Goal: Task Accomplishment & Management: Use online tool/utility

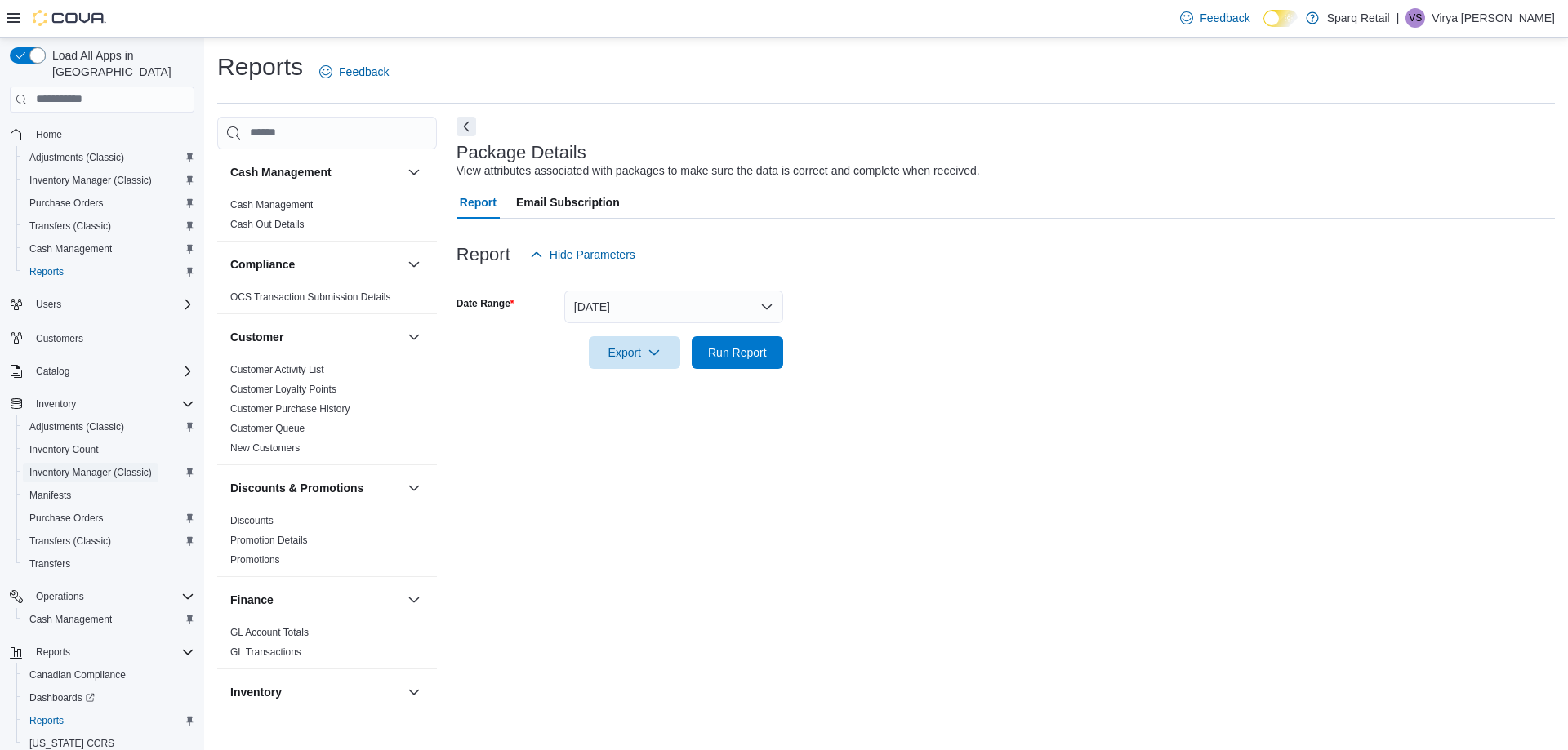
click at [87, 466] on span "Inventory Manager (Classic)" at bounding box center [90, 473] width 122 height 13
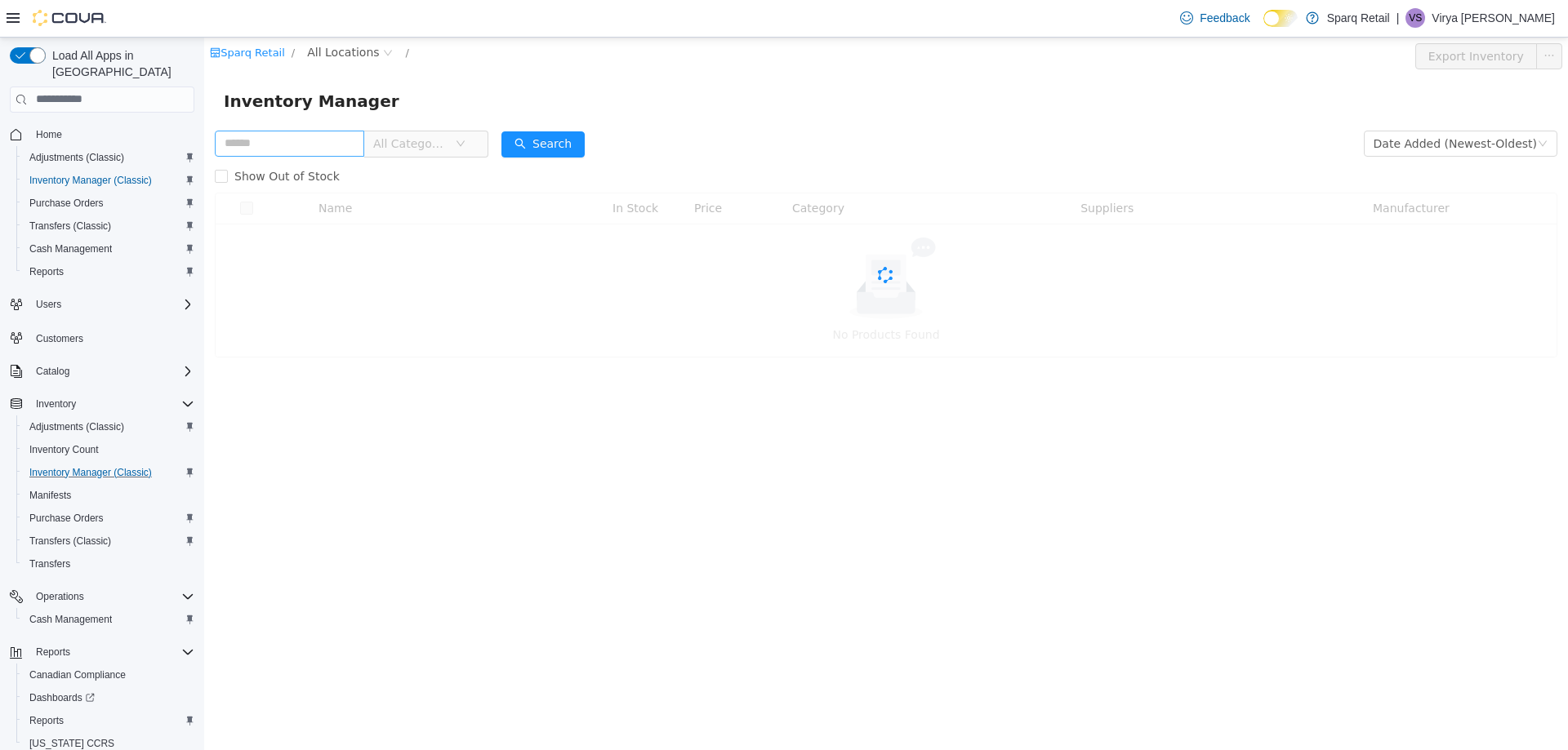
click at [332, 152] on input "text" at bounding box center [289, 142] width 149 height 26
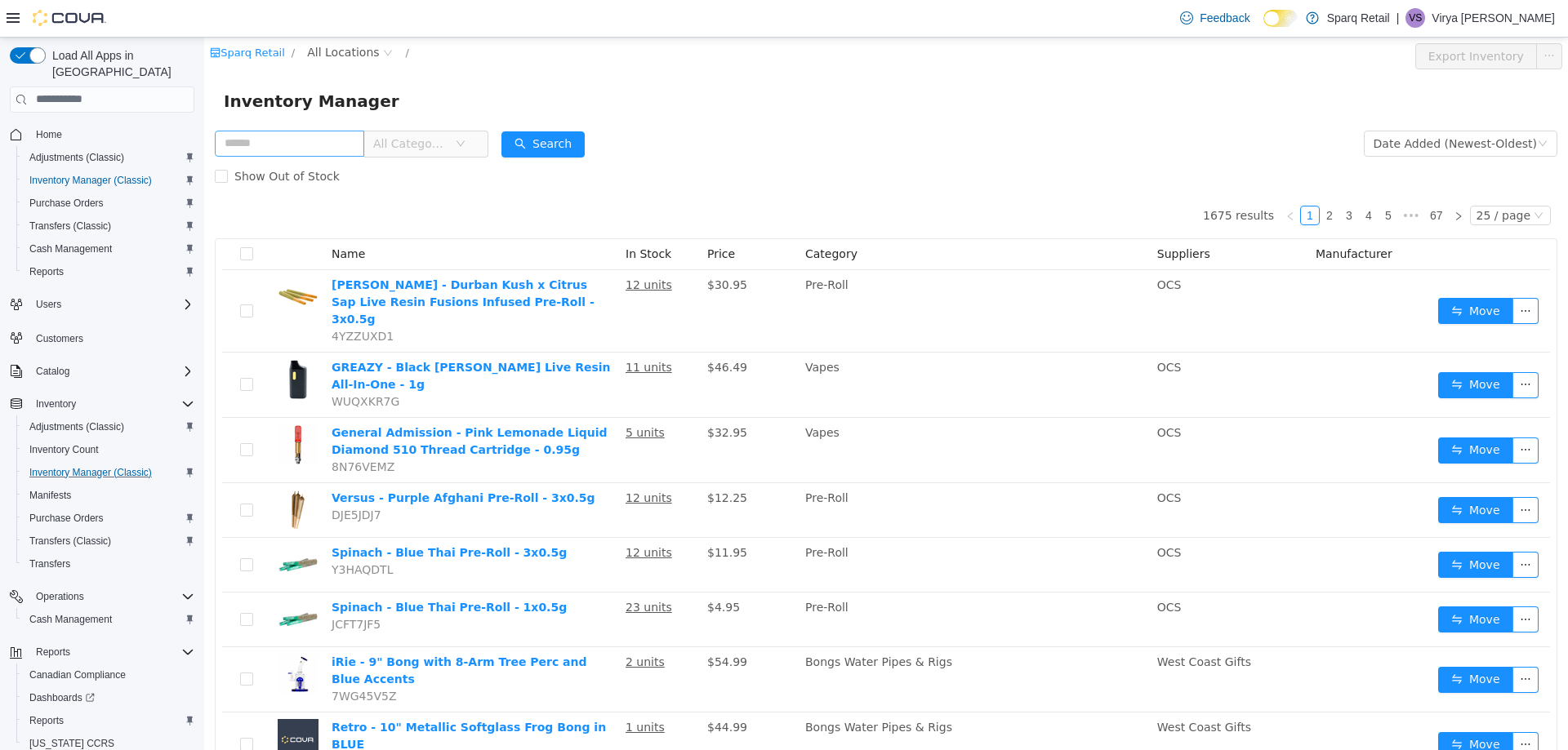
click at [321, 137] on input "text" at bounding box center [289, 142] width 149 height 26
type input "**********"
click at [527, 141] on button "Search" at bounding box center [543, 143] width 84 height 26
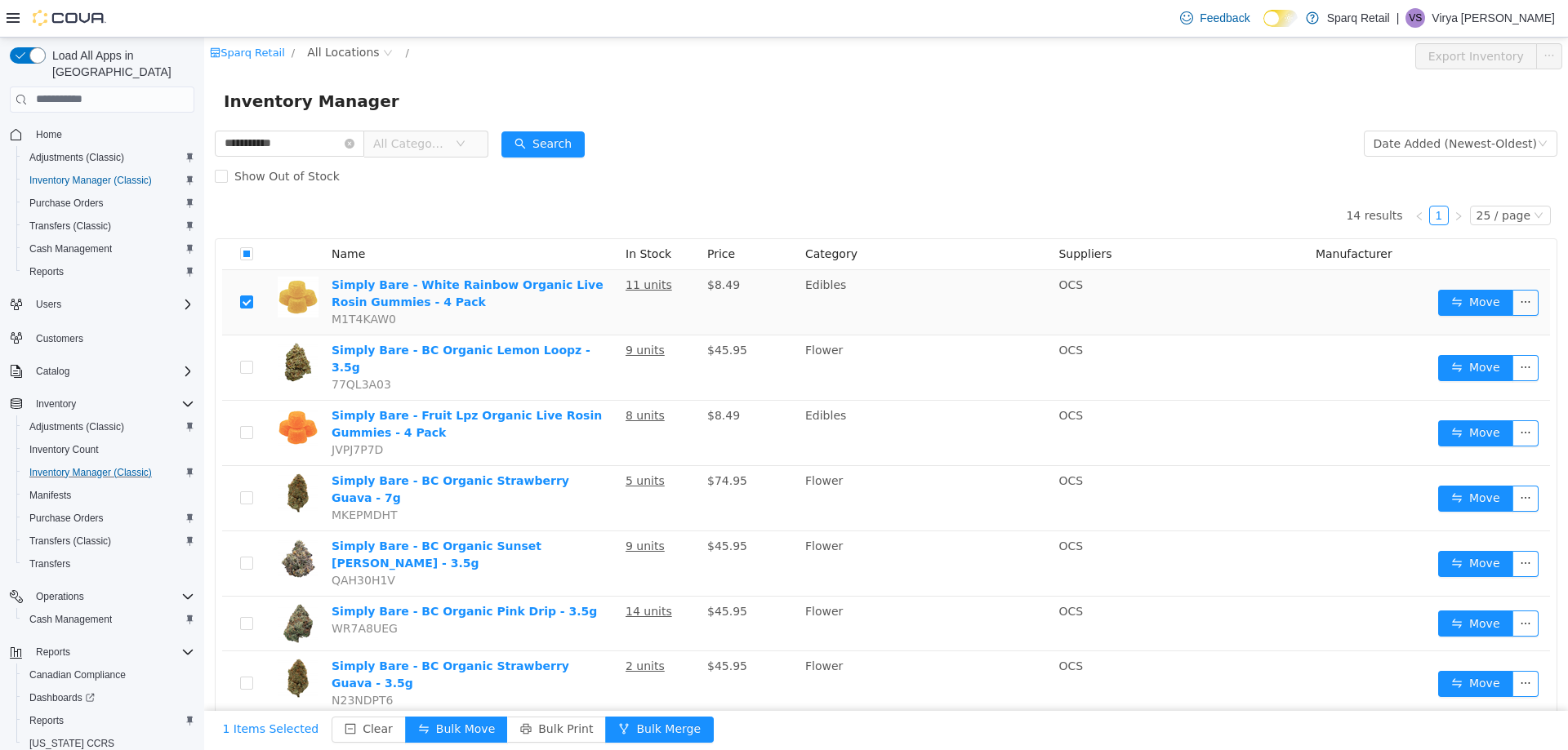
click at [1472, 284] on td "Move" at bounding box center [1490, 302] width 118 height 65
click at [1457, 305] on button "Move" at bounding box center [1476, 302] width 75 height 26
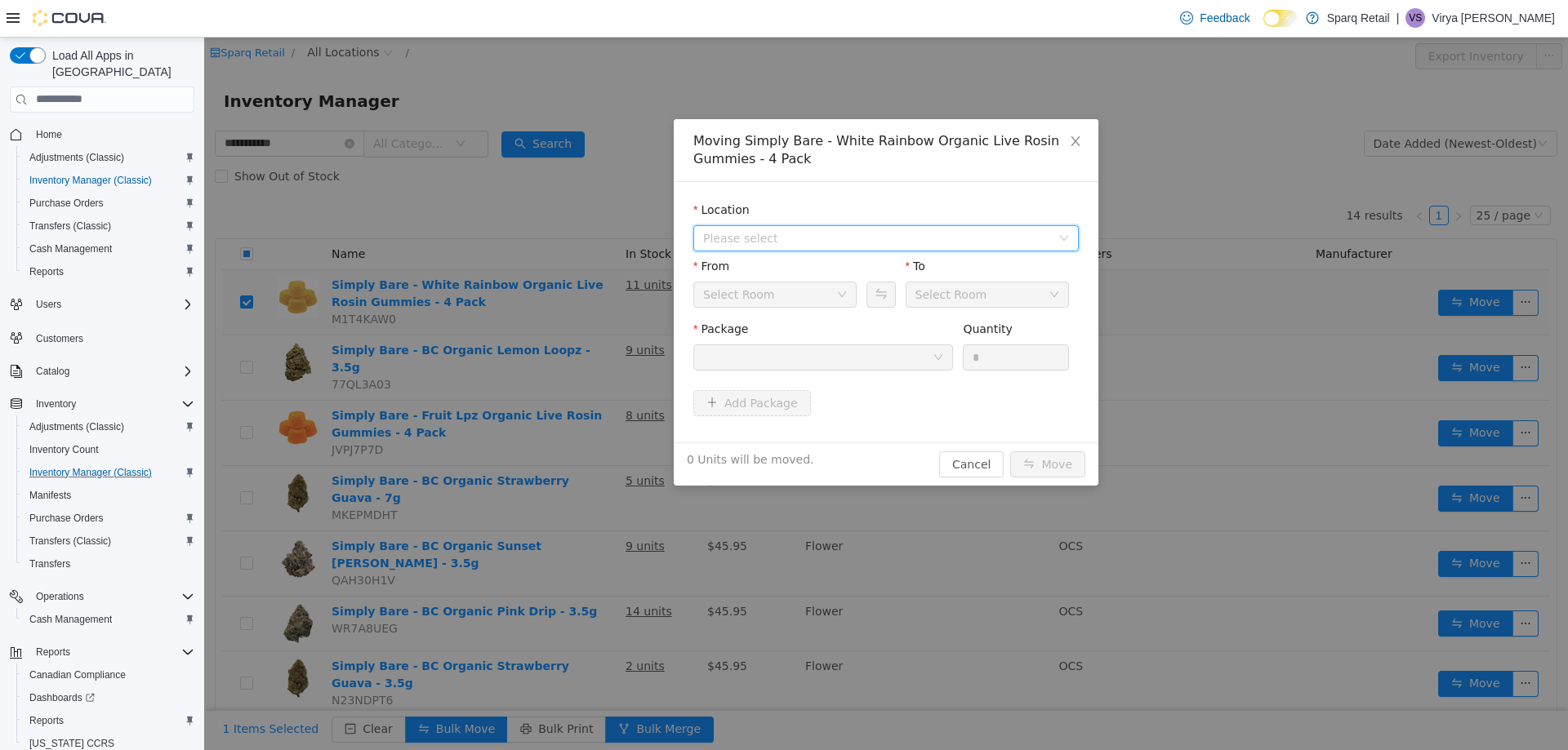
click at [947, 237] on span "Please select" at bounding box center [877, 238] width 348 height 16
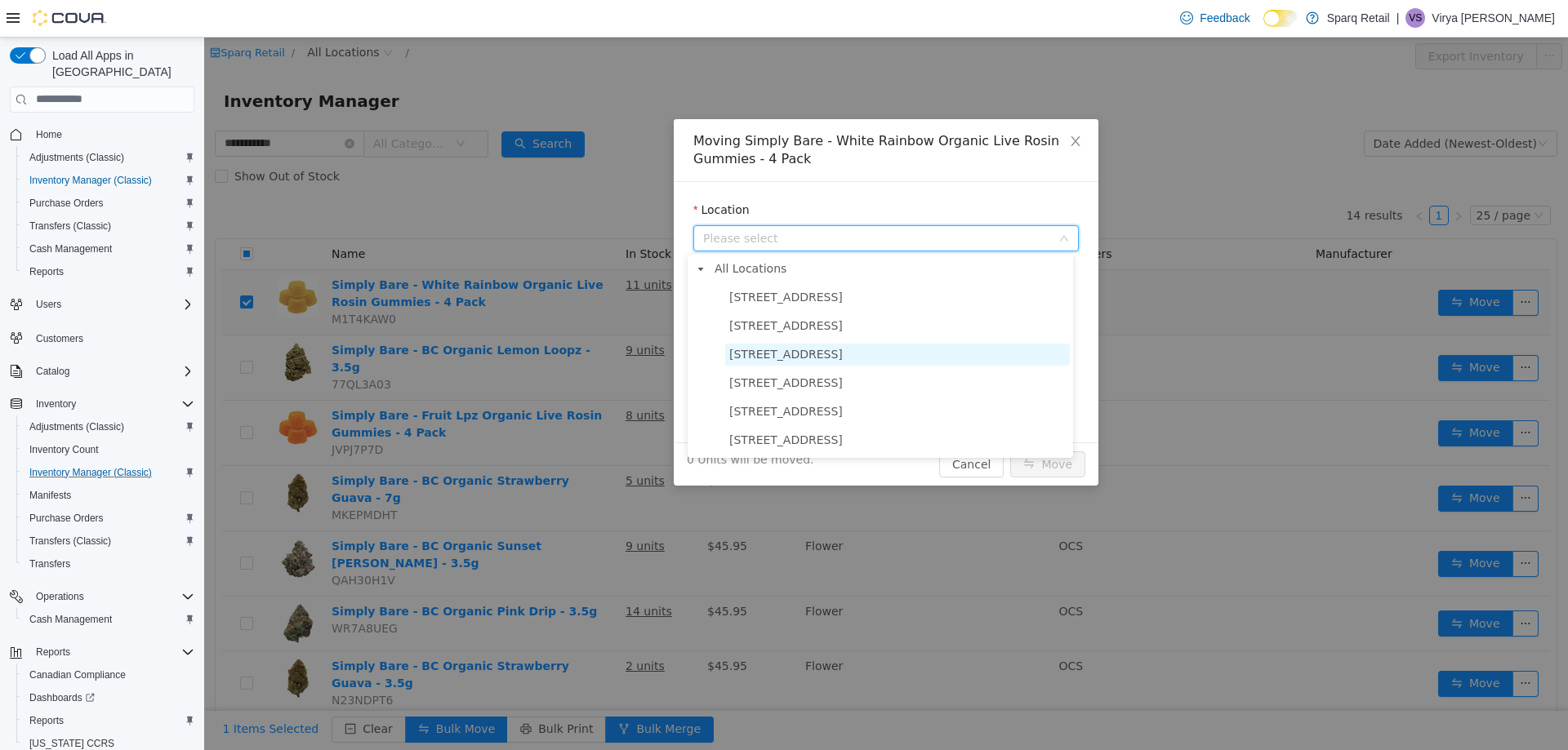
click at [823, 355] on span "[STREET_ADDRESS]" at bounding box center [786, 354] width 114 height 13
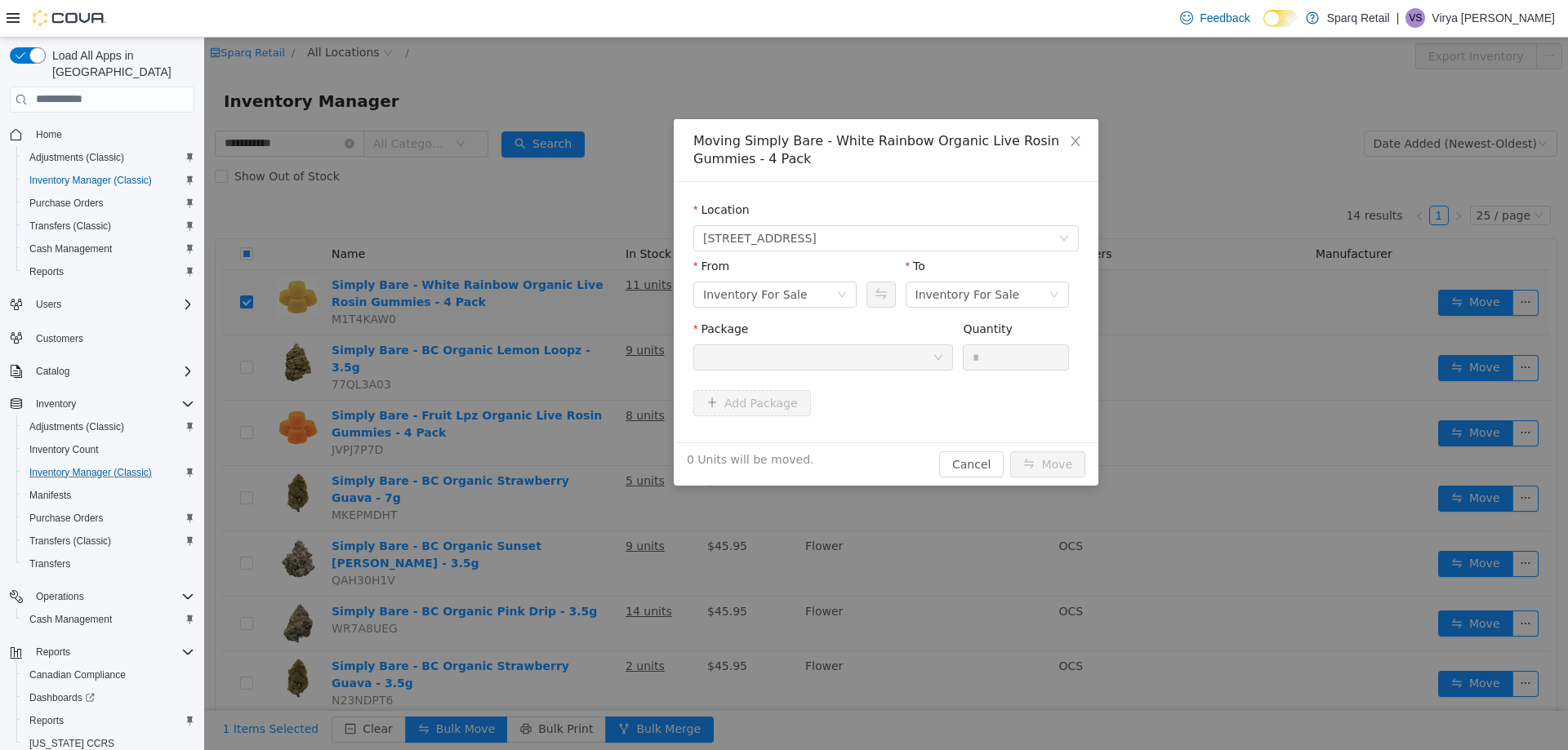
click at [888, 354] on div at bounding box center [818, 356] width 230 height 24
drag, startPoint x: 809, startPoint y: 298, endPoint x: 826, endPoint y: 505, distance: 207.7
click at [810, 297] on div "Inventory For Sale" at bounding box center [770, 293] width 133 height 24
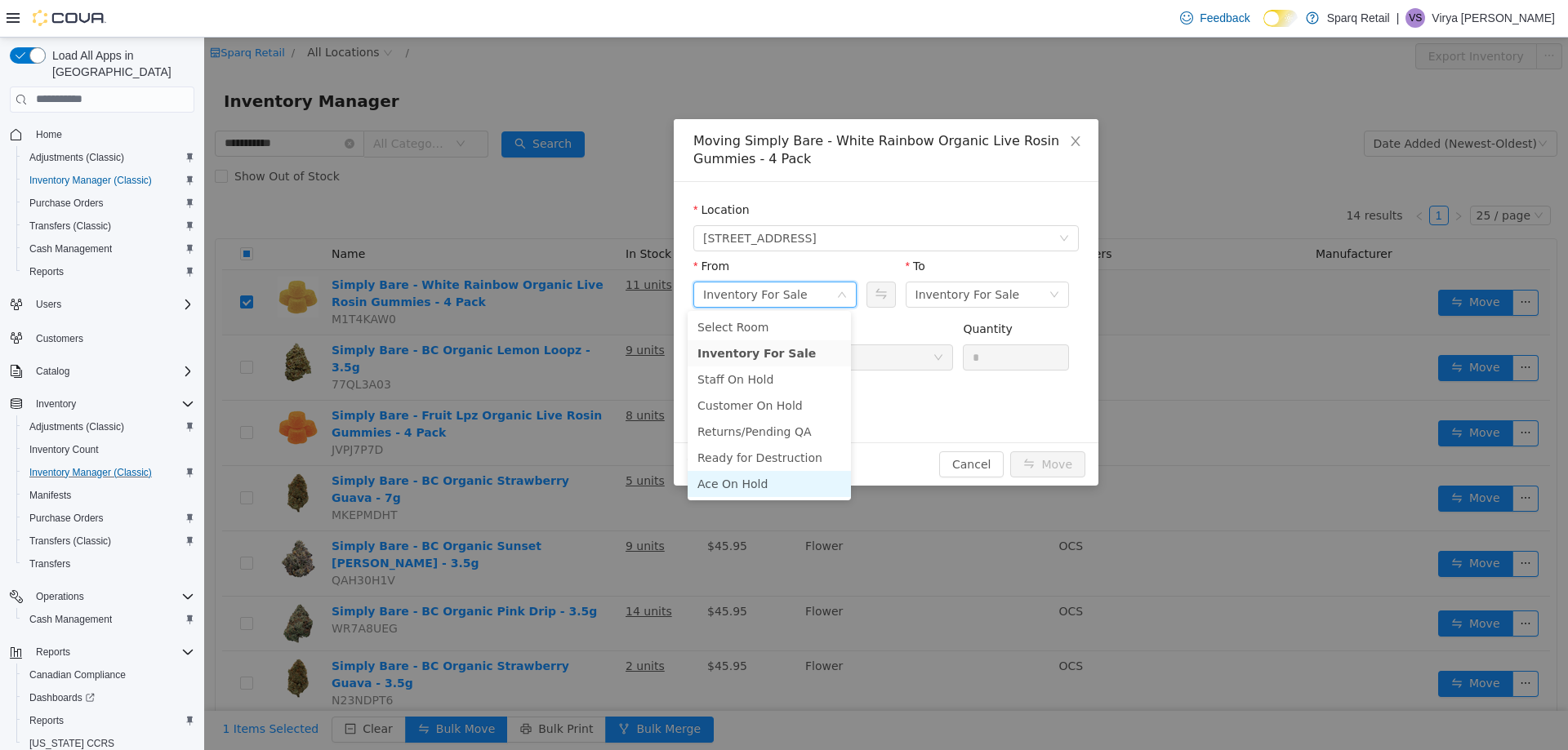
click at [772, 493] on li "Ace On Hold" at bounding box center [770, 483] width 164 height 26
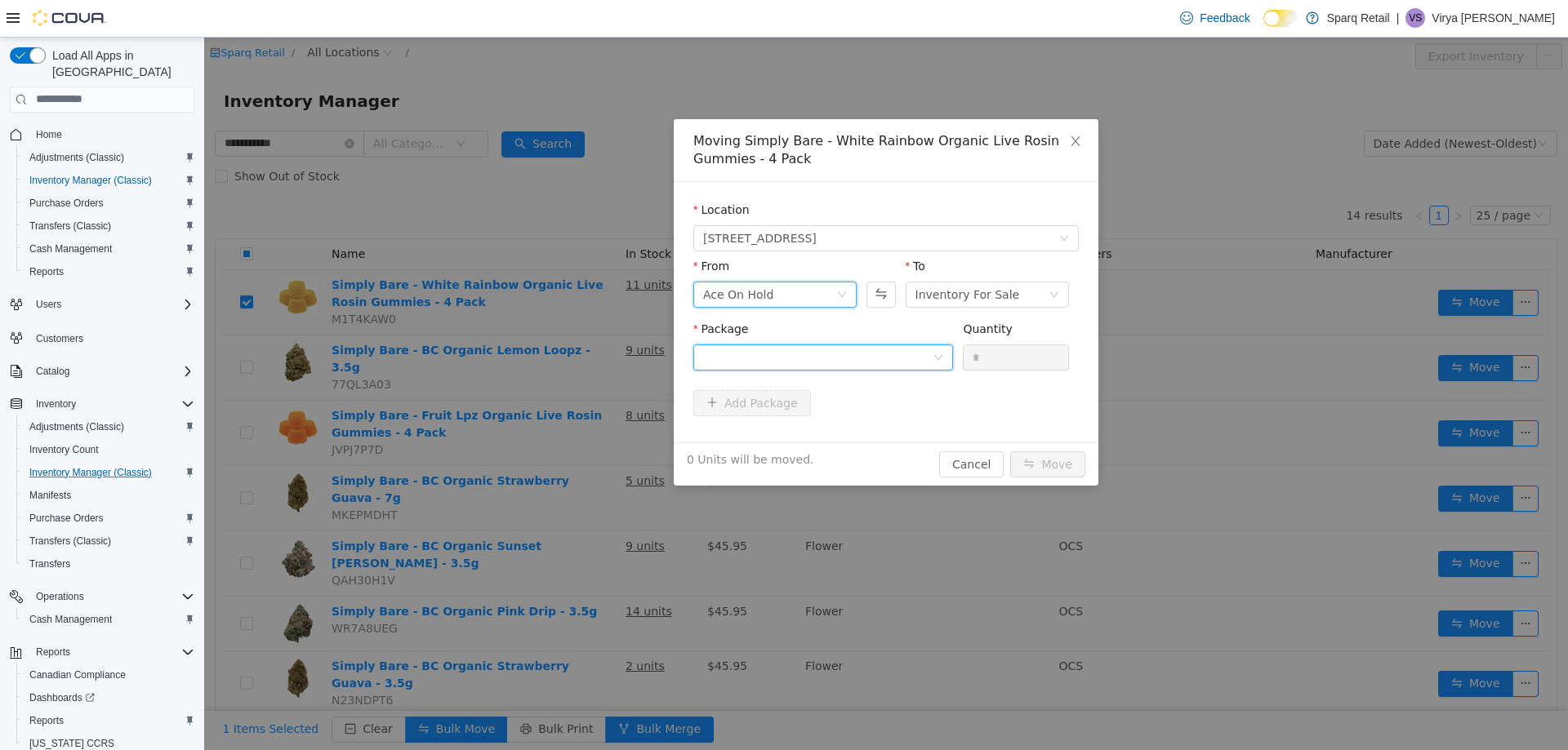
click at [930, 349] on div at bounding box center [823, 356] width 260 height 26
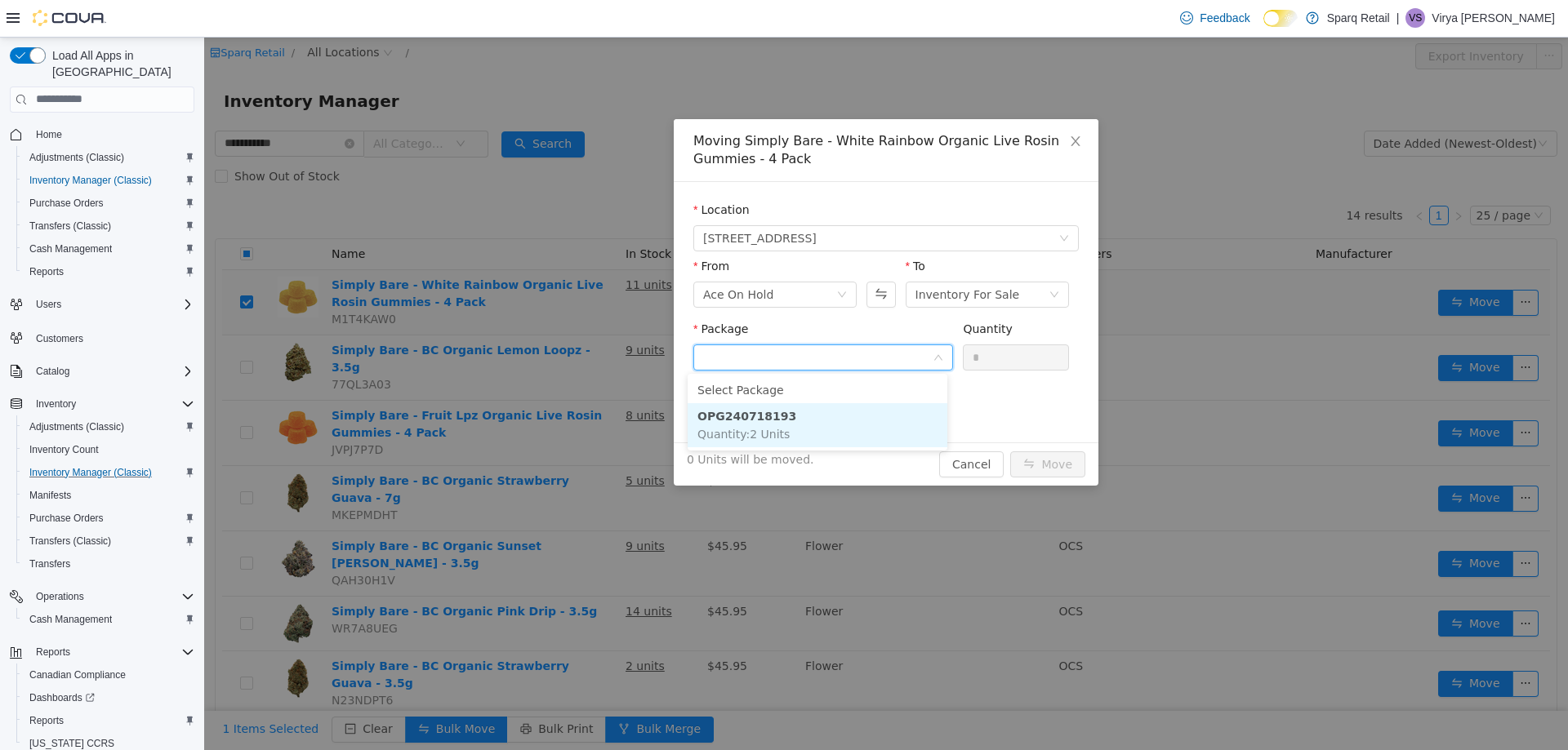
click at [835, 415] on li "OPG240718193 Quantity : 2 Units" at bounding box center [818, 424] width 260 height 44
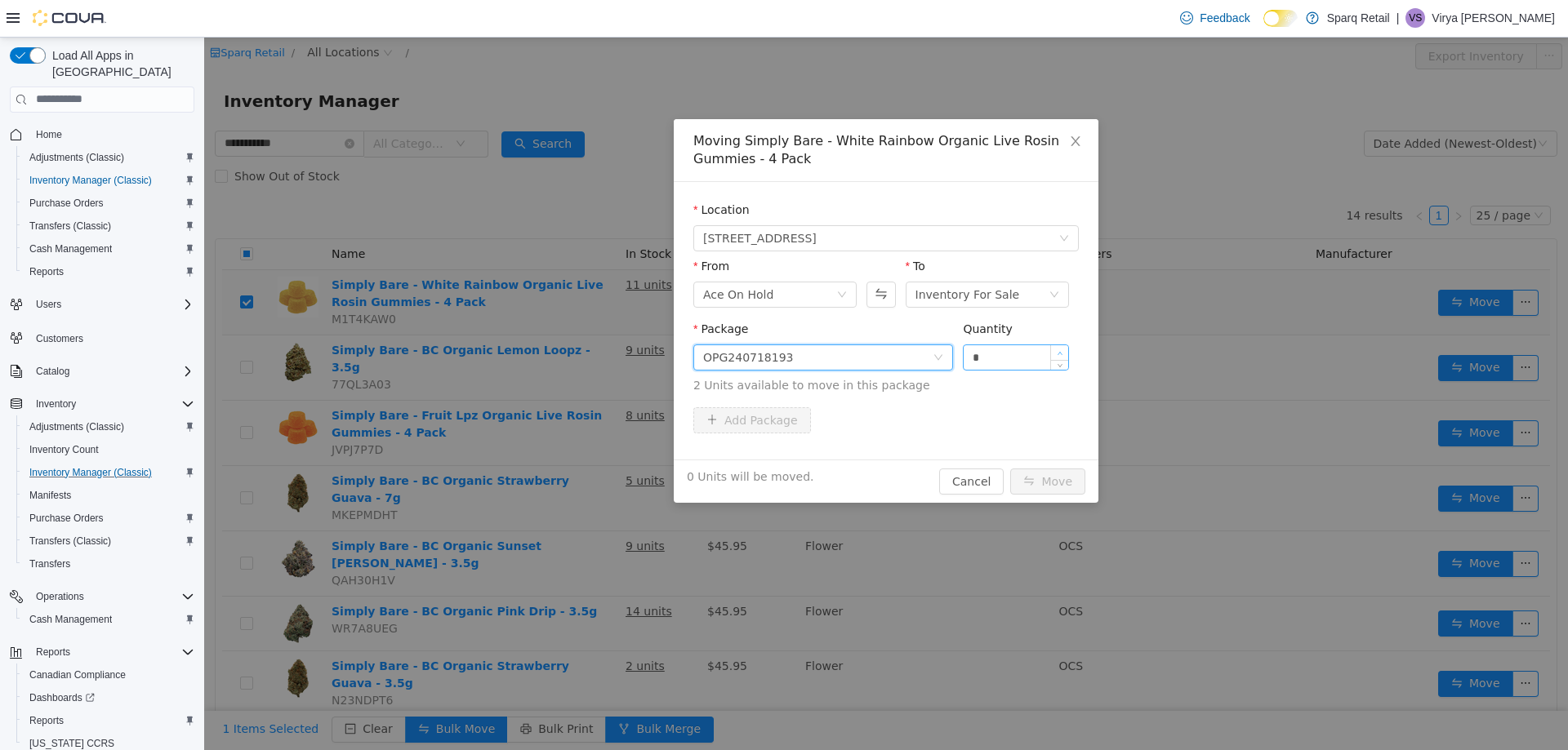
type input "*"
click at [1051, 347] on span "Increase Value" at bounding box center [1060, 351] width 17 height 14
click at [1035, 487] on button "Move" at bounding box center [1048, 480] width 75 height 26
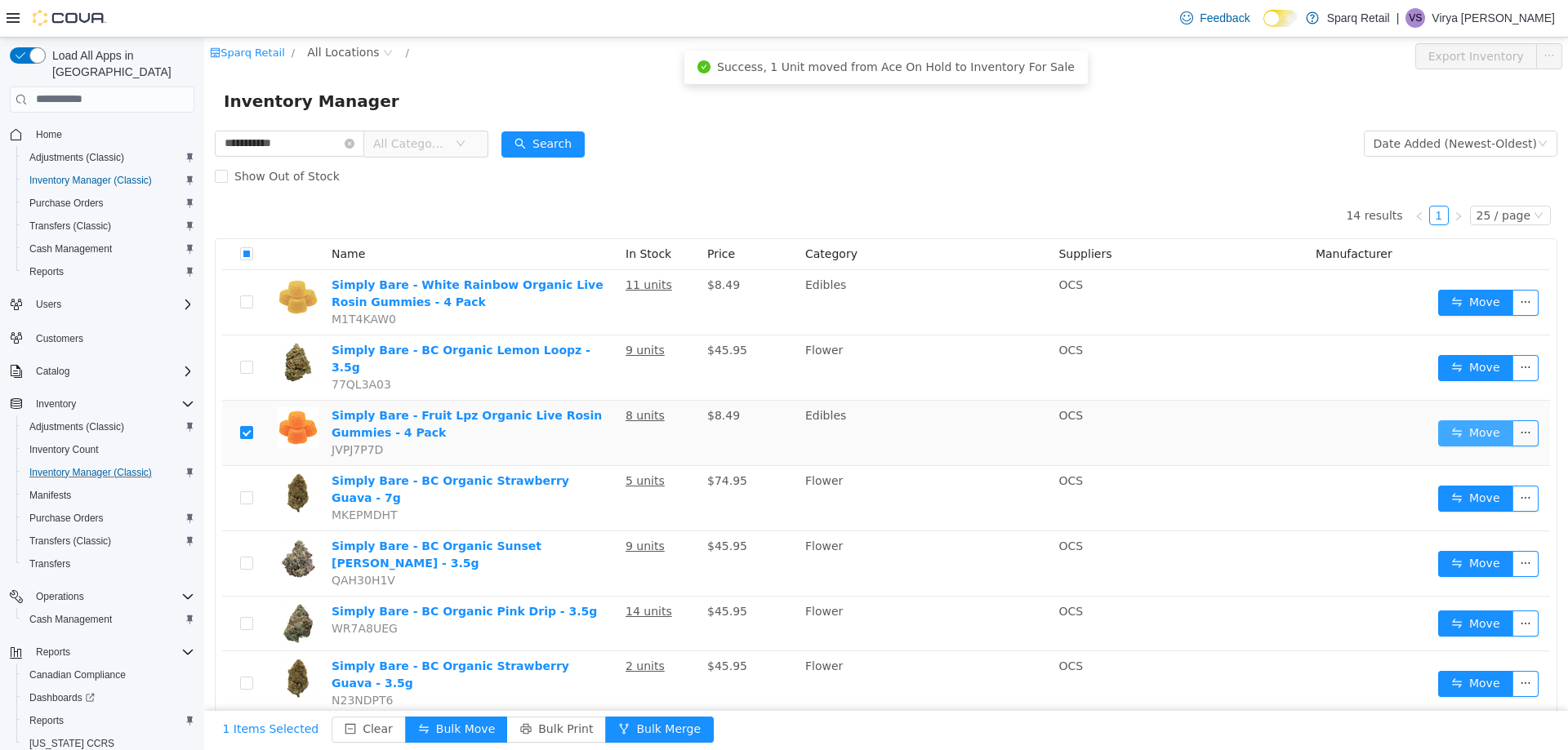
click at [1467, 430] on button "Move" at bounding box center [1476, 432] width 75 height 26
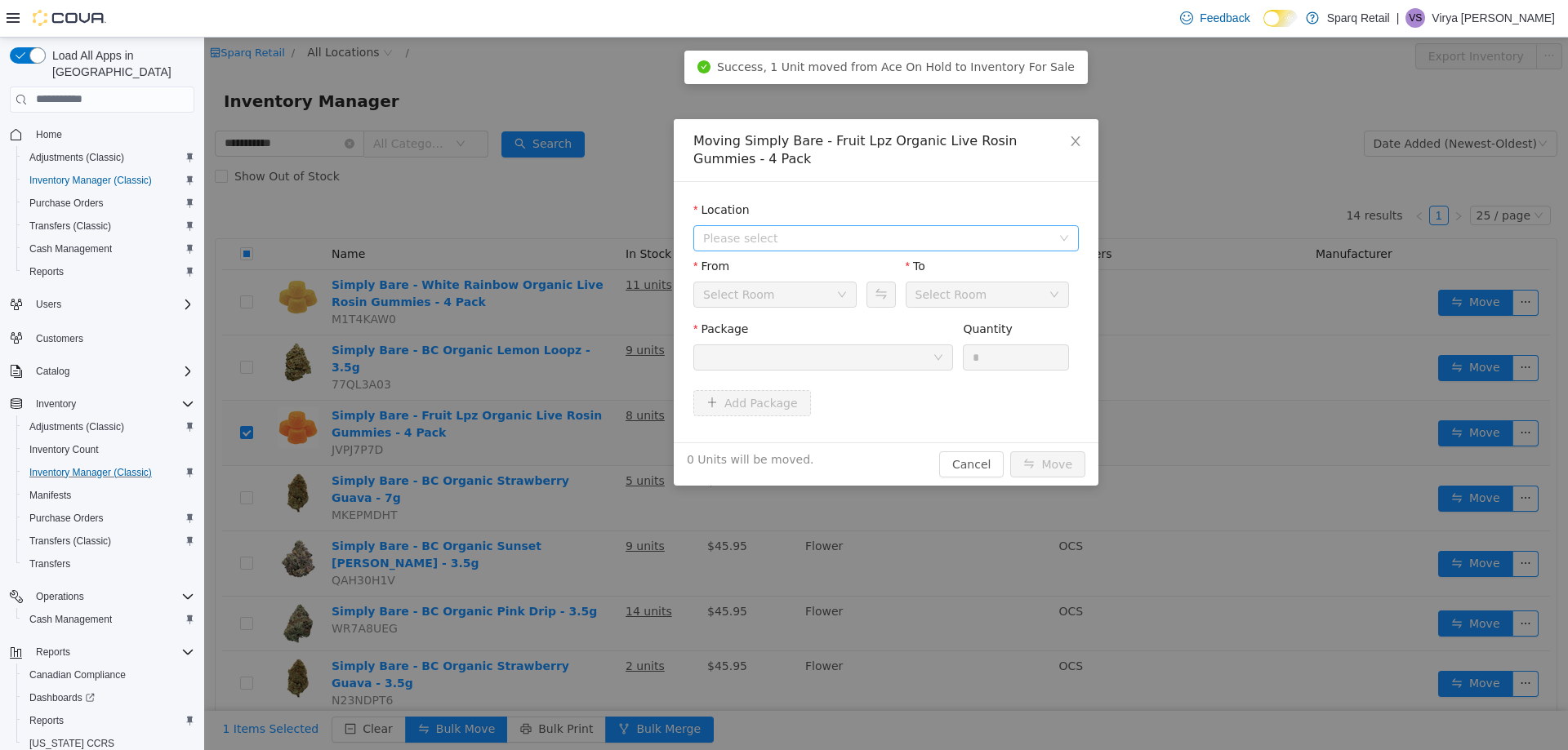
click at [901, 234] on span "Please select" at bounding box center [877, 238] width 348 height 16
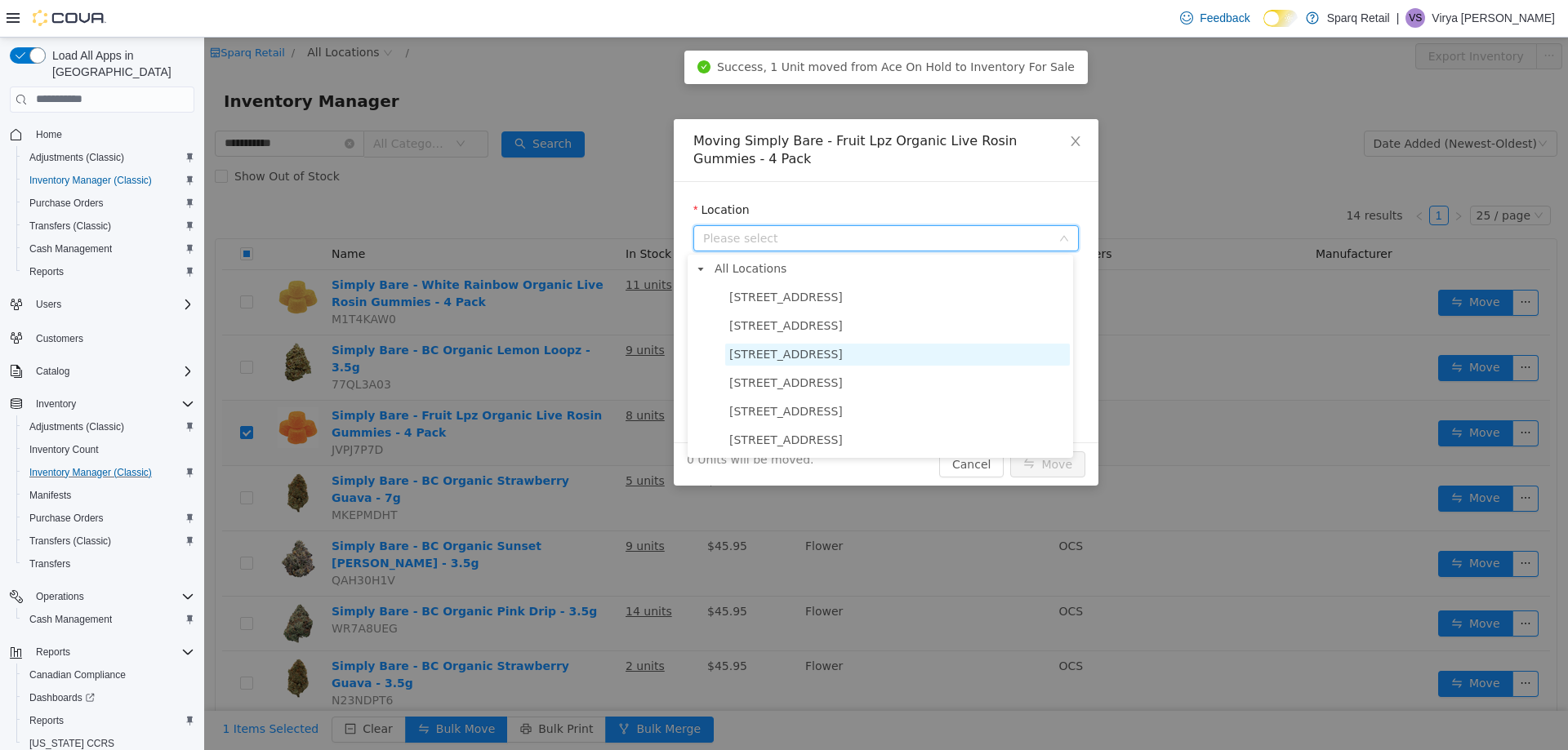
click at [881, 354] on span "[STREET_ADDRESS]" at bounding box center [898, 354] width 344 height 22
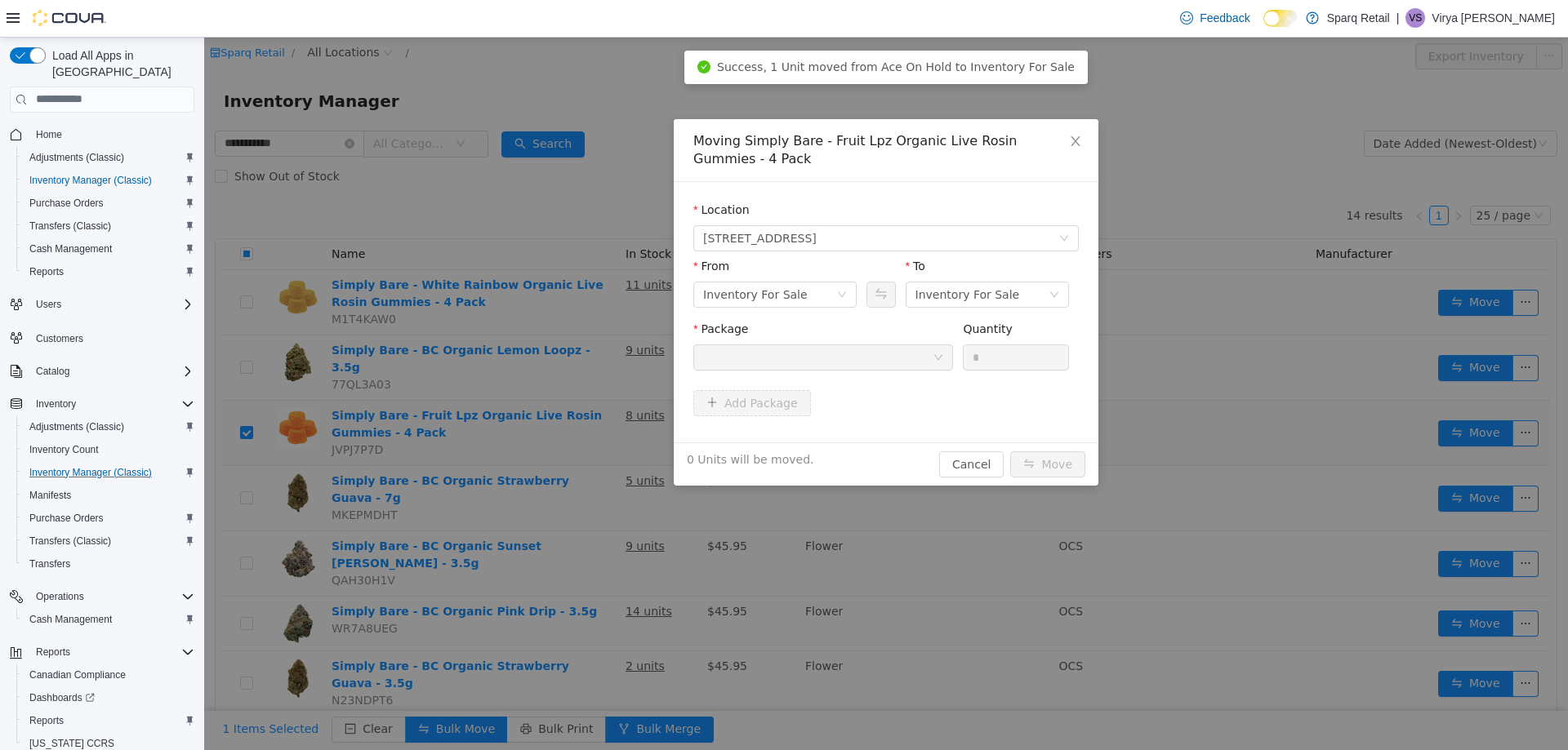
click at [923, 367] on div at bounding box center [818, 356] width 230 height 24
click at [924, 322] on div "Package" at bounding box center [823, 332] width 260 height 24
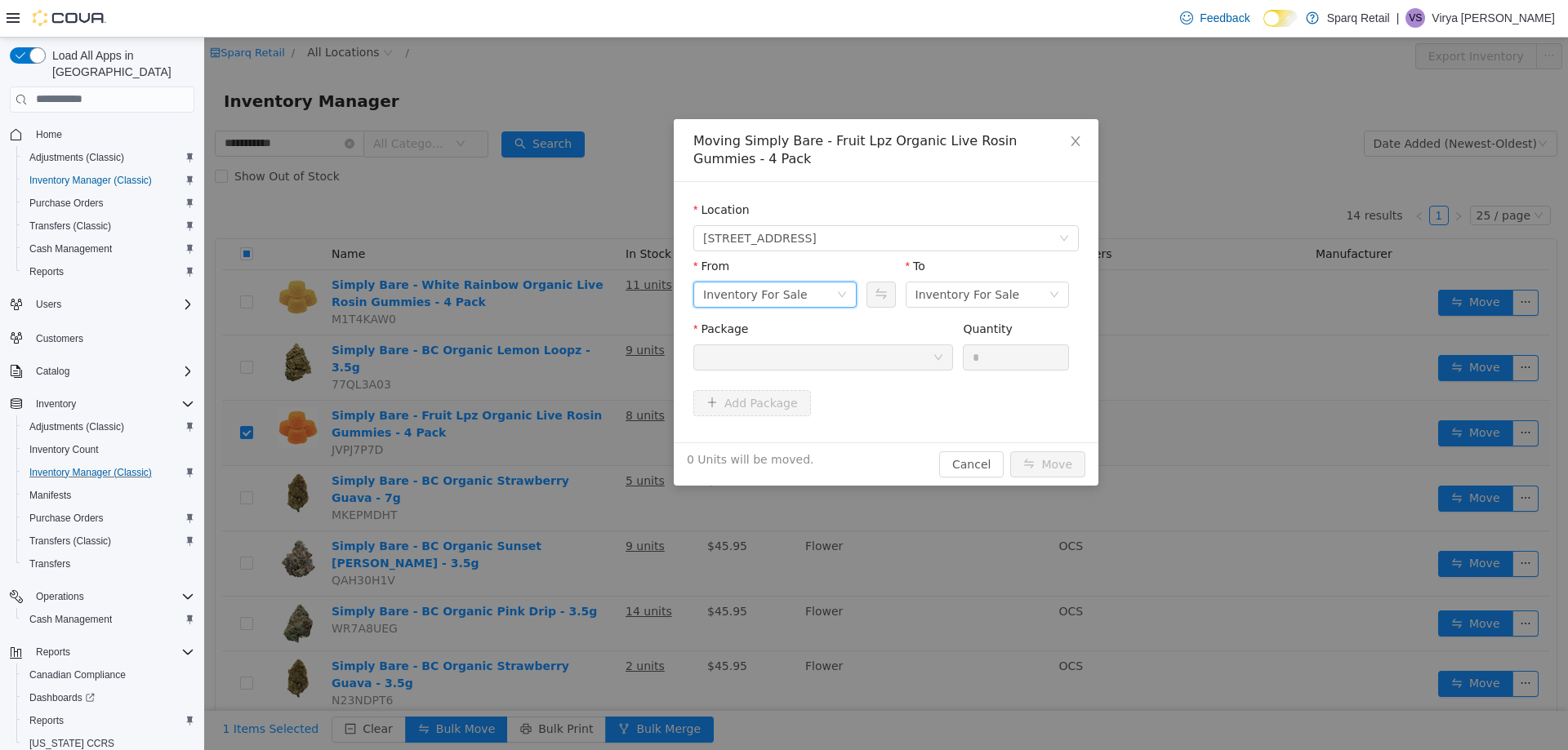
click at [815, 299] on div "Inventory For Sale" at bounding box center [770, 293] width 133 height 24
click at [775, 473] on li "Ace On Hold" at bounding box center [770, 483] width 164 height 26
click at [925, 357] on div at bounding box center [818, 356] width 230 height 24
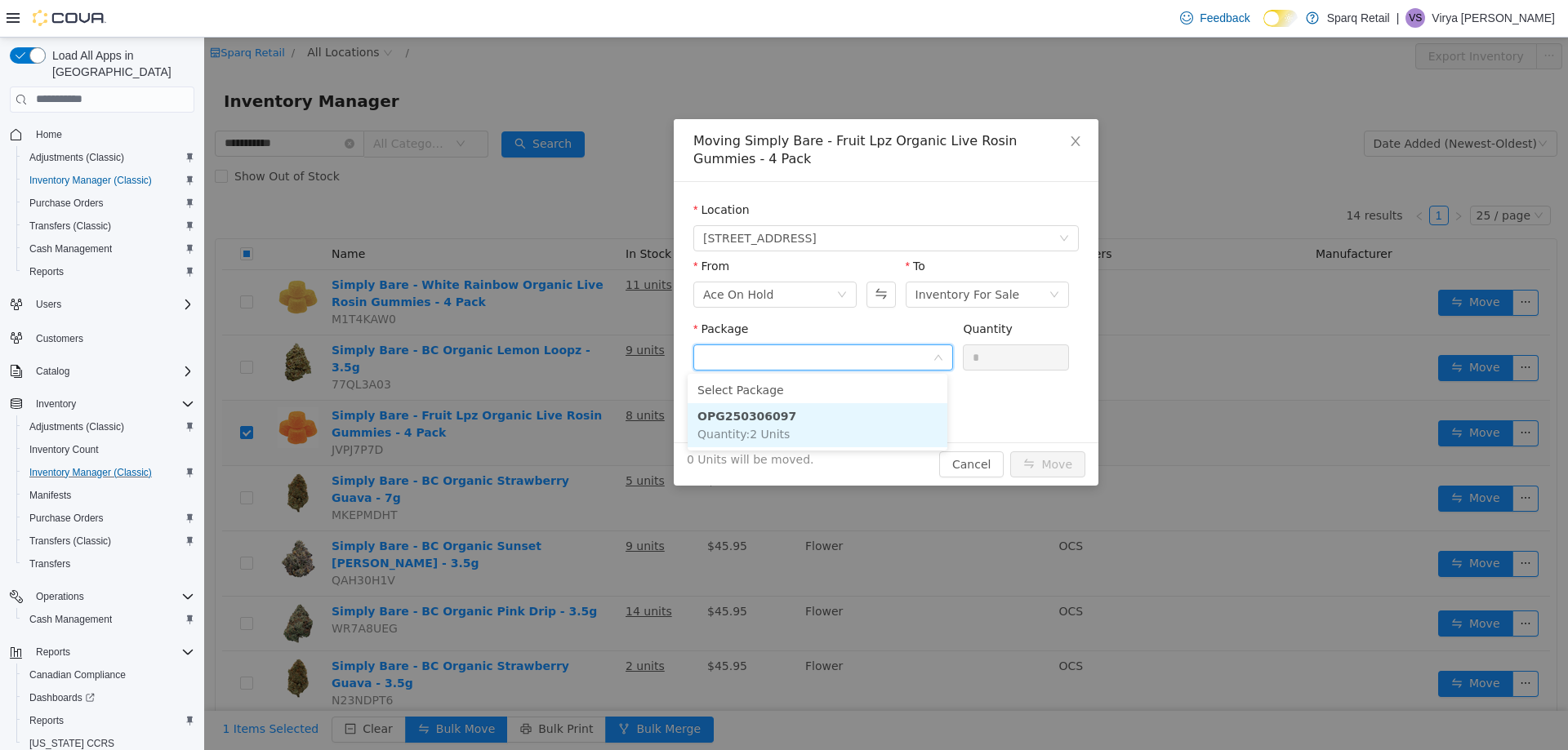
click at [846, 426] on li "OPG250306097 Quantity : 2 Units" at bounding box center [818, 424] width 260 height 44
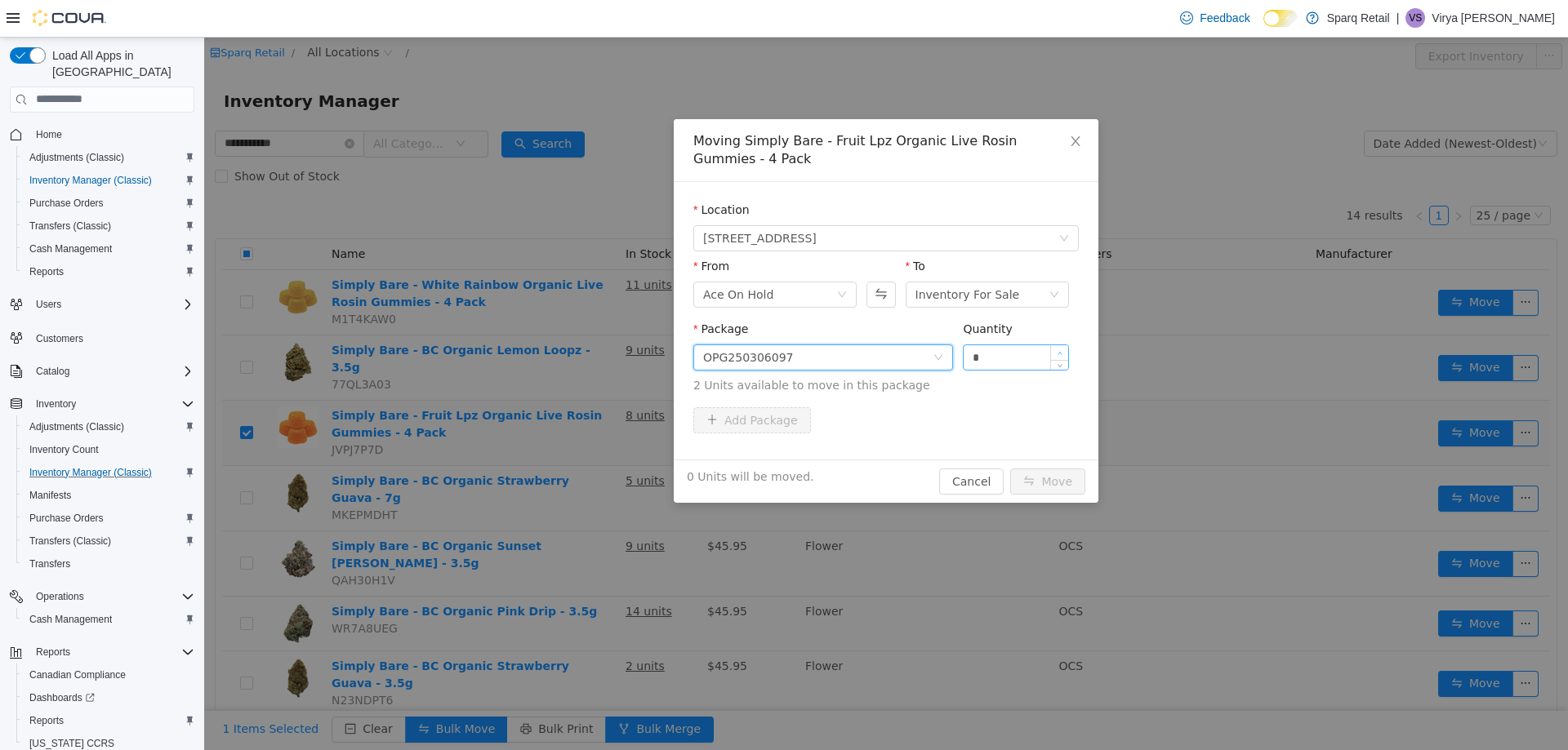
type input "*"
click at [1057, 348] on span "Increase Value" at bounding box center [1060, 351] width 17 height 14
click at [1046, 481] on button "Move" at bounding box center [1048, 480] width 75 height 26
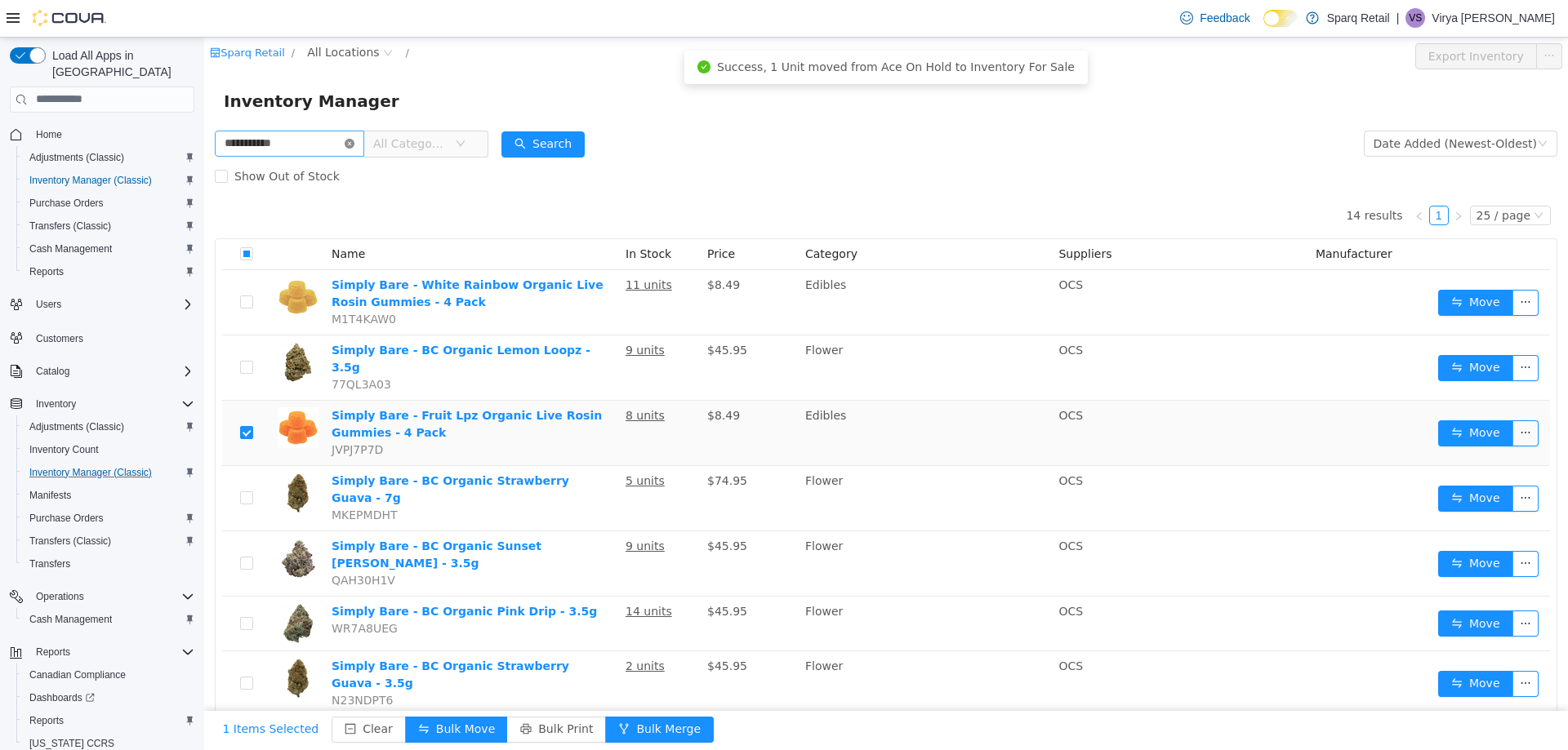
click at [354, 148] on icon "icon: close-circle" at bounding box center [349, 142] width 10 height 10
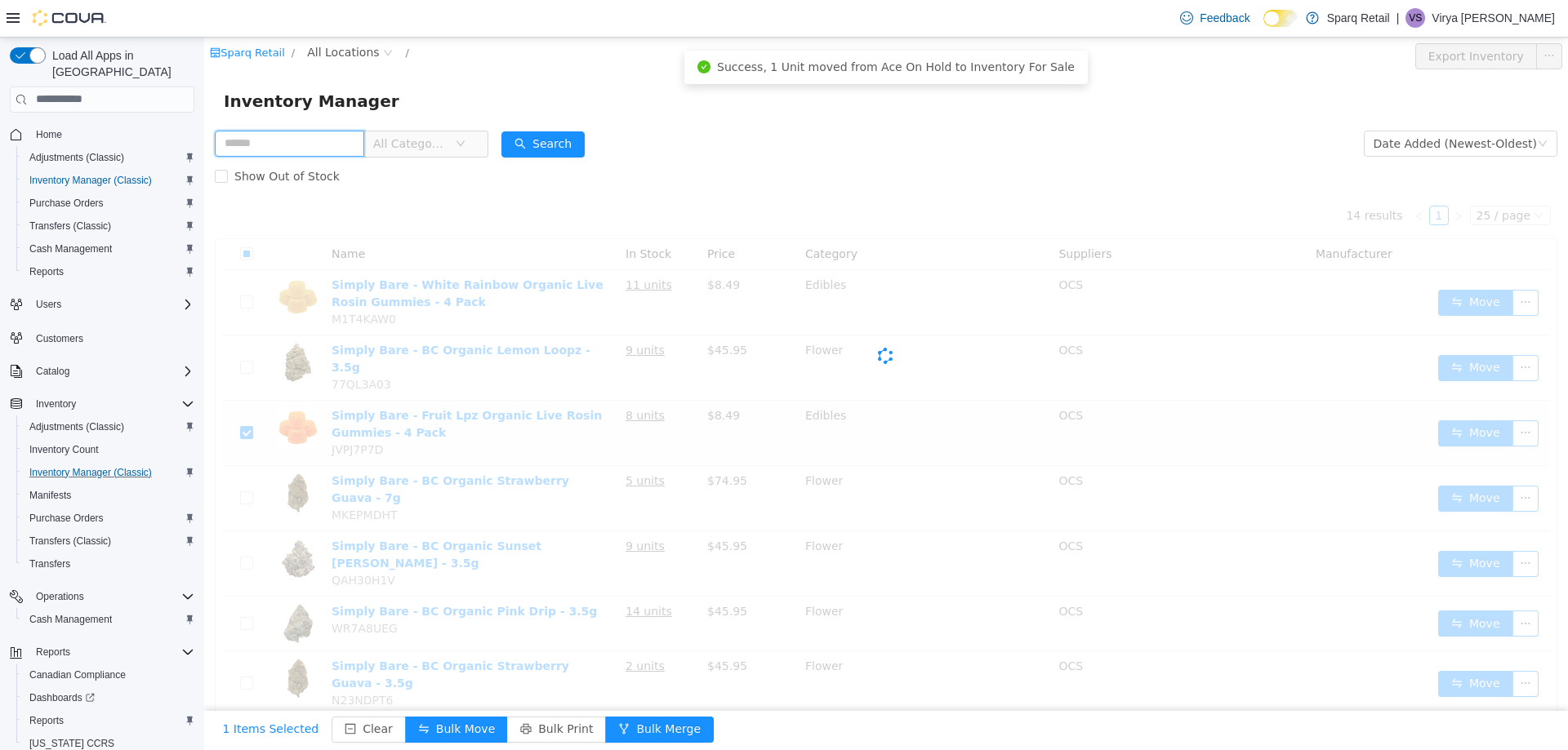
click at [350, 143] on input "text" at bounding box center [289, 142] width 149 height 26
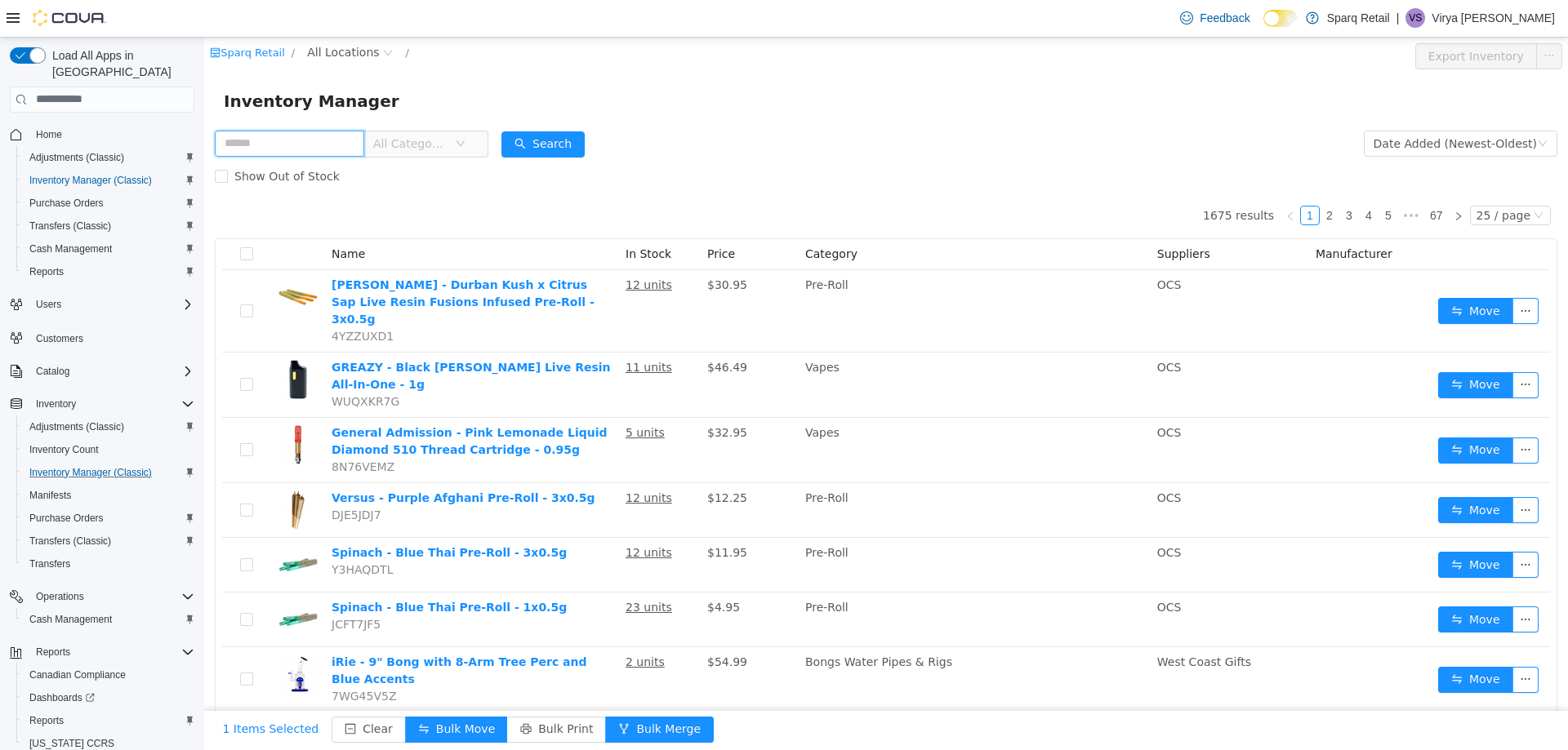
click at [288, 139] on input "text" at bounding box center [289, 142] width 149 height 26
click at [580, 147] on button "Search" at bounding box center [543, 143] width 84 height 26
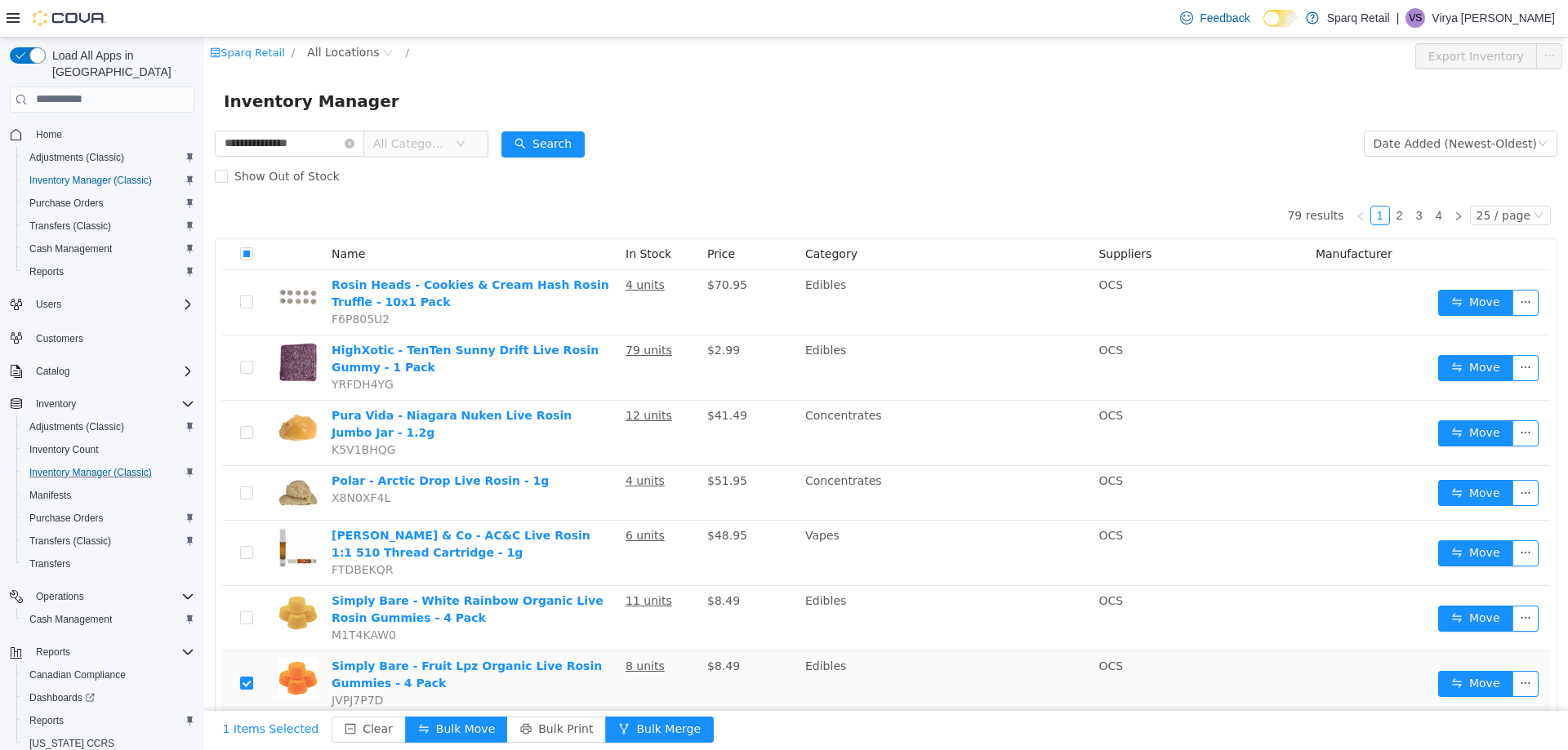
click at [489, 144] on span "All Categories" at bounding box center [426, 143] width 124 height 27
click at [538, 145] on button "Search" at bounding box center [543, 143] width 84 height 26
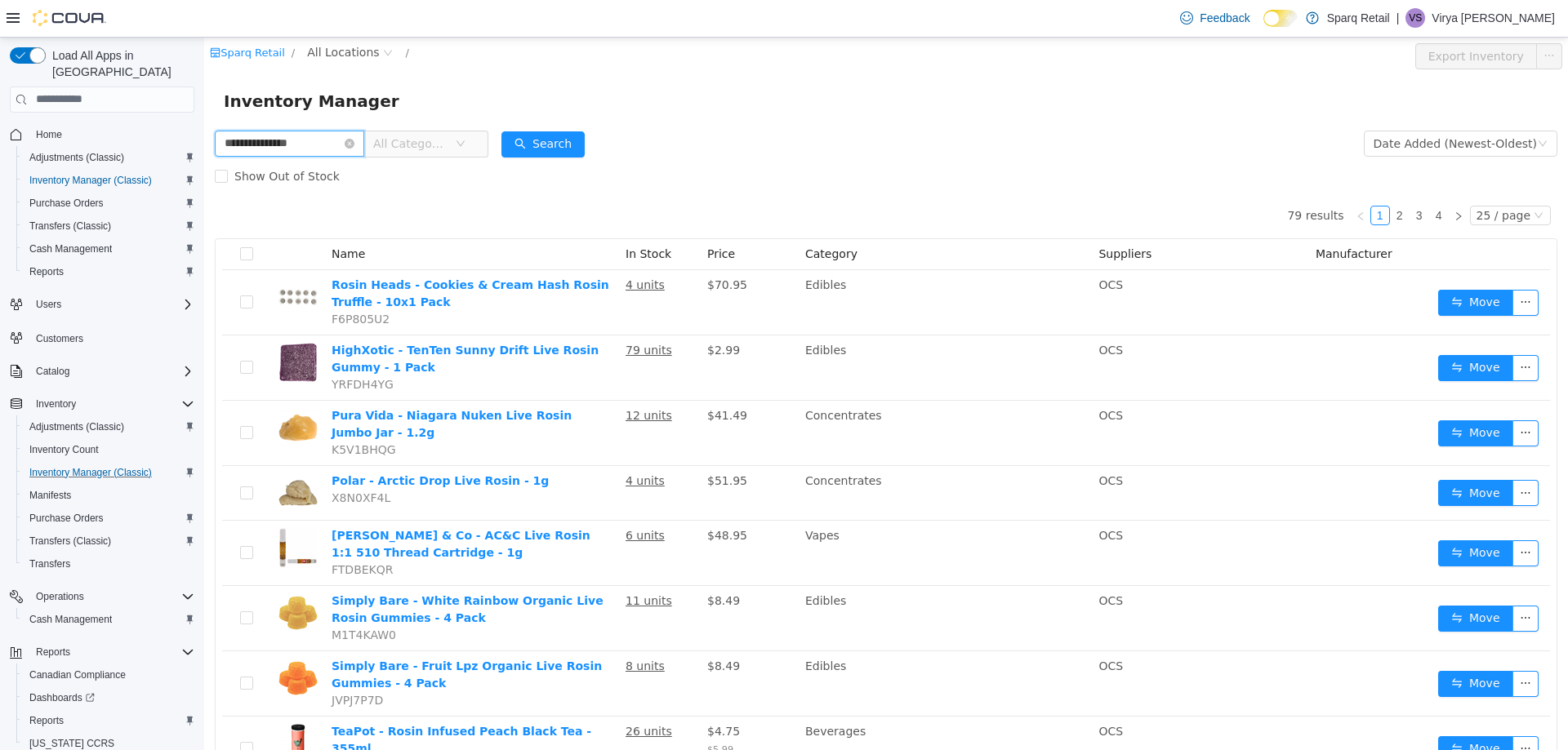
click at [262, 143] on input "**********" at bounding box center [289, 142] width 149 height 26
click at [277, 143] on input "**********" at bounding box center [289, 142] width 149 height 26
click at [315, 138] on input "**********" at bounding box center [289, 142] width 149 height 26
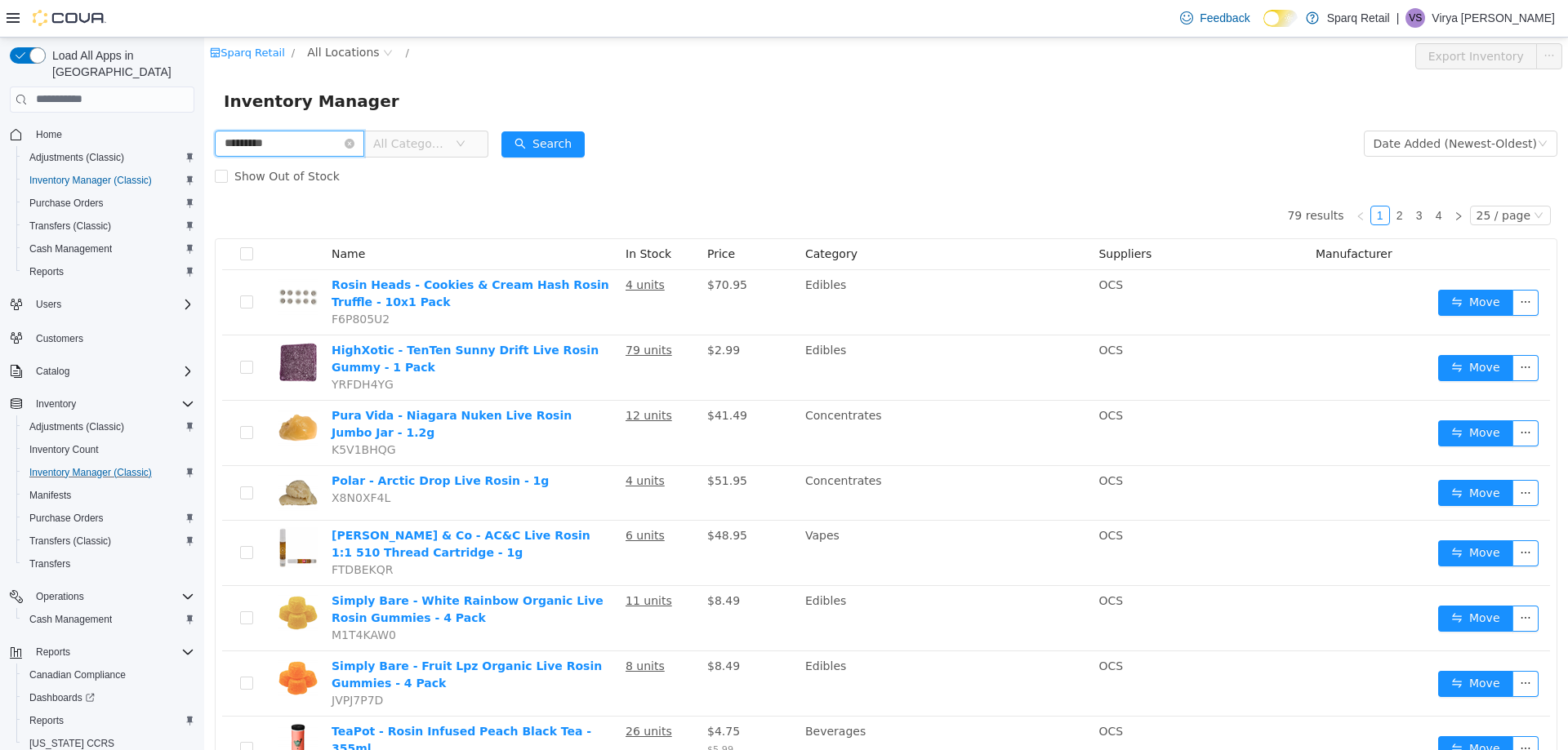
type input "*********"
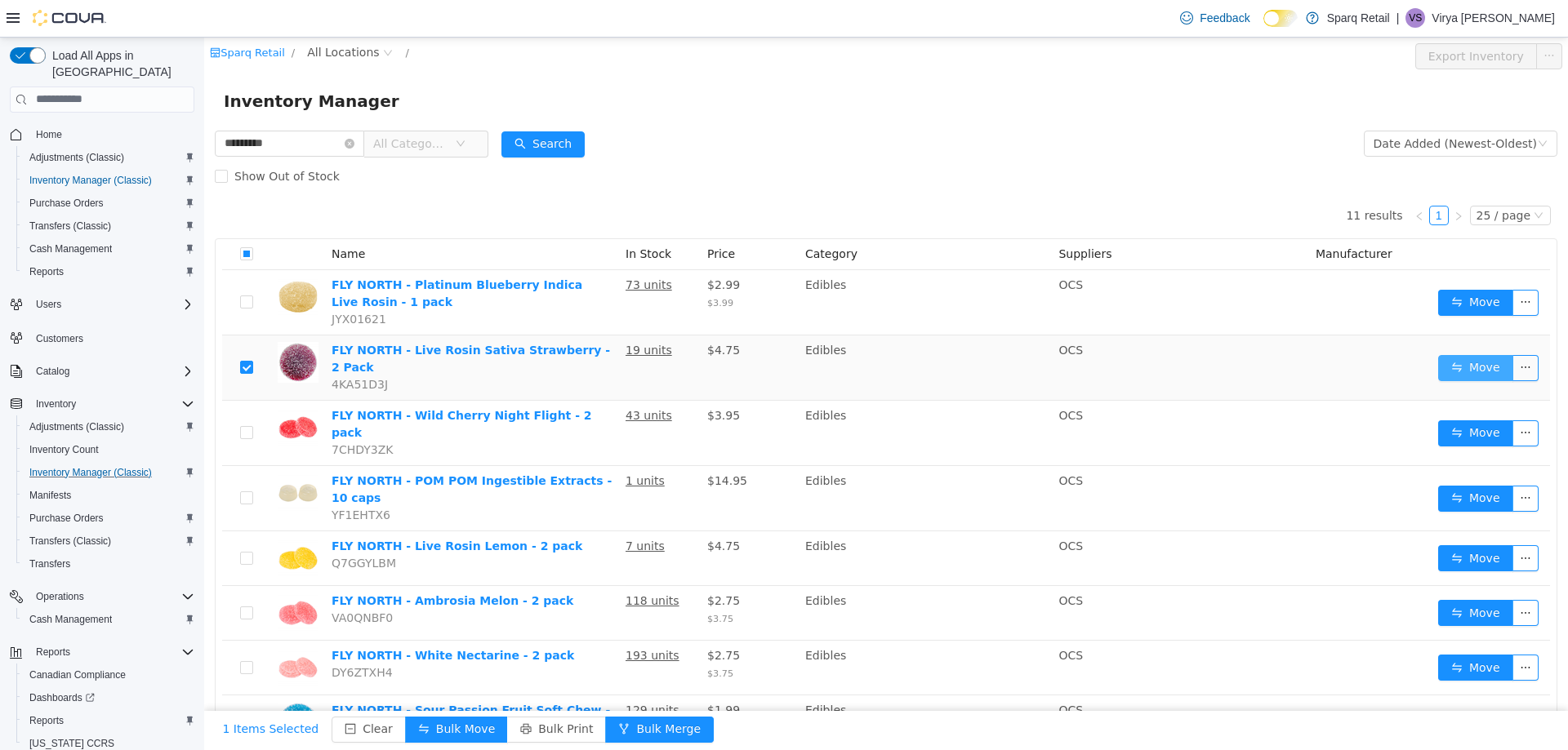
click at [1457, 366] on button "Move" at bounding box center [1476, 366] width 75 height 26
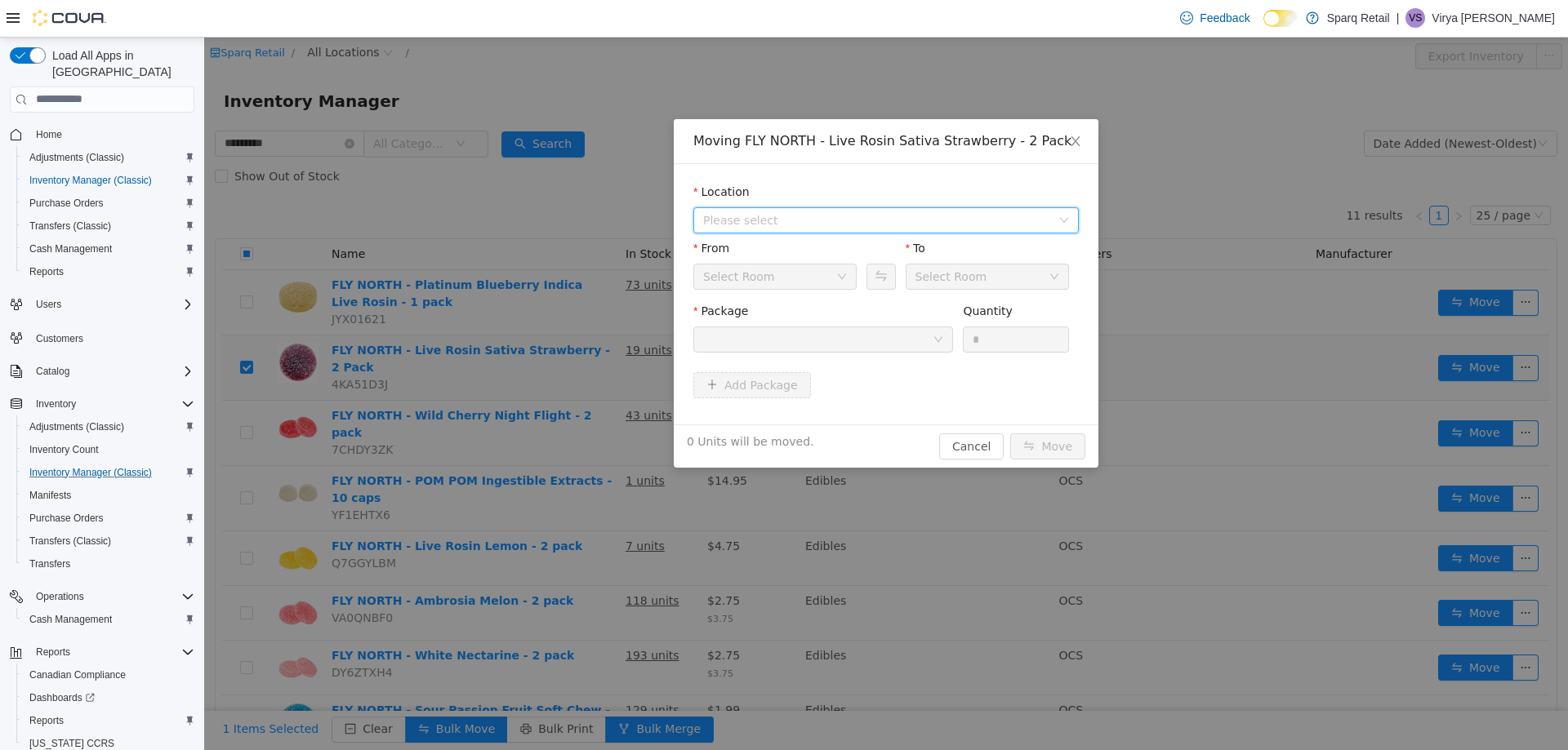
click at [719, 219] on span "Please select" at bounding box center [877, 219] width 348 height 16
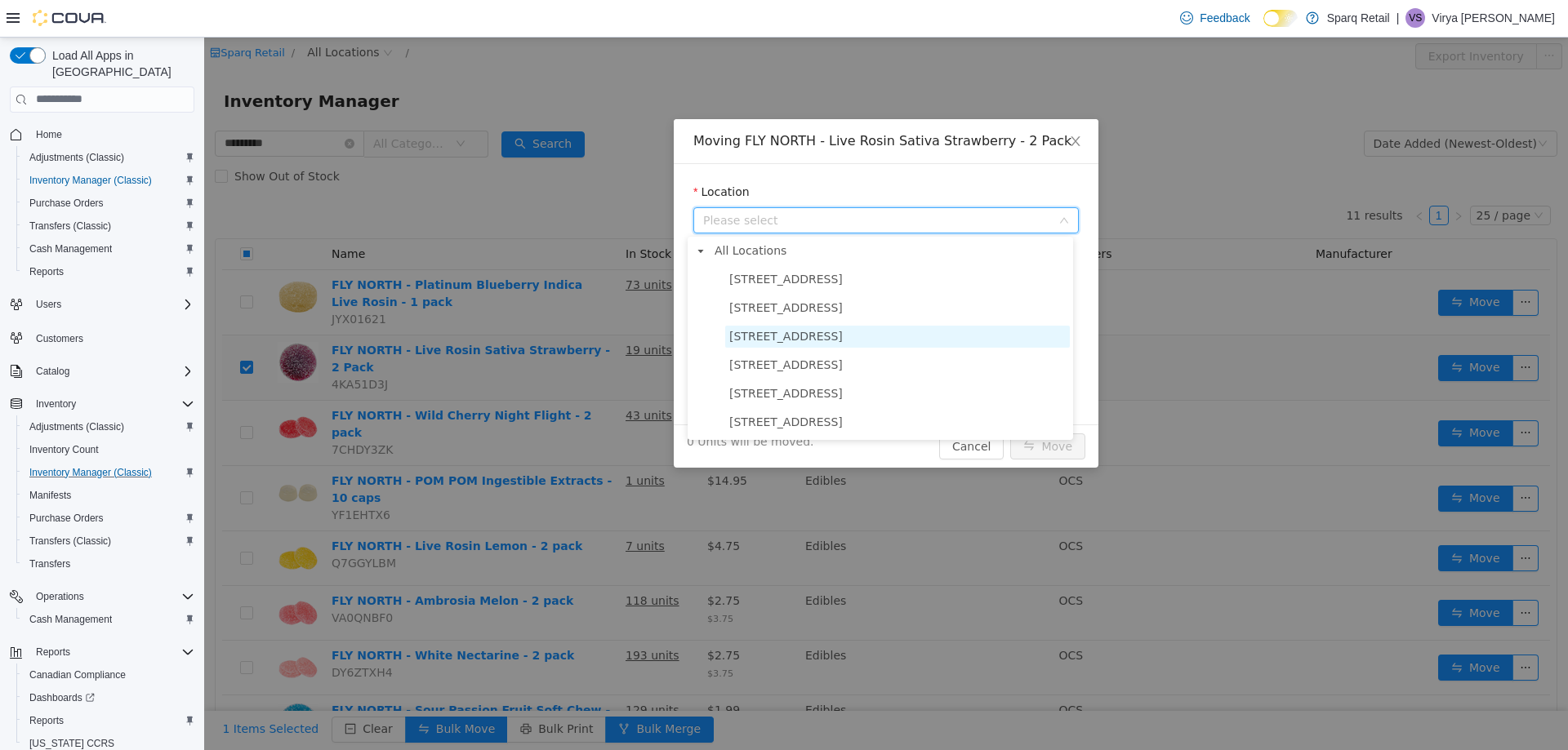
click at [794, 341] on span "[STREET_ADDRESS]" at bounding box center [786, 336] width 114 height 13
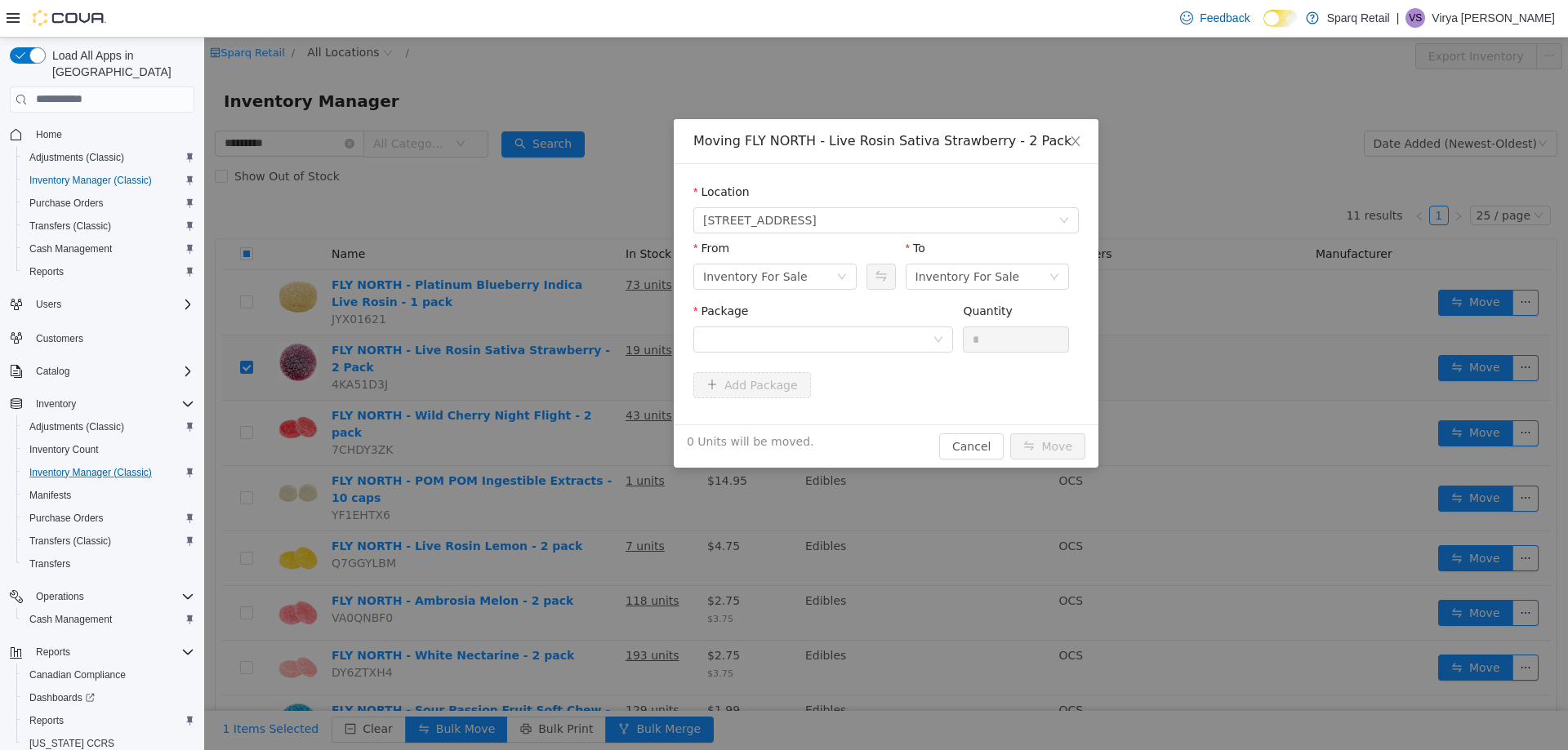
click at [800, 255] on div "From" at bounding box center [775, 251] width 164 height 24
click at [800, 282] on div "Inventory For Sale" at bounding box center [770, 275] width 133 height 24
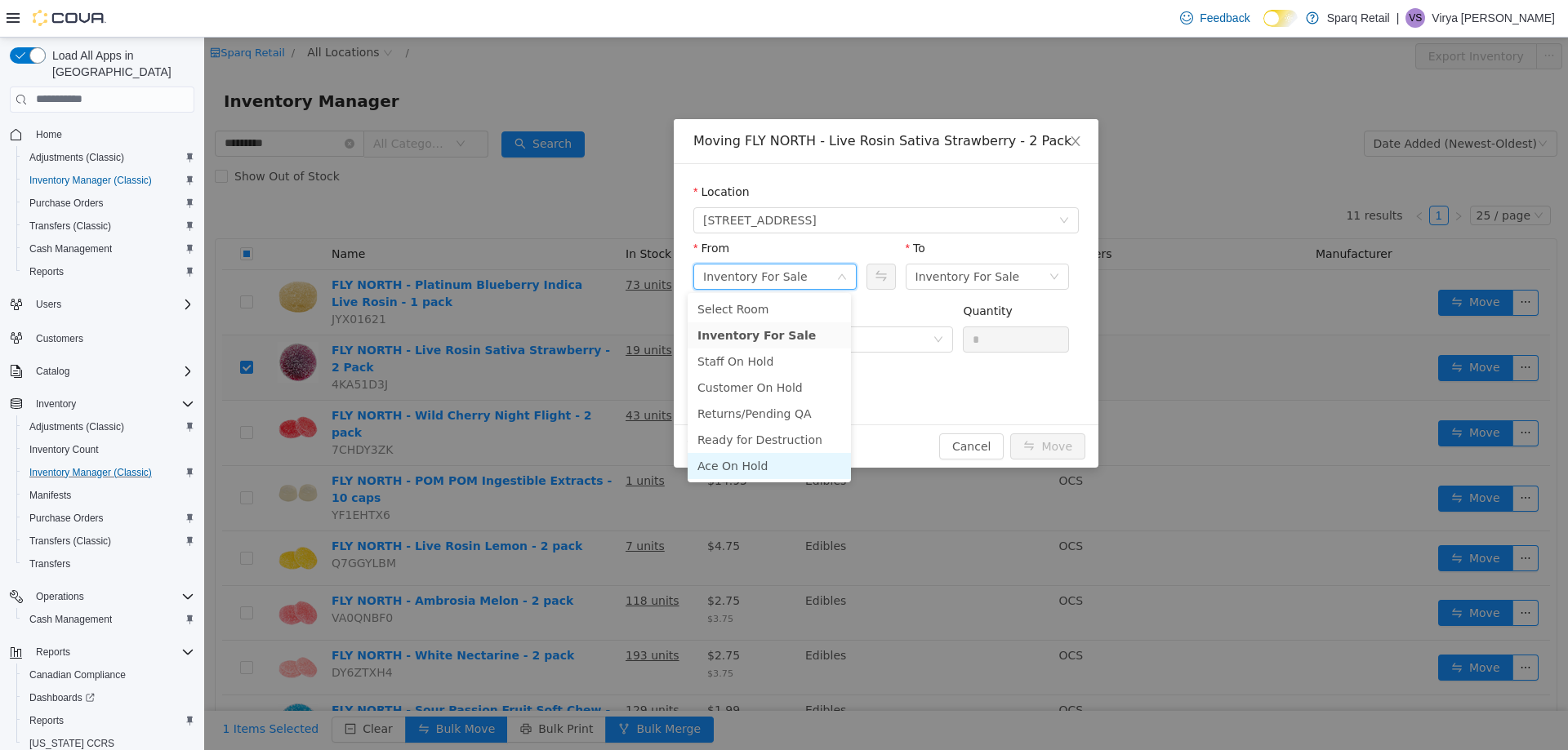
click at [779, 453] on li "Ace On Hold" at bounding box center [770, 464] width 164 height 26
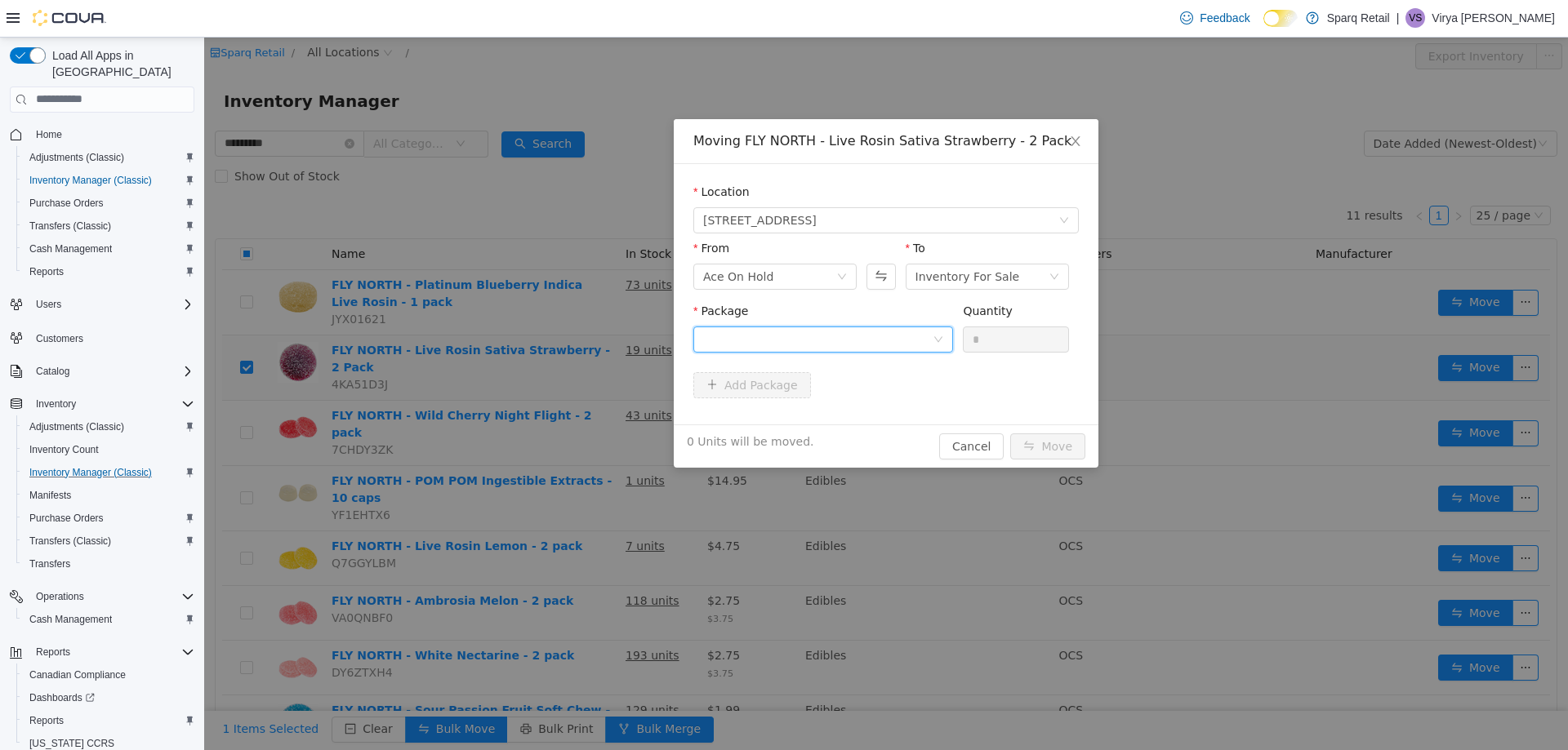
click at [835, 328] on div at bounding box center [818, 338] width 230 height 24
click at [851, 406] on li "53300000A Quantity : 6 Units" at bounding box center [818, 407] width 260 height 44
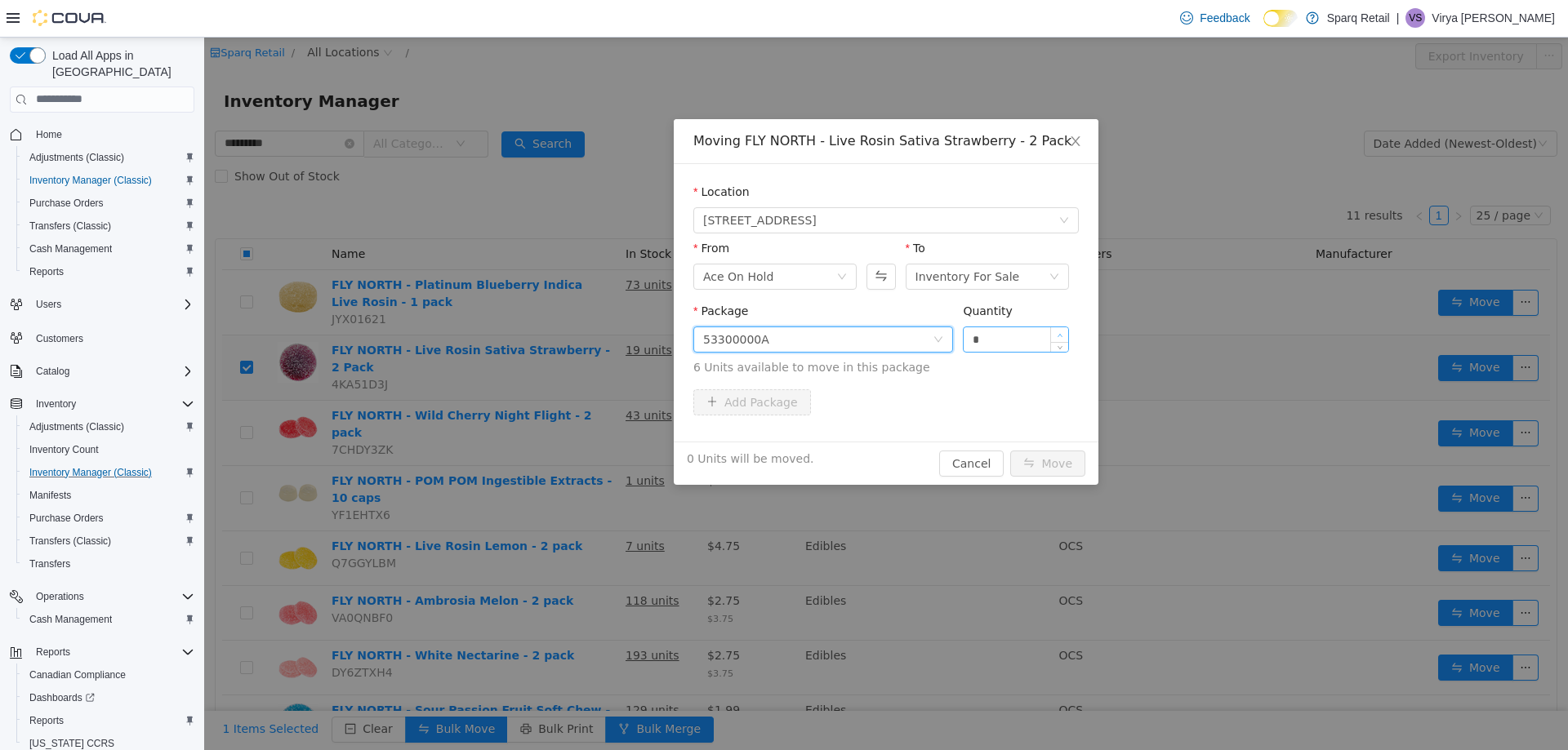
click at [1056, 332] on icon "icon: up" at bounding box center [1059, 335] width 6 height 6
type input "*"
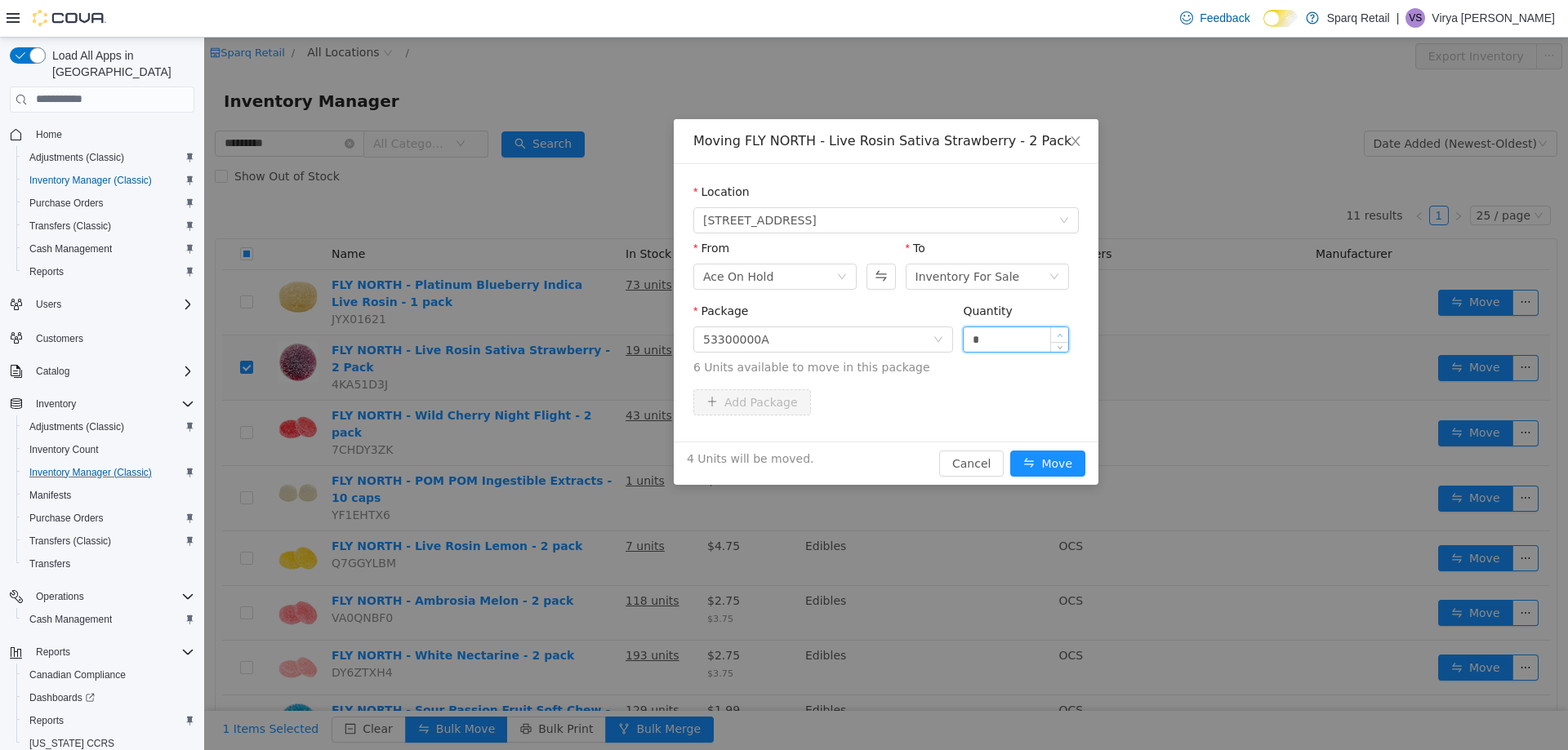
click at [1056, 332] on icon "icon: up" at bounding box center [1059, 335] width 6 height 6
click at [1045, 455] on button "Move" at bounding box center [1048, 462] width 75 height 26
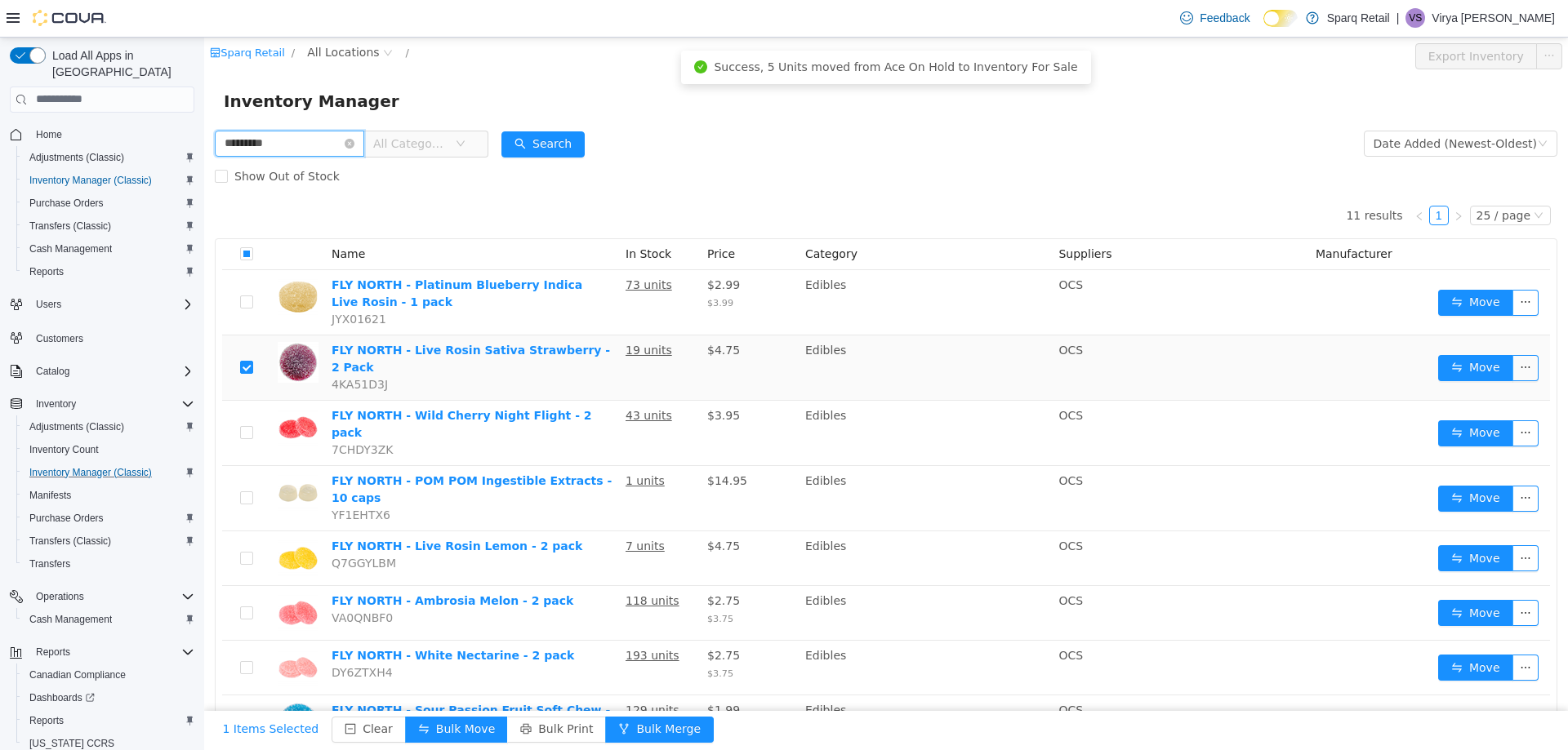
click at [354, 141] on input "*********" at bounding box center [289, 142] width 149 height 26
type input "***"
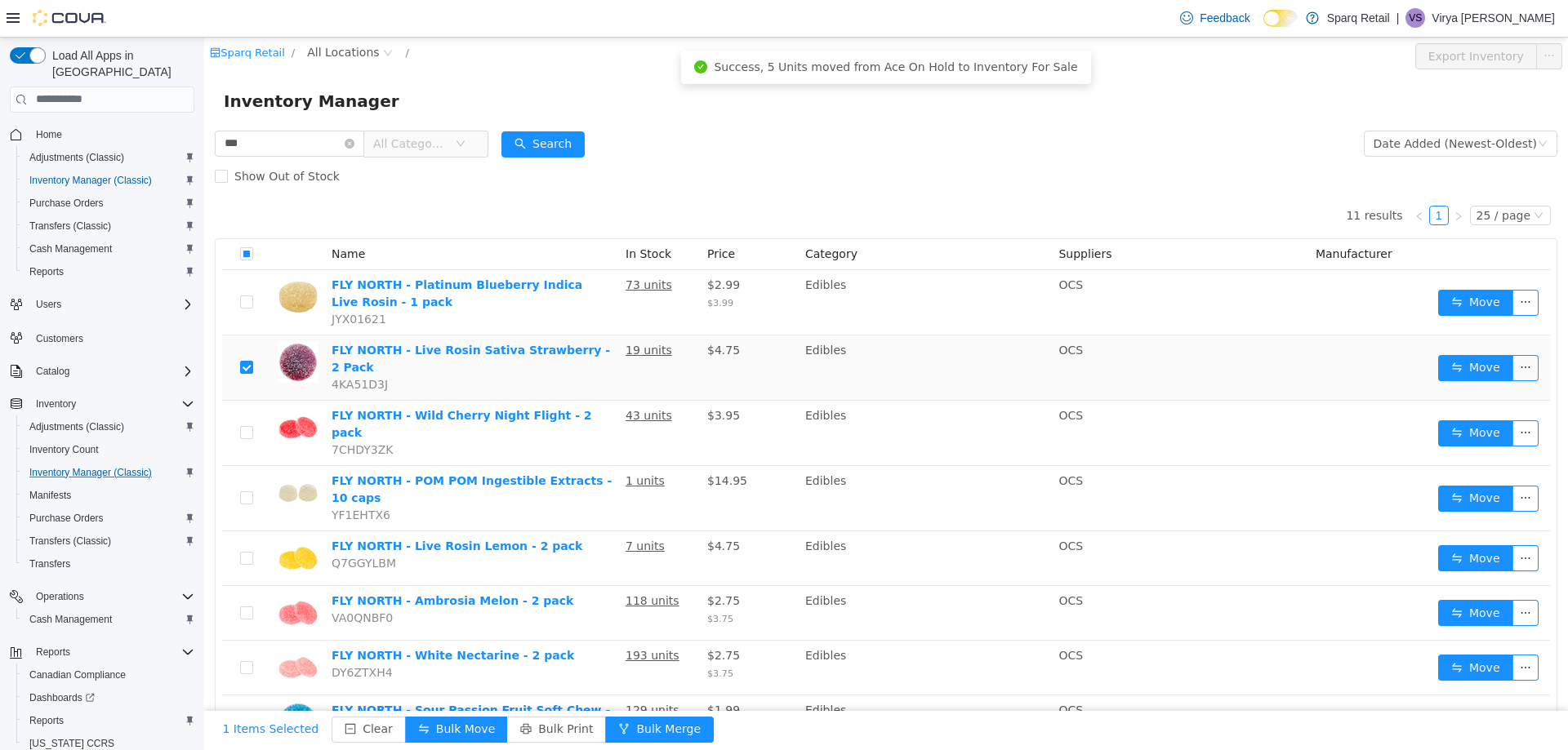
click at [729, 141] on form "*** All Categories Date Added (Newest-Oldest) Search Show Out of Stock" at bounding box center [886, 160] width 1343 height 65
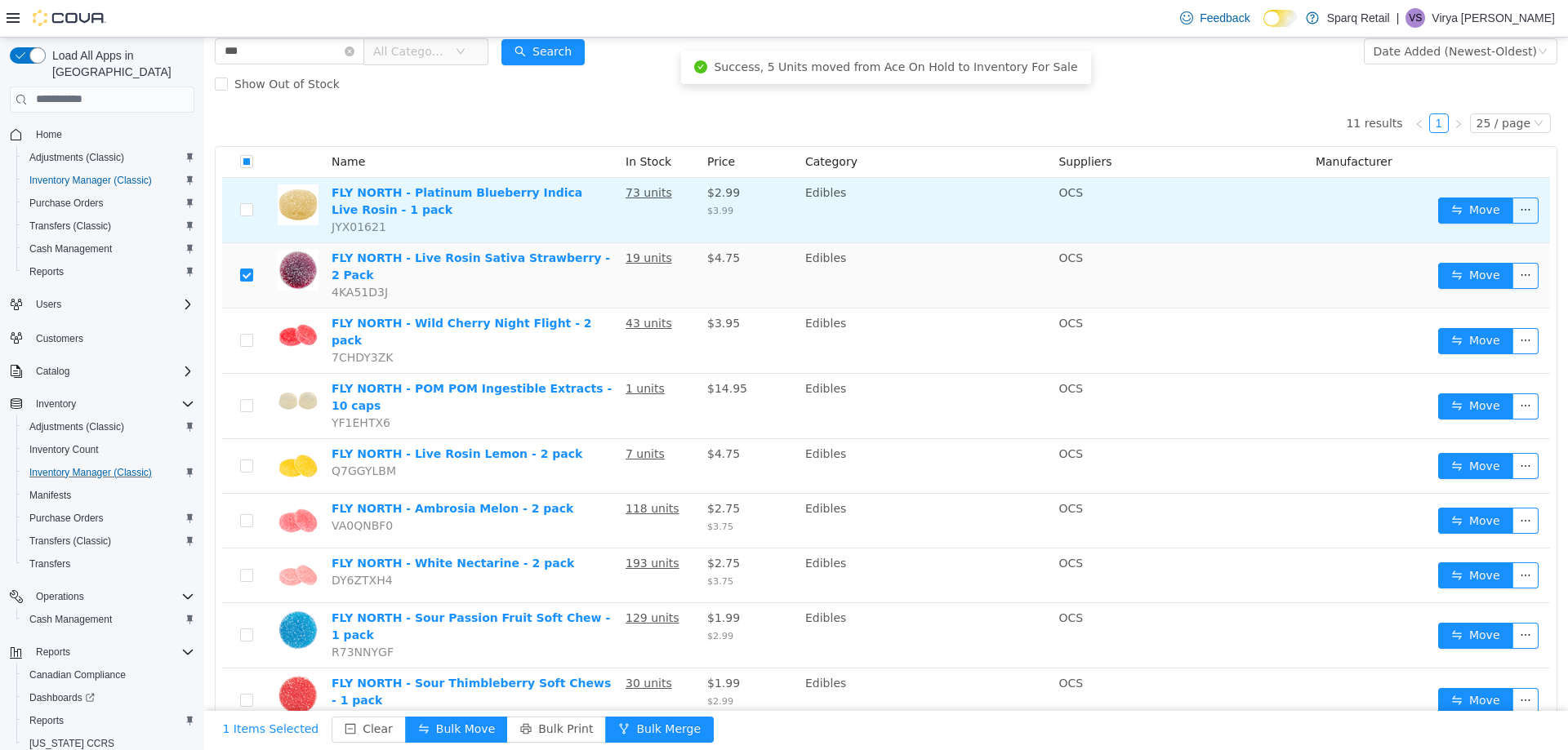
scroll to position [179, 0]
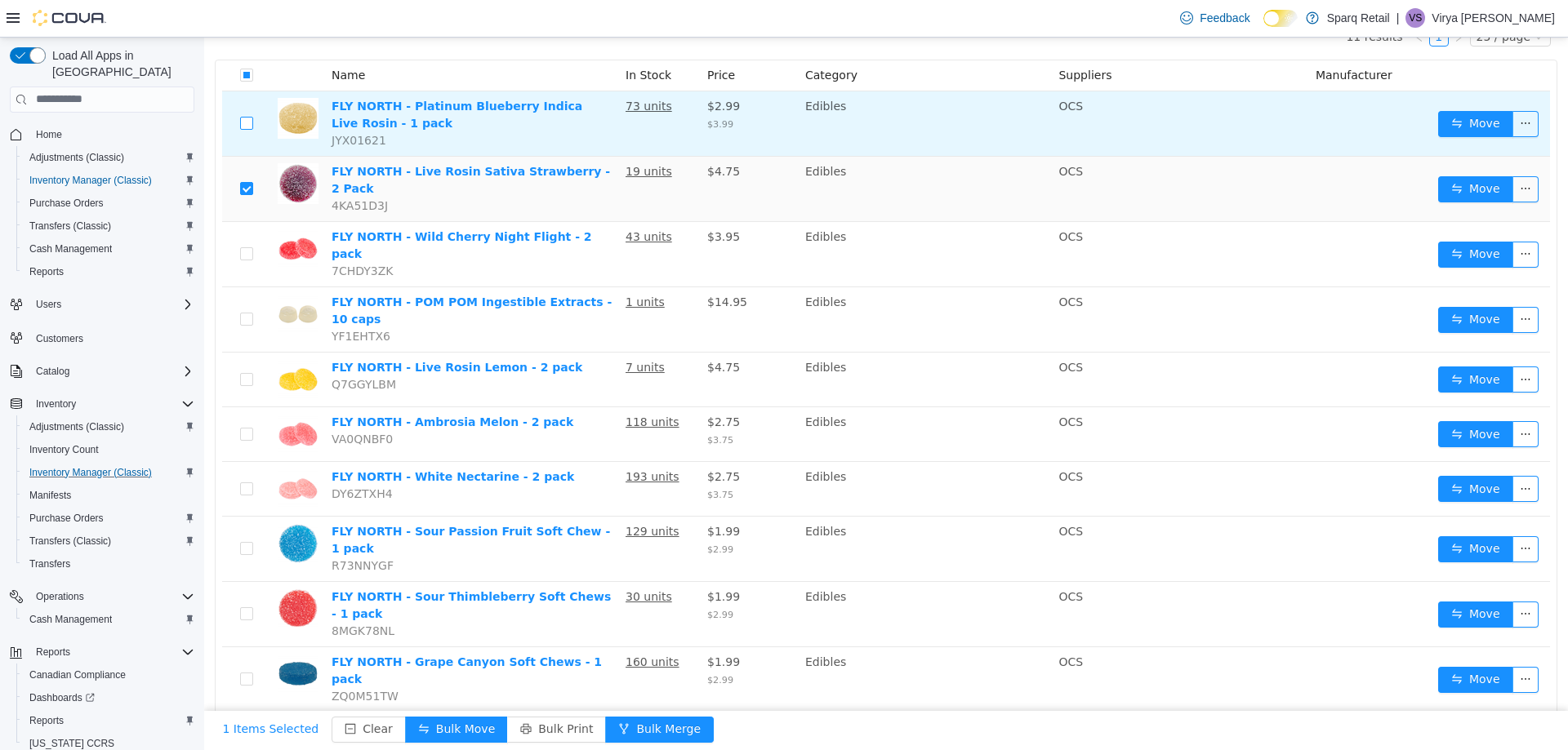
click at [245, 116] on label at bounding box center [247, 123] width 13 height 17
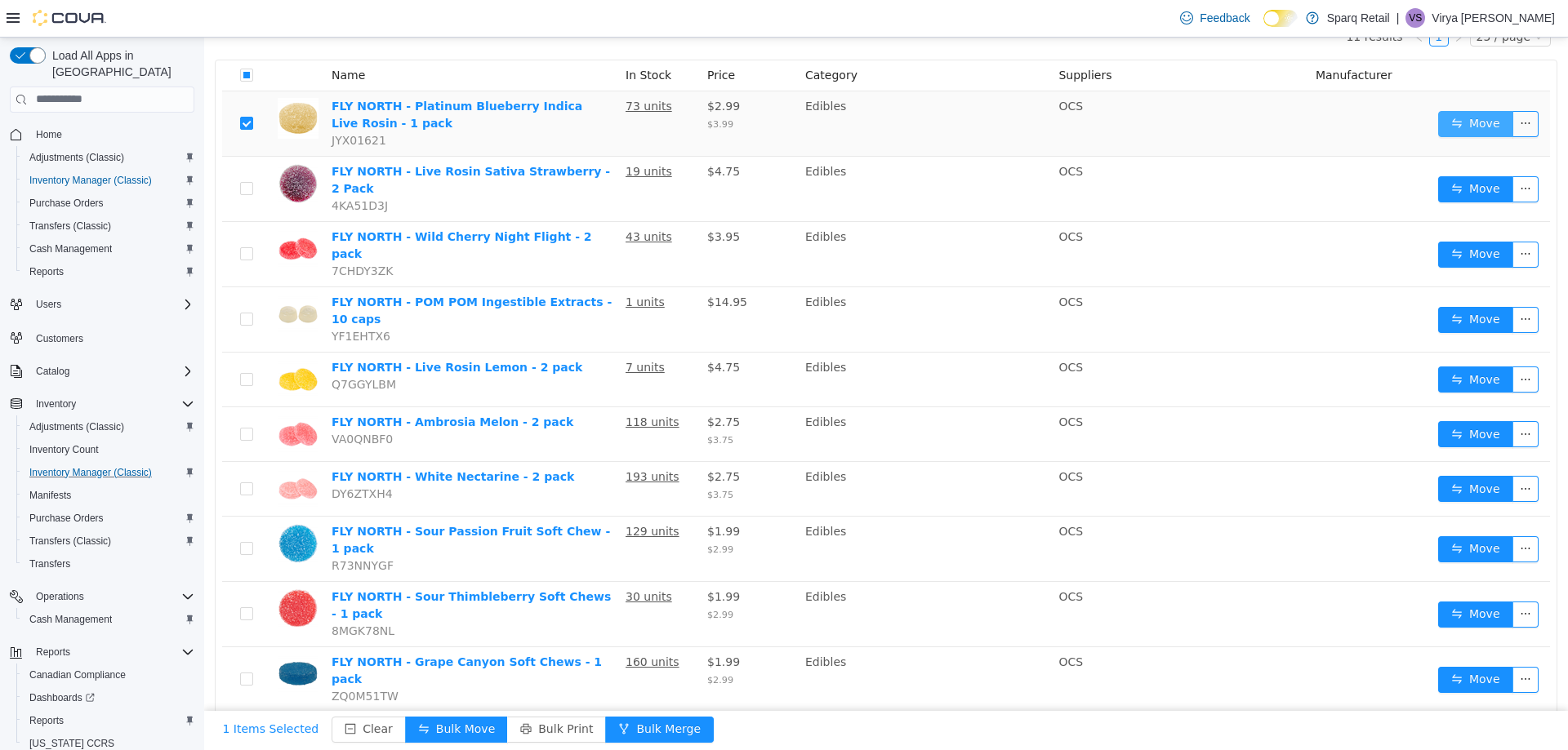
click at [1438, 120] on button "Move" at bounding box center [1476, 123] width 75 height 26
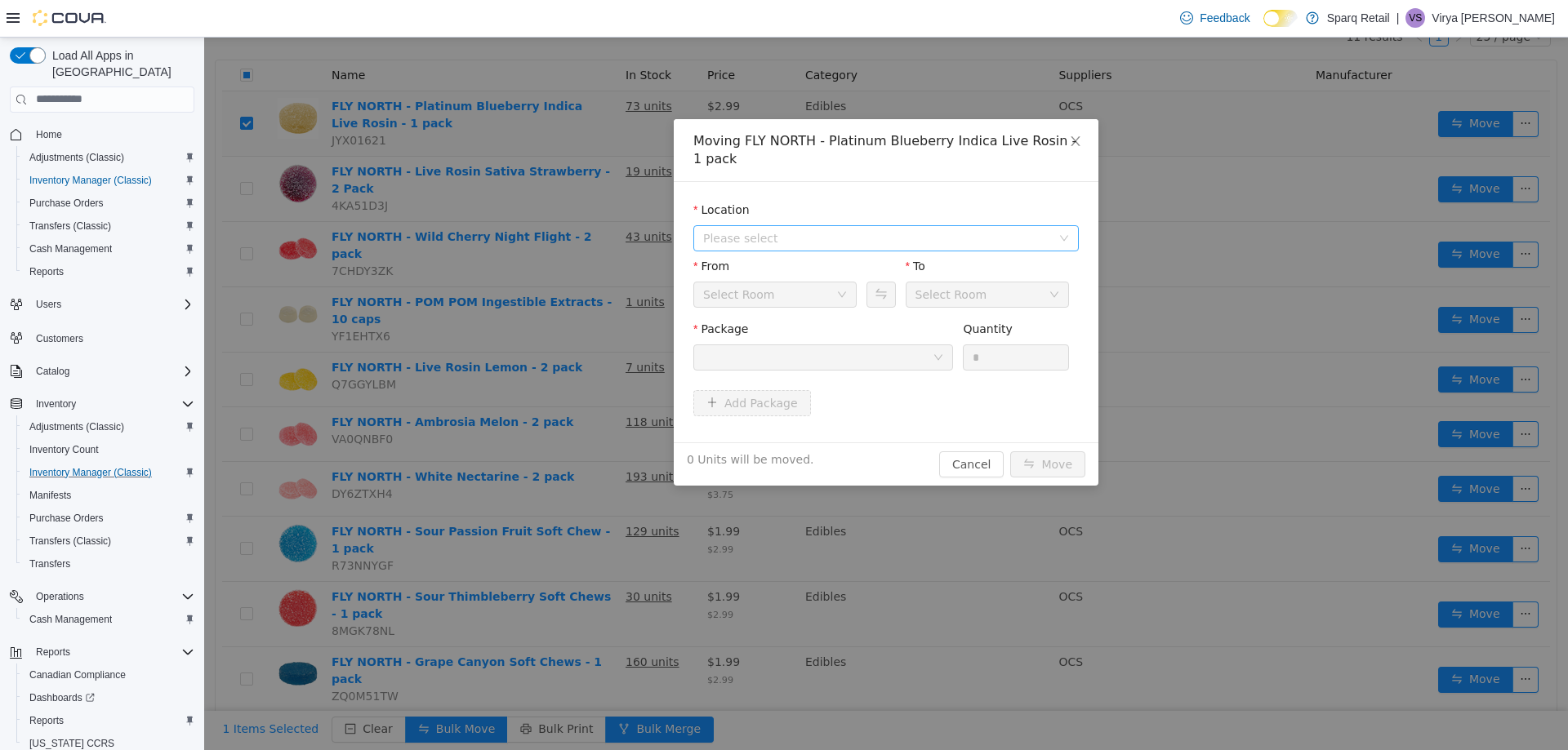
click at [802, 228] on span "Please select" at bounding box center [880, 237] width 355 height 24
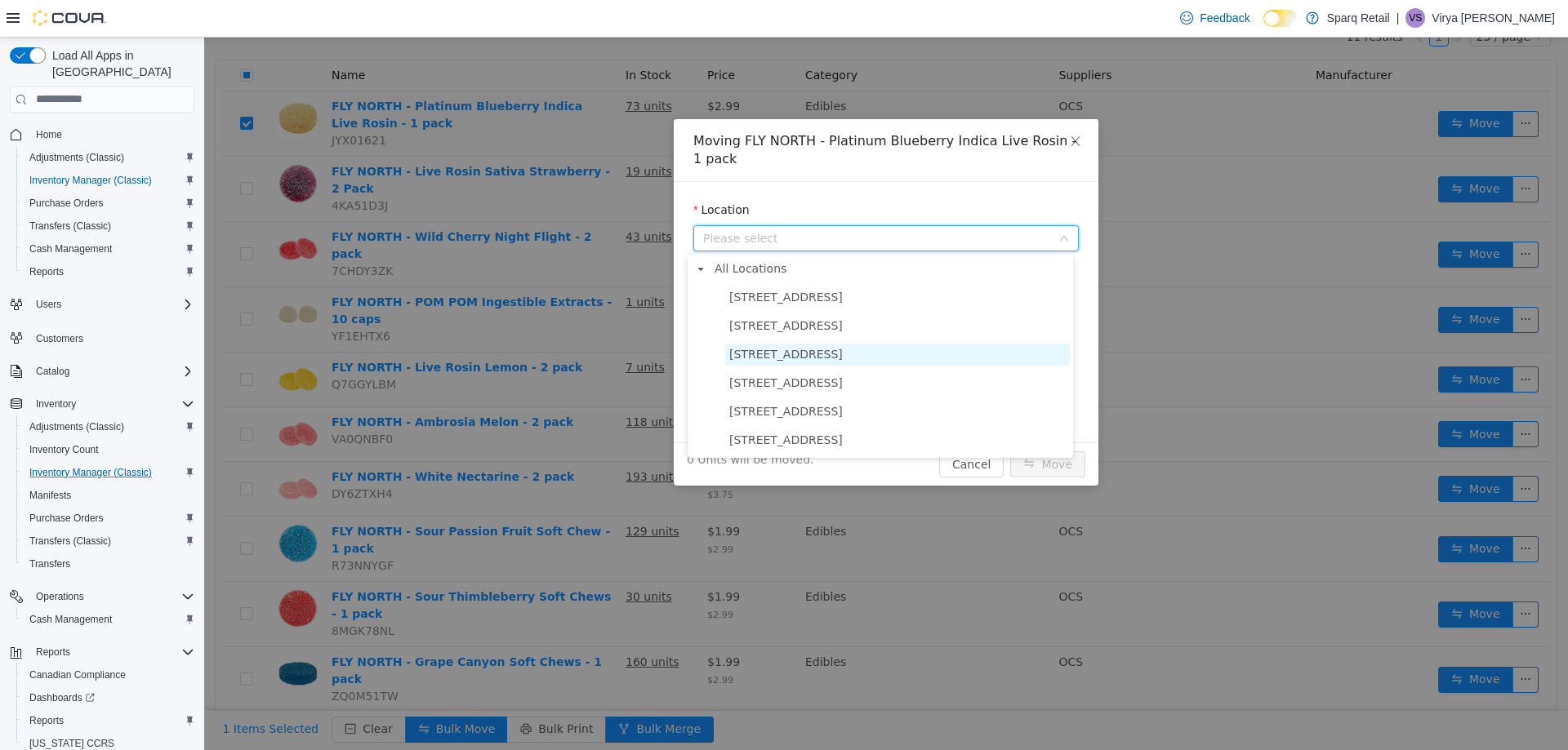
click at [773, 354] on span "[STREET_ADDRESS]" at bounding box center [786, 354] width 114 height 13
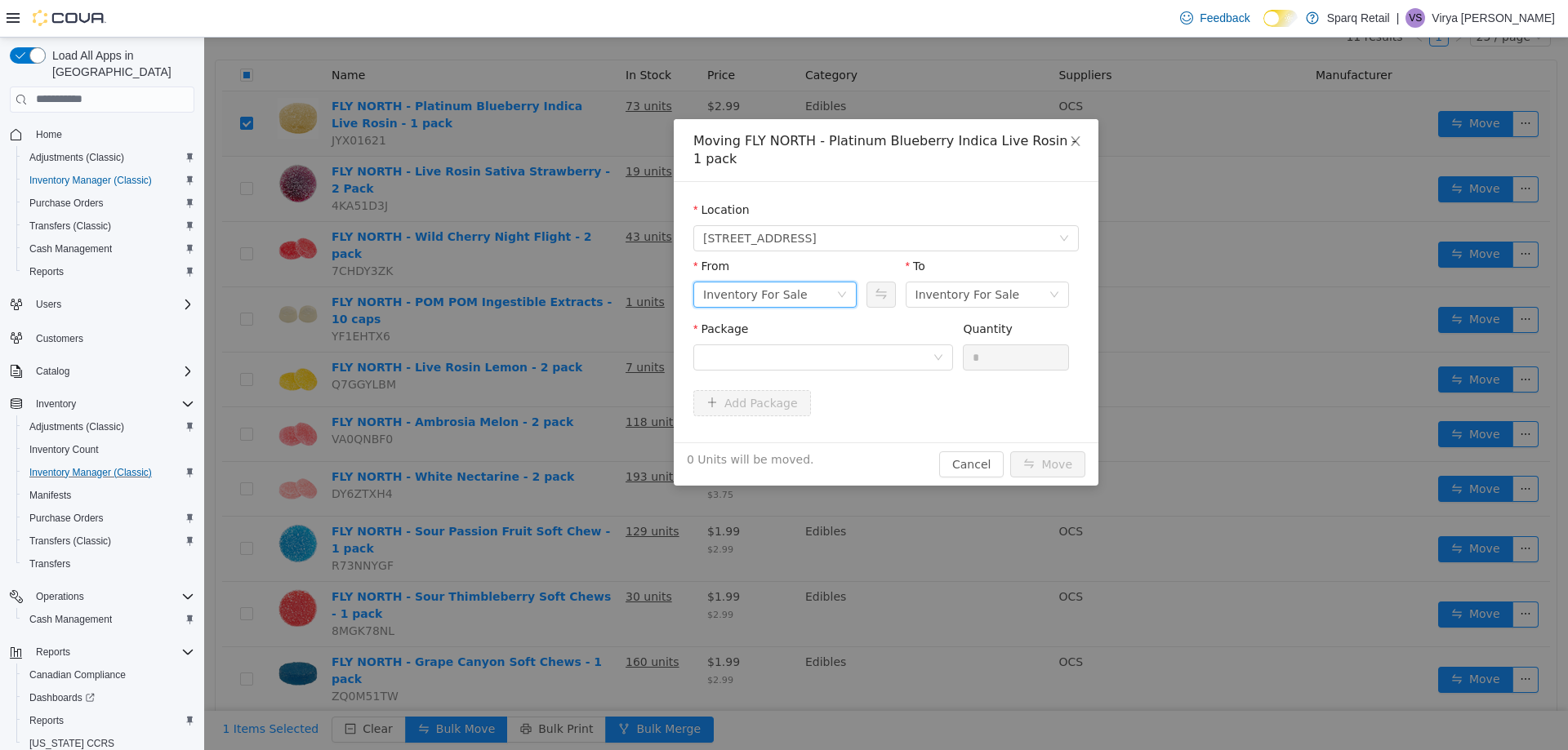
click at [814, 282] on div "Inventory For Sale" at bounding box center [770, 293] width 133 height 24
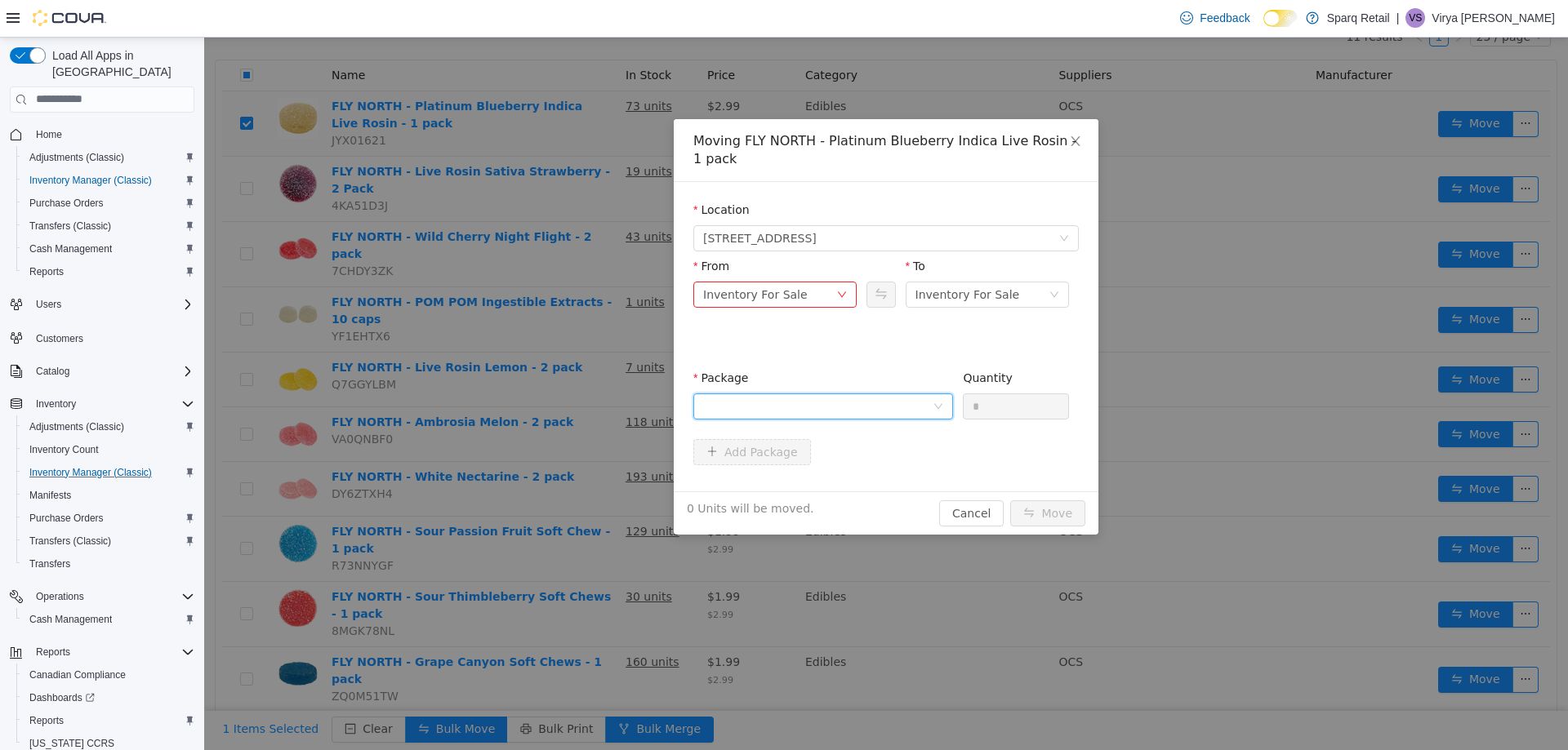
click at [870, 369] on div "Package" at bounding box center [823, 397] width 260 height 57
click at [933, 401] on icon "icon: down" at bounding box center [938, 406] width 10 height 10
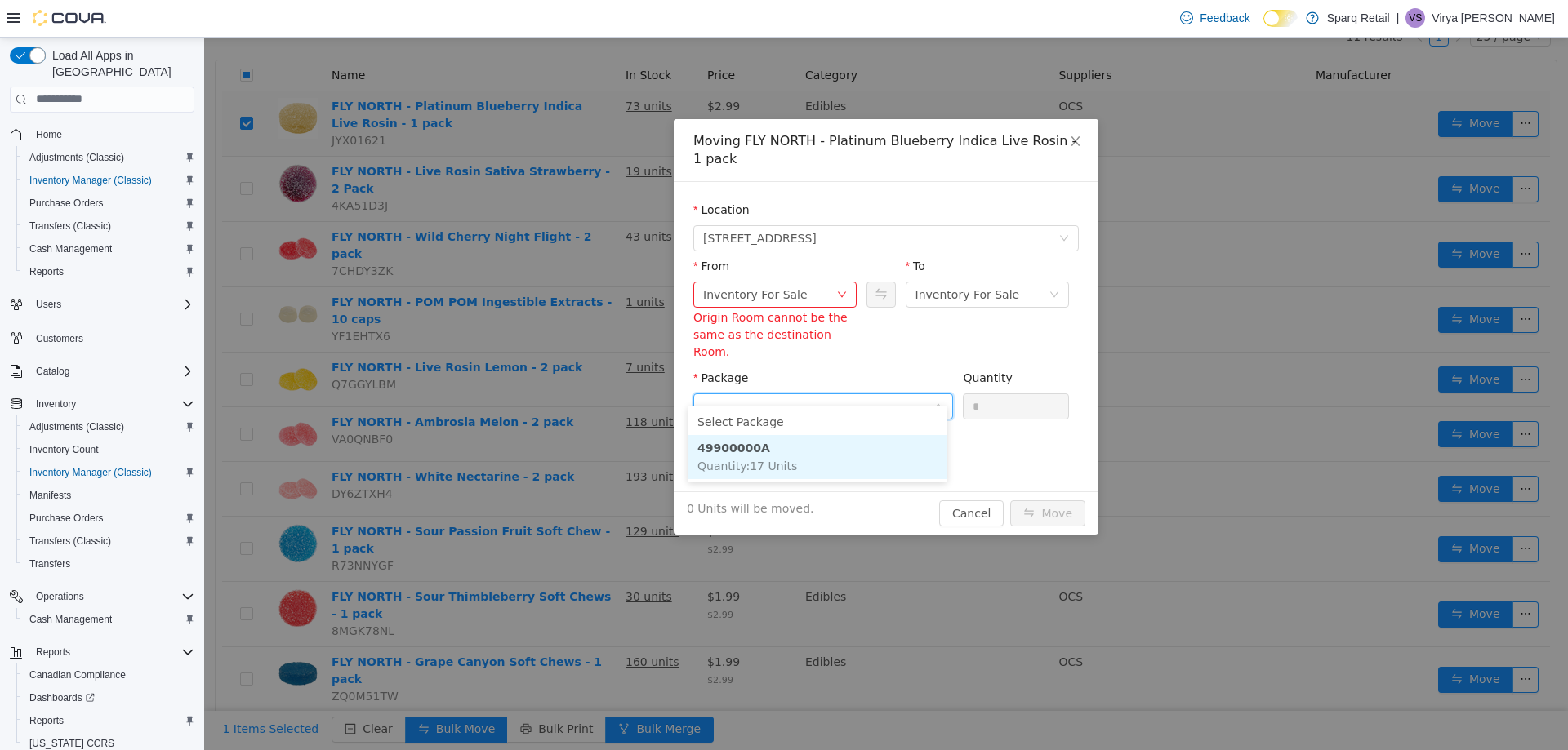
click at [916, 470] on li "49900000A Quantity : 17 Units" at bounding box center [818, 457] width 260 height 44
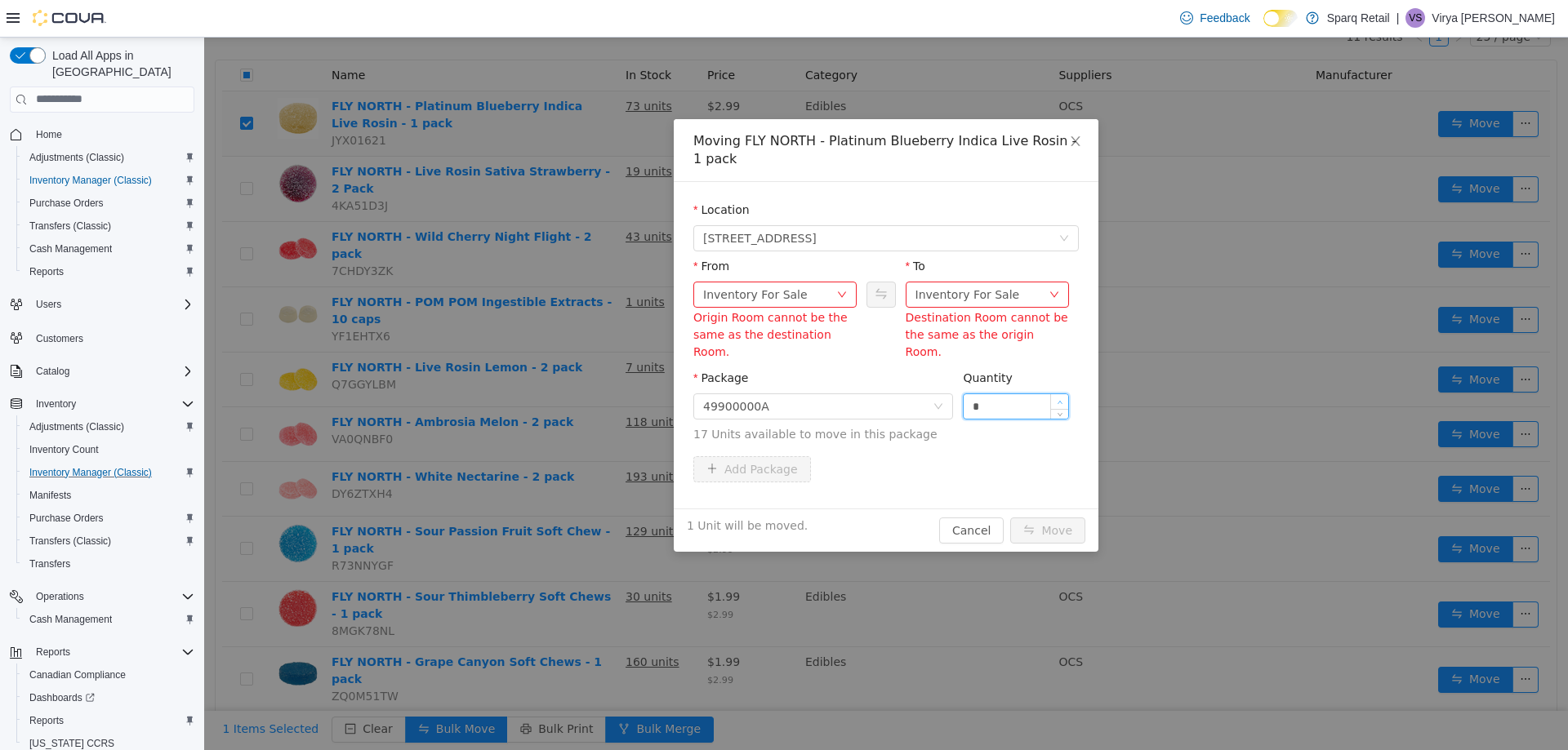
click at [1057, 400] on icon "icon: up" at bounding box center [1059, 401] width 5 height 3
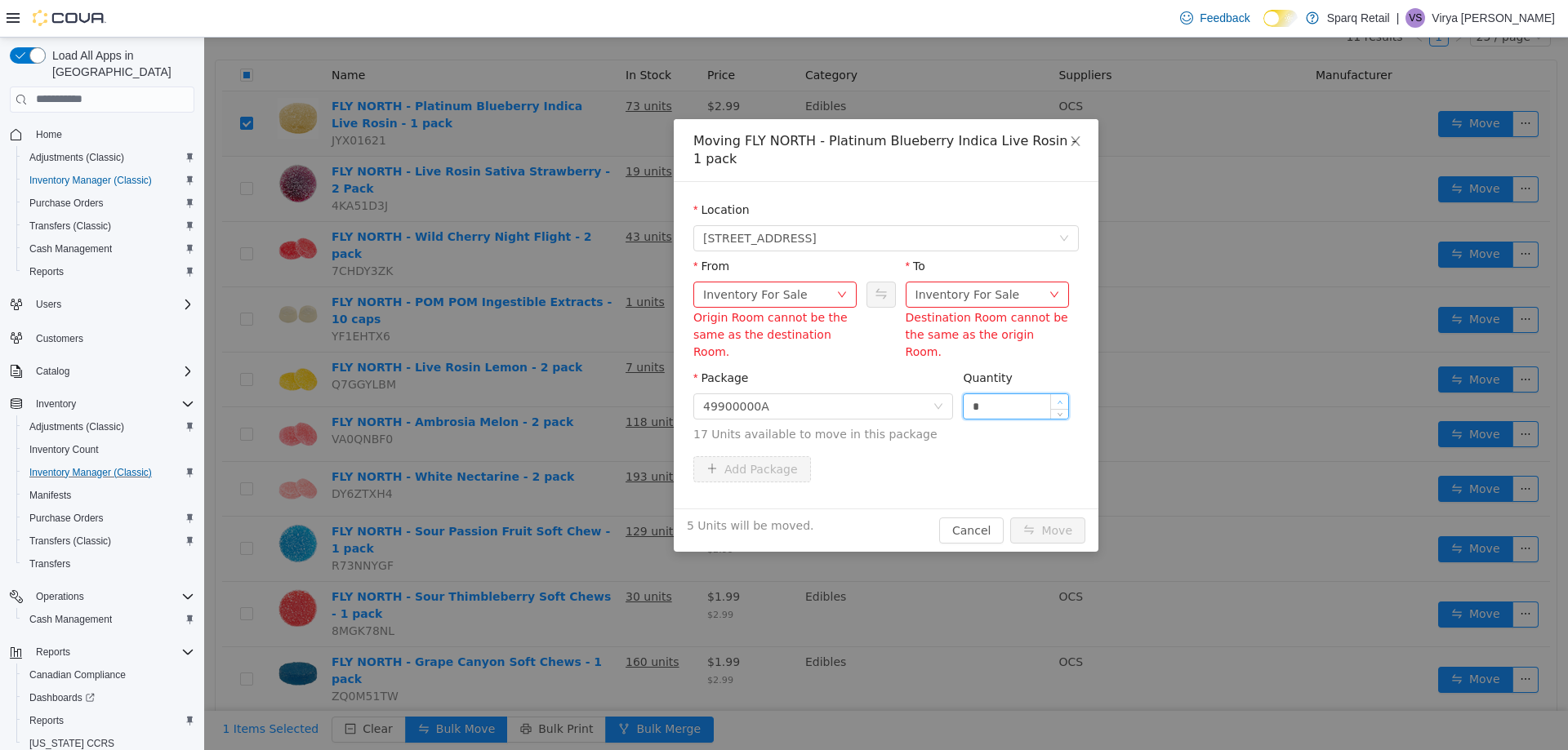
click at [1057, 400] on icon "icon: up" at bounding box center [1059, 401] width 5 height 3
click at [1056, 408] on icon "icon: down" at bounding box center [1059, 411] width 6 height 6
click at [825, 292] on div "Inventory For Sale" at bounding box center [770, 293] width 133 height 24
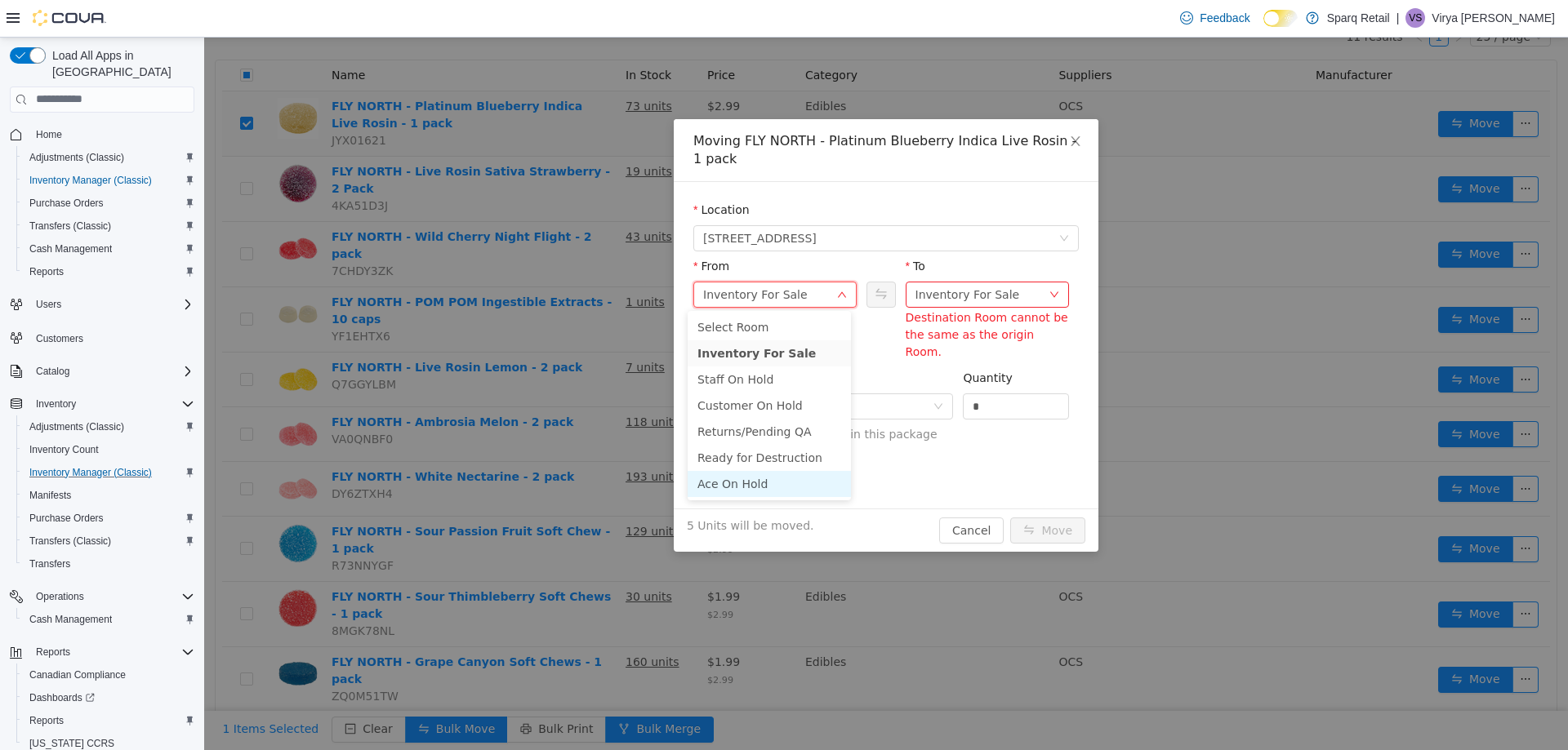
click at [771, 482] on li "Ace On Hold" at bounding box center [770, 483] width 164 height 26
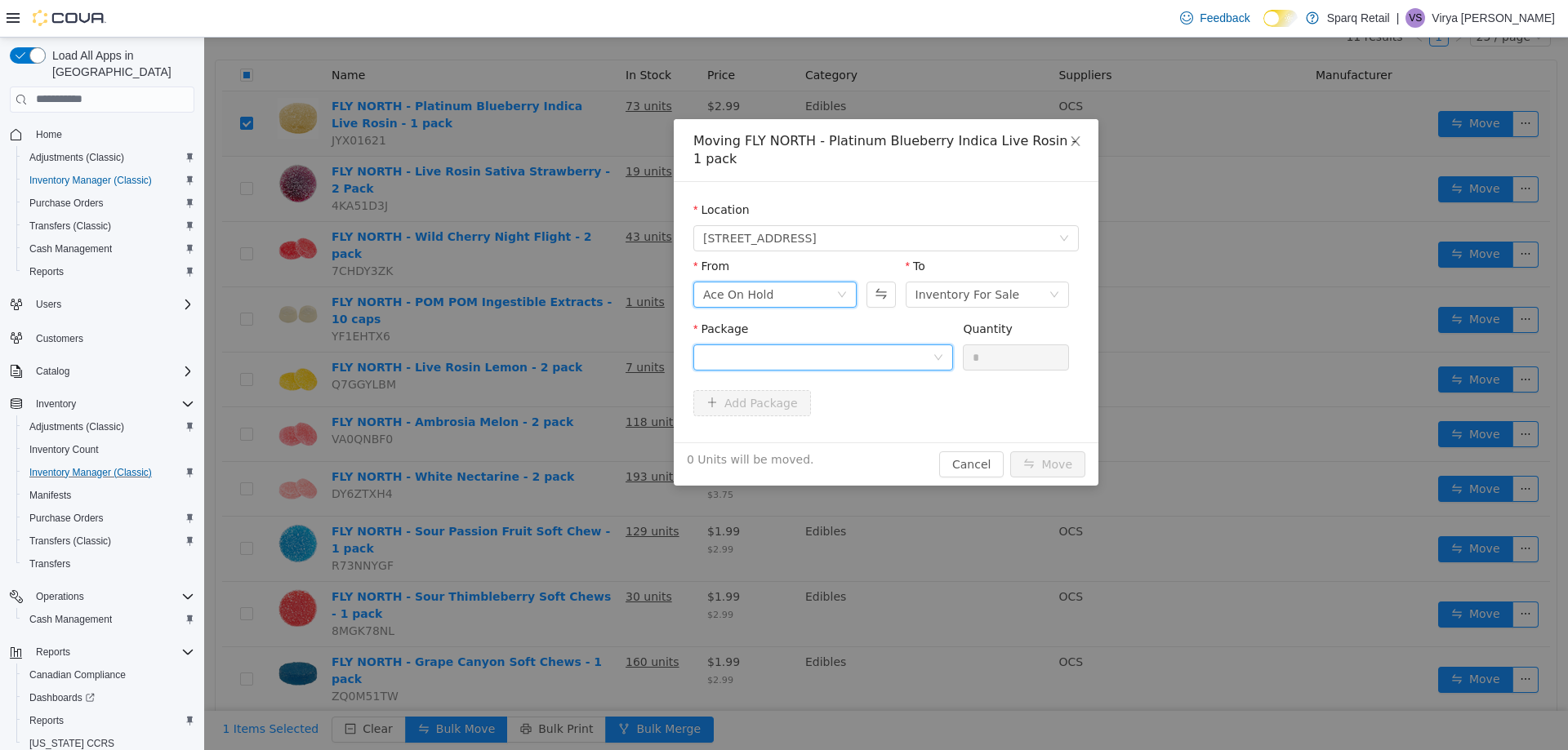
click at [814, 349] on div at bounding box center [818, 356] width 230 height 24
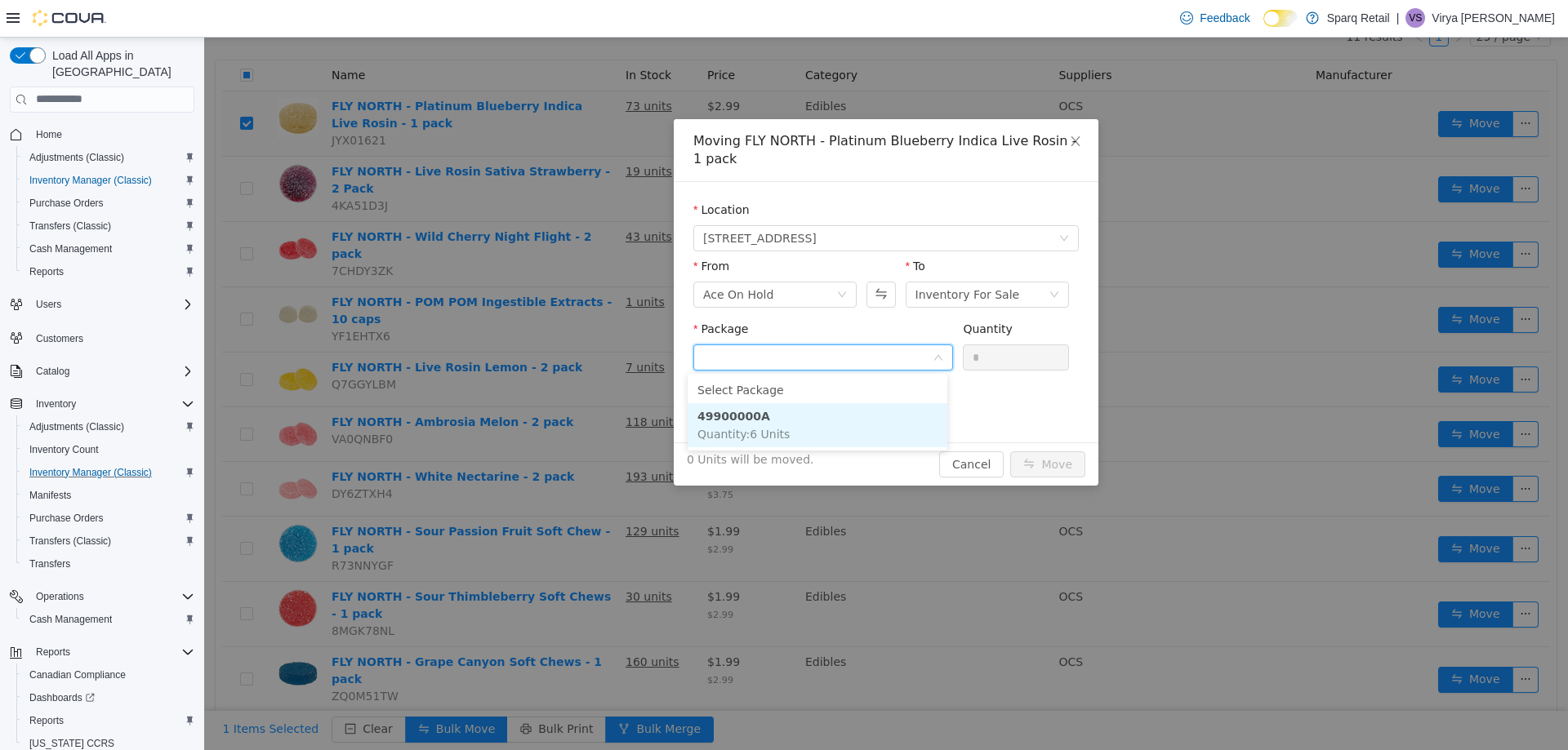
click at [849, 438] on li "49900000A Quantity : 6 Units" at bounding box center [818, 424] width 260 height 44
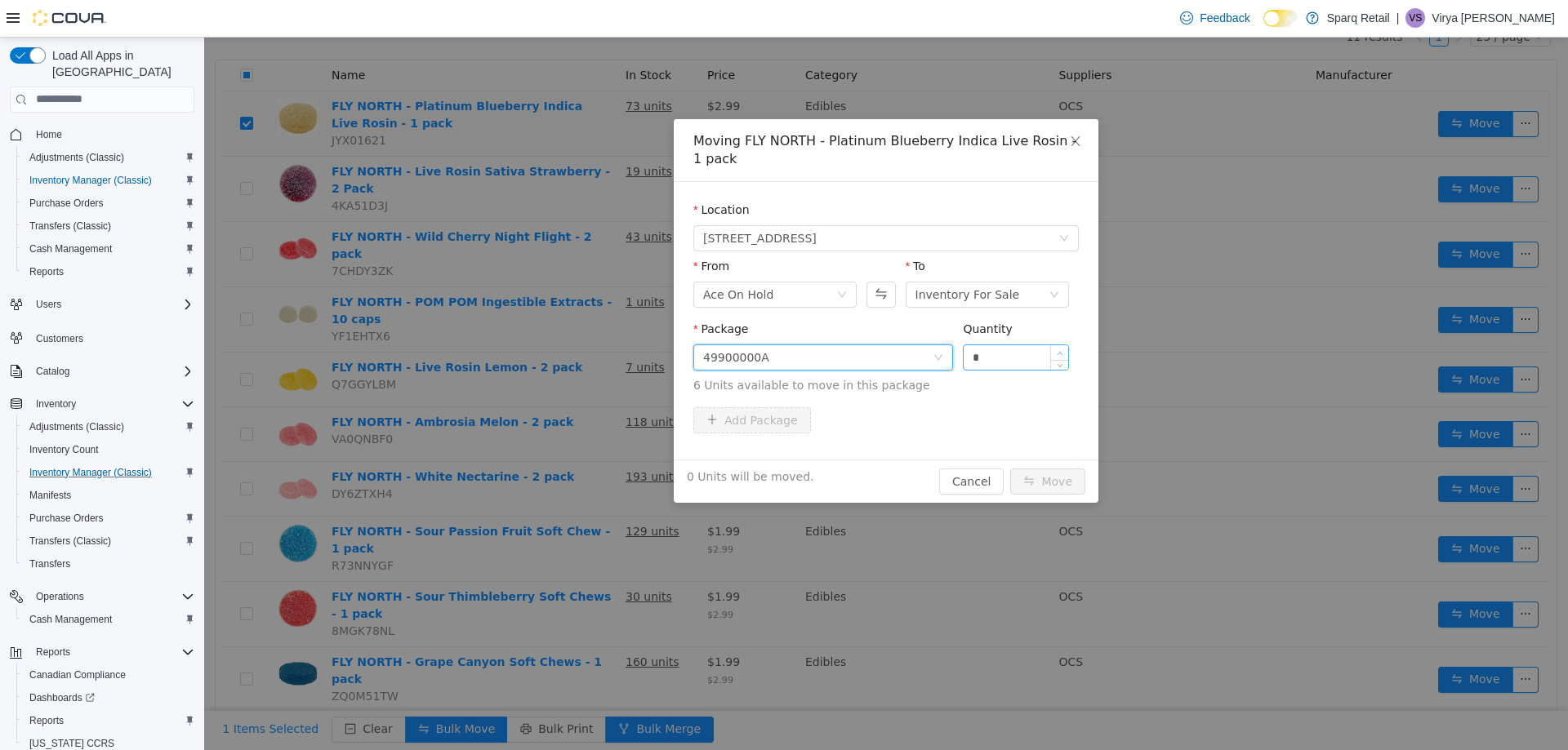
click at [1058, 349] on span "Increase Value" at bounding box center [1060, 351] width 17 height 14
type input "*"
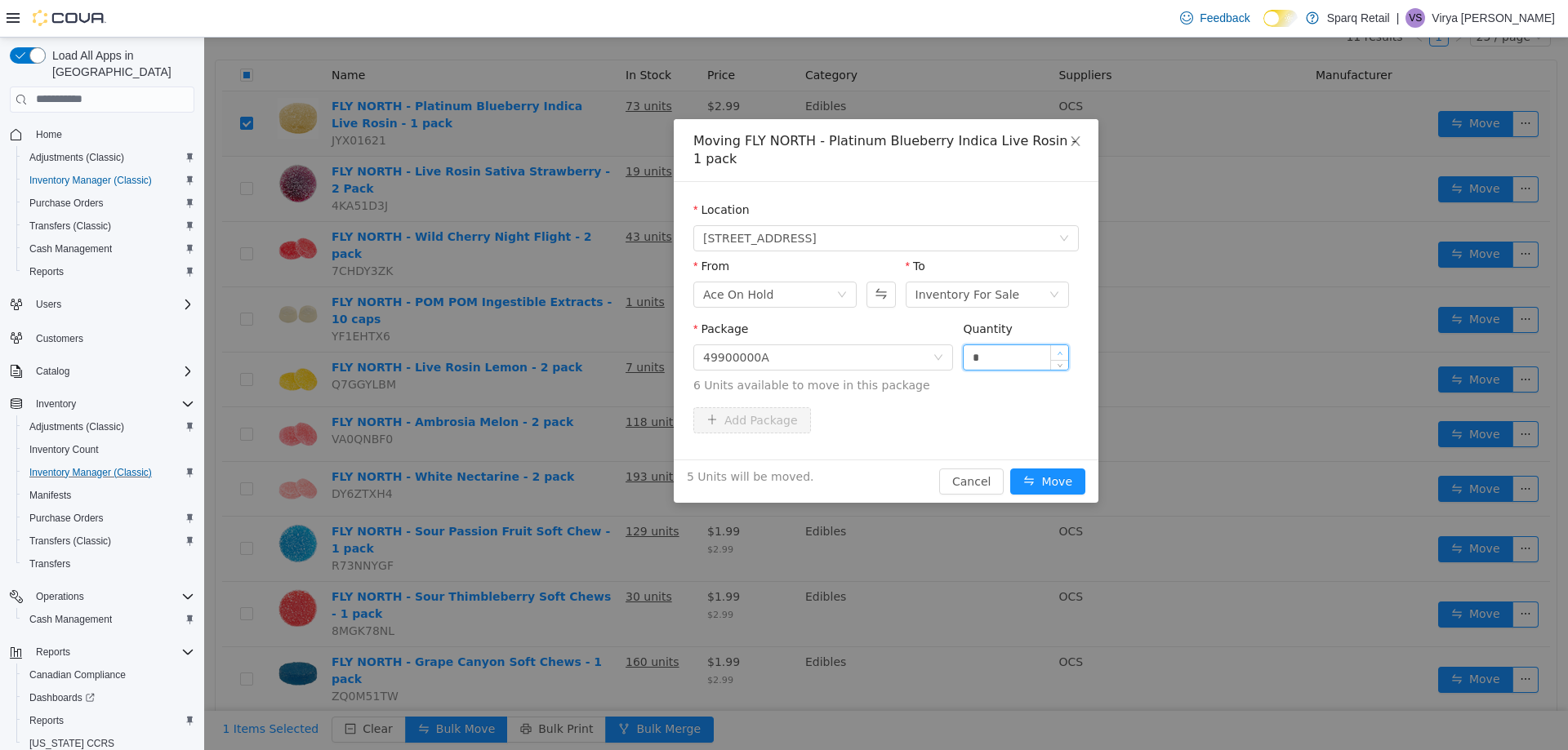
click at [1058, 349] on span "Increase Value" at bounding box center [1060, 351] width 17 height 14
click at [1060, 478] on button "Move" at bounding box center [1048, 480] width 75 height 26
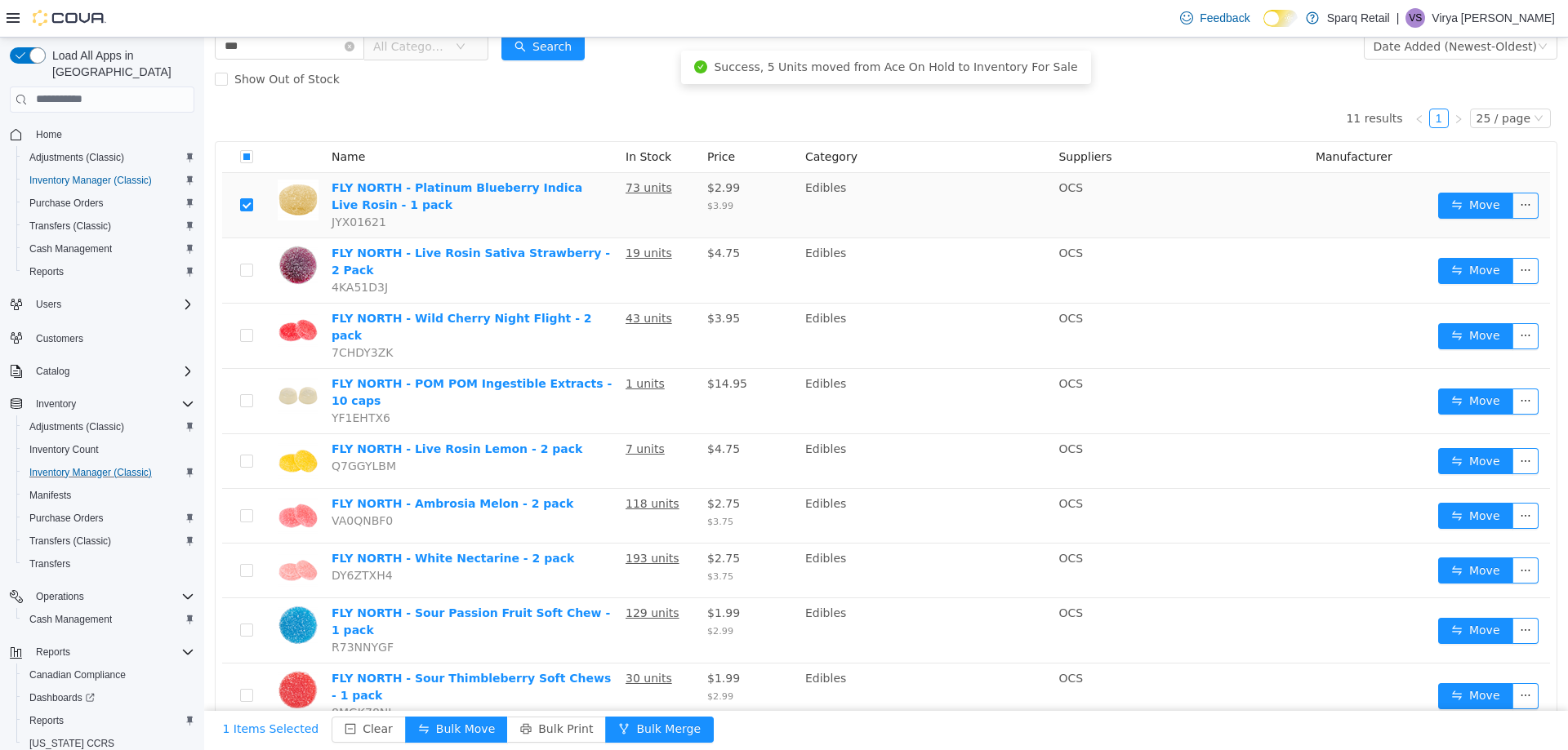
scroll to position [0, 0]
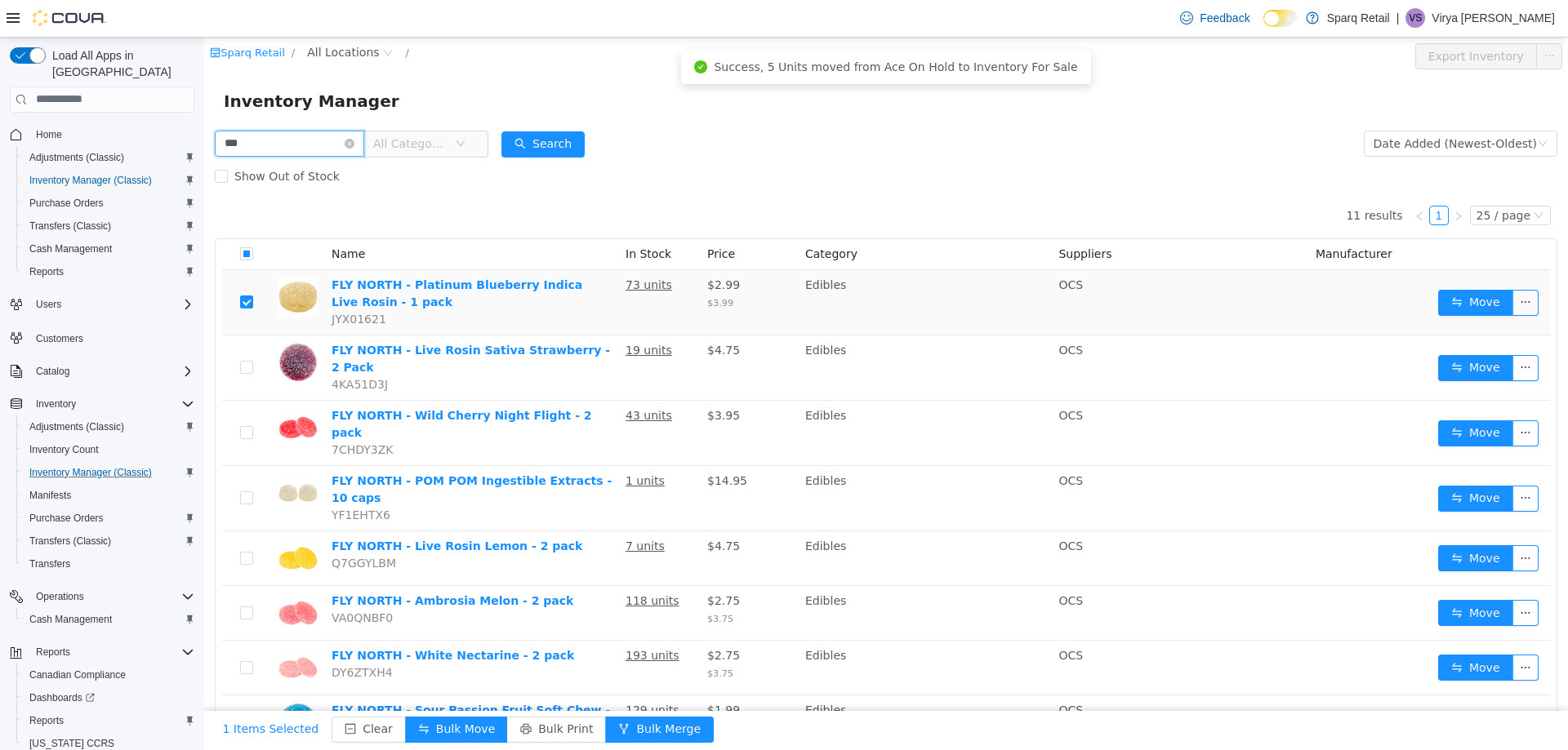
click at [300, 133] on input "***" at bounding box center [289, 142] width 149 height 26
click at [301, 133] on input "***" at bounding box center [289, 142] width 149 height 26
click at [358, 143] on input "***" at bounding box center [289, 142] width 149 height 26
drag, startPoint x: 364, startPoint y: 142, endPoint x: 336, endPoint y: 157, distance: 31.8
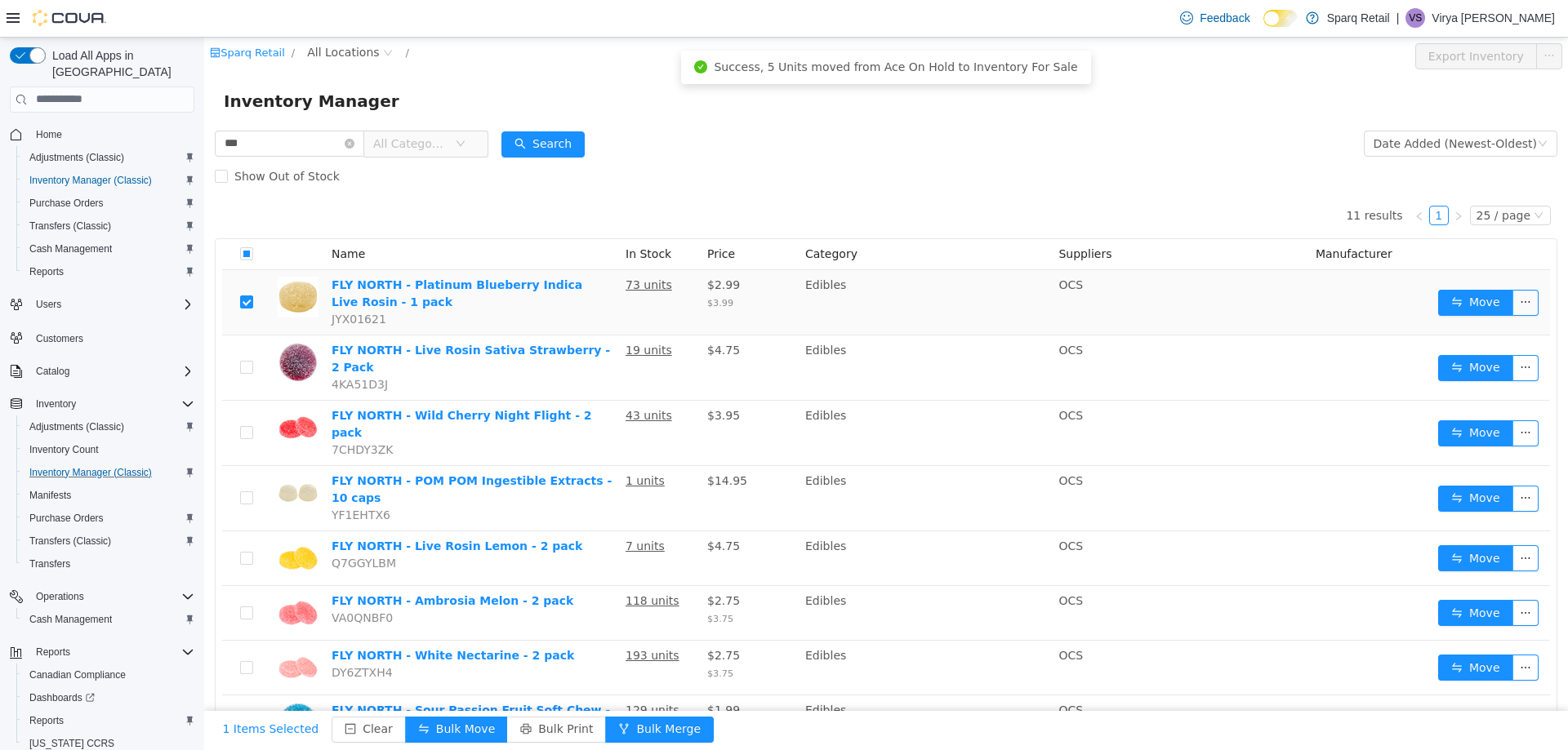
click at [354, 142] on icon "icon: close-circle" at bounding box center [349, 142] width 10 height 10
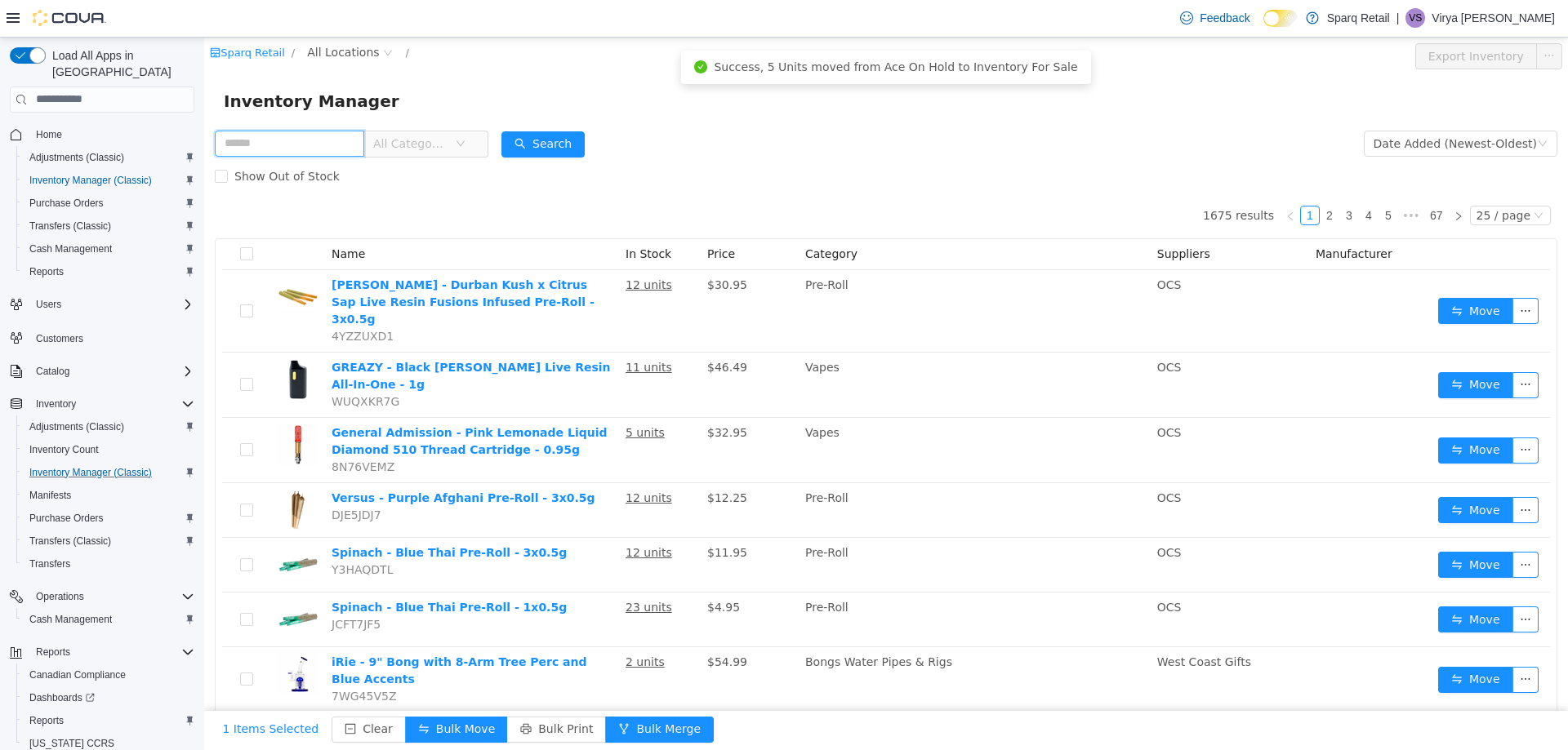
drag, startPoint x: 323, startPoint y: 142, endPoint x: 321, endPoint y: 154, distance: 12.2
click at [323, 142] on input "text" at bounding box center [289, 142] width 149 height 26
click at [575, 138] on button "Search" at bounding box center [543, 143] width 84 height 26
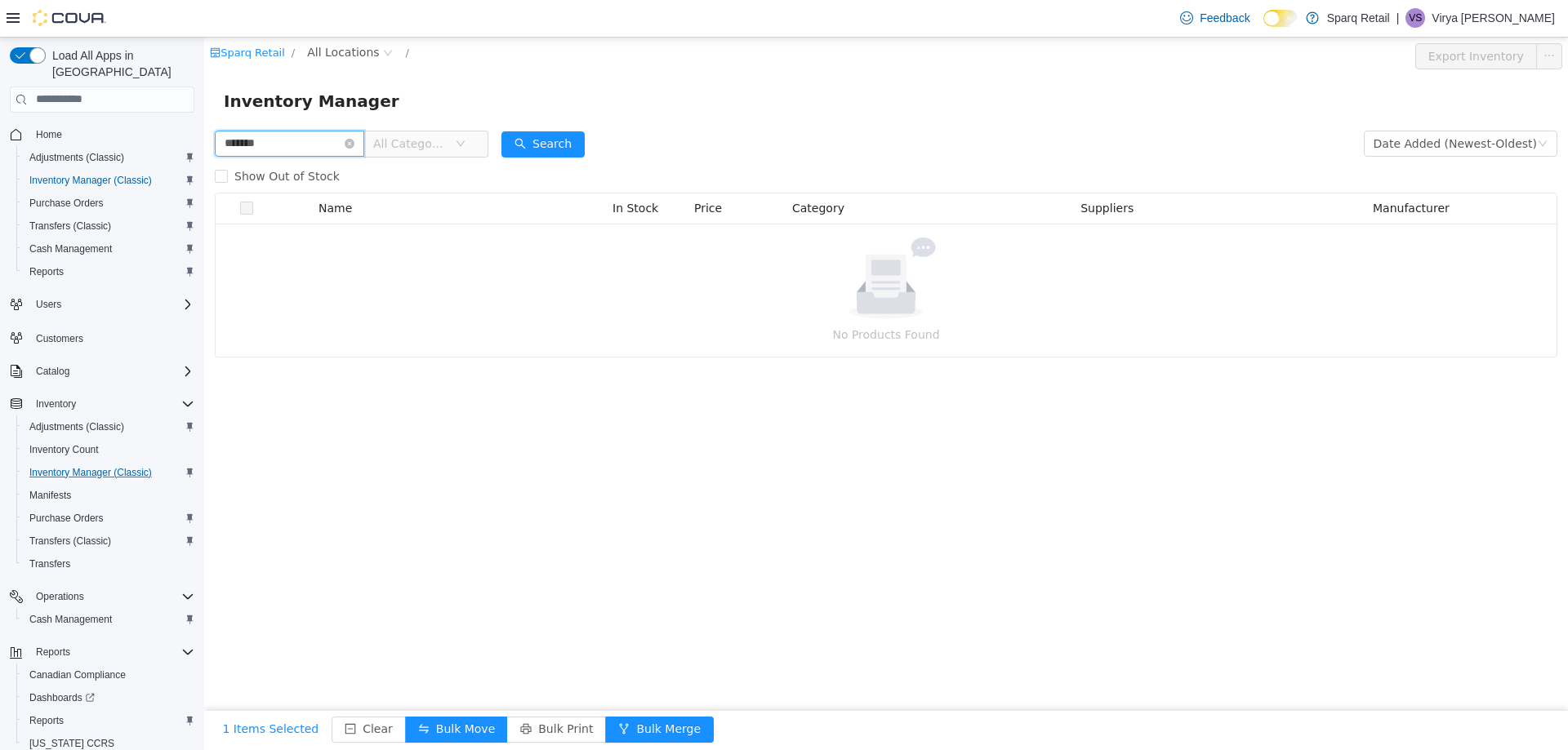
click at [339, 138] on input "*******" at bounding box center [289, 142] width 149 height 26
type input "*"
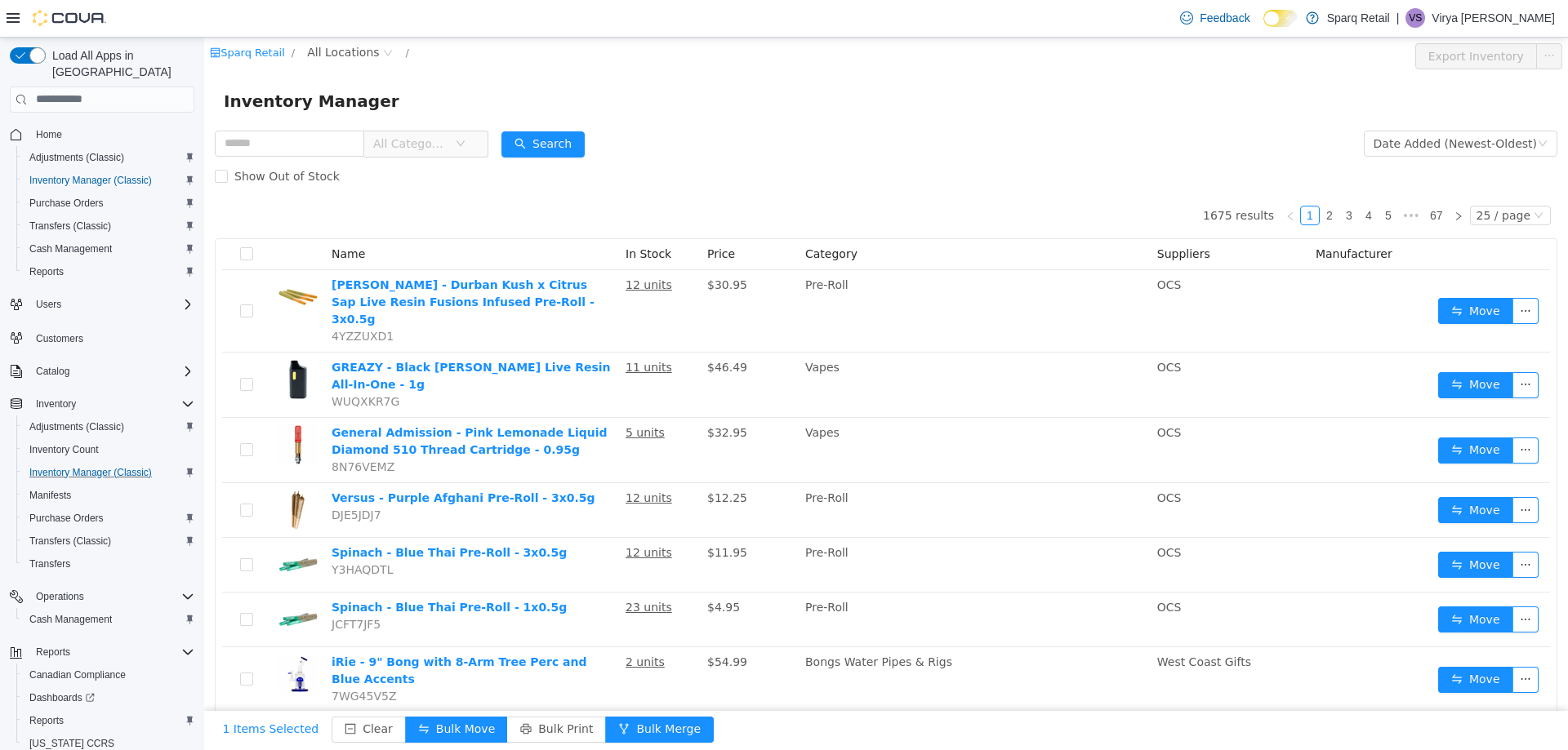
click at [316, 125] on div "Inventory Manager" at bounding box center [886, 100] width 1364 height 52
drag, startPoint x: 314, startPoint y: 137, endPoint x: 314, endPoint y: 147, distance: 10.0
click at [314, 137] on input "text" at bounding box center [289, 142] width 149 height 26
type input "*********"
click at [556, 150] on button "Search" at bounding box center [543, 143] width 84 height 26
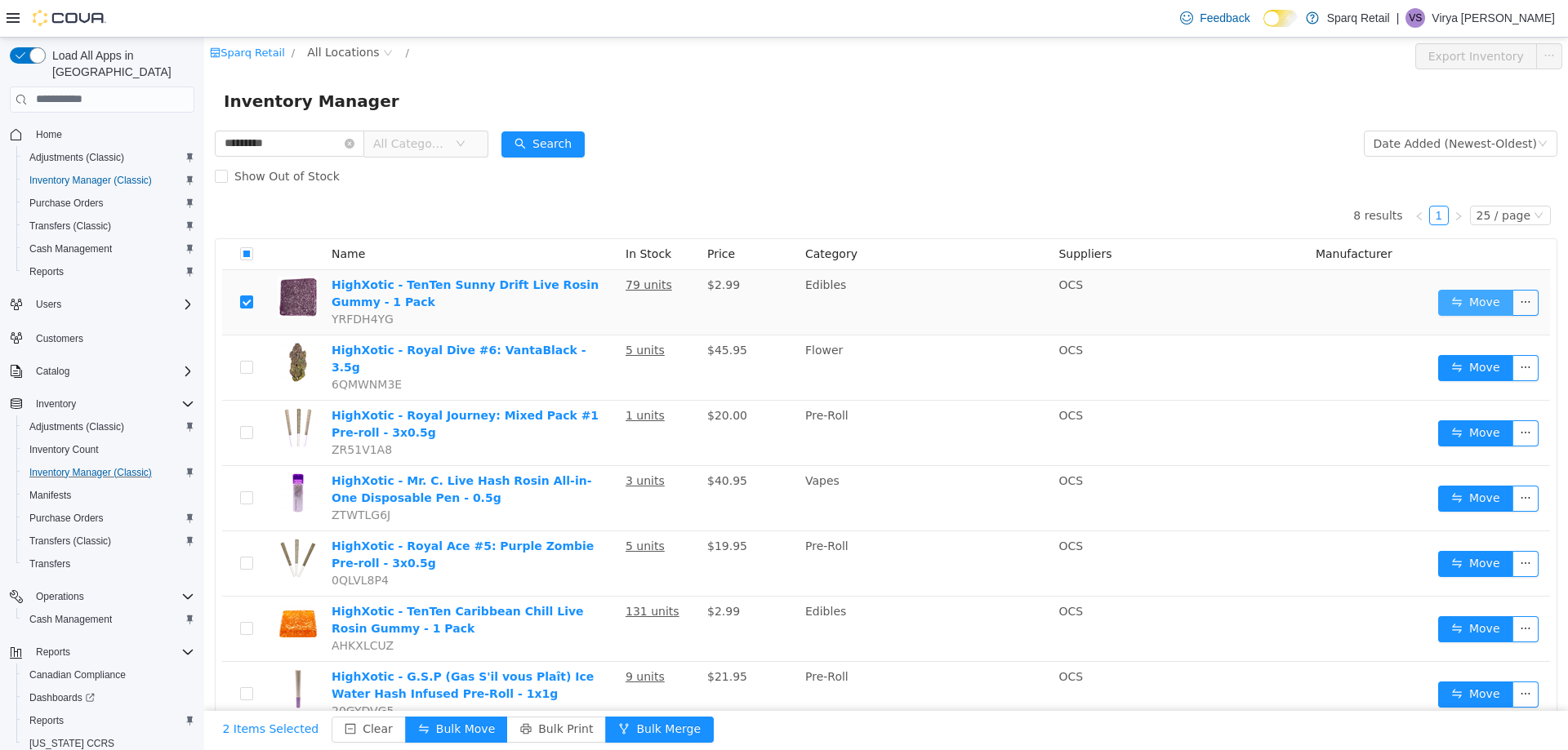
click at [1488, 313] on button "Move" at bounding box center [1476, 302] width 75 height 26
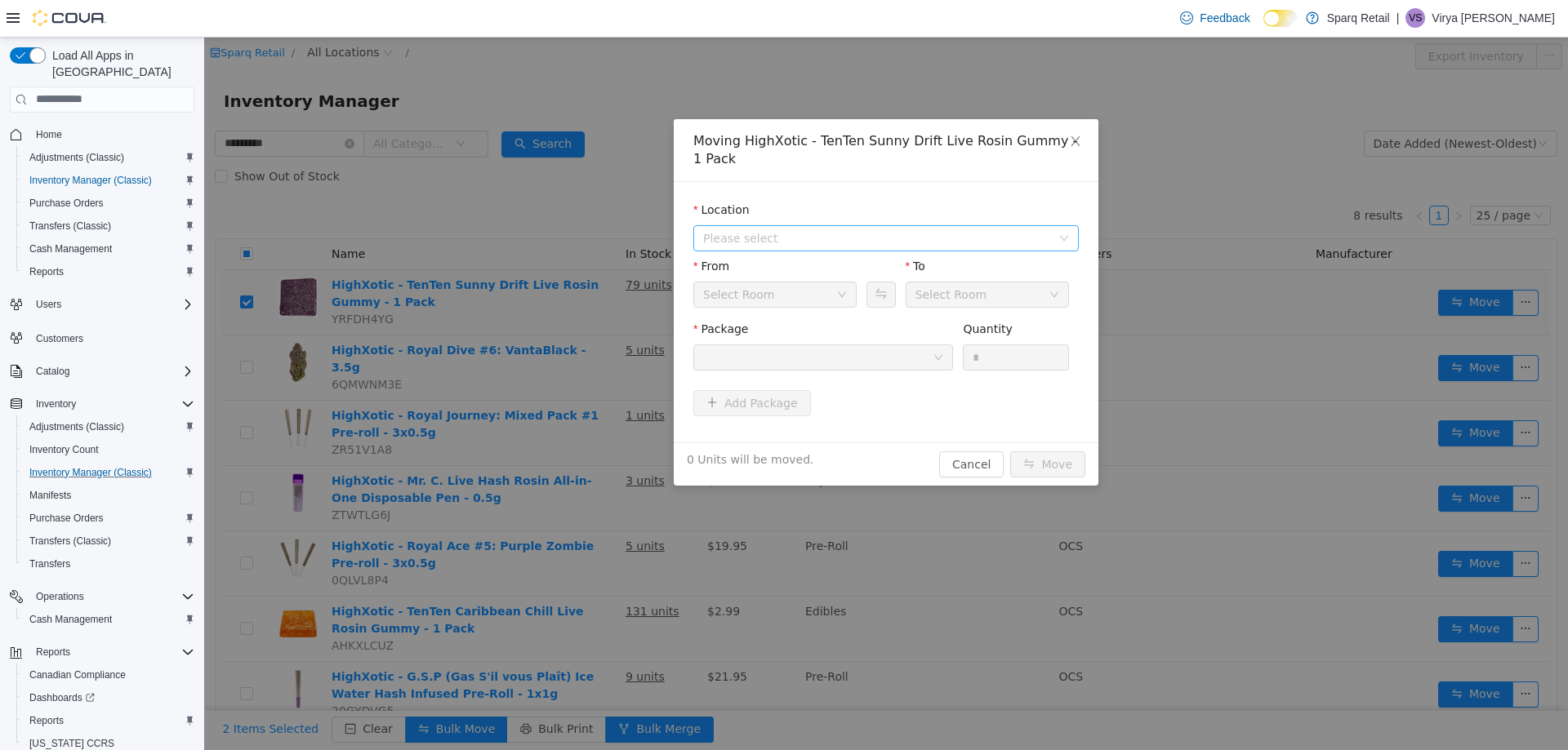
click at [808, 250] on span "Please select" at bounding box center [886, 237] width 386 height 26
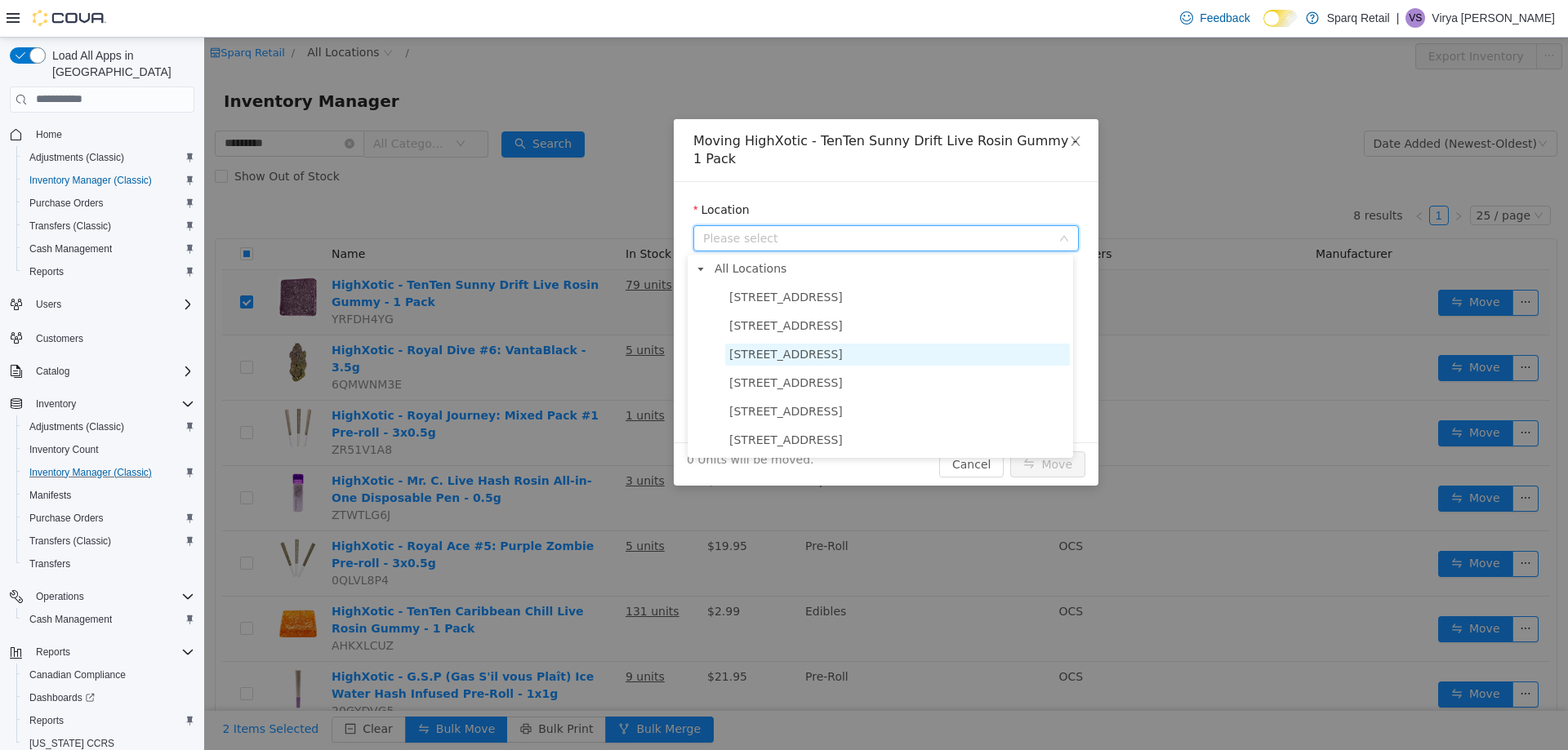
click at [797, 360] on span "[STREET_ADDRESS]" at bounding box center [786, 354] width 114 height 13
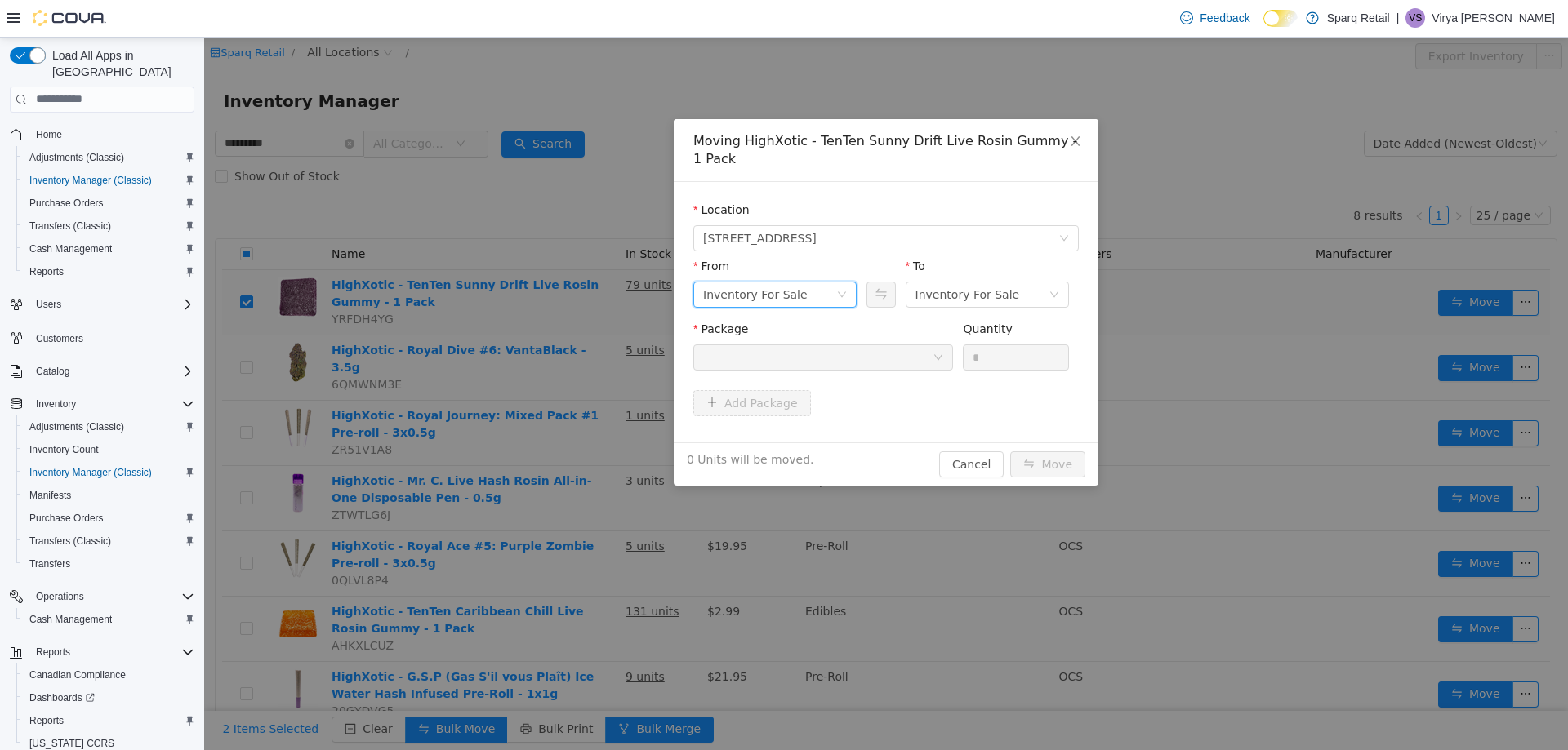
click at [828, 297] on div "Inventory For Sale" at bounding box center [770, 293] width 133 height 24
click at [763, 483] on li "Ace On Hold" at bounding box center [770, 483] width 164 height 26
click at [867, 350] on div at bounding box center [818, 356] width 230 height 24
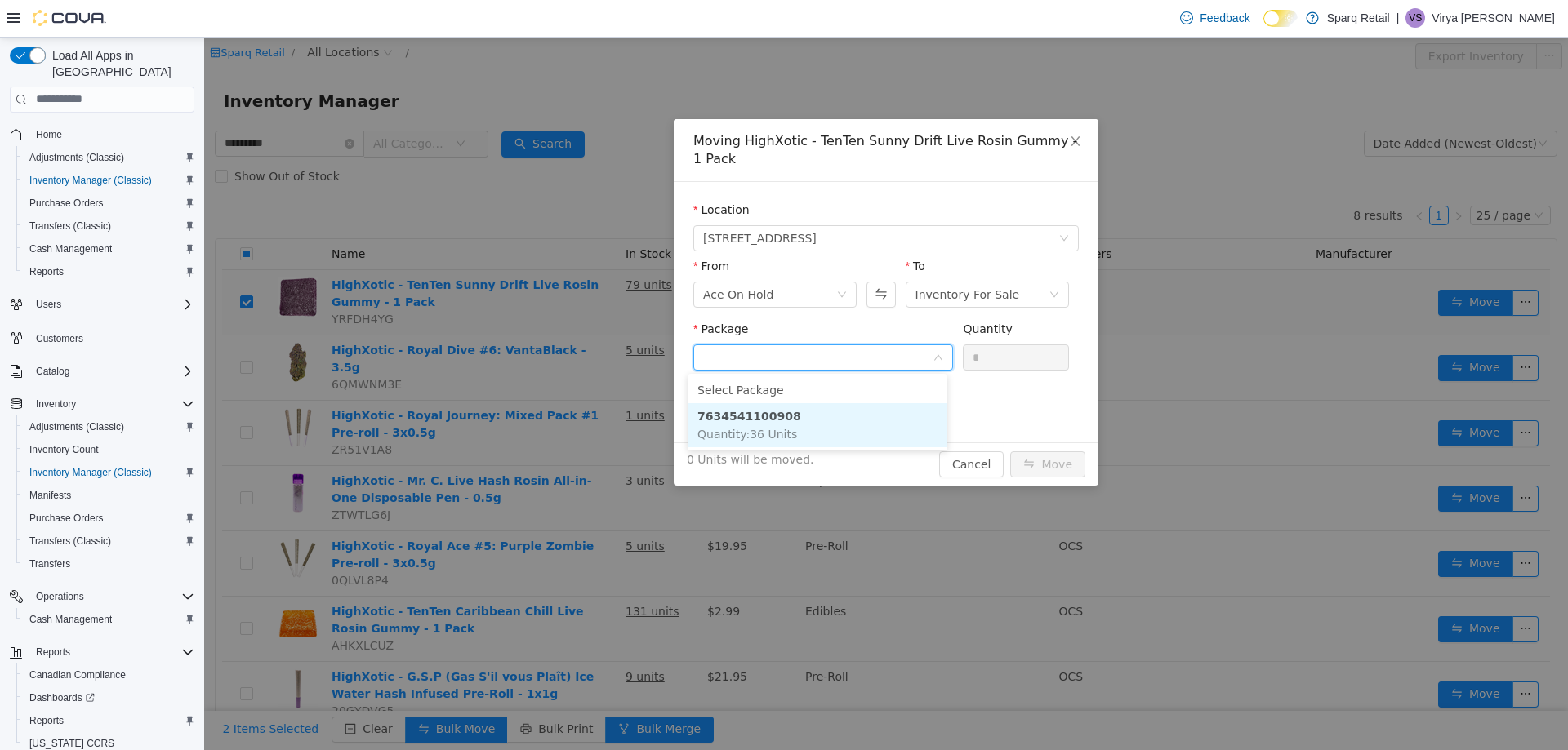
click at [825, 426] on li "7634541100908 Quantity : 36 Units" at bounding box center [818, 424] width 260 height 44
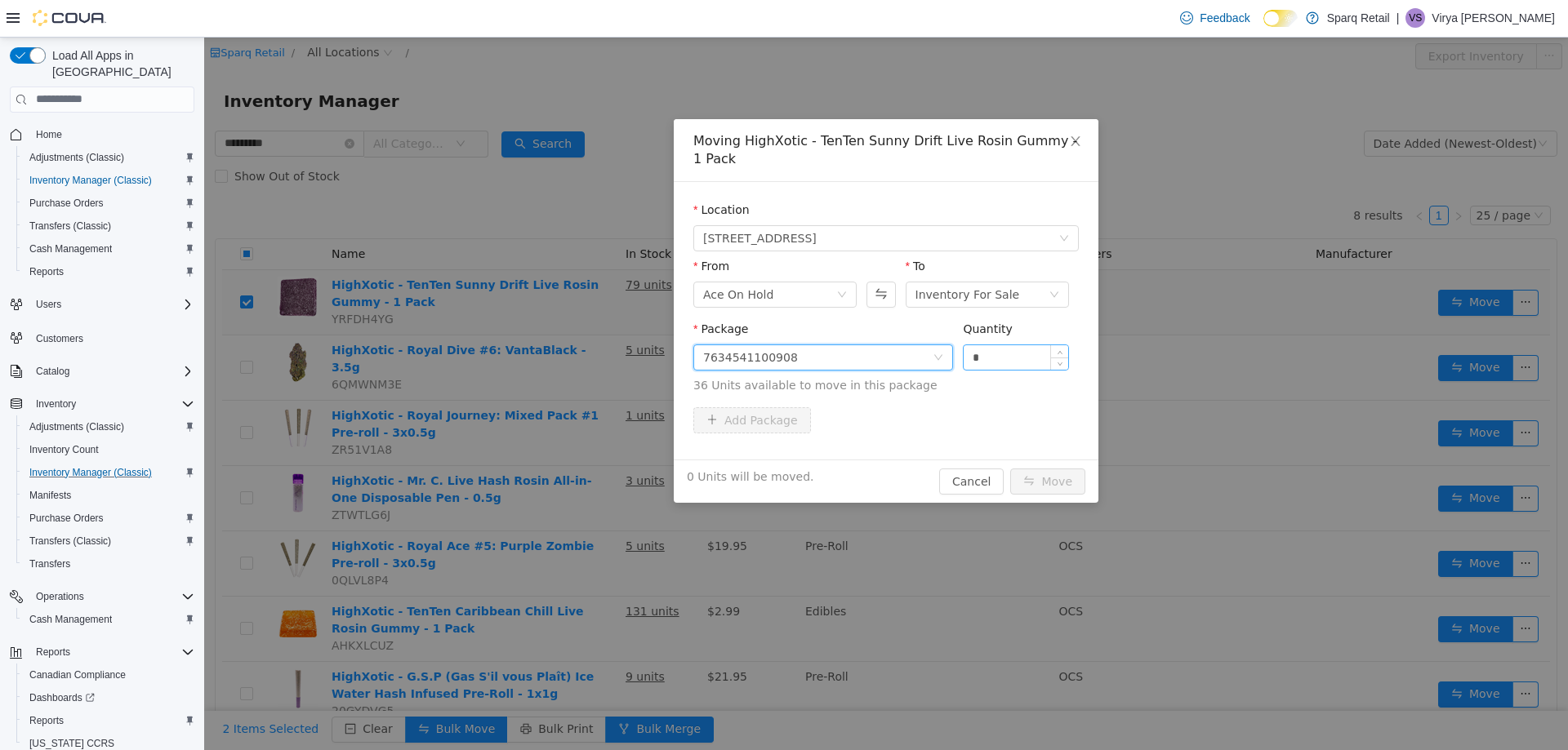
click at [981, 356] on input "*" at bounding box center [1016, 356] width 105 height 24
click at [980, 362] on input "*" at bounding box center [1016, 356] width 105 height 24
type input "**"
click at [1025, 469] on button "Move" at bounding box center [1048, 480] width 75 height 26
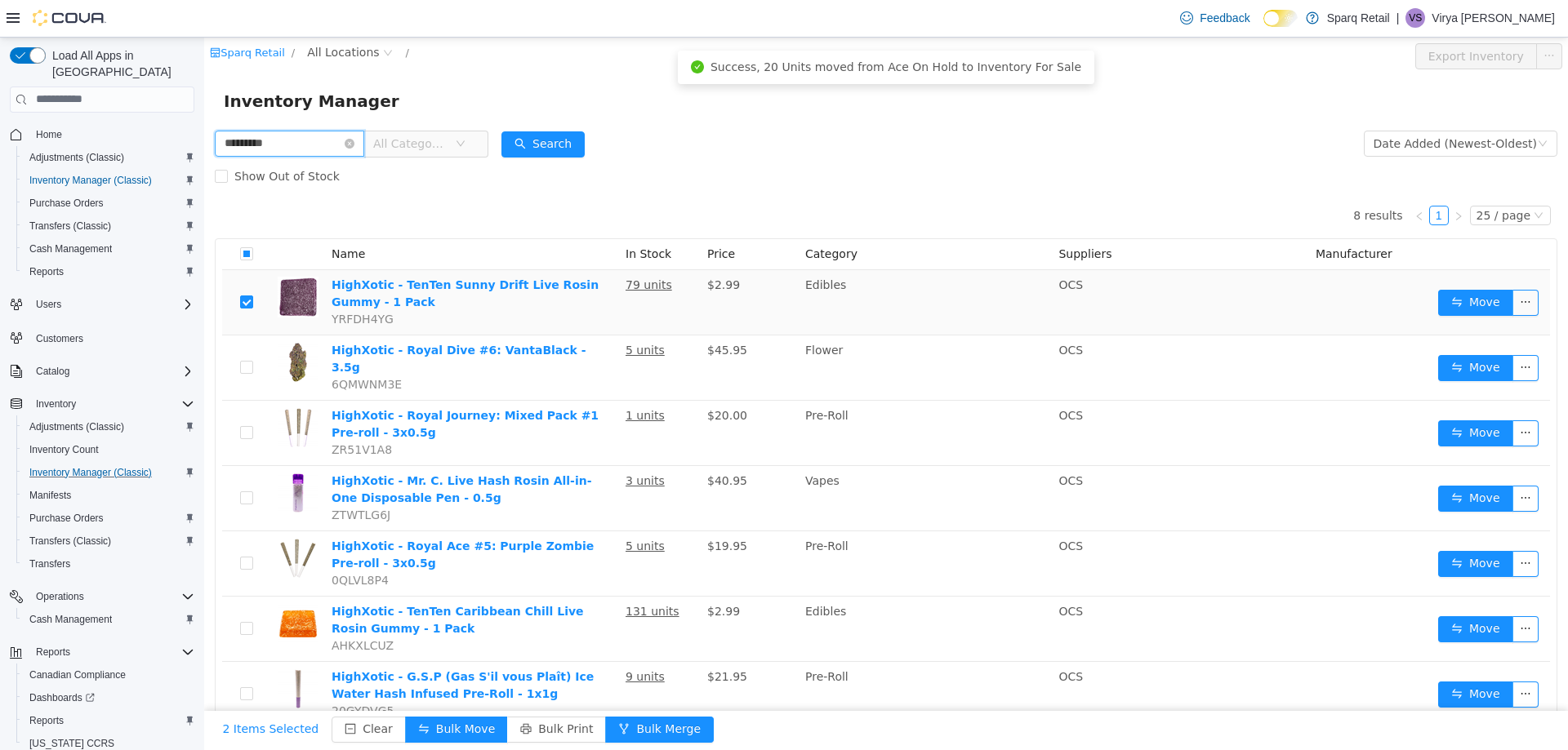
click at [348, 141] on input "*********" at bounding box center [289, 142] width 149 height 26
click at [354, 143] on icon "icon: close-circle" at bounding box center [349, 142] width 10 height 10
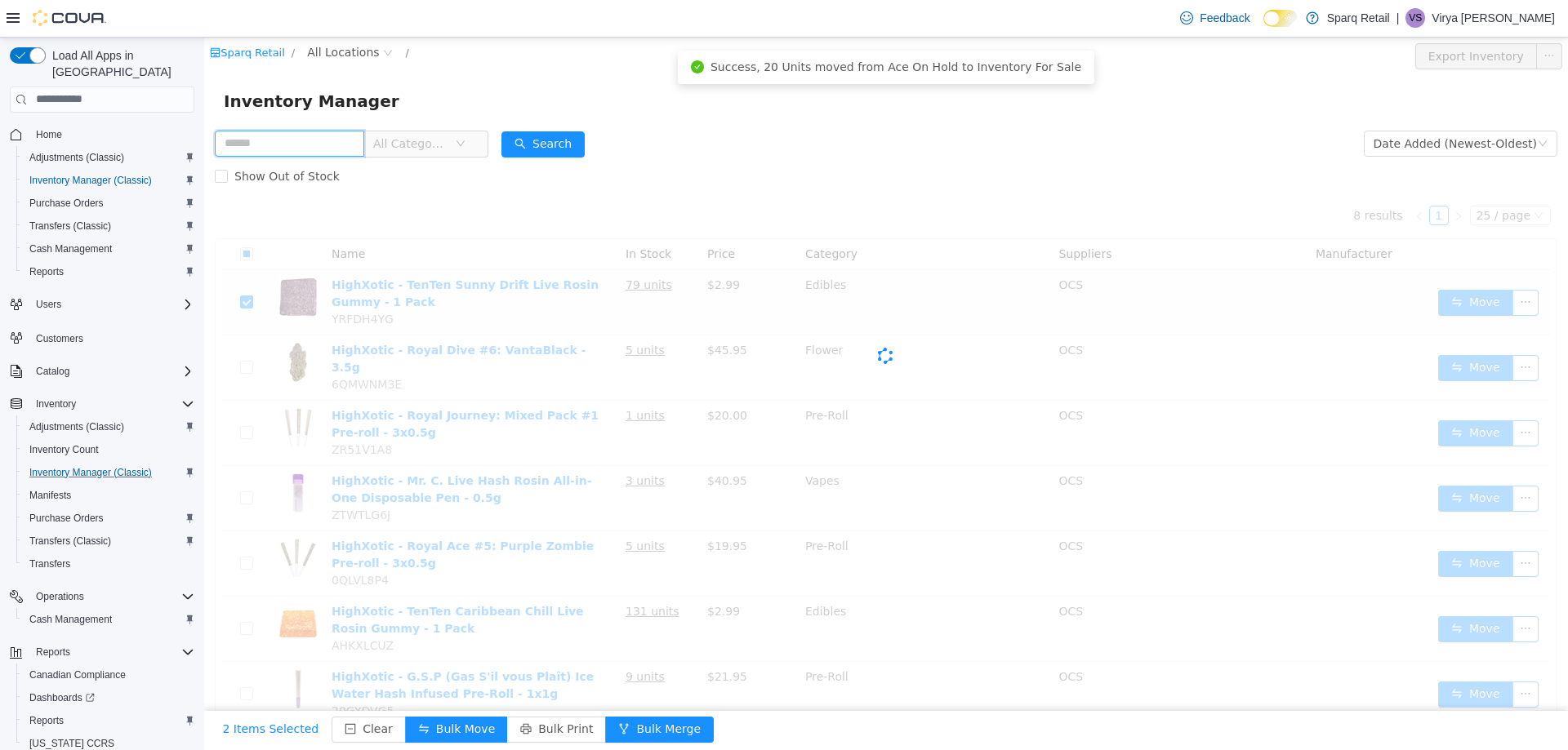
drag, startPoint x: 362, startPoint y: 143, endPoint x: 326, endPoint y: 156, distance: 38.3
click at [362, 143] on input "text" at bounding box center [289, 142] width 149 height 26
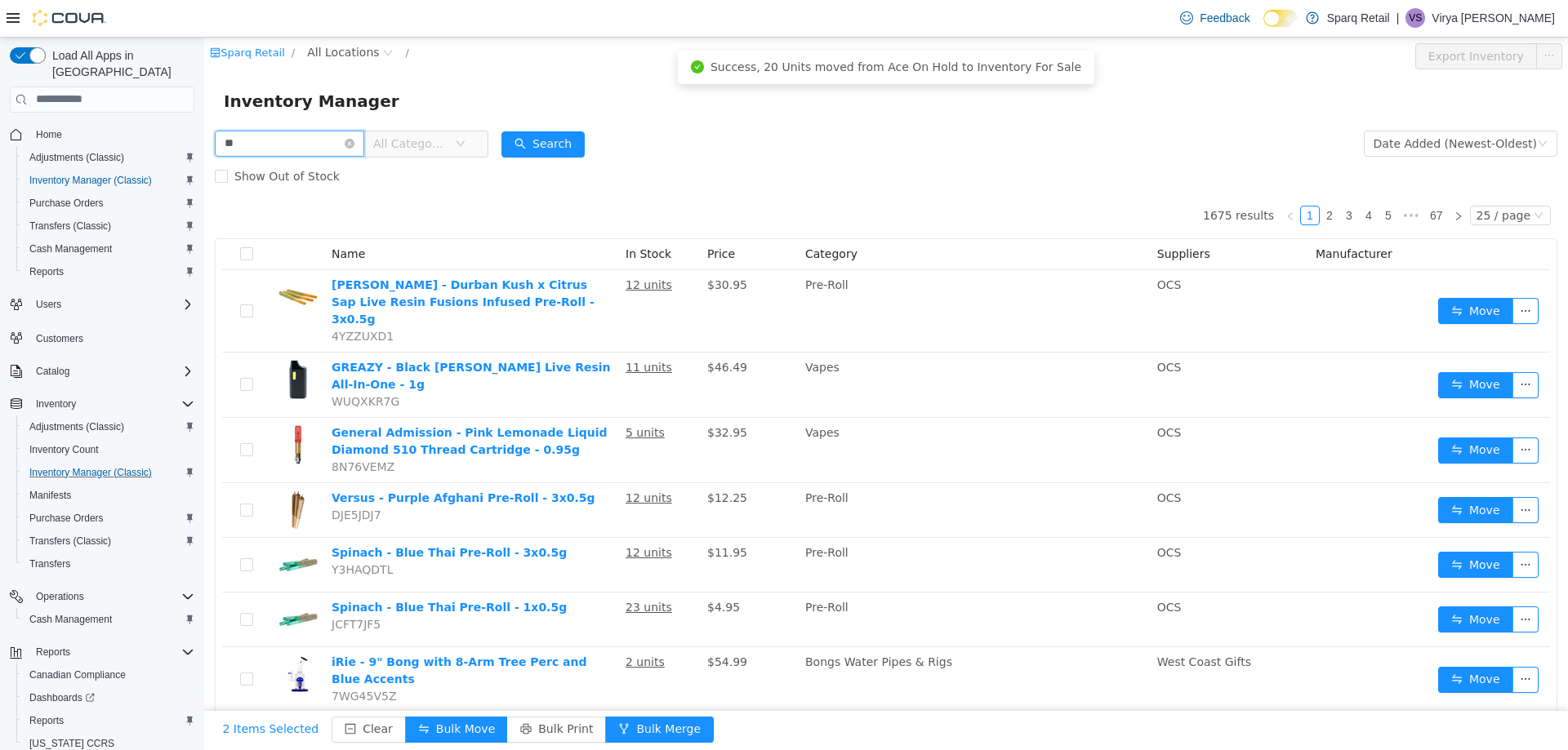
type input "**********"
click at [571, 164] on div "Show Out of Stock" at bounding box center [886, 176] width 1343 height 33
click at [582, 150] on button "Search" at bounding box center [543, 143] width 84 height 26
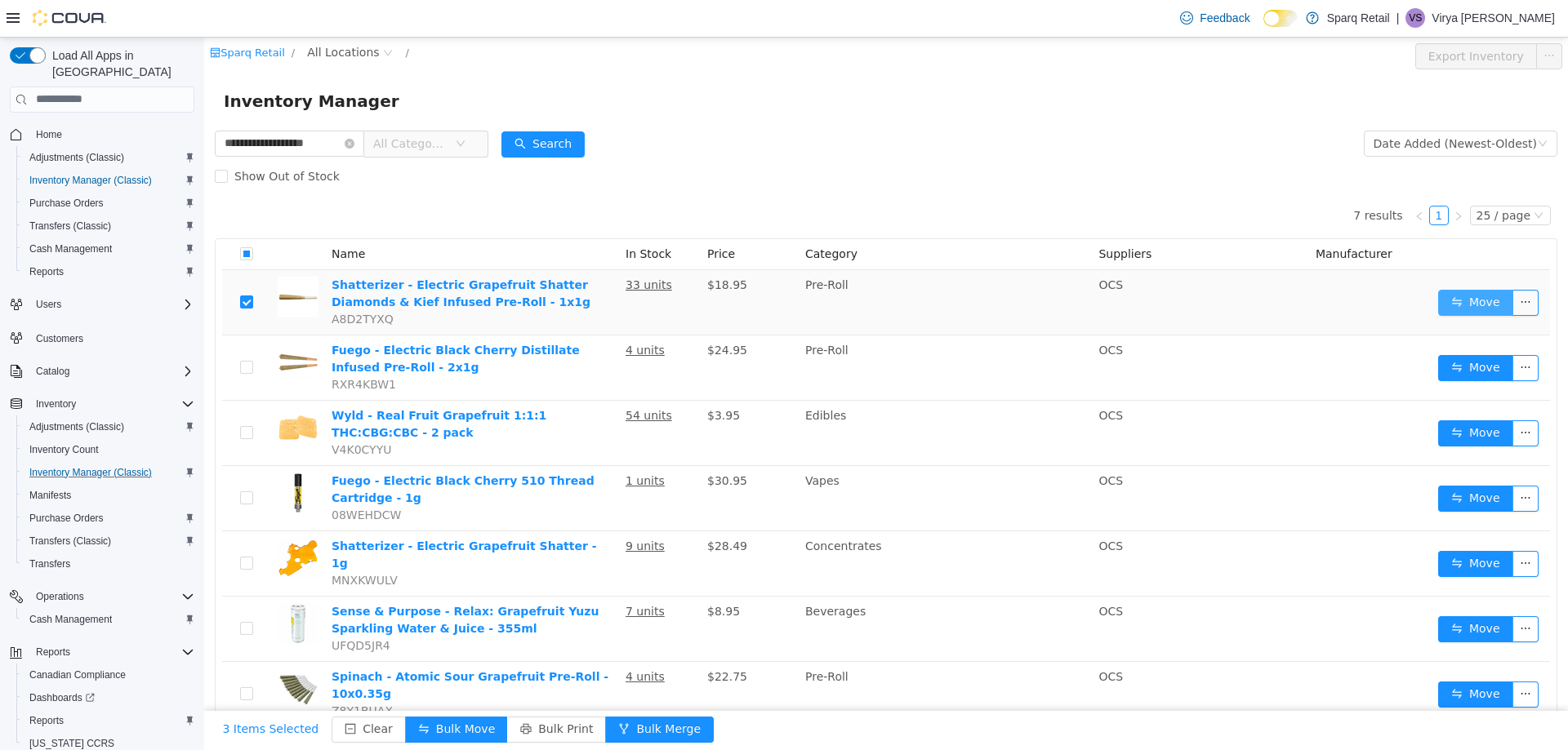
click at [1453, 303] on button "Move" at bounding box center [1476, 302] width 75 height 26
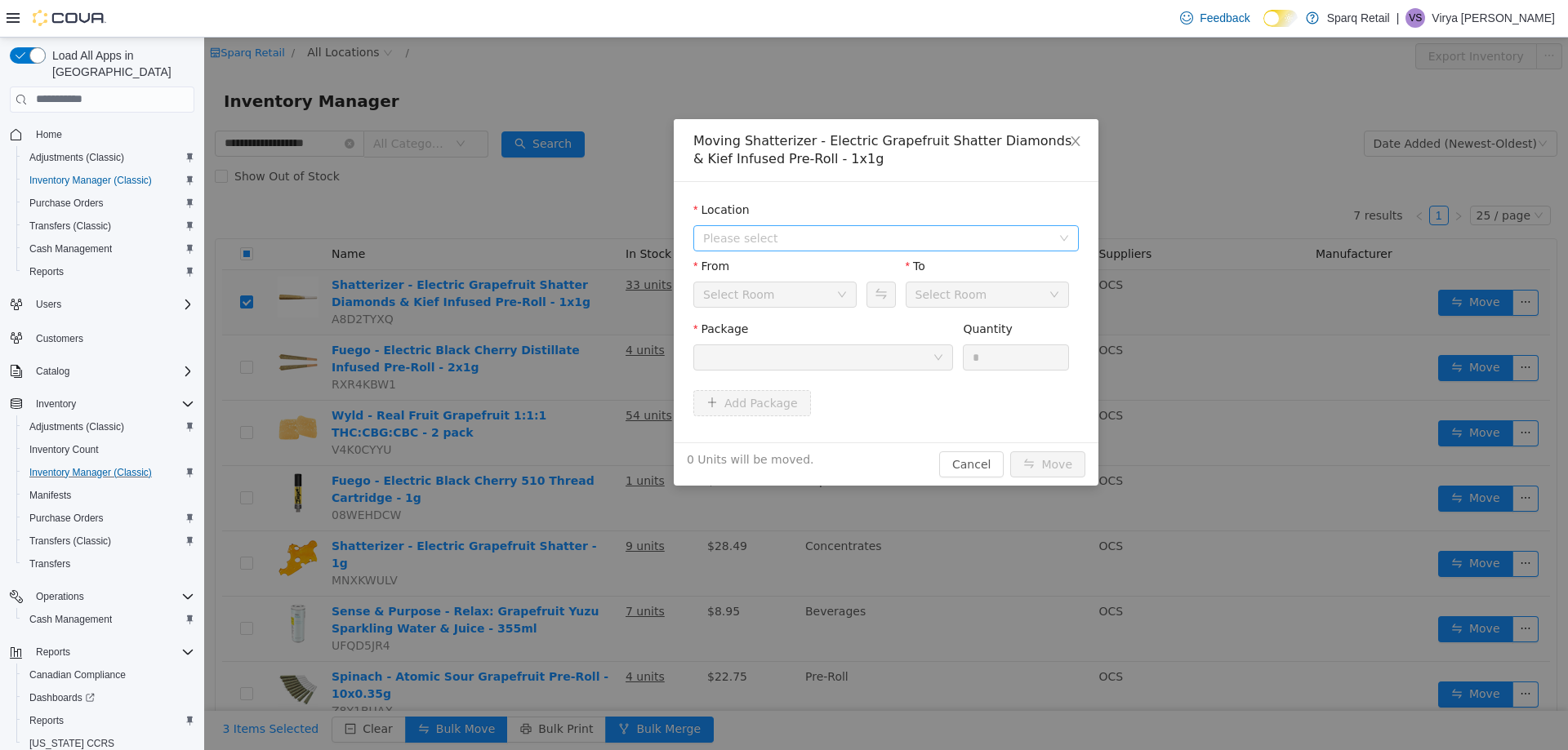
click at [776, 246] on span "Please select" at bounding box center [880, 237] width 355 height 24
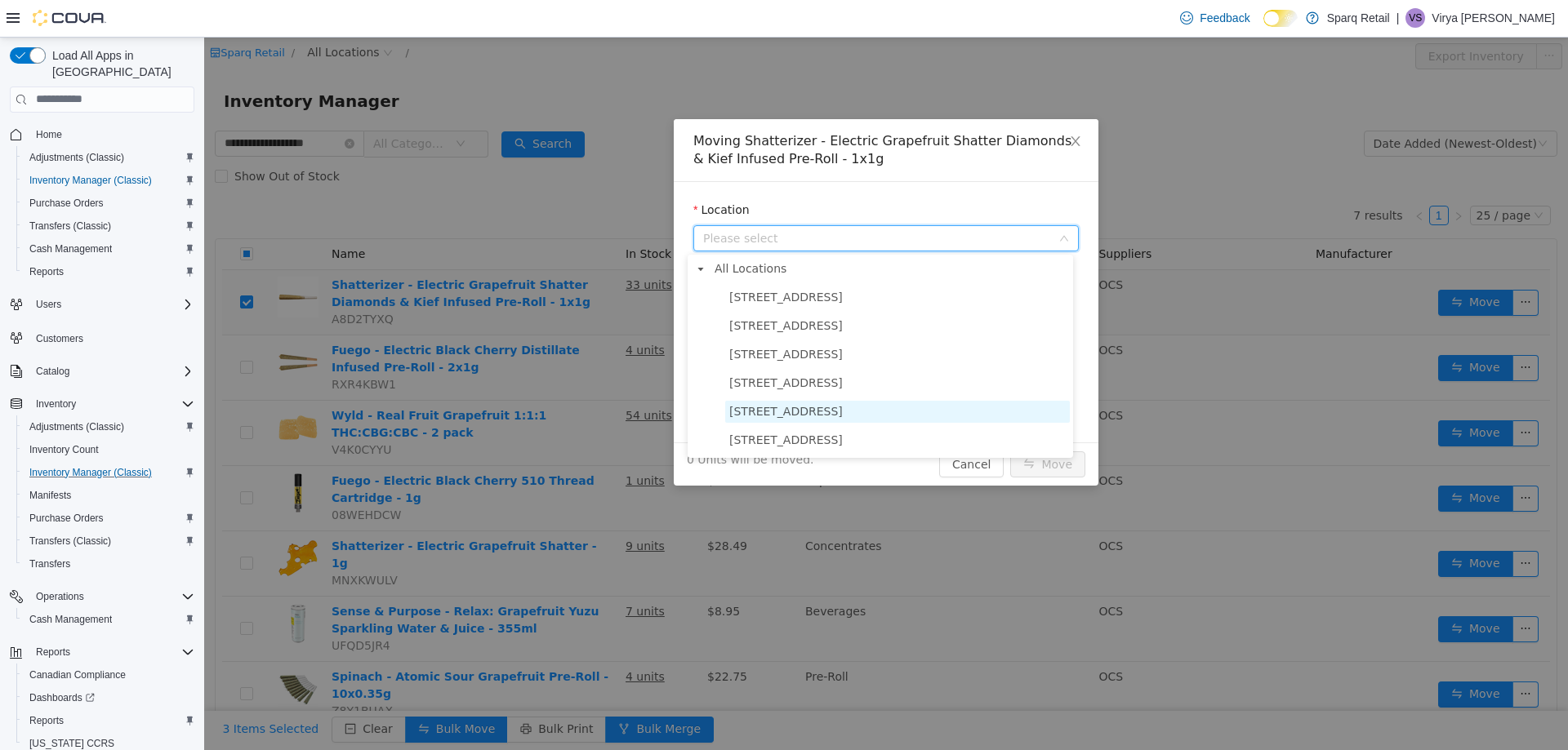
click at [786, 414] on span "[STREET_ADDRESS]" at bounding box center [786, 411] width 114 height 13
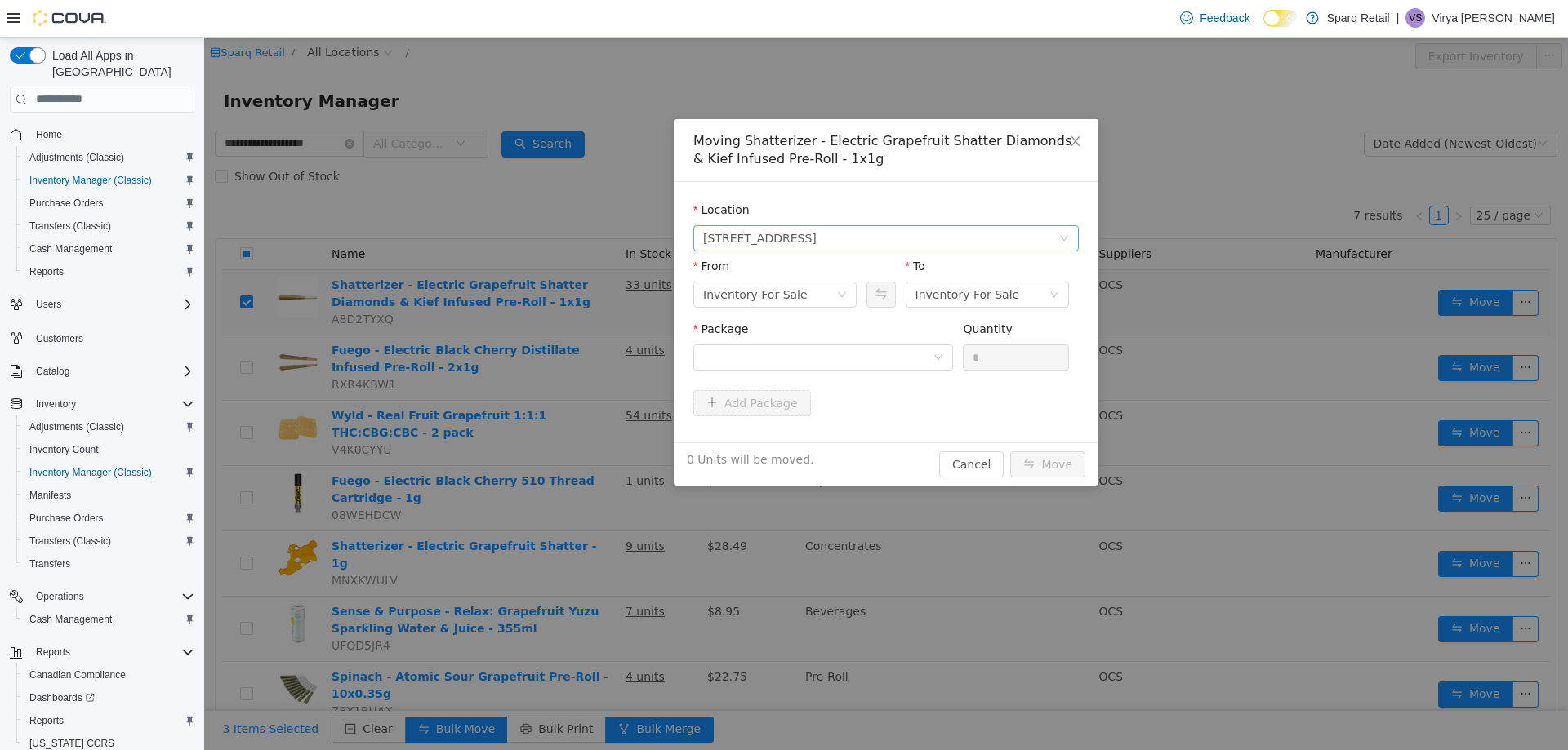
click at [811, 249] on span "[STREET_ADDRESS]" at bounding box center [880, 237] width 355 height 24
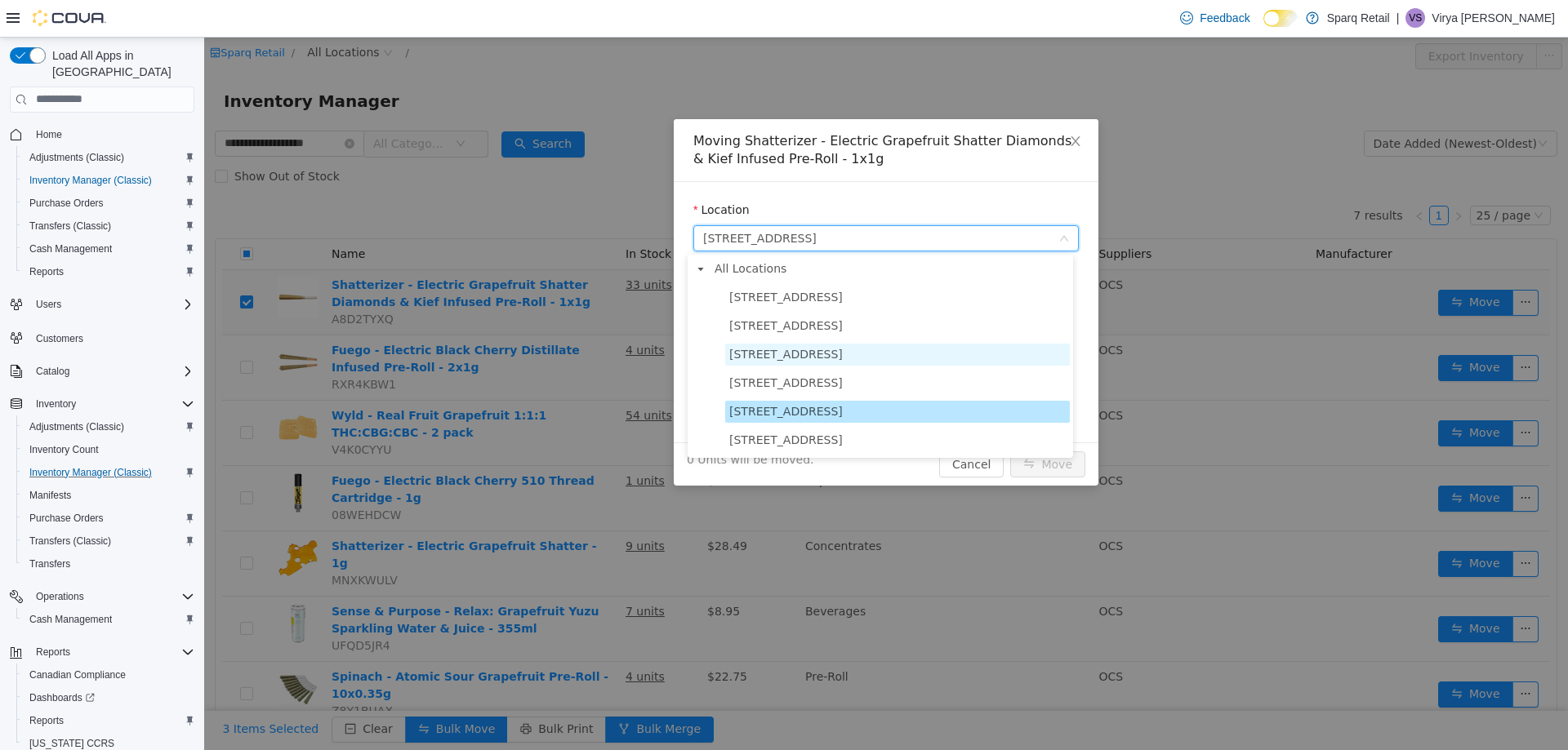
click at [824, 360] on span "[STREET_ADDRESS]" at bounding box center [786, 354] width 114 height 13
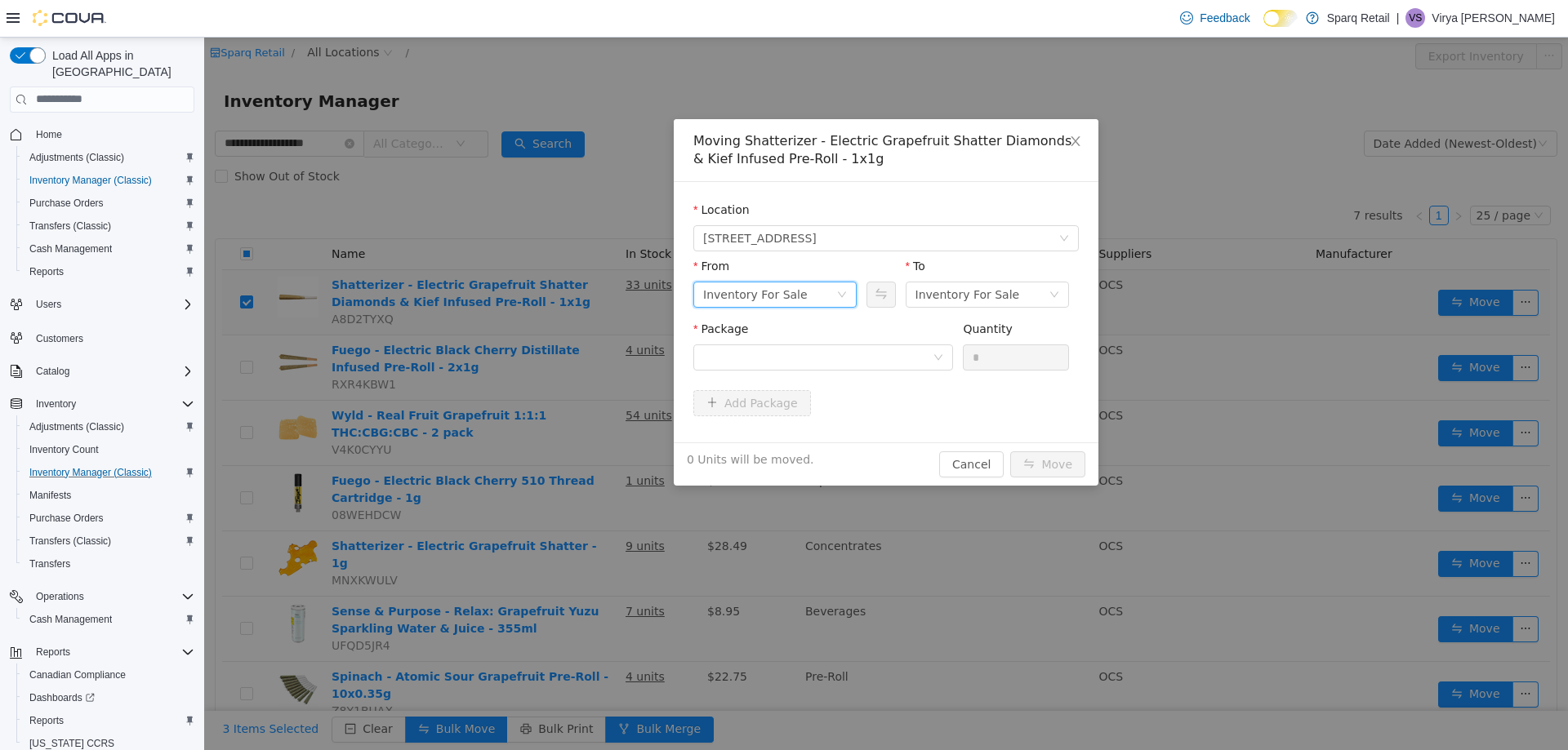
click at [826, 284] on div "Inventory For Sale" at bounding box center [770, 293] width 133 height 24
click at [737, 486] on li "Ace On Hold" at bounding box center [770, 483] width 164 height 26
click at [915, 350] on div at bounding box center [818, 356] width 230 height 24
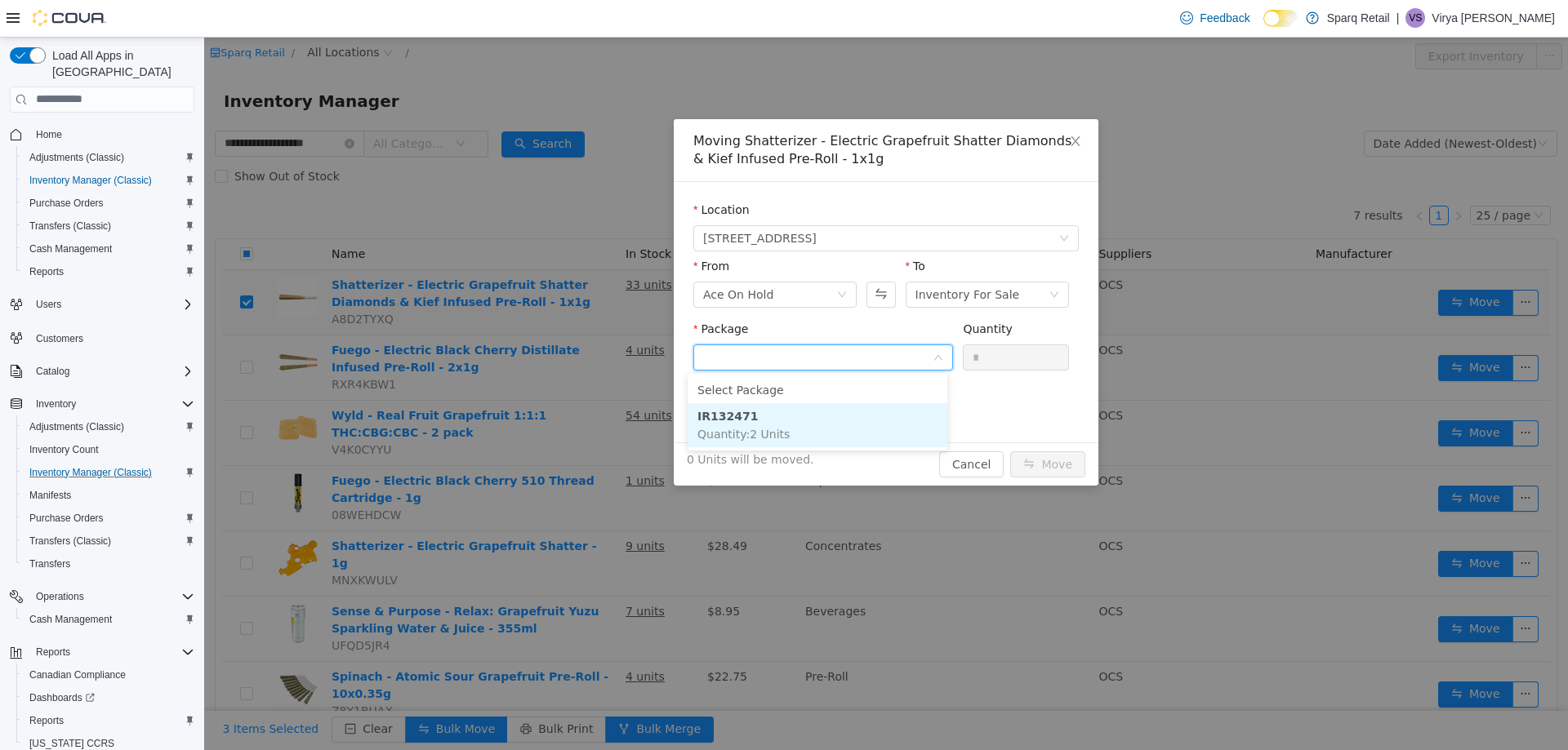
click at [799, 421] on li "IR132471 Quantity : 2 Units" at bounding box center [818, 424] width 260 height 44
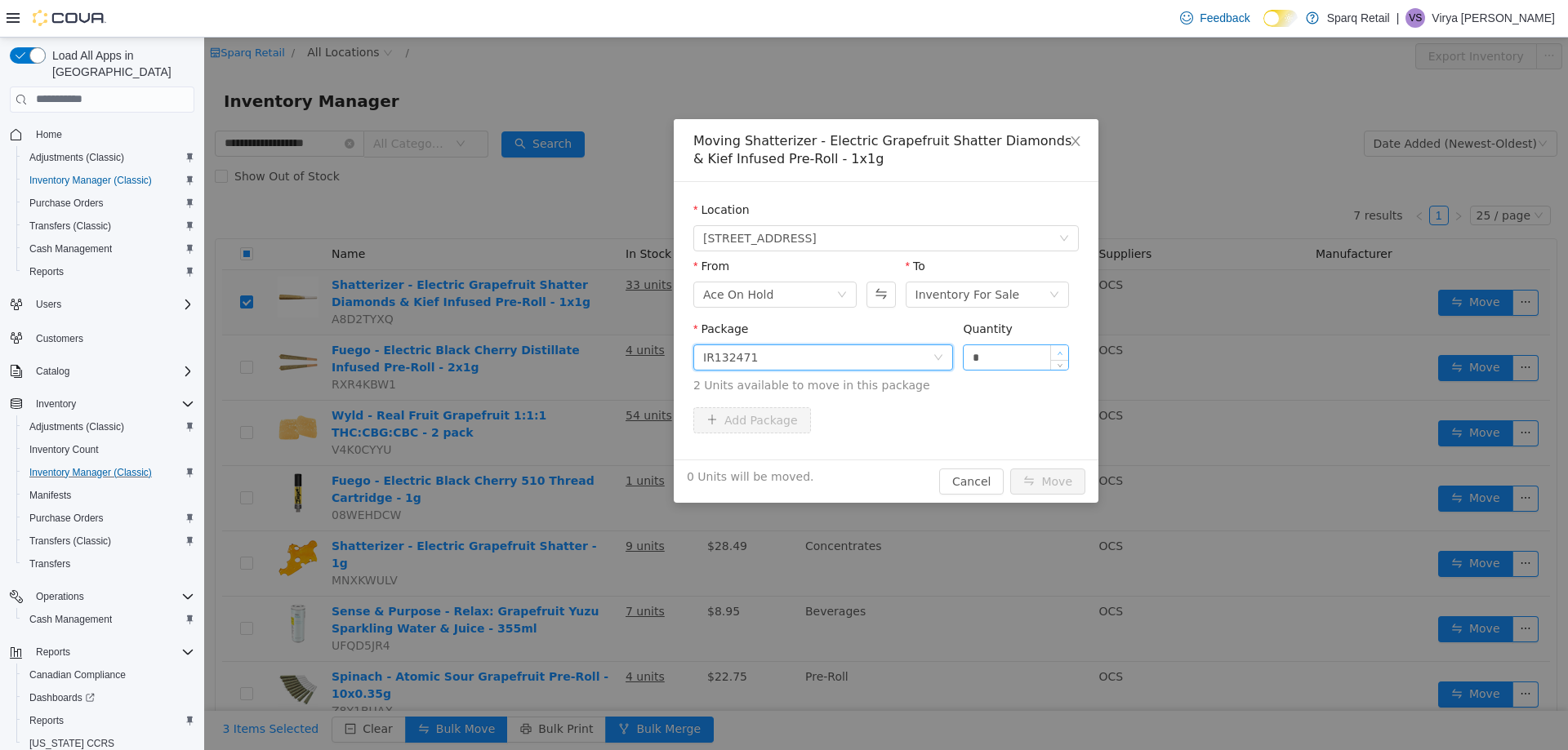
type input "*"
click at [1051, 348] on span "Increase Value" at bounding box center [1060, 351] width 17 height 14
click at [1024, 479] on button "Move" at bounding box center [1048, 480] width 75 height 26
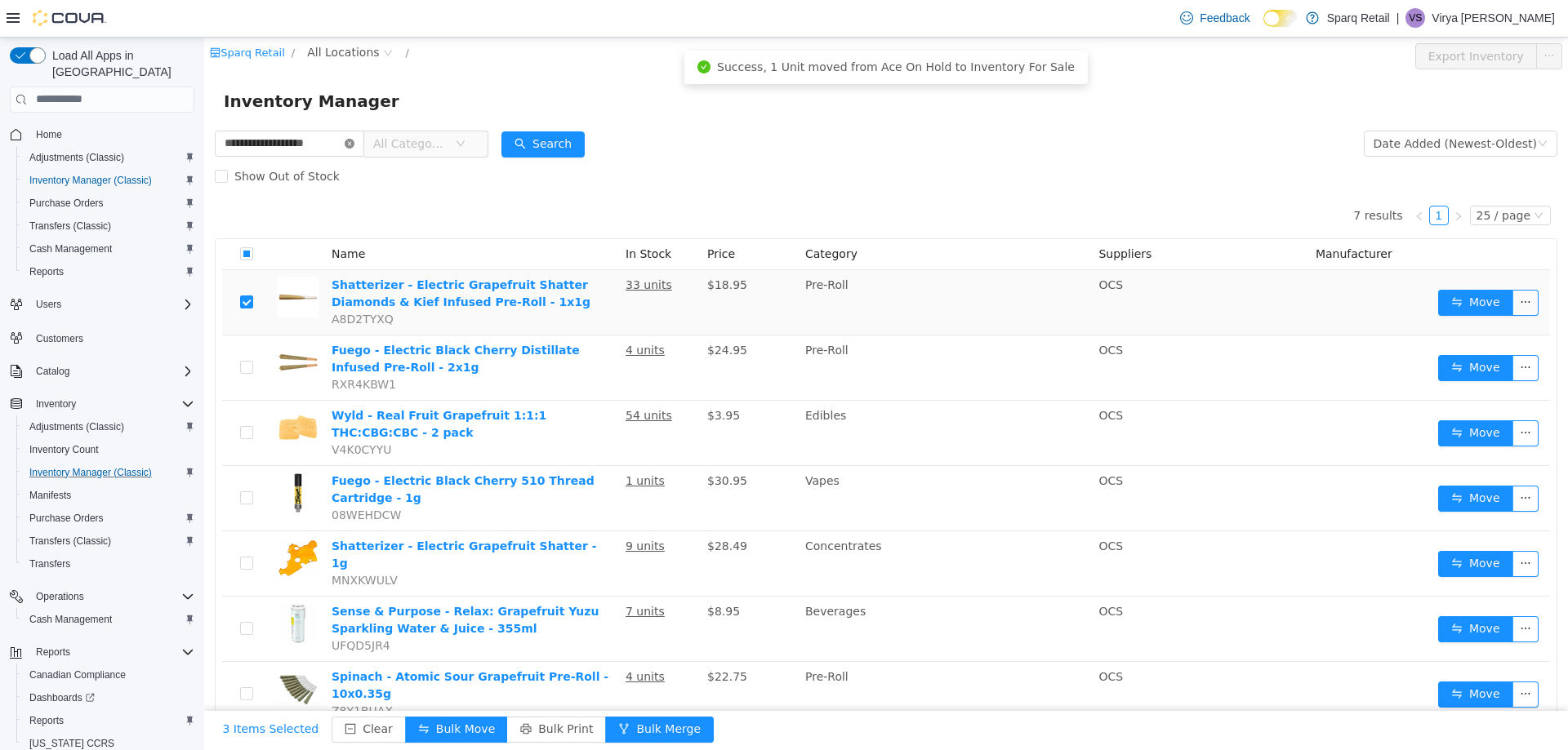
click at [354, 143] on icon "icon: close-circle" at bounding box center [349, 142] width 10 height 10
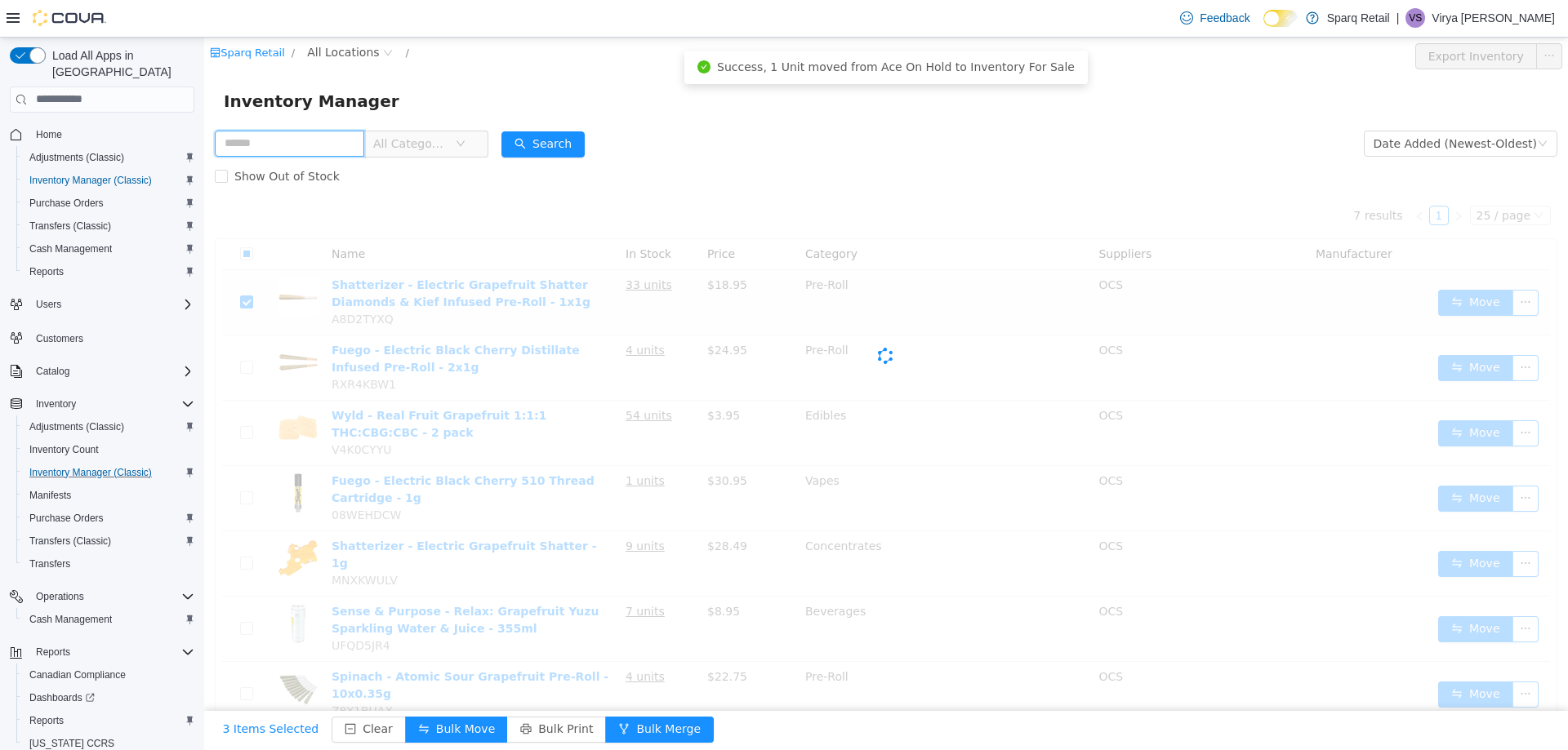
click at [326, 143] on input "text" at bounding box center [289, 142] width 149 height 26
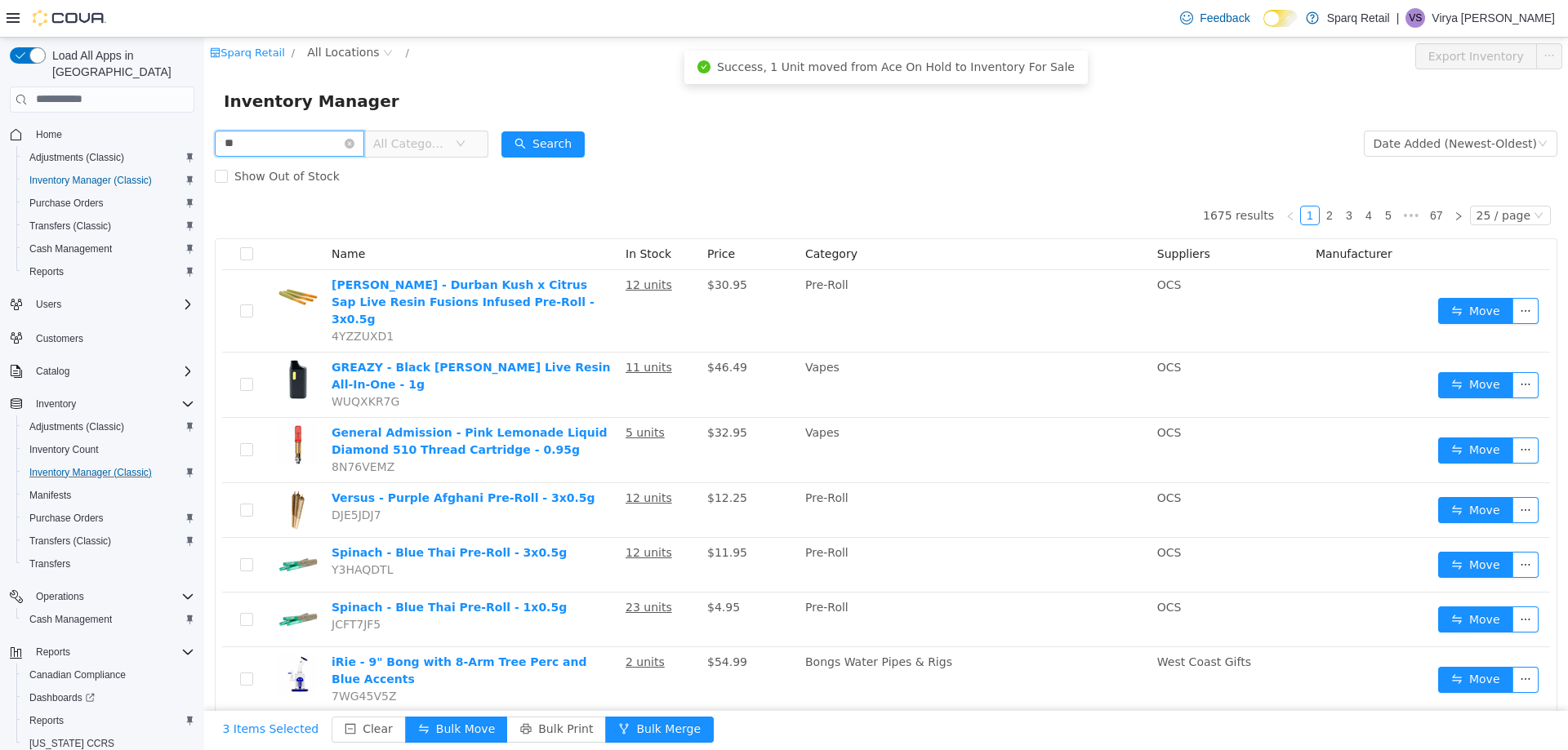
type input "**********"
click at [565, 133] on button "Search" at bounding box center [543, 143] width 84 height 26
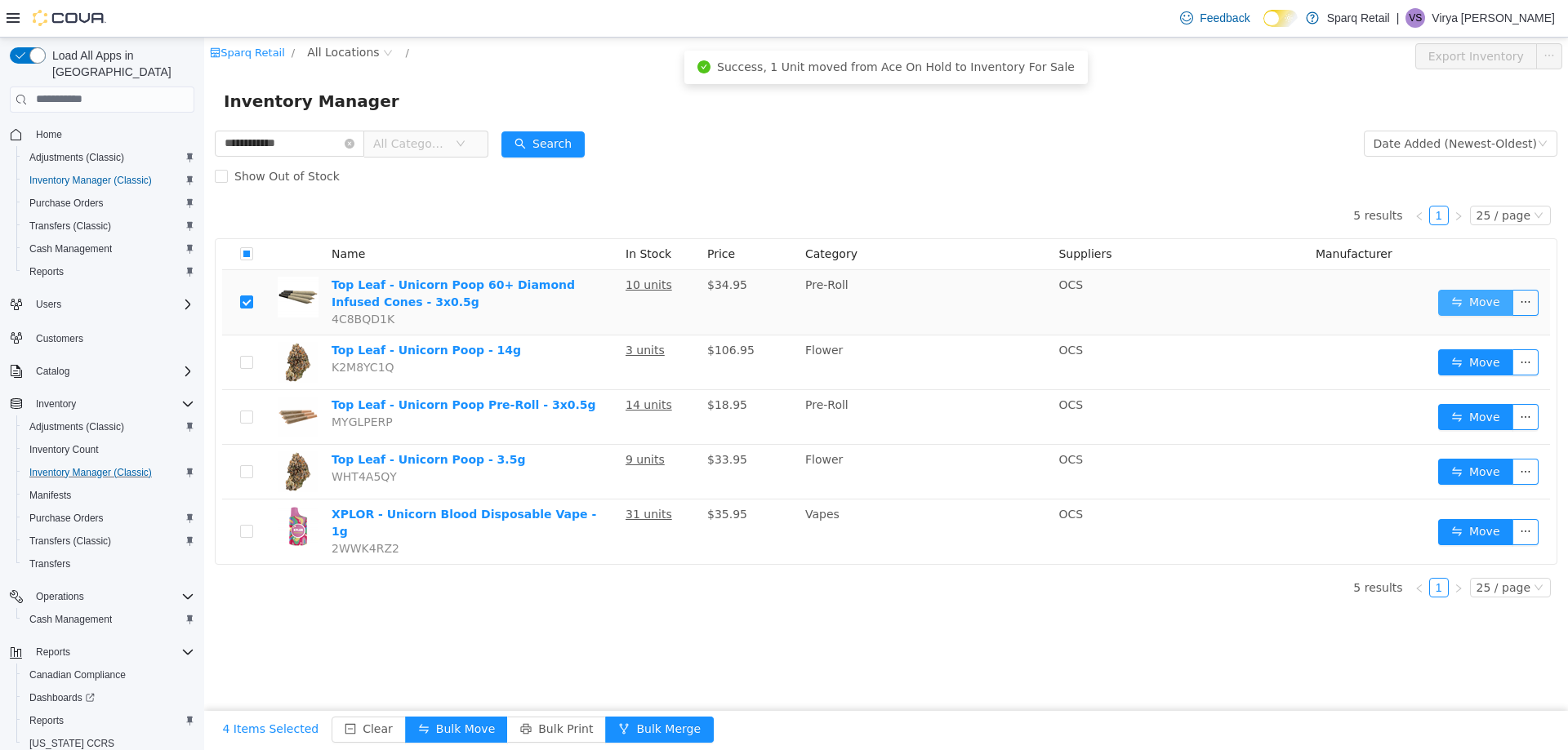
click at [1456, 294] on button "Move" at bounding box center [1476, 302] width 75 height 26
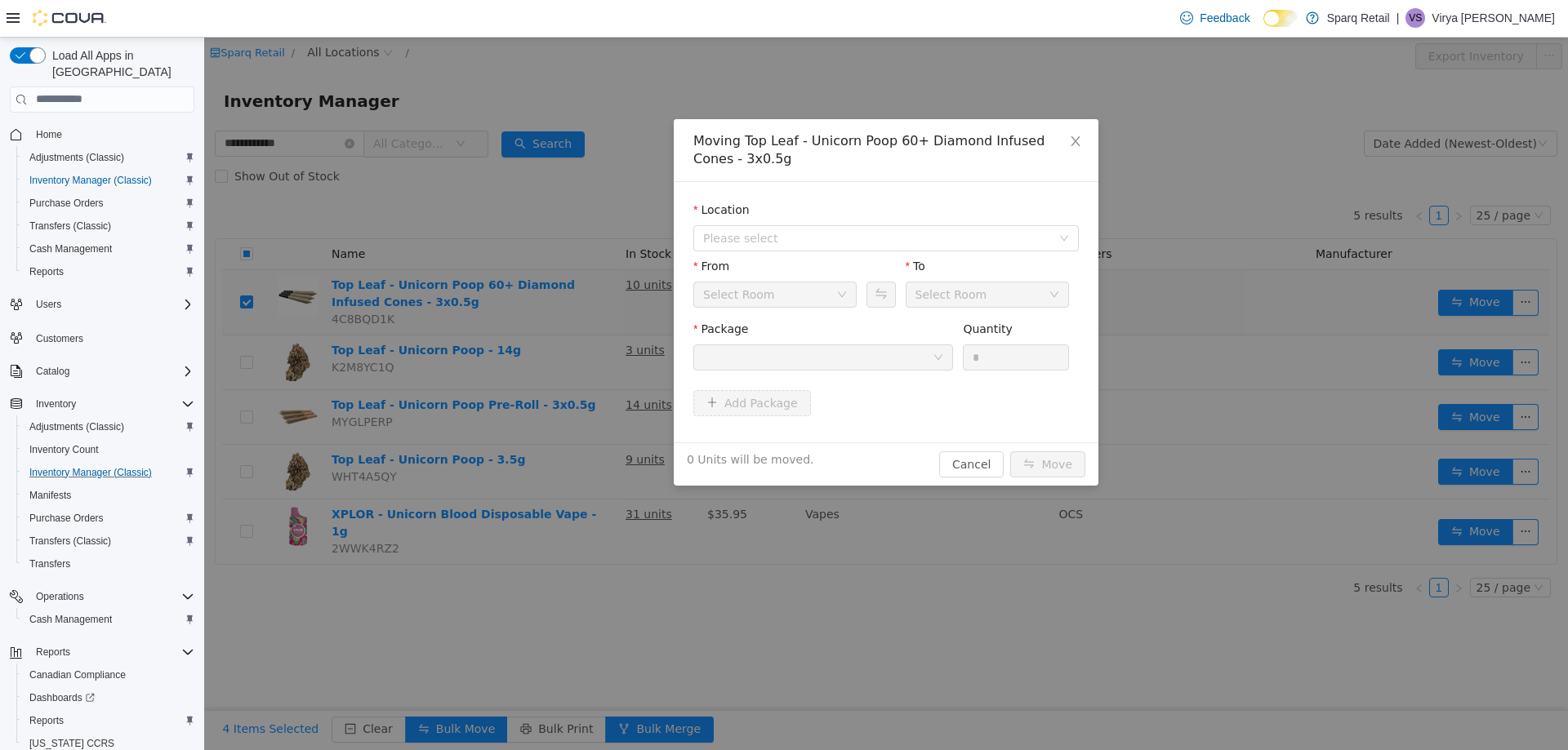
drag, startPoint x: 833, startPoint y: 258, endPoint x: 835, endPoint y: 250, distance: 8.2
click at [833, 257] on div "From" at bounding box center [775, 268] width 164 height 24
click at [844, 235] on span "Please select" at bounding box center [877, 238] width 348 height 16
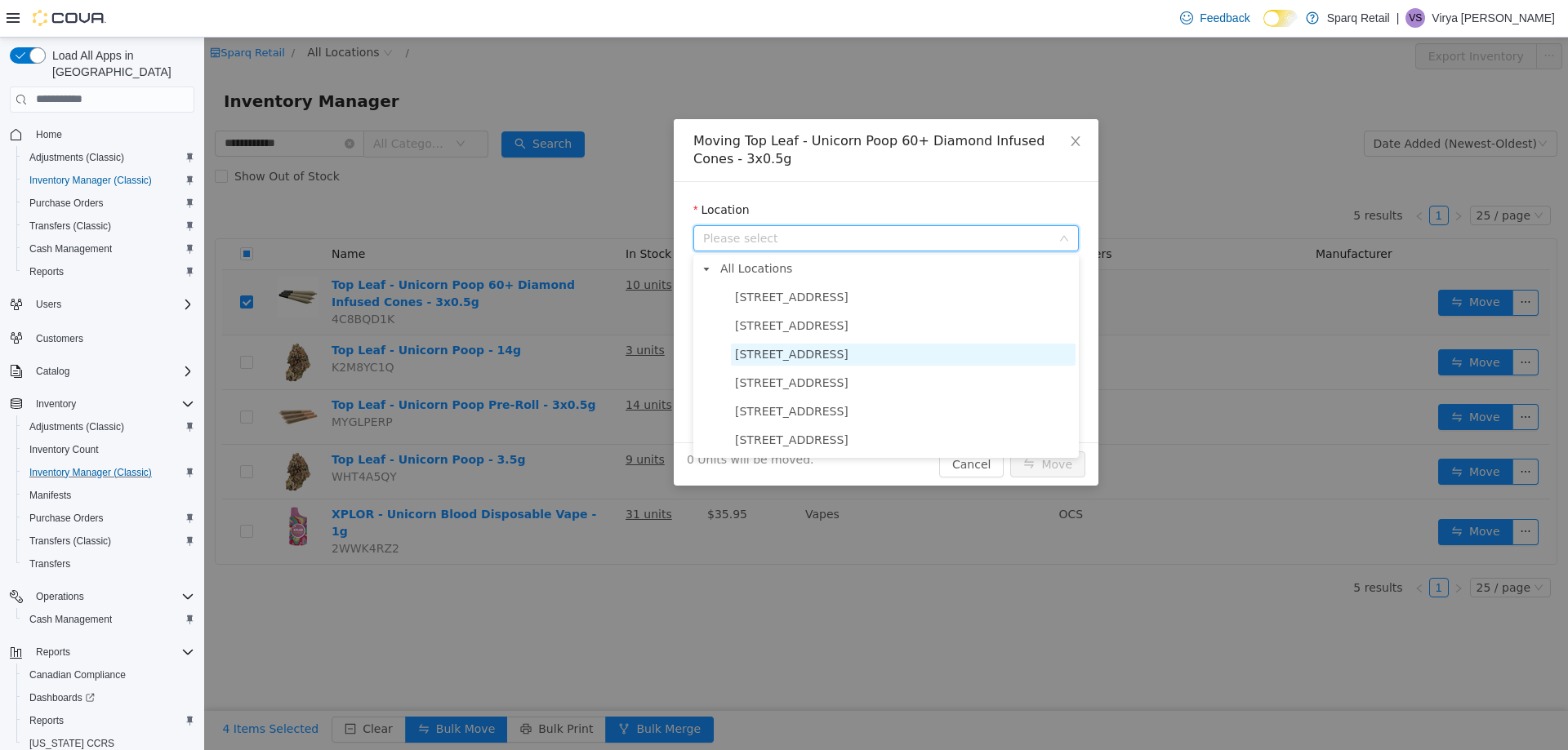
click at [830, 360] on span "[STREET_ADDRESS]" at bounding box center [792, 354] width 114 height 13
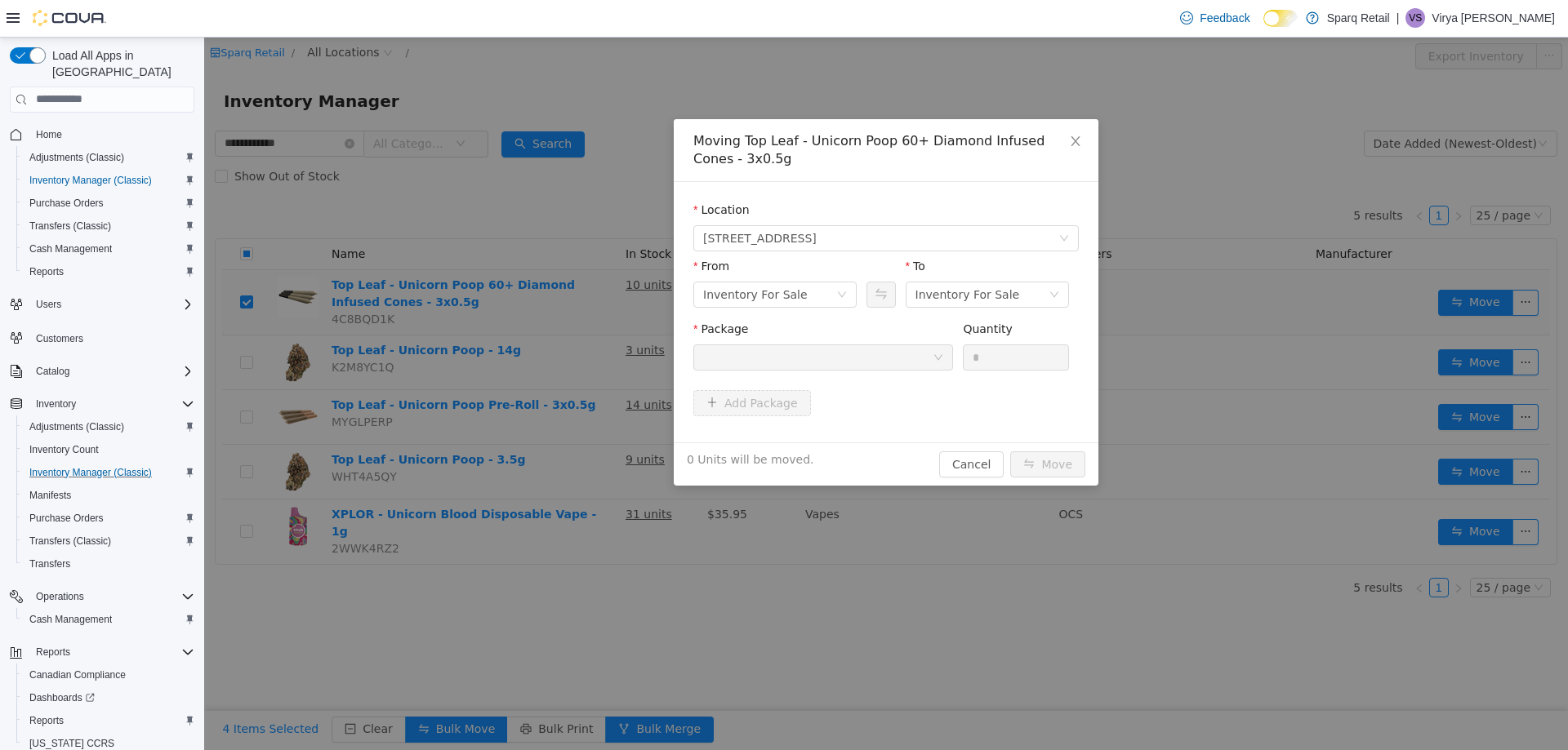
click at [878, 354] on div at bounding box center [818, 356] width 230 height 24
click at [824, 294] on div "Inventory For Sale" at bounding box center [770, 293] width 133 height 24
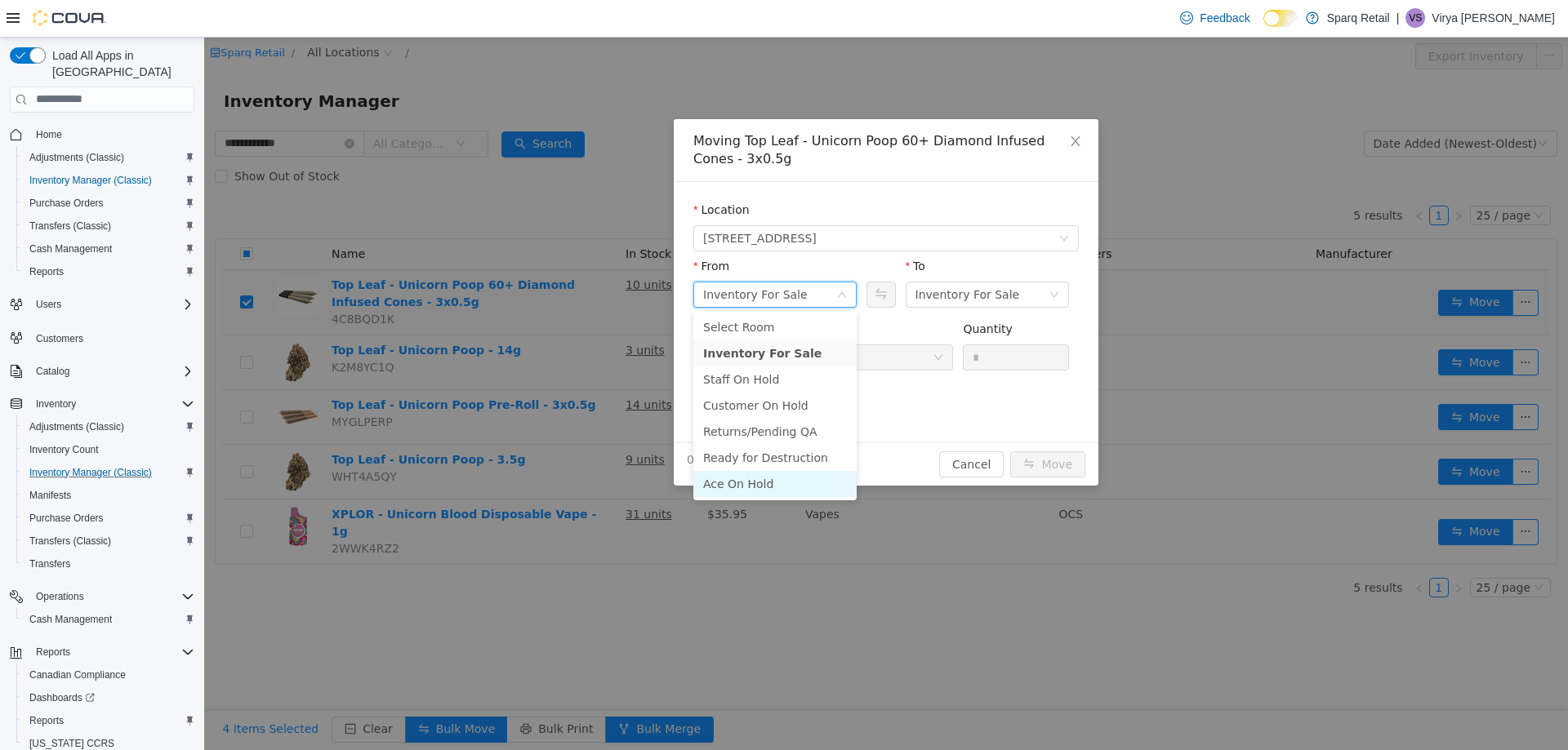
click at [780, 488] on li "Ace On Hold" at bounding box center [775, 483] width 164 height 26
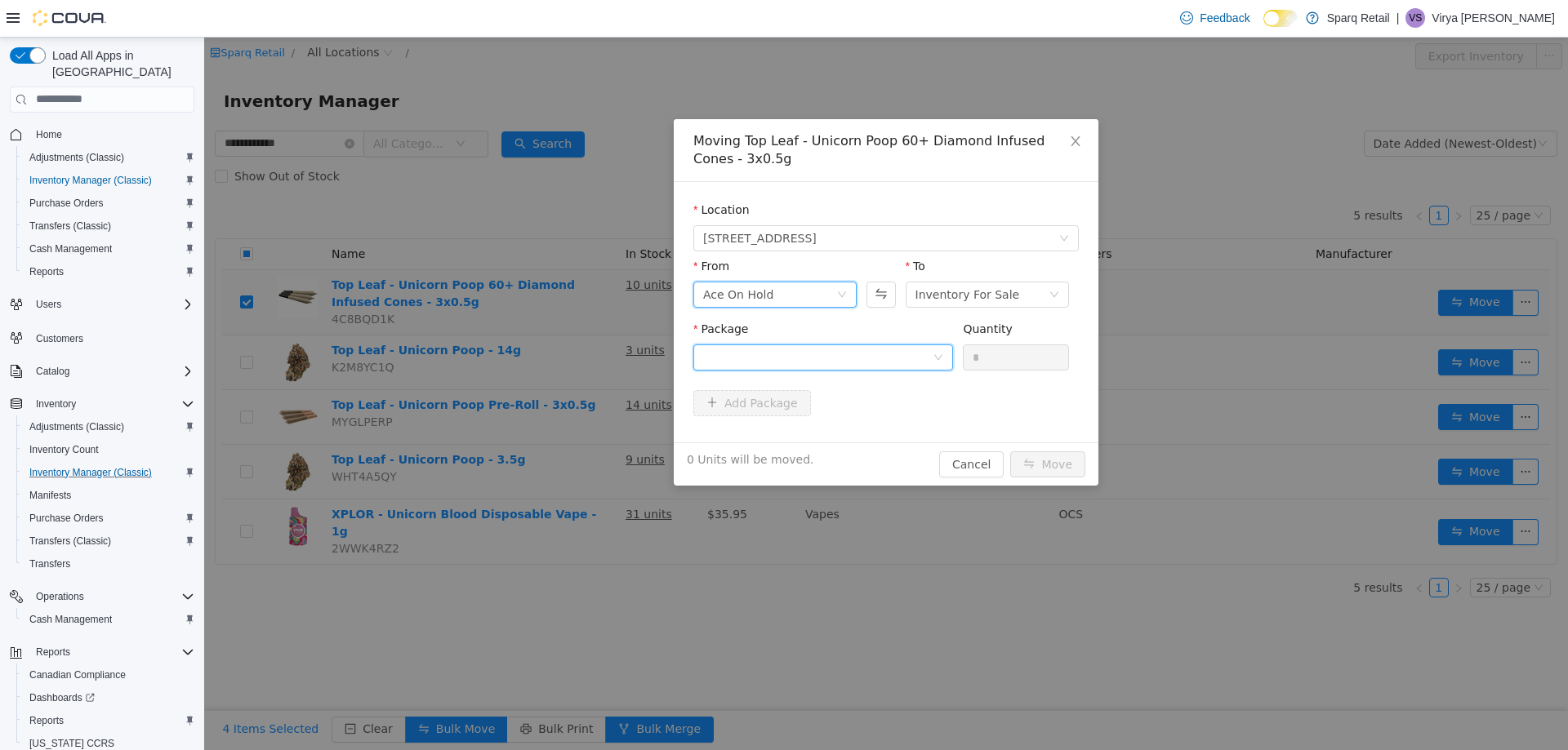
drag, startPoint x: 951, startPoint y: 360, endPoint x: 930, endPoint y: 362, distance: 21.1
click at [950, 361] on div at bounding box center [823, 356] width 260 height 26
click at [868, 446] on ul "Select Package AFG00001354 Quantity : 1 Unit" at bounding box center [823, 412] width 260 height 77
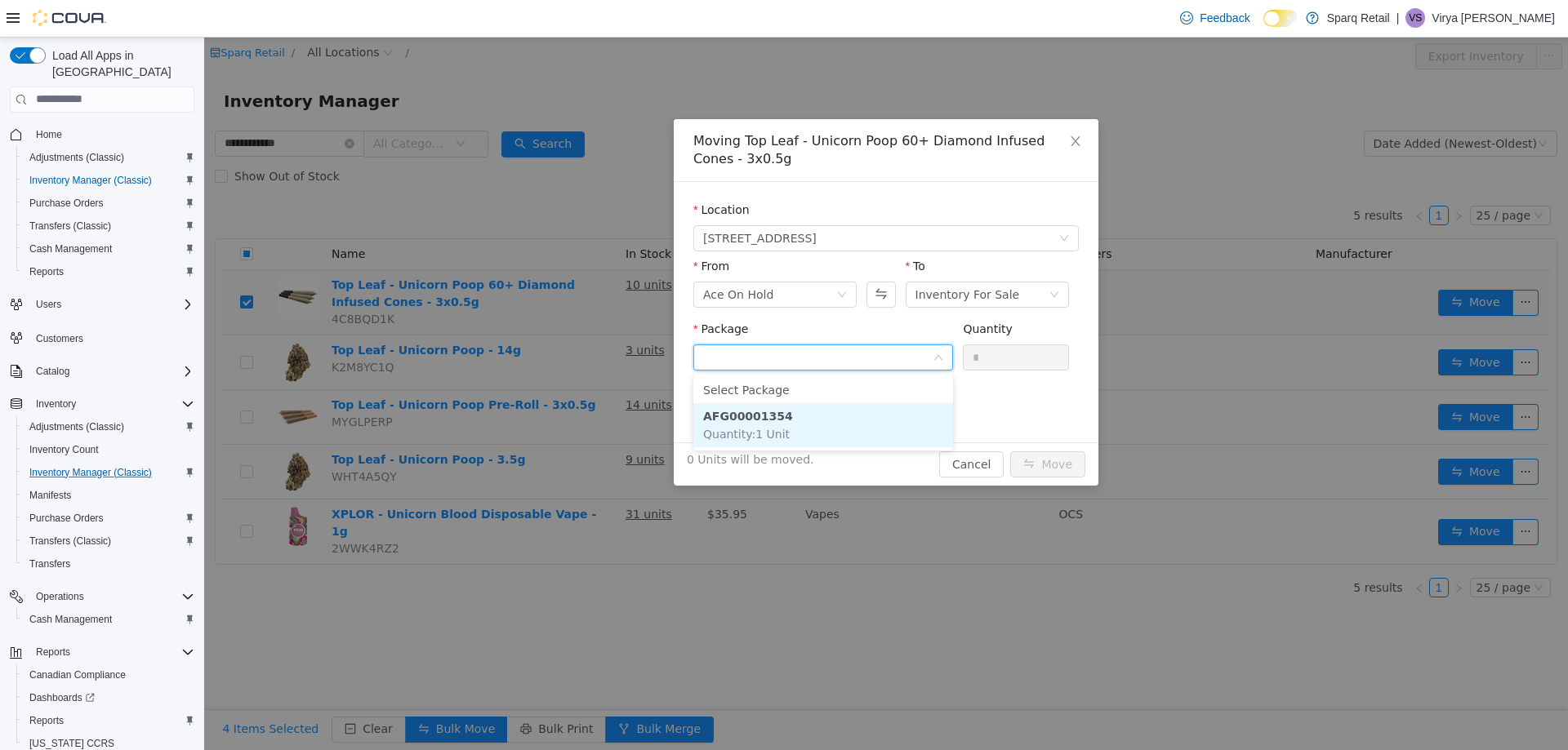
click at [882, 419] on li "AFG00001354 Quantity : 1 Unit" at bounding box center [823, 424] width 260 height 44
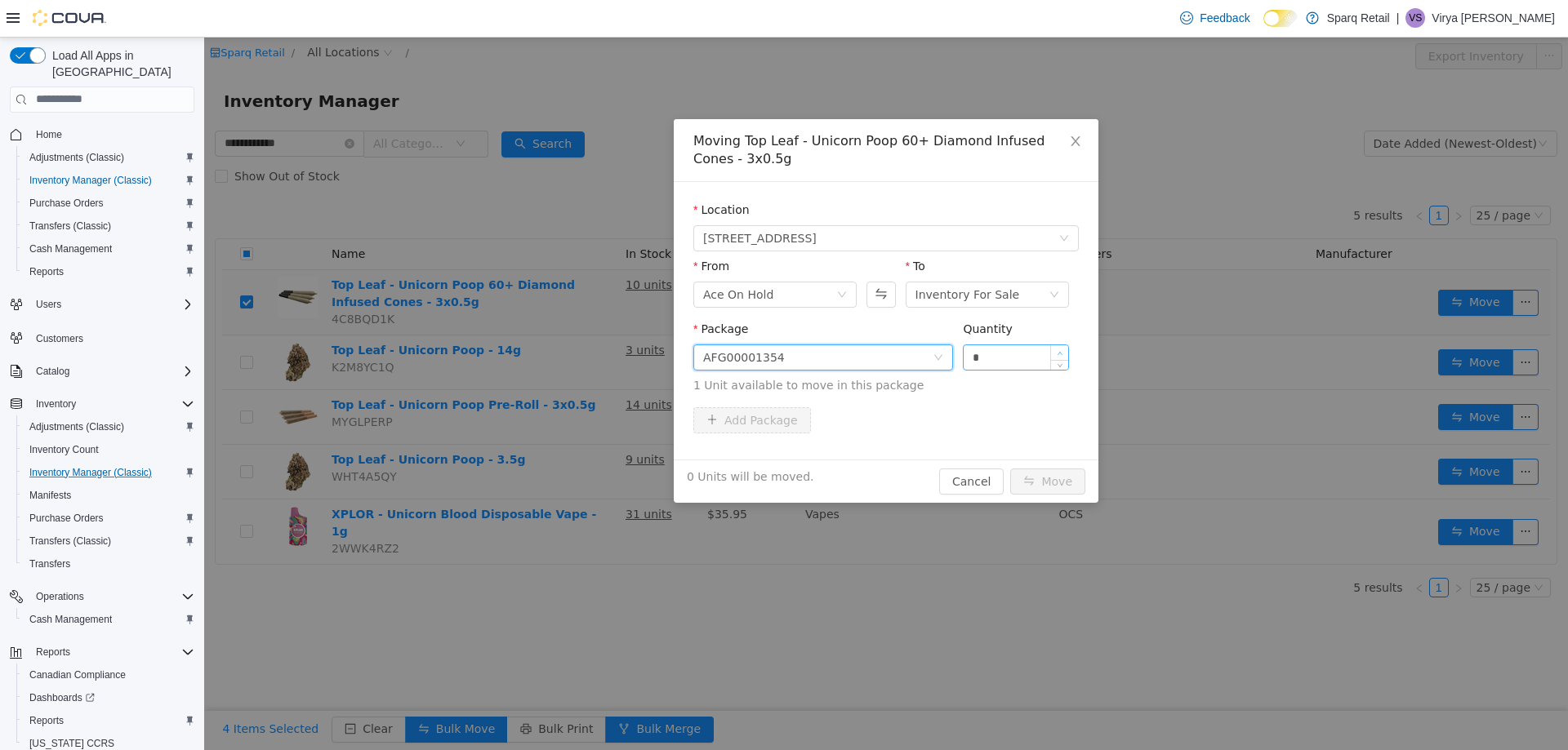
type input "*"
click at [1064, 349] on span "Increase Value" at bounding box center [1060, 351] width 17 height 14
click at [1083, 480] on button "Move" at bounding box center [1048, 480] width 75 height 26
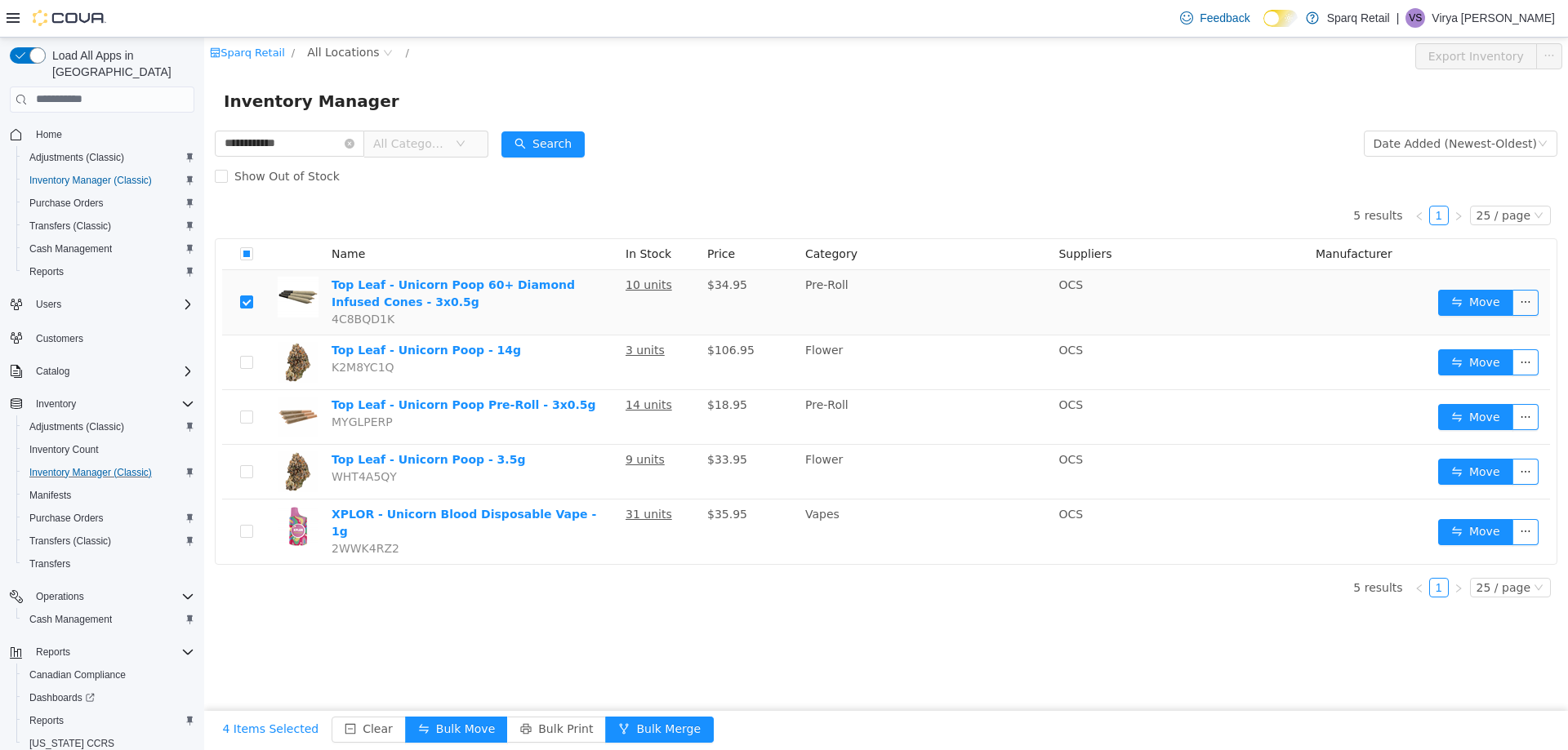
click at [351, 127] on div "**********" at bounding box center [351, 143] width 273 height 33
click at [359, 146] on input "**********" at bounding box center [289, 142] width 149 height 26
click at [354, 147] on icon "icon: close-circle" at bounding box center [349, 142] width 10 height 10
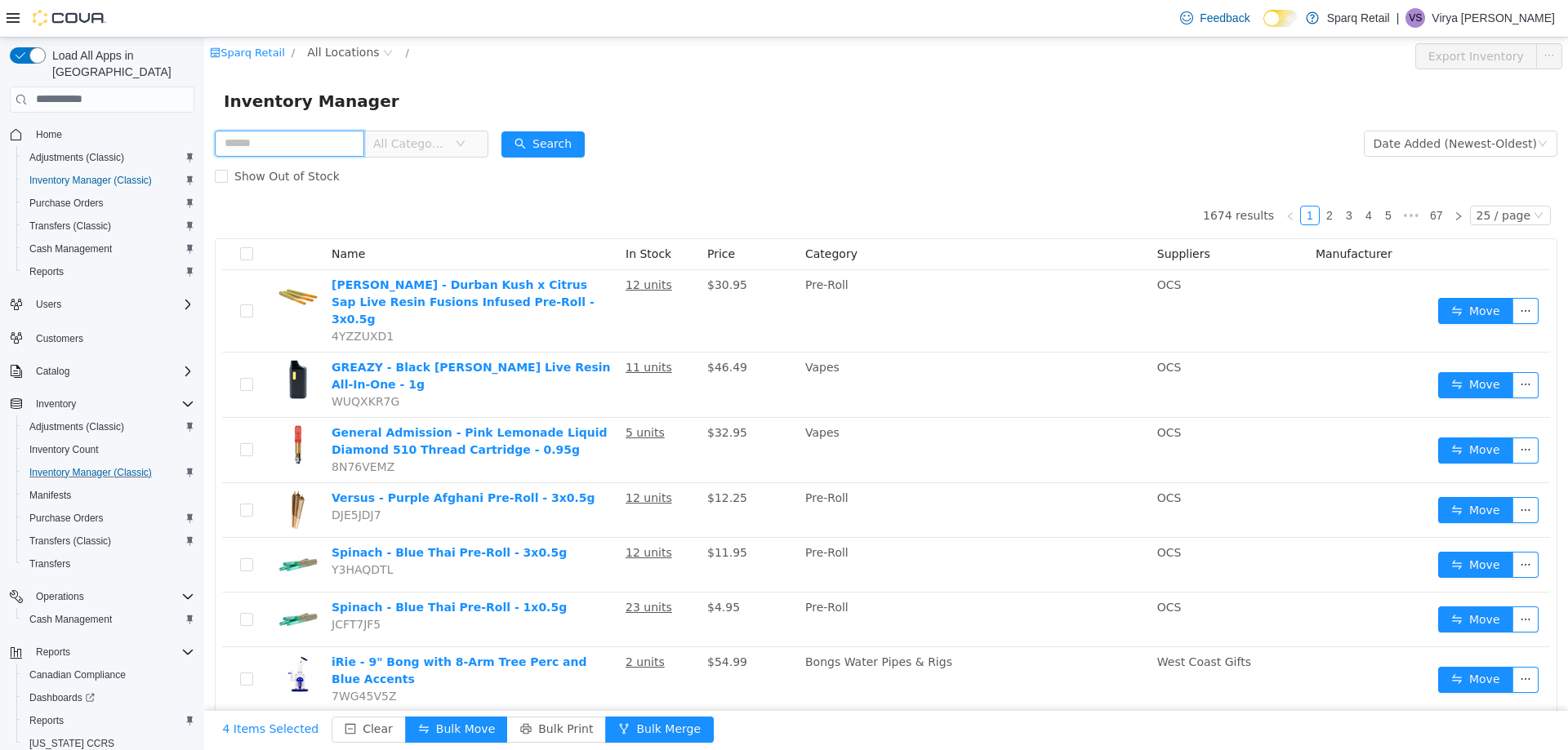
click at [310, 146] on input "text" at bounding box center [289, 142] width 149 height 26
type input "**********"
click at [569, 138] on button "Search" at bounding box center [543, 143] width 84 height 26
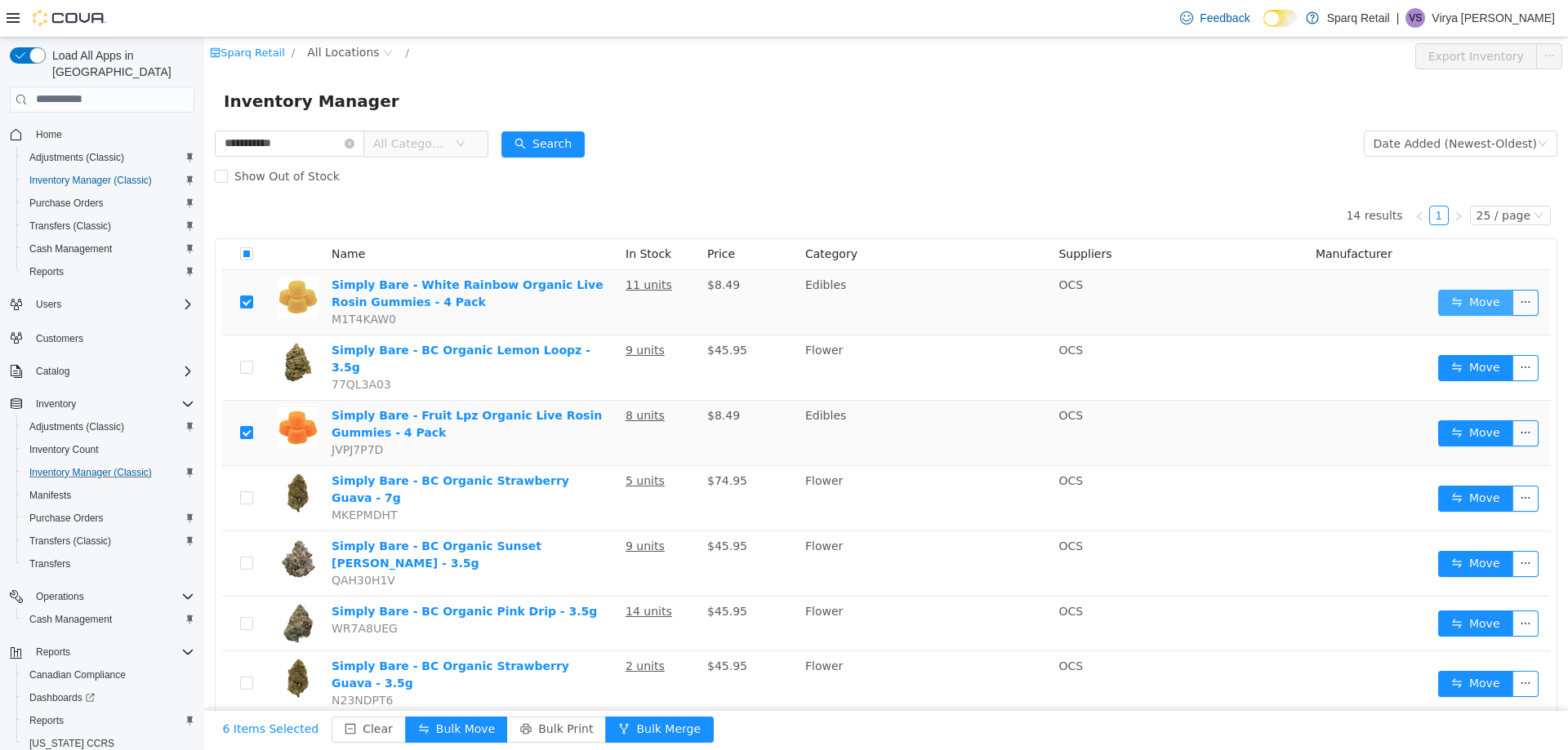
click at [1441, 294] on button "Move" at bounding box center [1476, 302] width 75 height 26
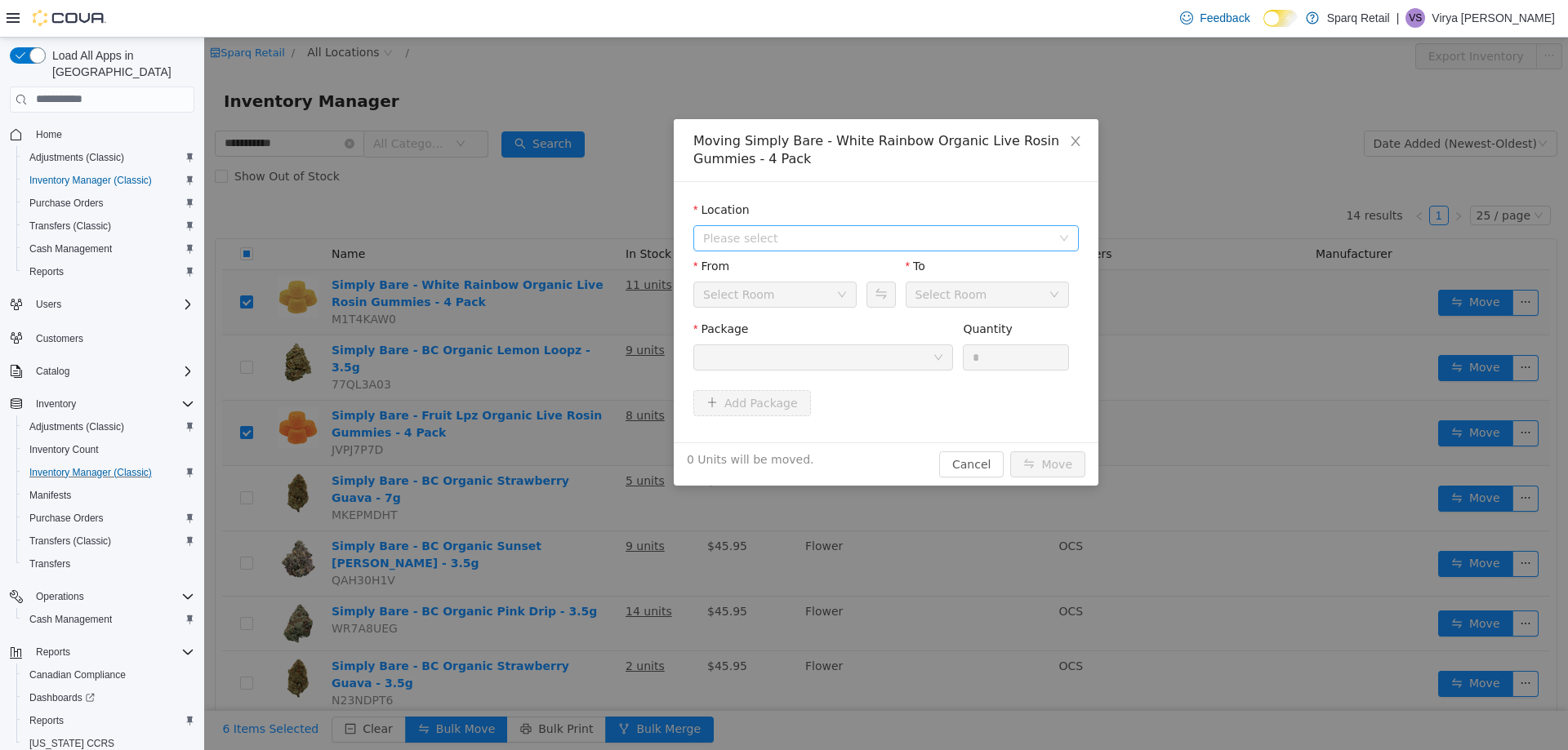
click at [727, 235] on span "Please select" at bounding box center [877, 238] width 348 height 16
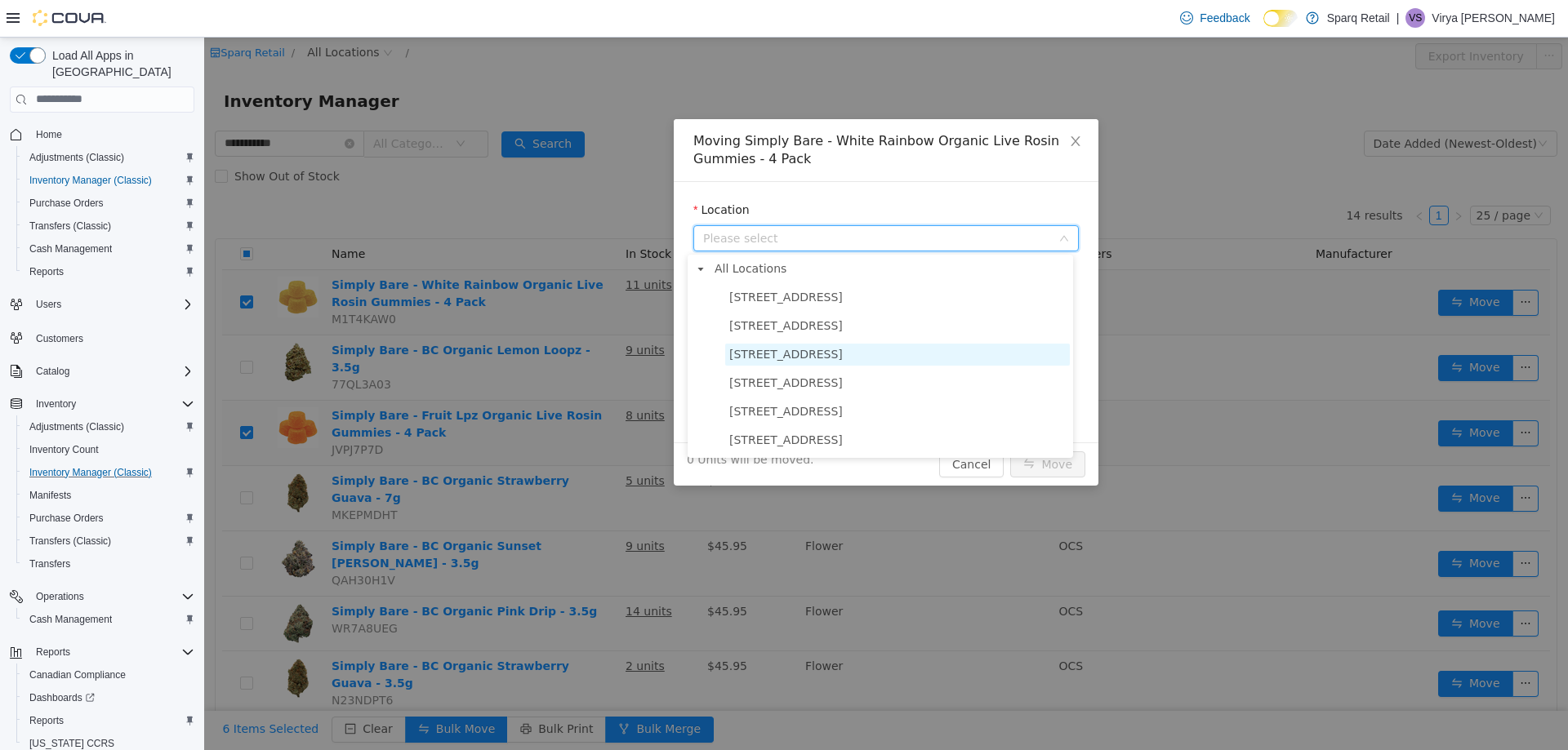
click at [756, 357] on span "[STREET_ADDRESS]" at bounding box center [786, 354] width 114 height 13
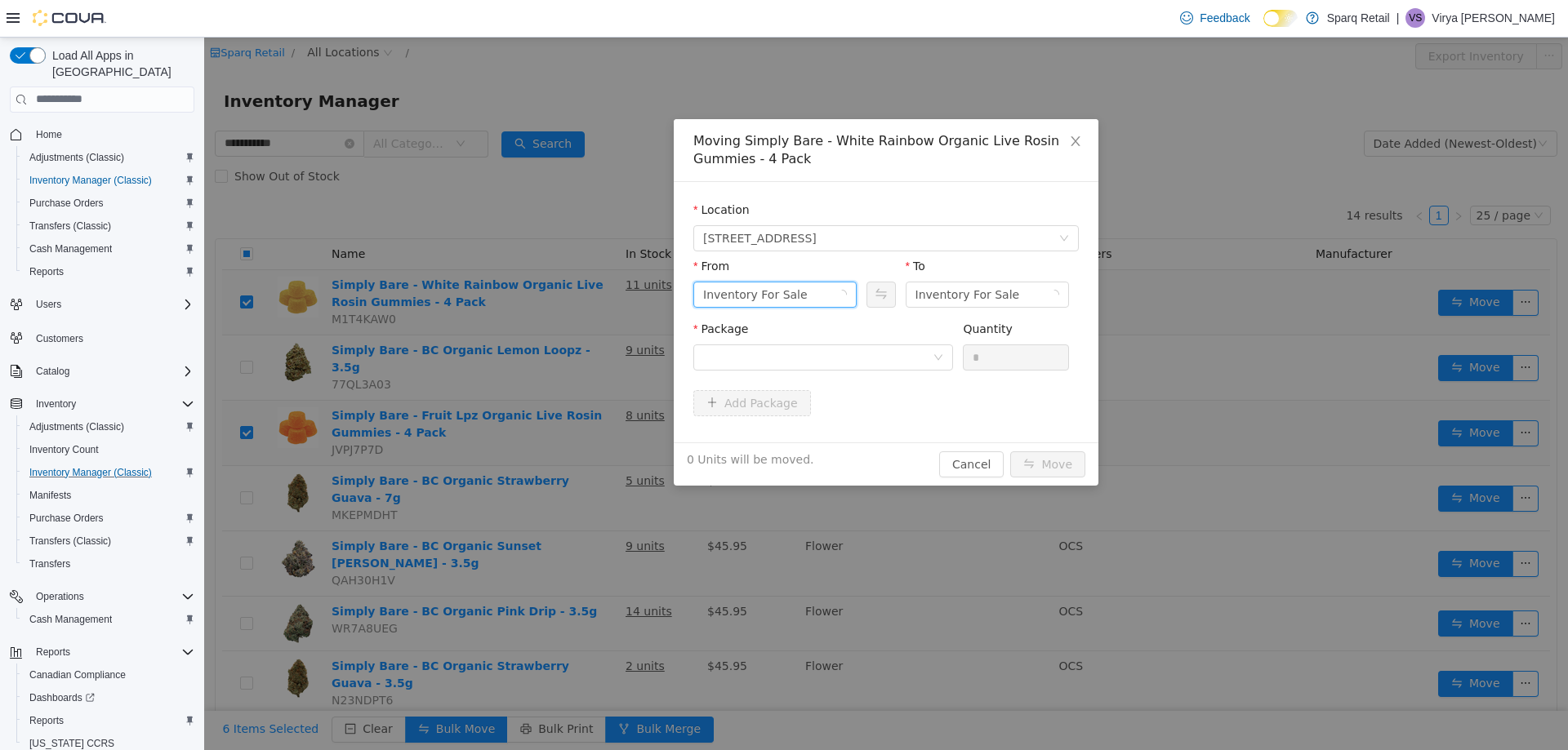
click at [761, 294] on div "Inventory For Sale" at bounding box center [755, 293] width 105 height 24
click at [756, 482] on li "Ace On Hold" at bounding box center [770, 483] width 164 height 26
click at [931, 346] on div at bounding box center [823, 356] width 260 height 26
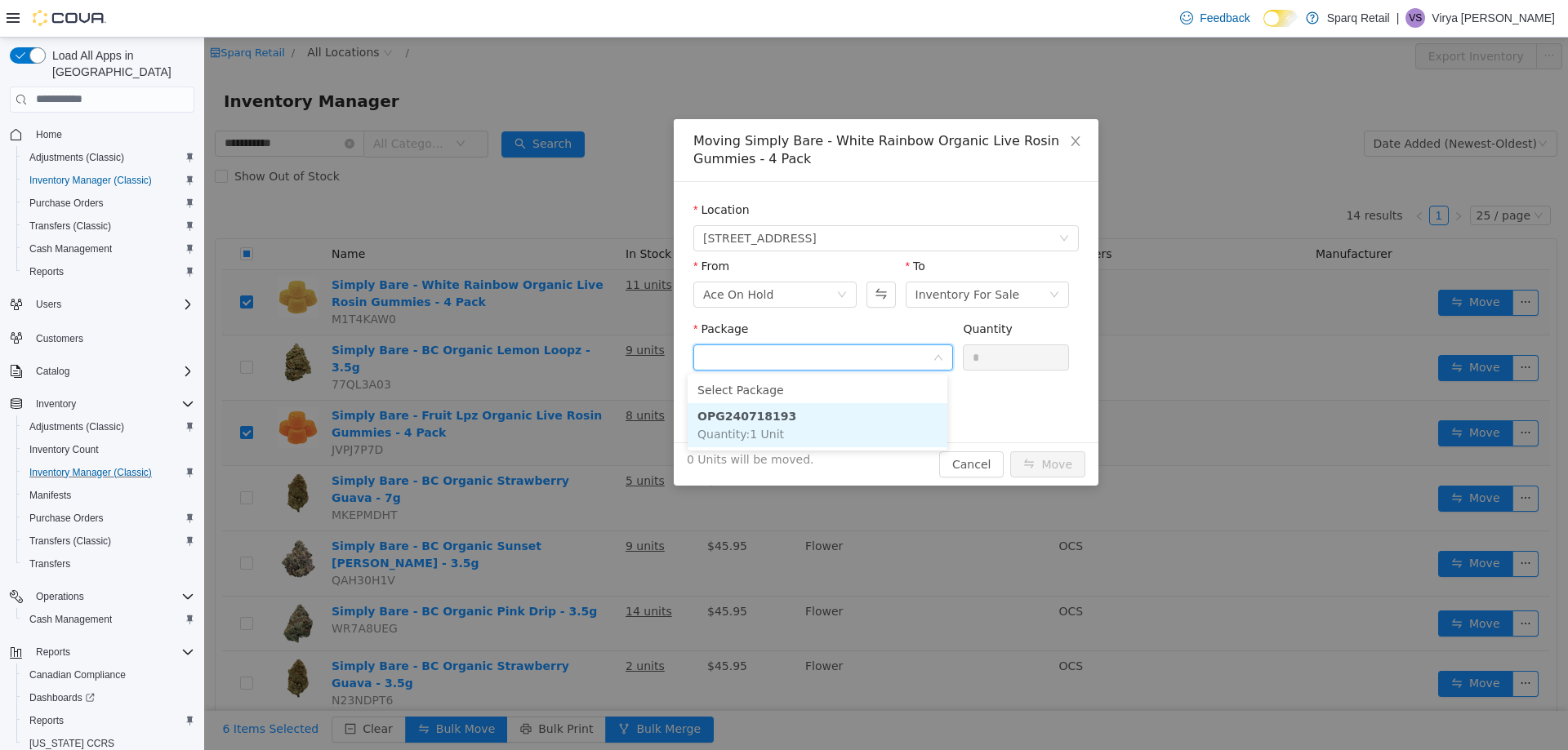
click at [868, 424] on li "OPG240718193 Quantity : 1 Unit" at bounding box center [818, 424] width 260 height 44
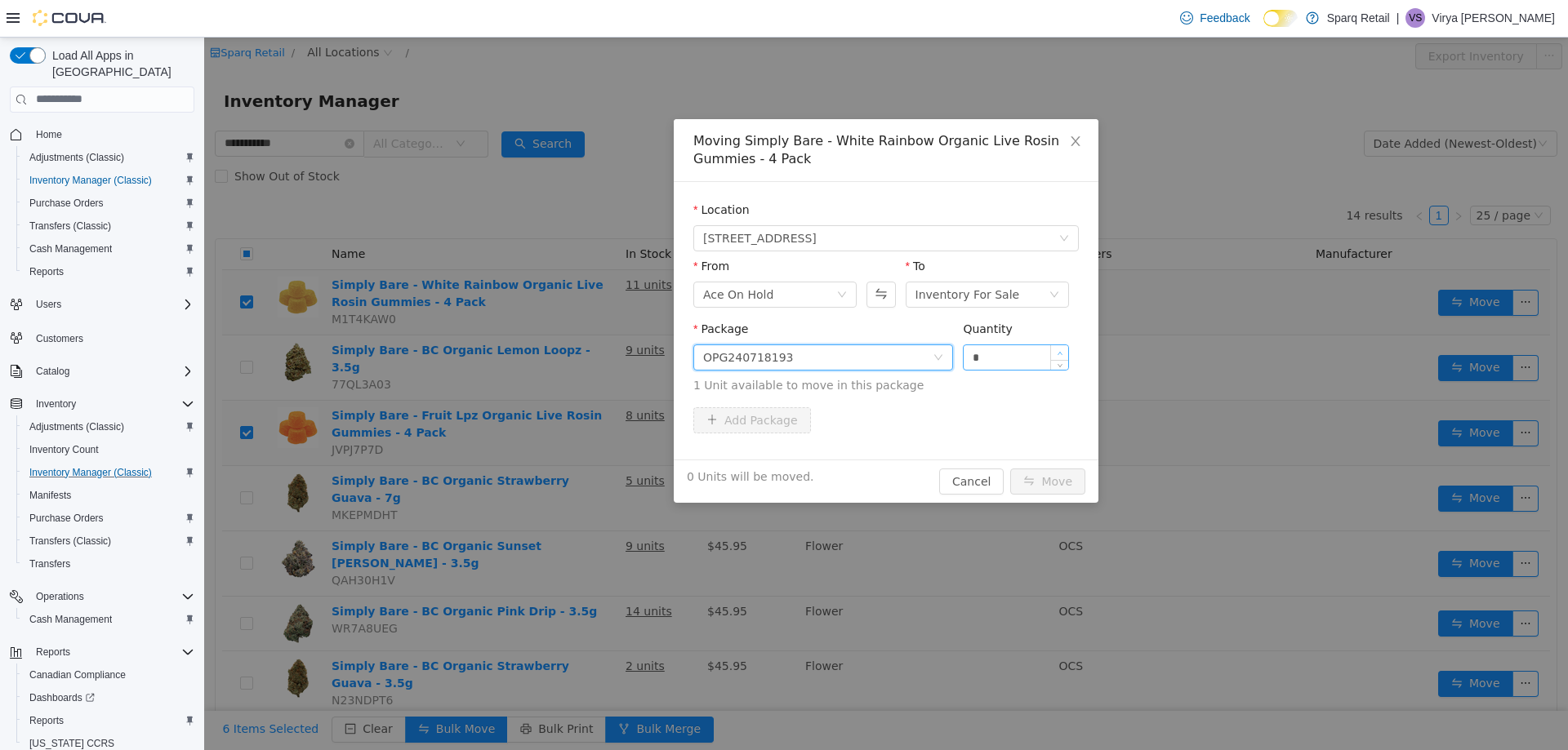
type input "*"
click at [1056, 352] on icon "icon: up" at bounding box center [1059, 353] width 6 height 6
click at [1063, 479] on button "Move" at bounding box center [1048, 480] width 75 height 26
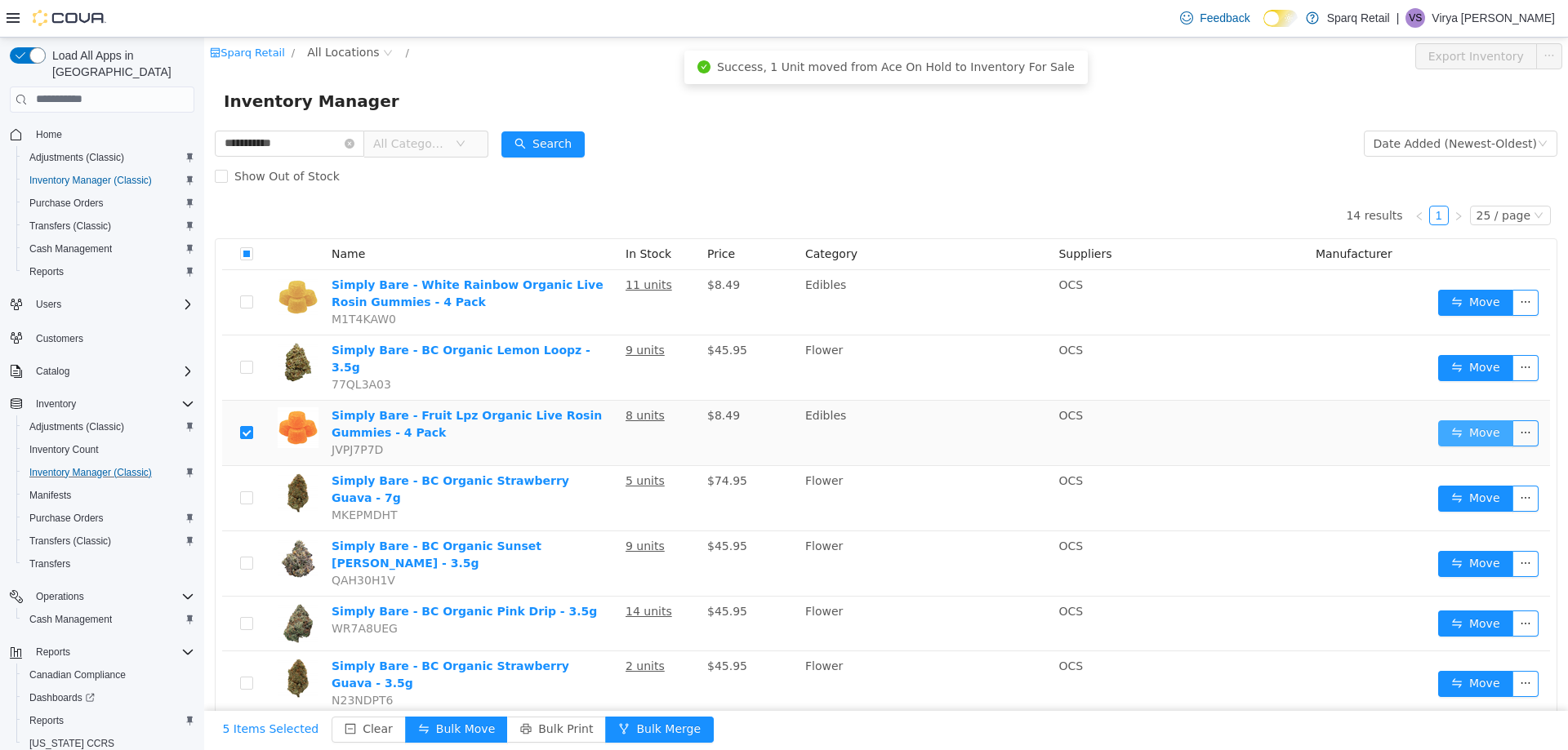
click at [1467, 430] on button "Move" at bounding box center [1476, 432] width 75 height 26
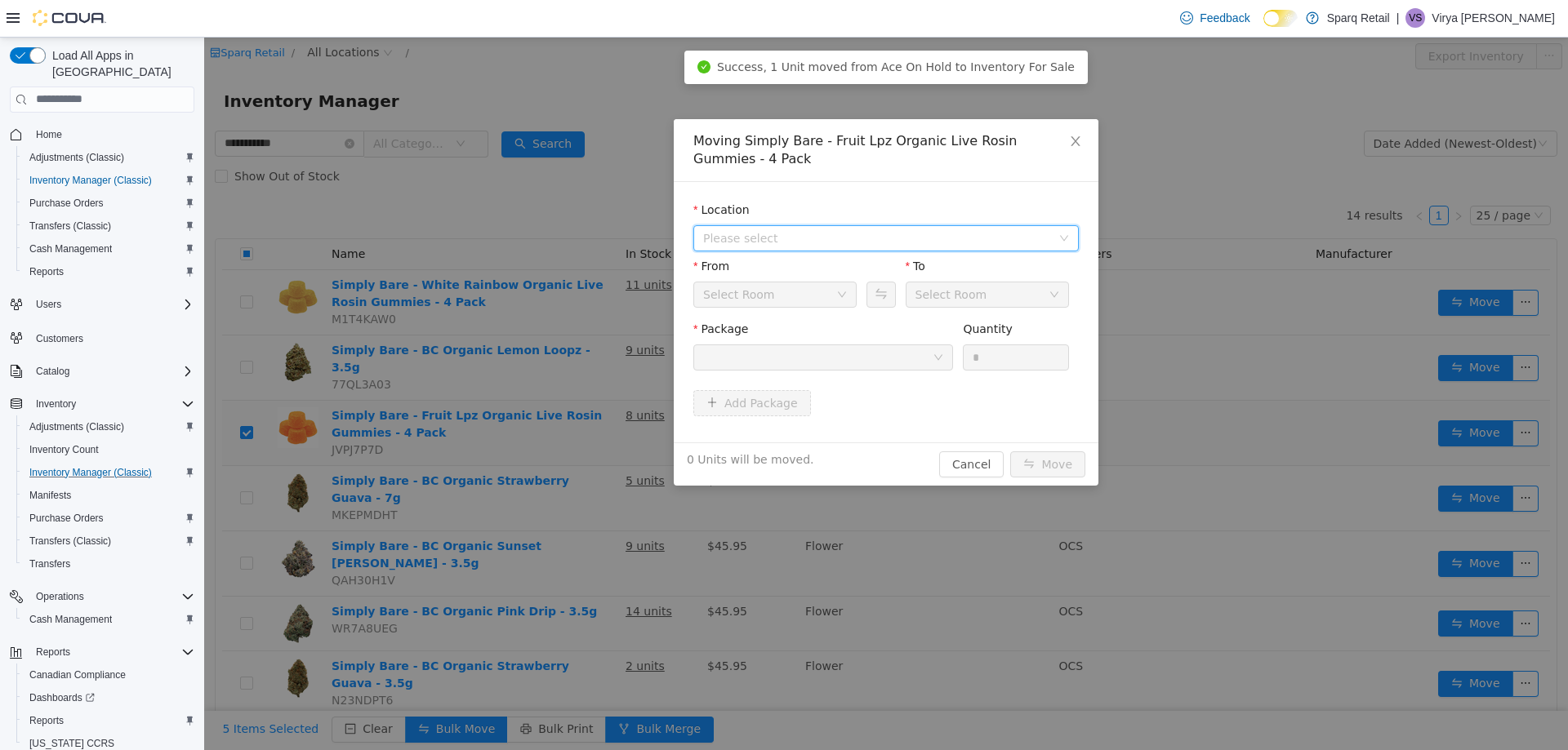
click at [819, 241] on span "Please select" at bounding box center [877, 238] width 348 height 16
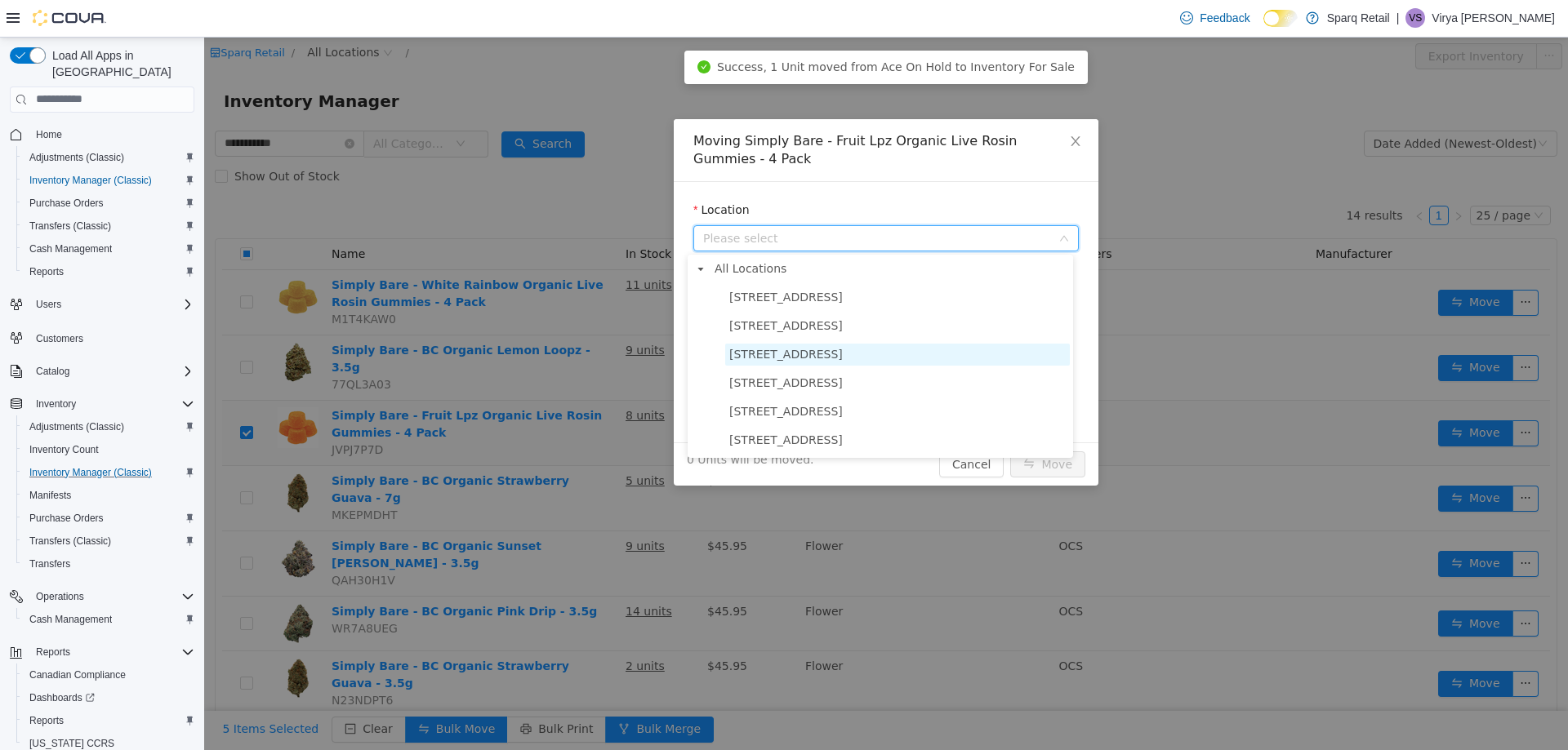
click at [813, 358] on span "[STREET_ADDRESS]" at bounding box center [786, 354] width 114 height 13
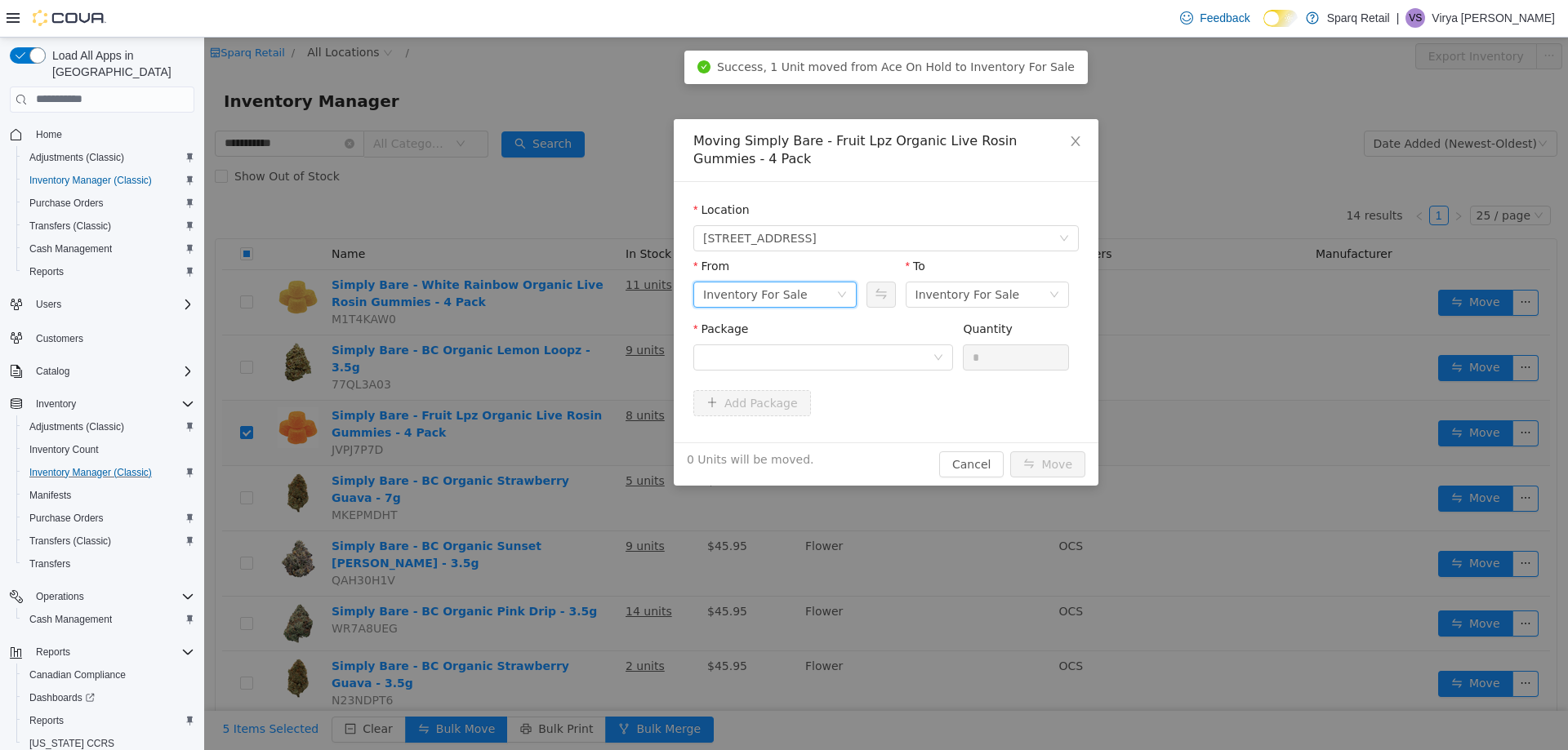
click at [825, 294] on div "Inventory For Sale" at bounding box center [770, 293] width 133 height 24
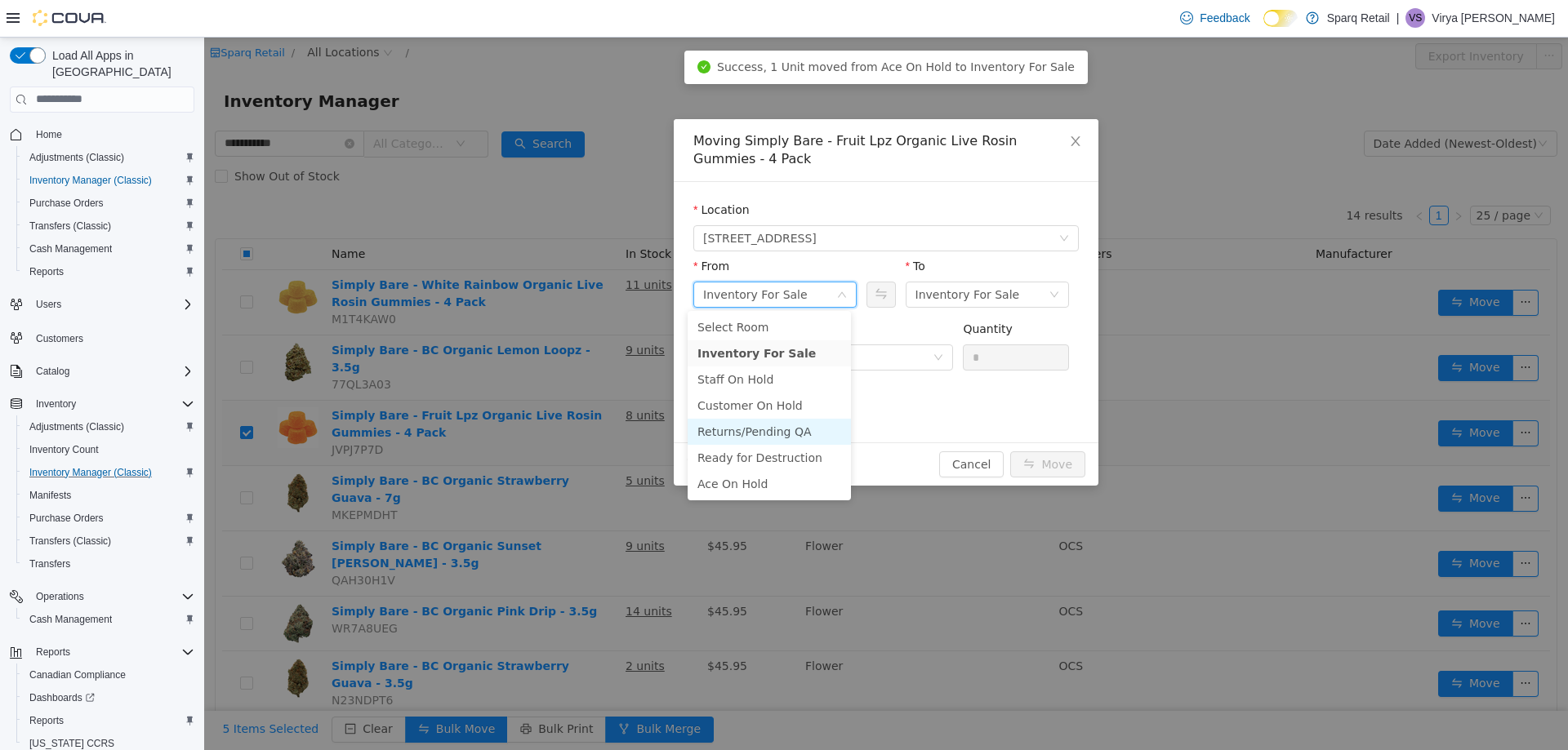
click at [770, 430] on li "Returns/Pending QA" at bounding box center [770, 431] width 164 height 26
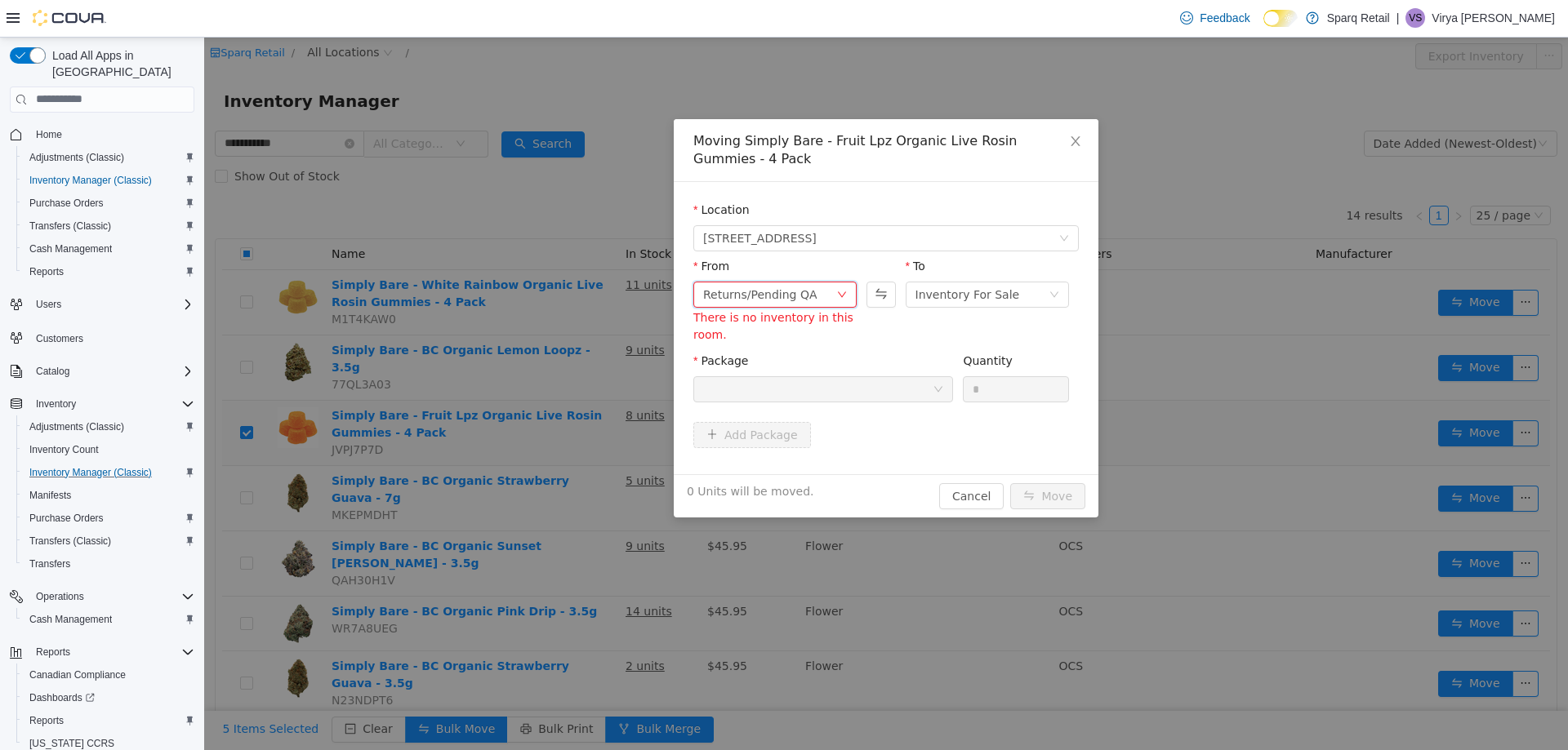
click at [800, 292] on div "Returns/Pending QA" at bounding box center [770, 293] width 133 height 24
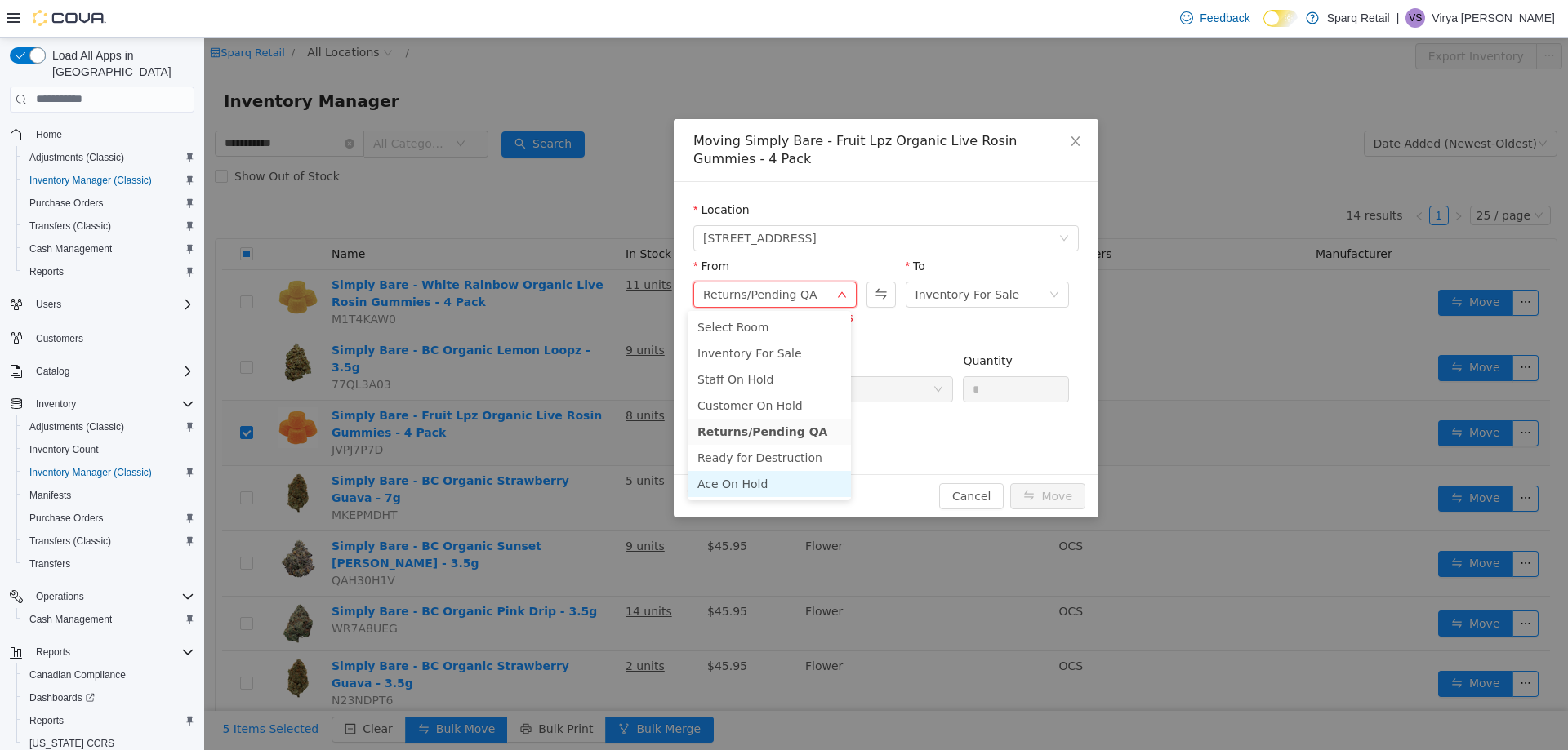
click at [747, 487] on li "Ace On Hold" at bounding box center [770, 483] width 164 height 26
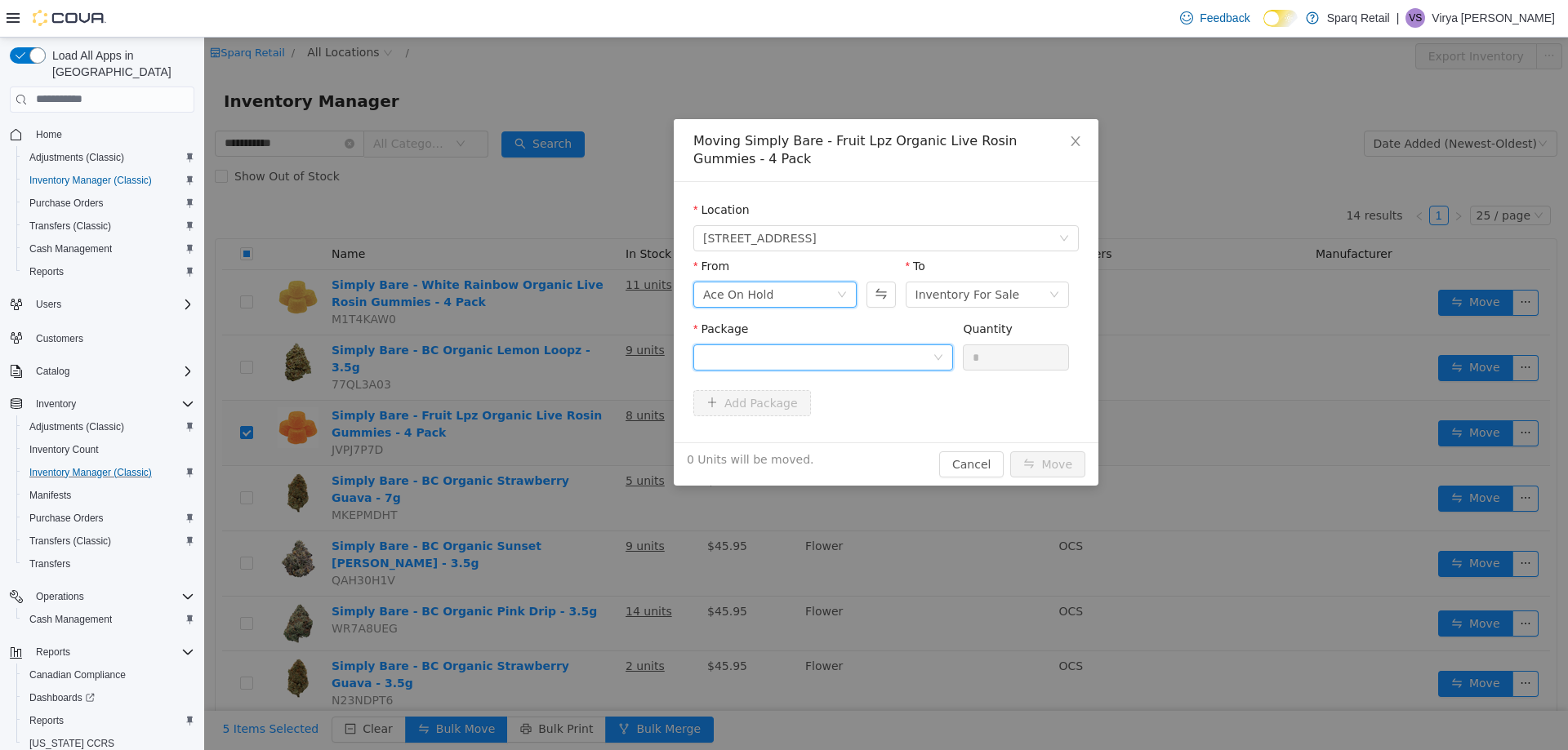
click at [933, 357] on icon "icon: down" at bounding box center [938, 357] width 10 height 10
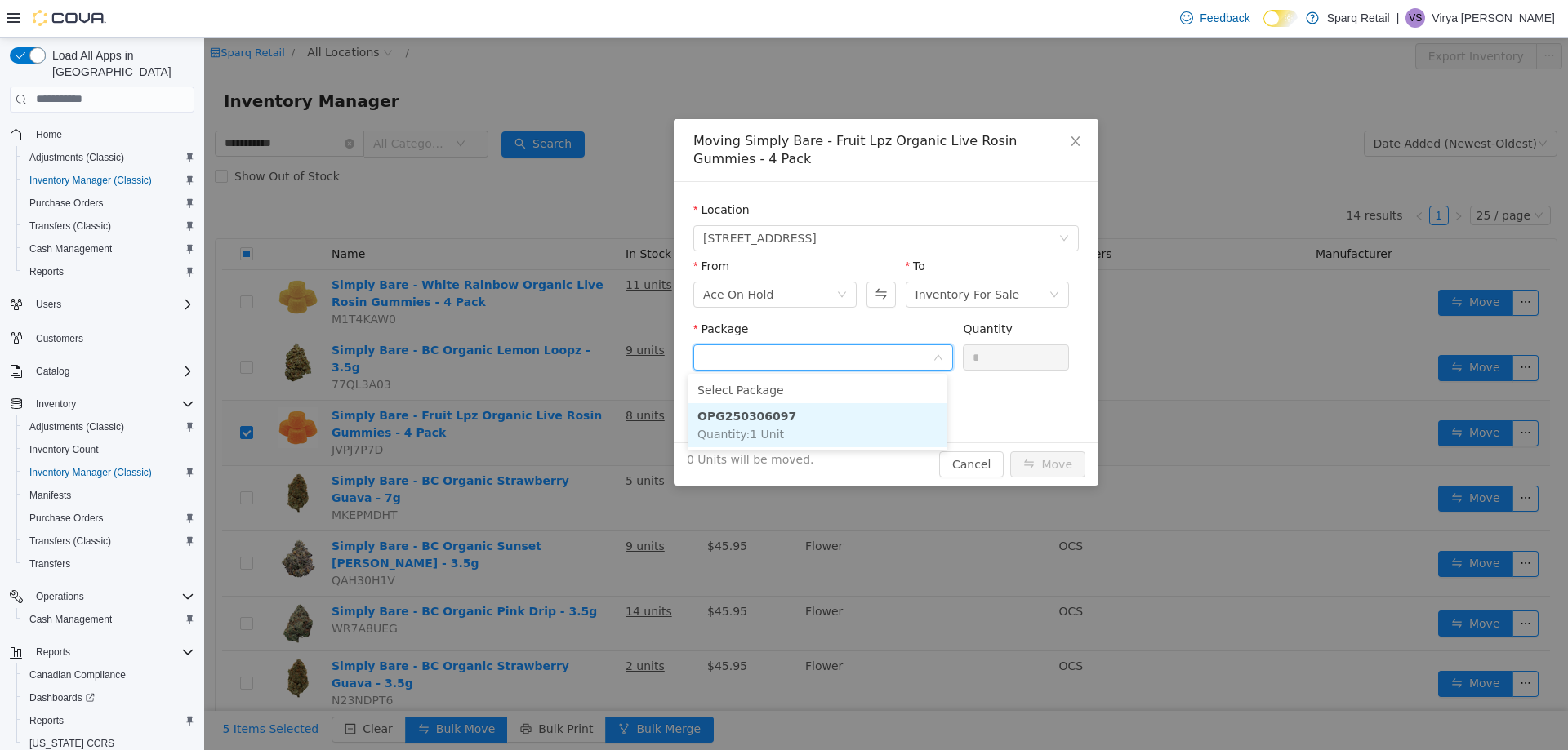
click at [862, 417] on li "OPG250306097 Quantity : 1 Unit" at bounding box center [818, 424] width 260 height 44
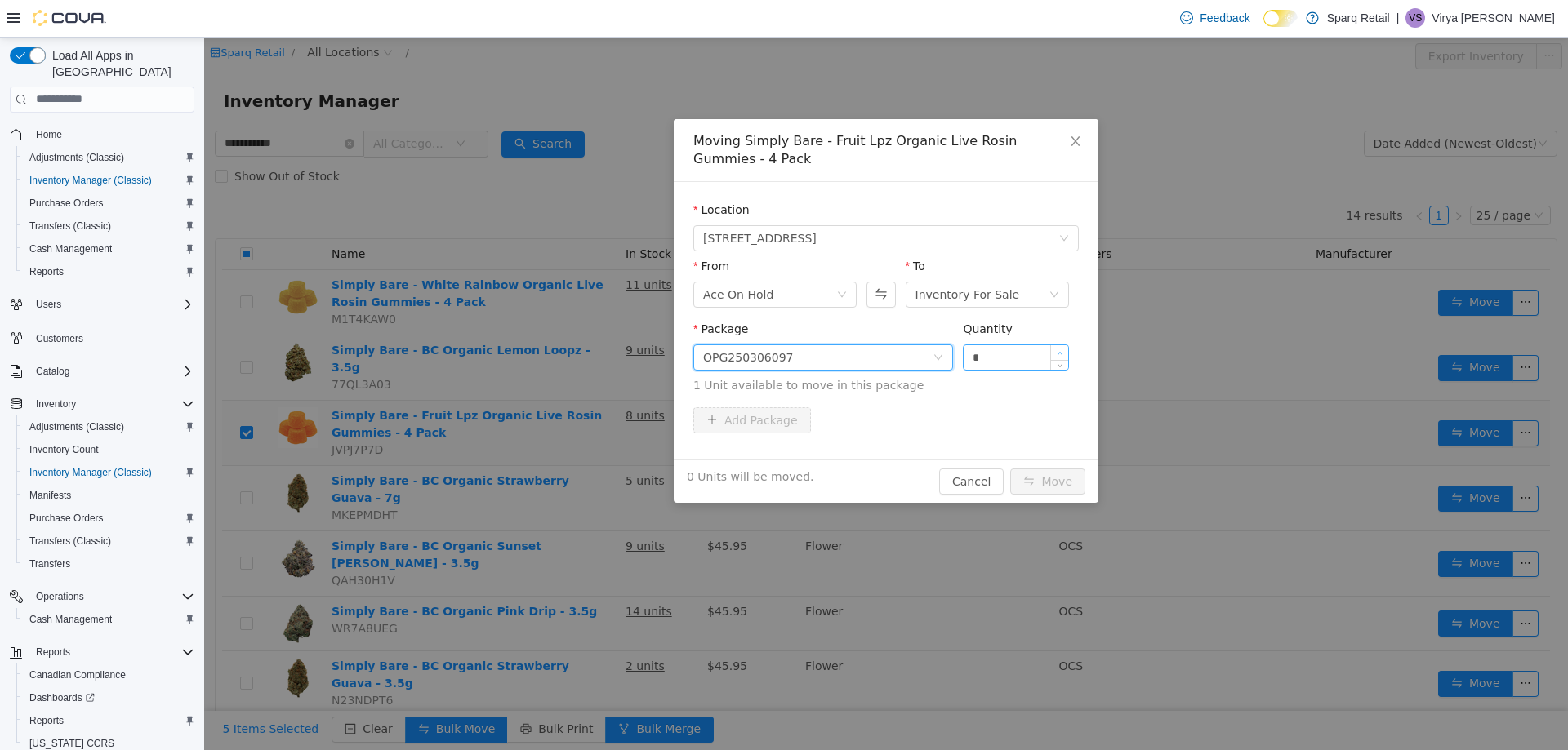
type input "*"
click at [1056, 352] on icon "icon: up" at bounding box center [1059, 353] width 6 height 6
click at [1040, 478] on button "Move" at bounding box center [1048, 480] width 75 height 26
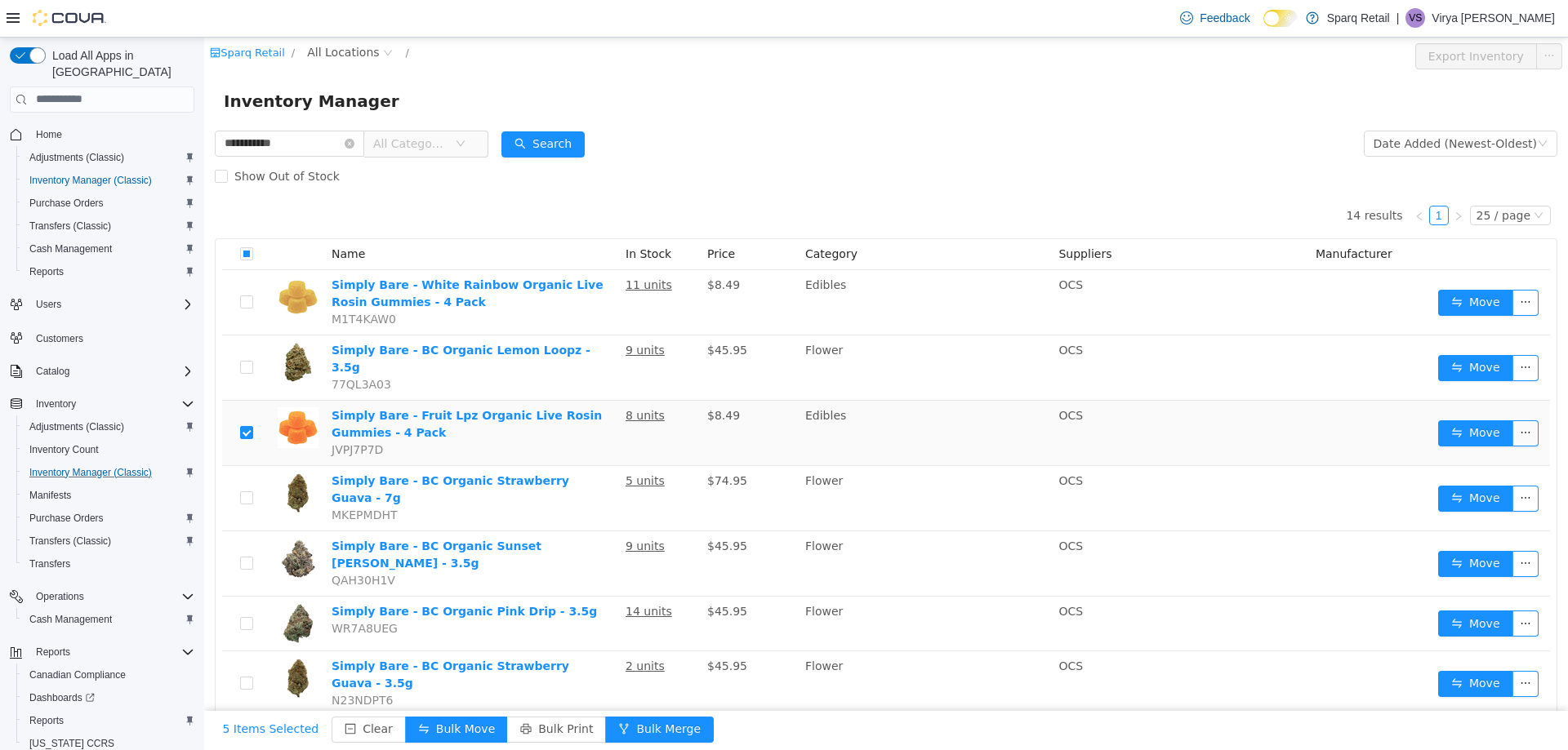
click at [1418, 413] on td at bounding box center [1370, 433] width 122 height 65
click at [1478, 420] on button "Move" at bounding box center [1476, 432] width 75 height 26
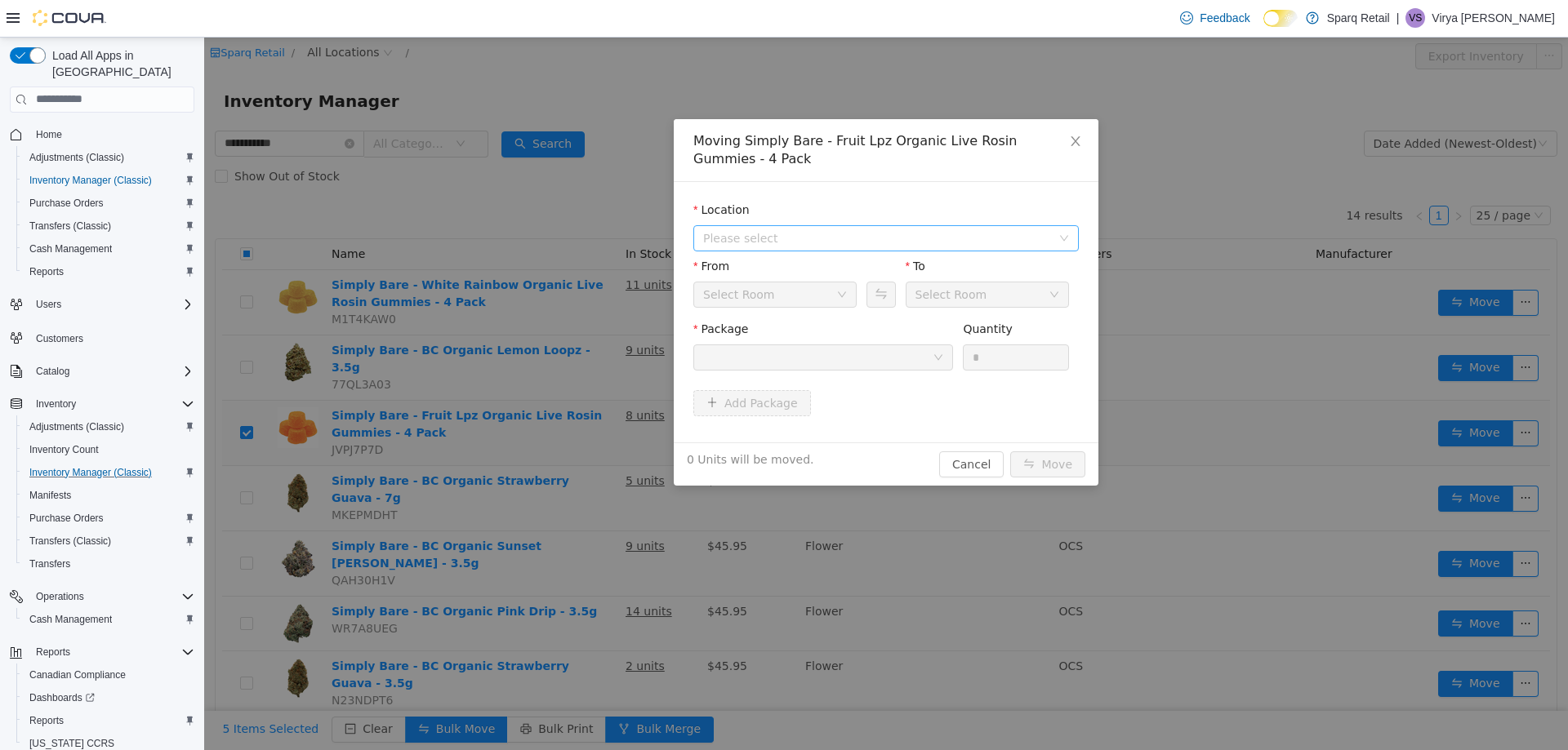
click at [727, 241] on span "Please select" at bounding box center [877, 238] width 348 height 16
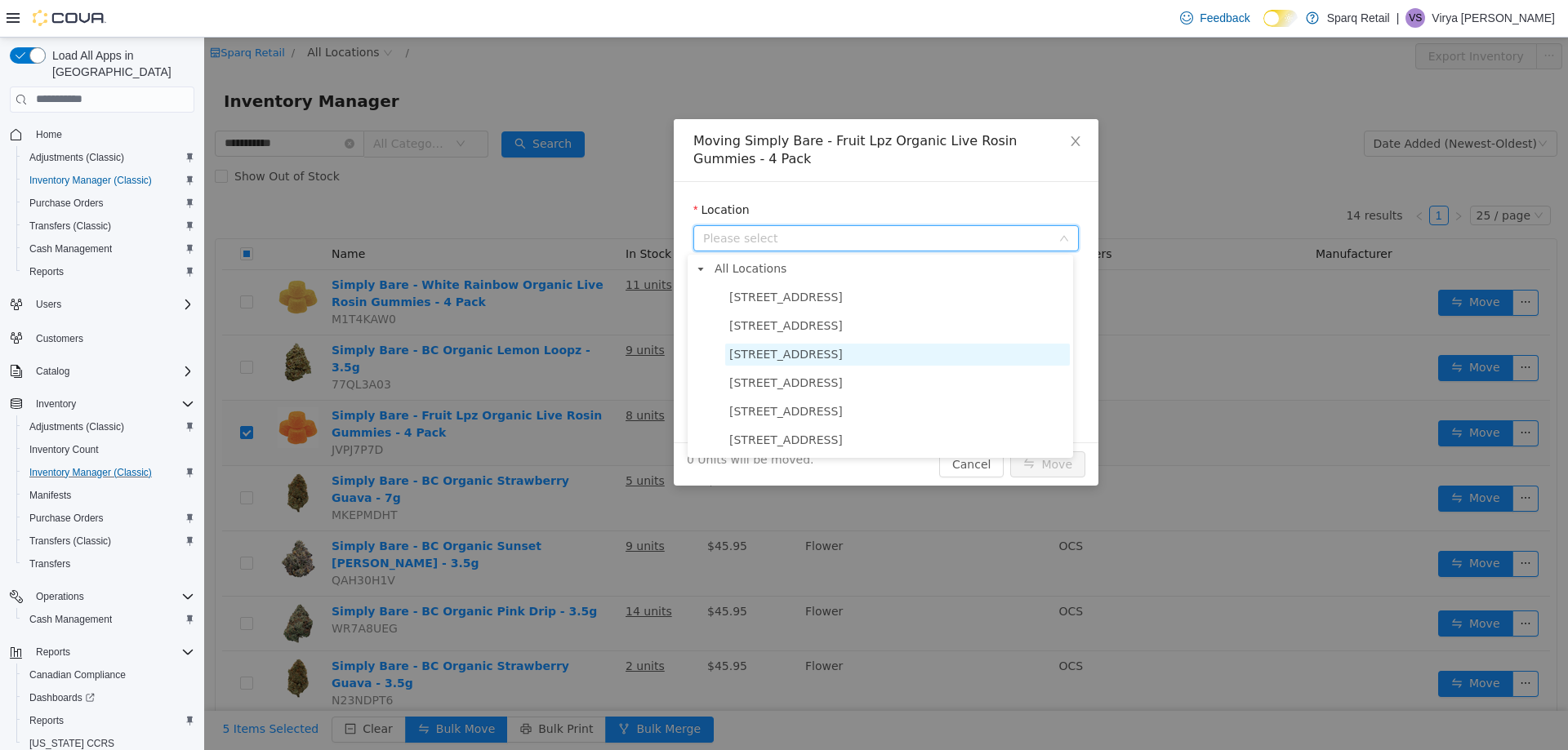
click at [772, 358] on span "[STREET_ADDRESS]" at bounding box center [786, 354] width 114 height 13
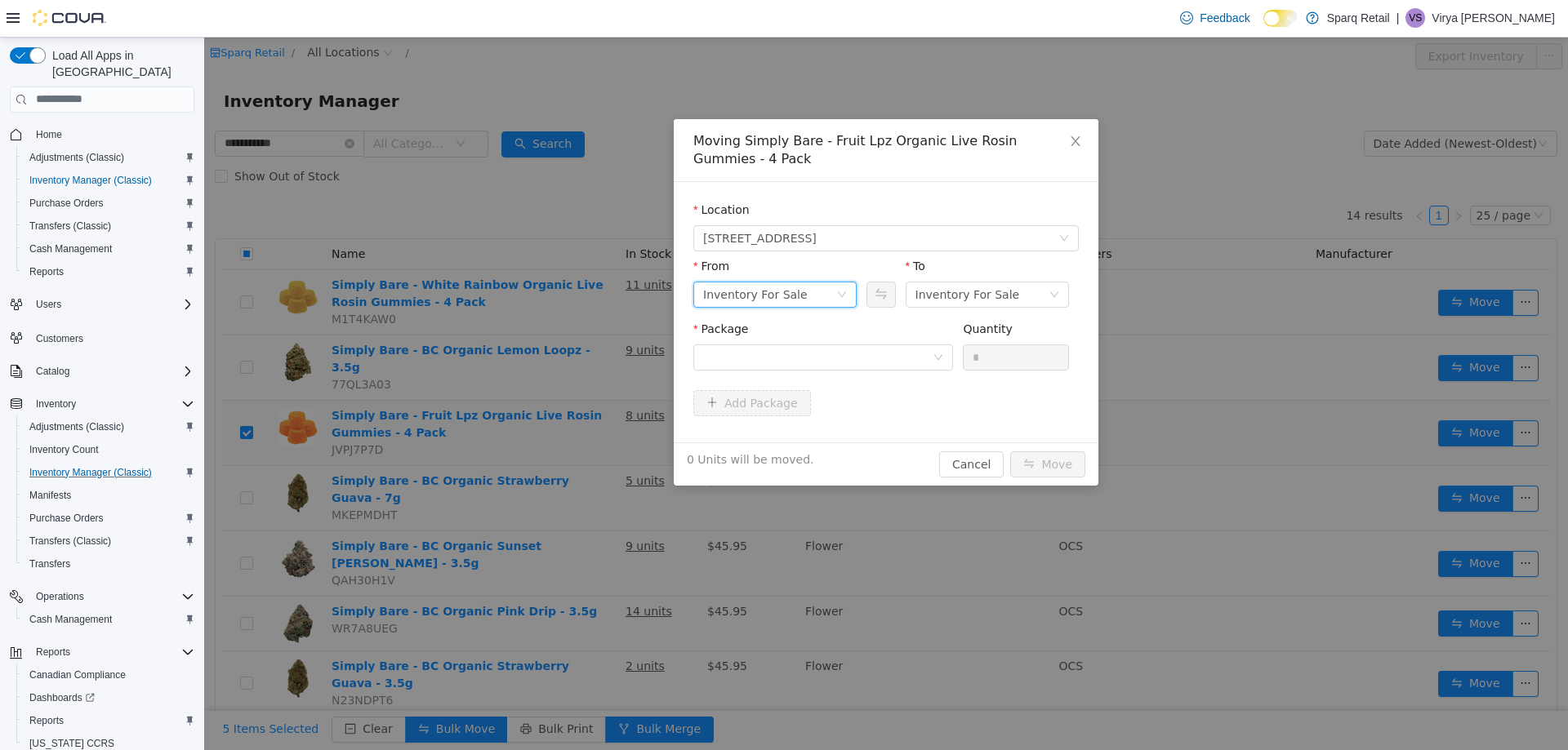
click at [819, 296] on div "Inventory For Sale" at bounding box center [770, 293] width 133 height 24
click at [820, 290] on div "Inventory For Sale" at bounding box center [770, 293] width 133 height 24
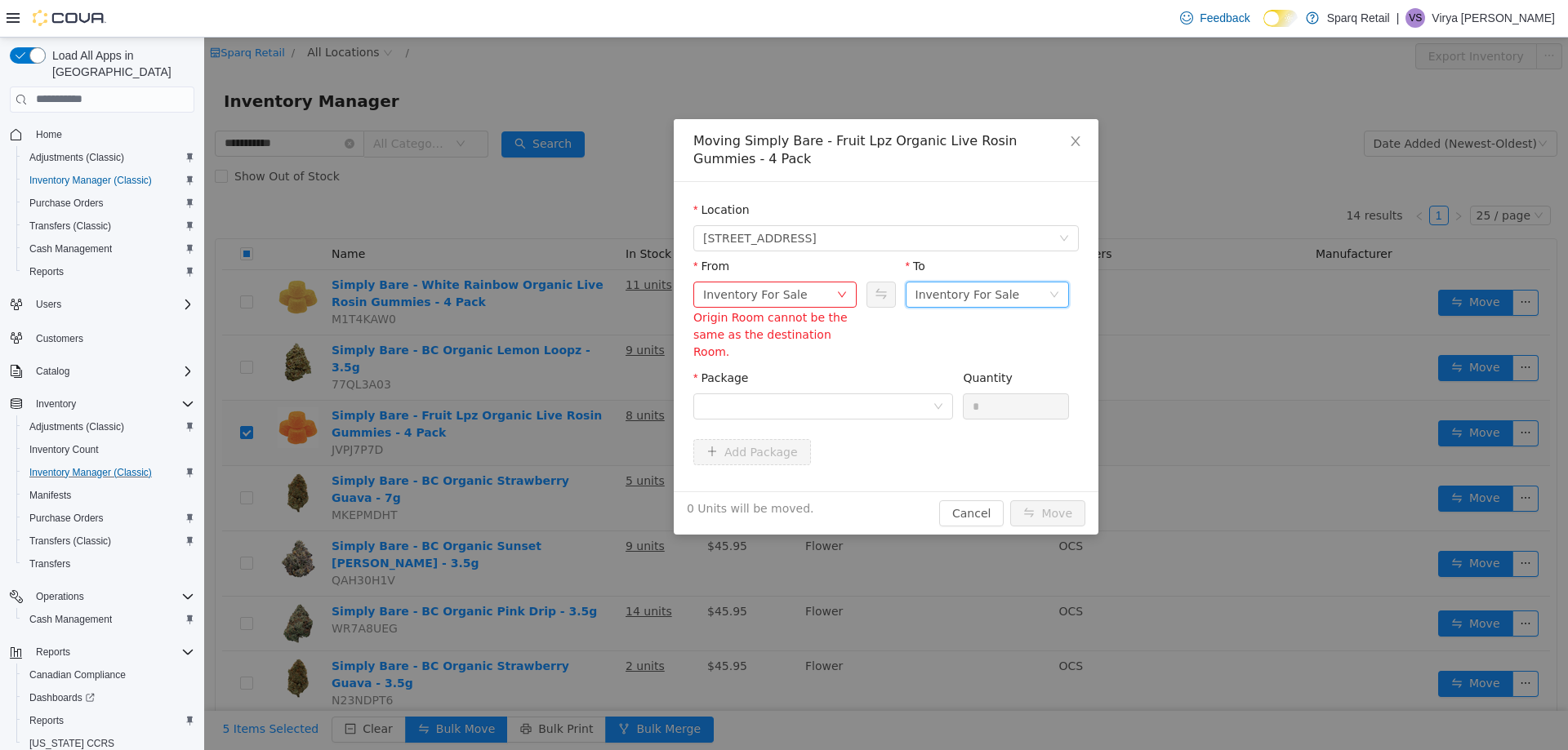
click at [1028, 294] on div "Inventory For Sale" at bounding box center [982, 293] width 133 height 24
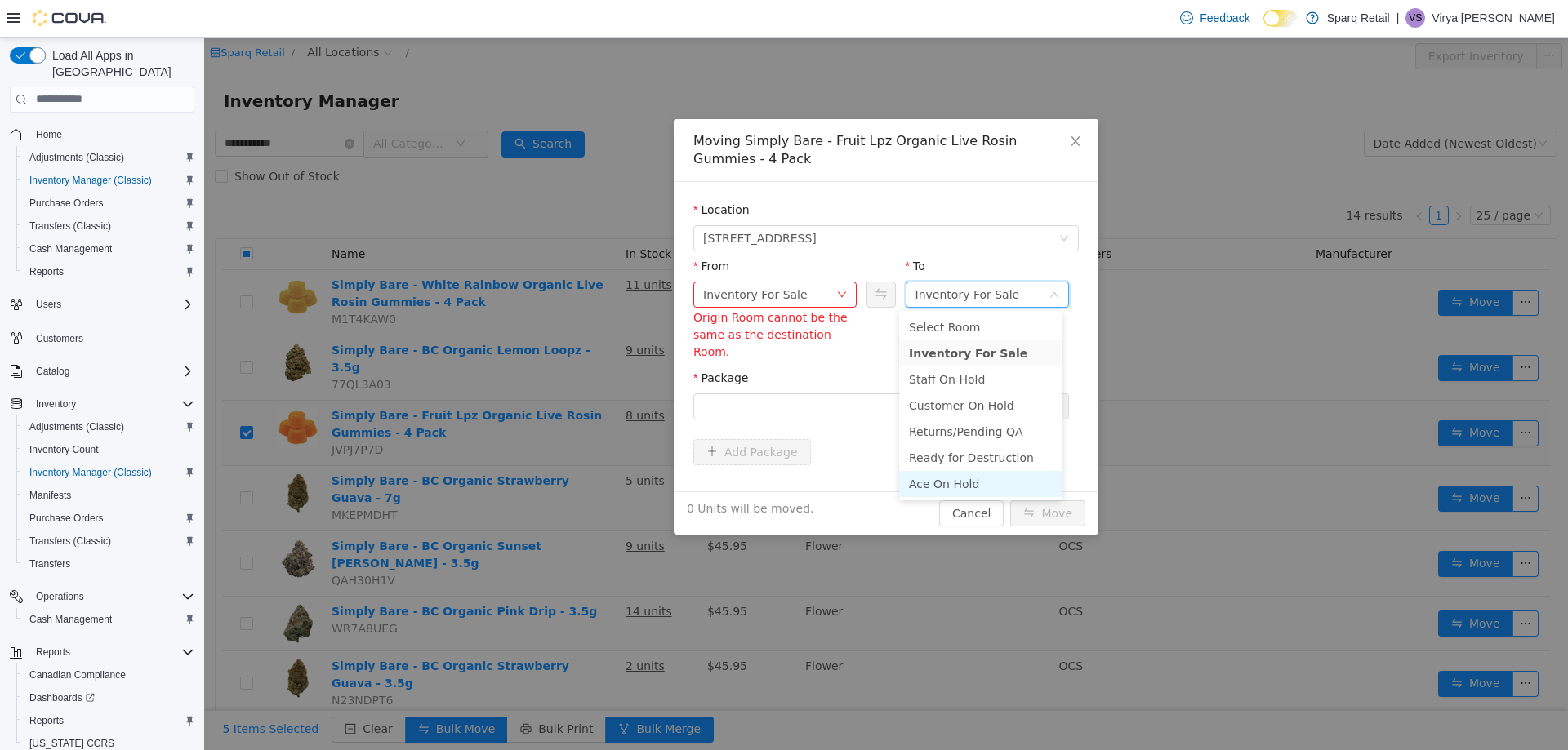
click at [958, 484] on li "Ace On Hold" at bounding box center [981, 483] width 164 height 26
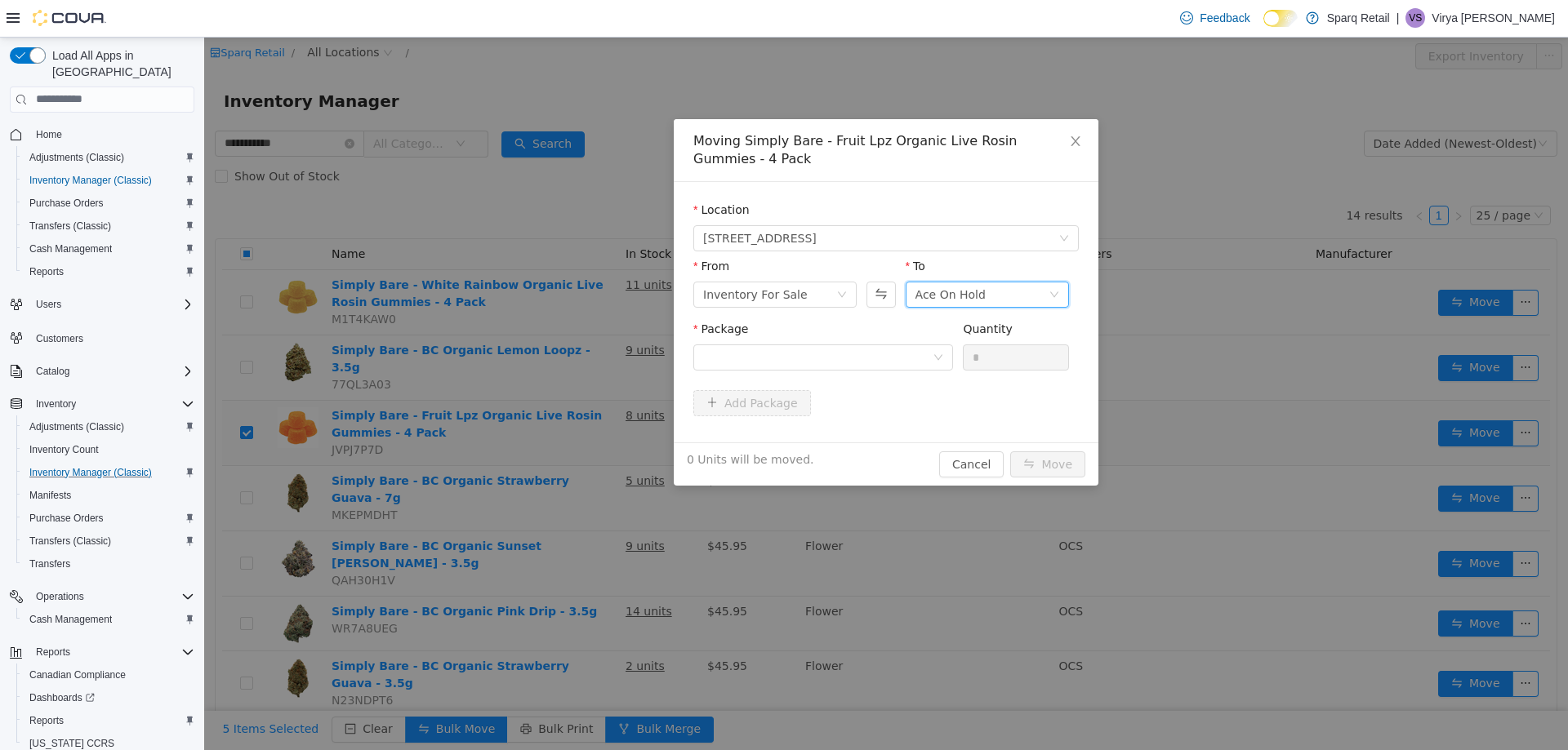
drag, startPoint x: 797, startPoint y: 383, endPoint x: 797, endPoint y: 374, distance: 9.0
click at [797, 381] on div "Package Quantity *" at bounding box center [886, 355] width 386 height 69
click at [797, 362] on div "Package" at bounding box center [823, 348] width 260 height 57
click at [798, 356] on div at bounding box center [818, 356] width 230 height 24
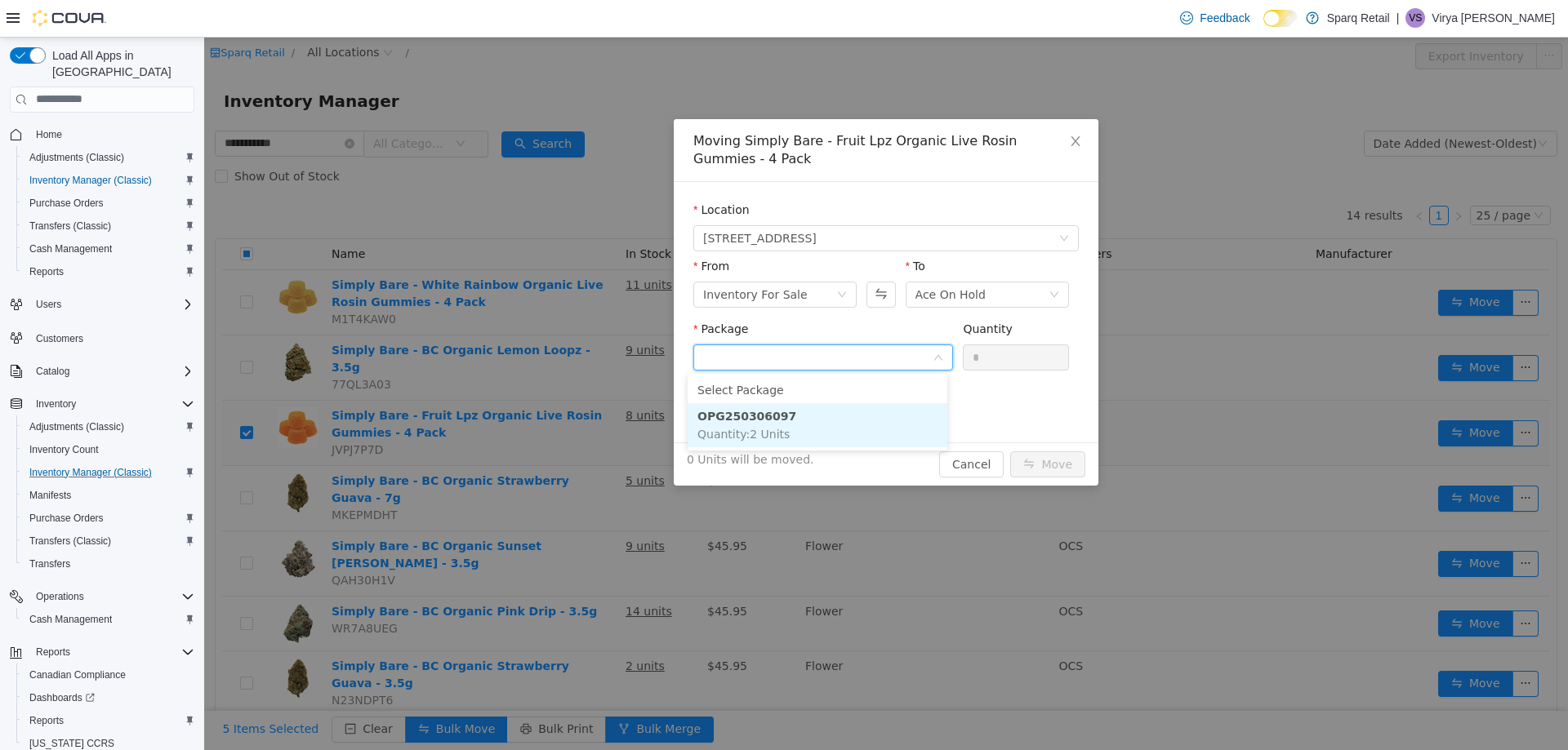
click at [850, 429] on li "OPG250306097 Quantity : 2 Units" at bounding box center [818, 424] width 260 height 44
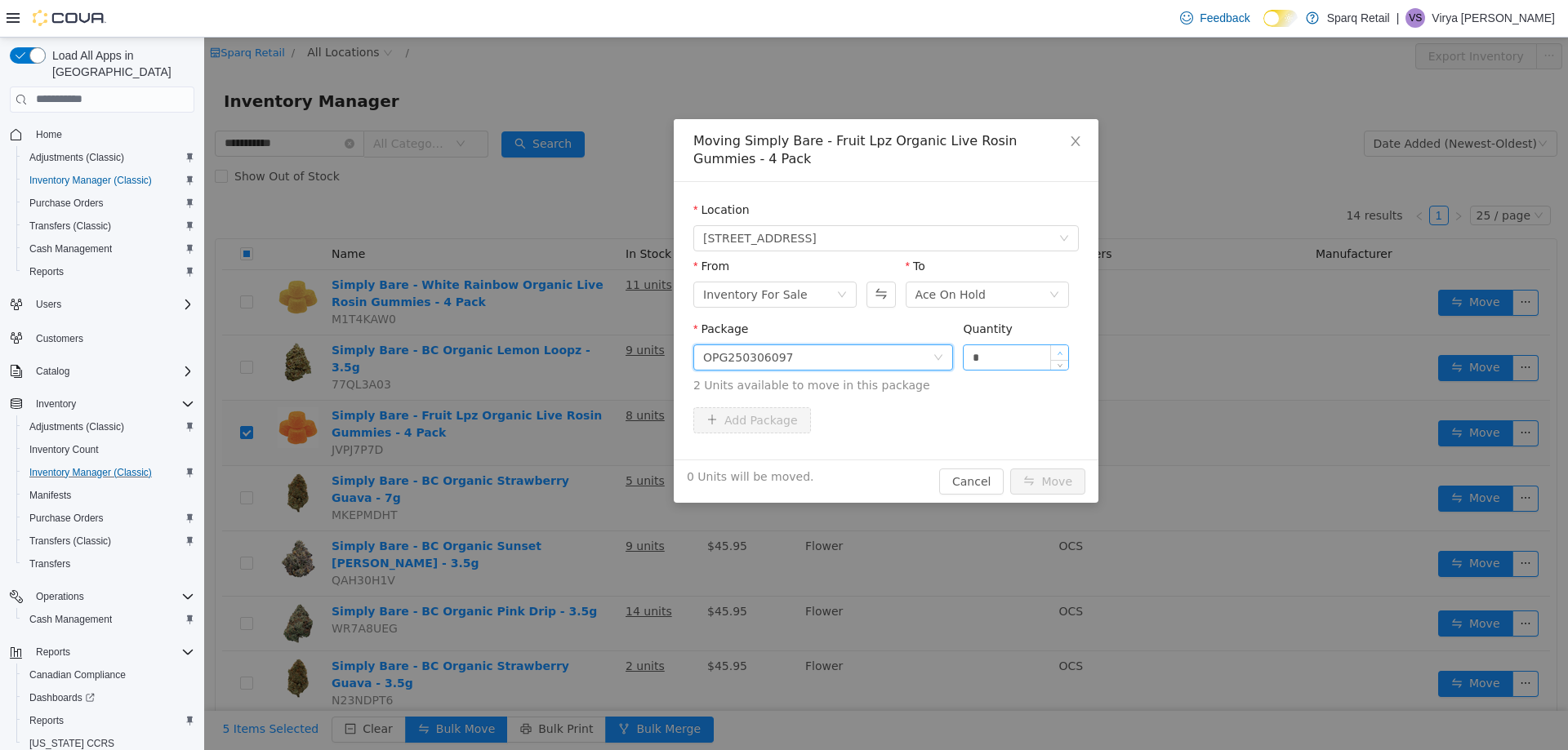
click at [1058, 350] on span "Increase Value" at bounding box center [1060, 351] width 17 height 14
type input "*"
click at [1058, 350] on span "Increase Value" at bounding box center [1060, 351] width 17 height 14
click at [1045, 480] on button "Move" at bounding box center [1048, 480] width 75 height 26
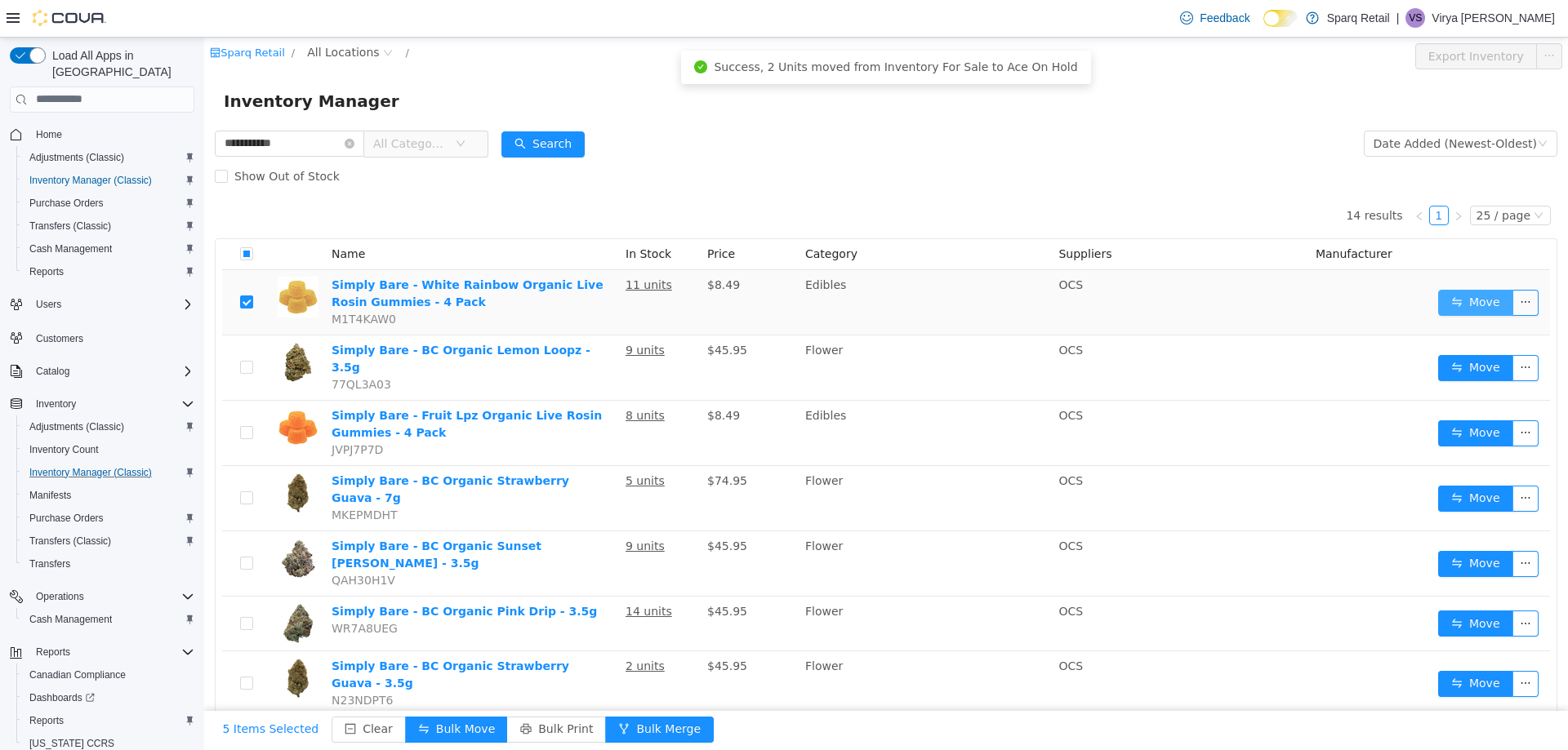
click at [1438, 304] on button "Move" at bounding box center [1476, 302] width 75 height 26
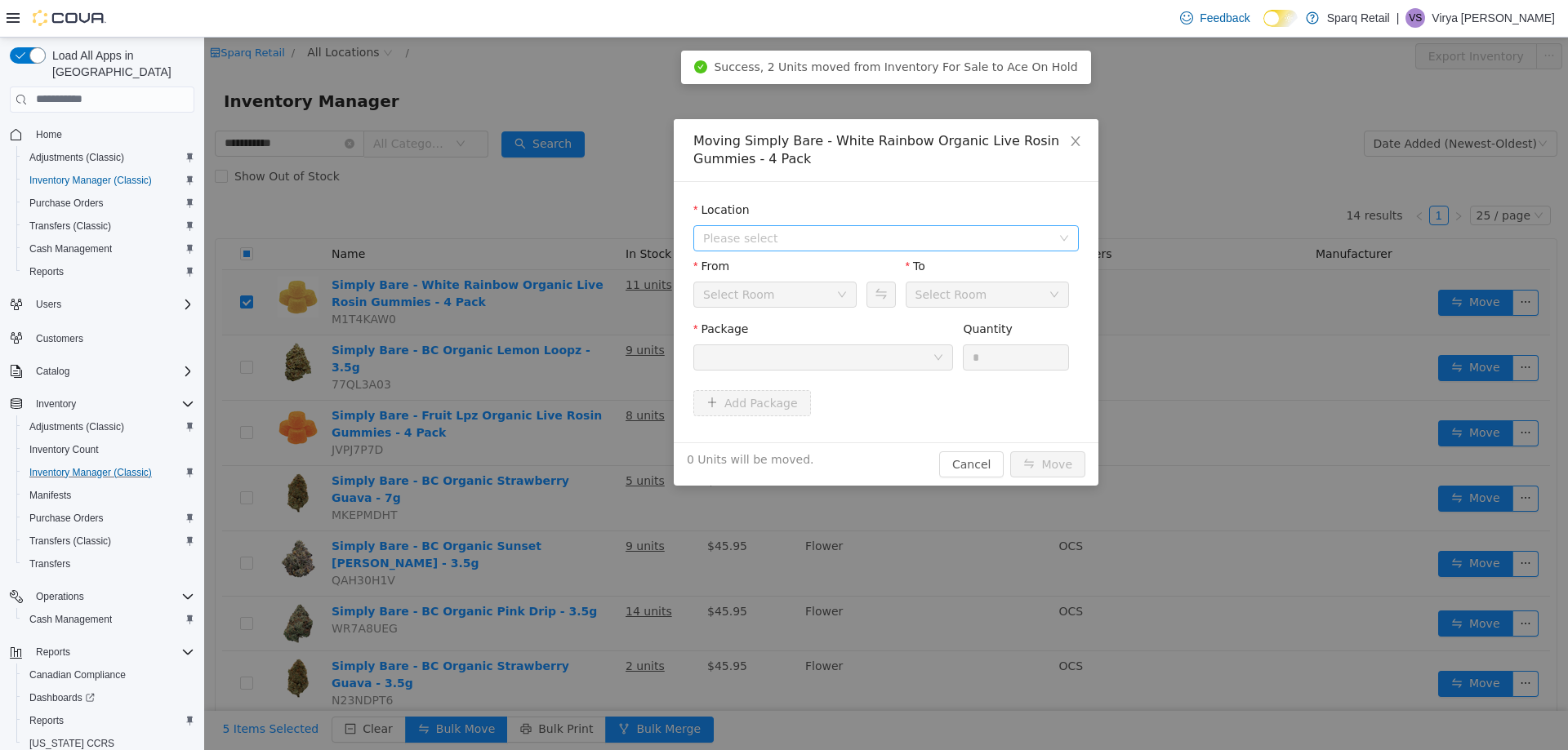
click at [879, 245] on span "Please select" at bounding box center [877, 238] width 348 height 16
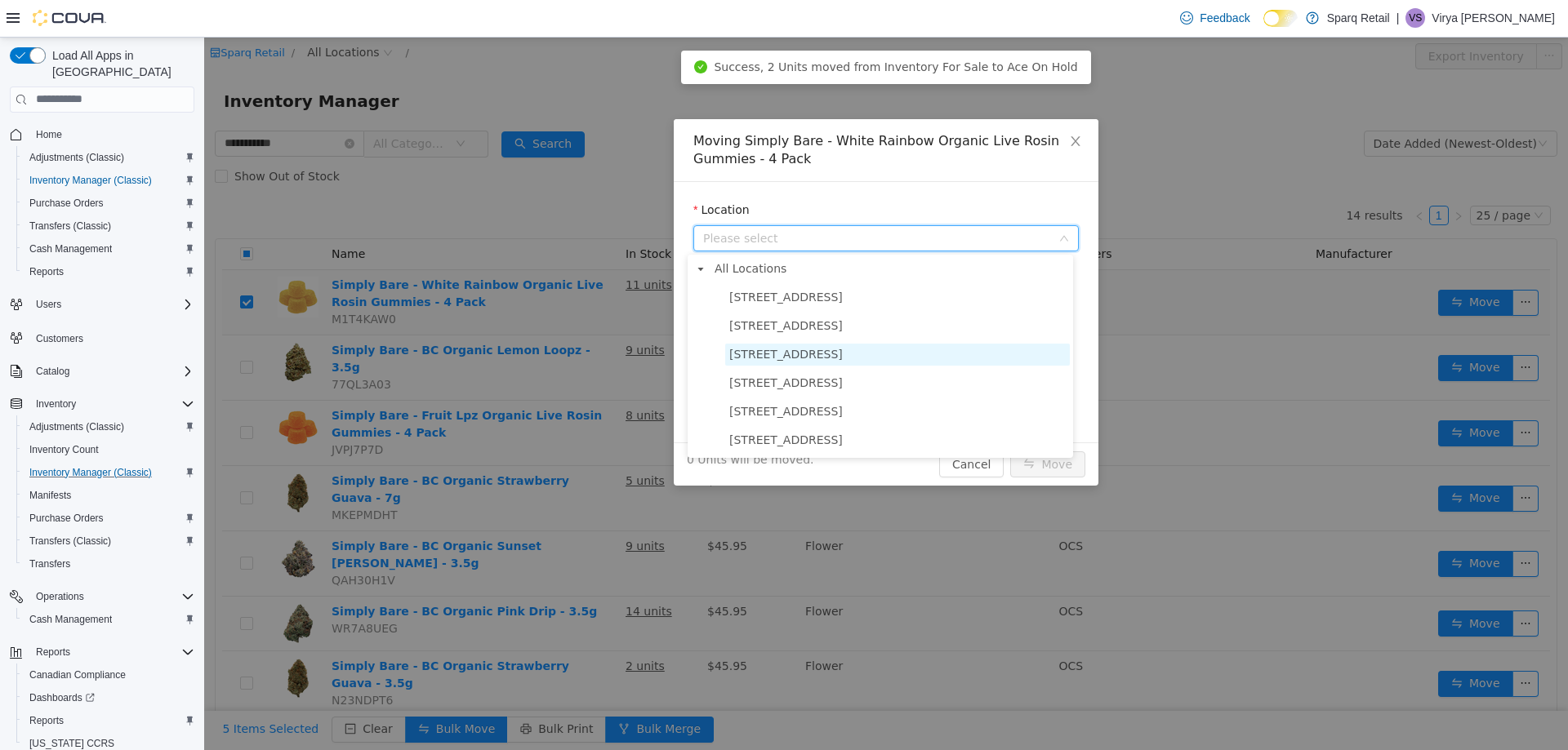
click at [825, 352] on span "[STREET_ADDRESS]" at bounding box center [786, 354] width 114 height 13
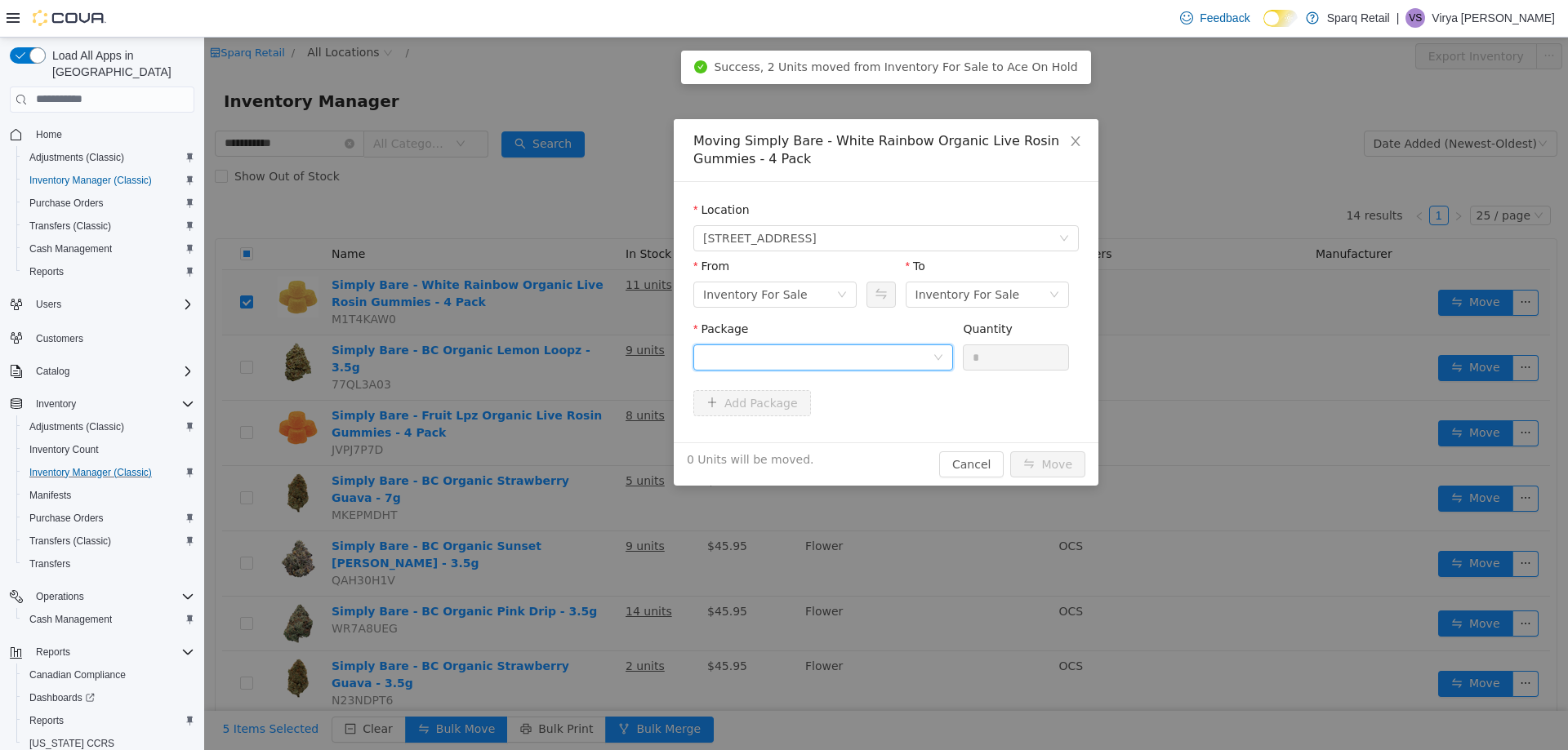
click at [819, 362] on div at bounding box center [818, 356] width 230 height 24
click at [817, 433] on li "OPG240718193 Quantity : 2 Units" at bounding box center [818, 424] width 260 height 44
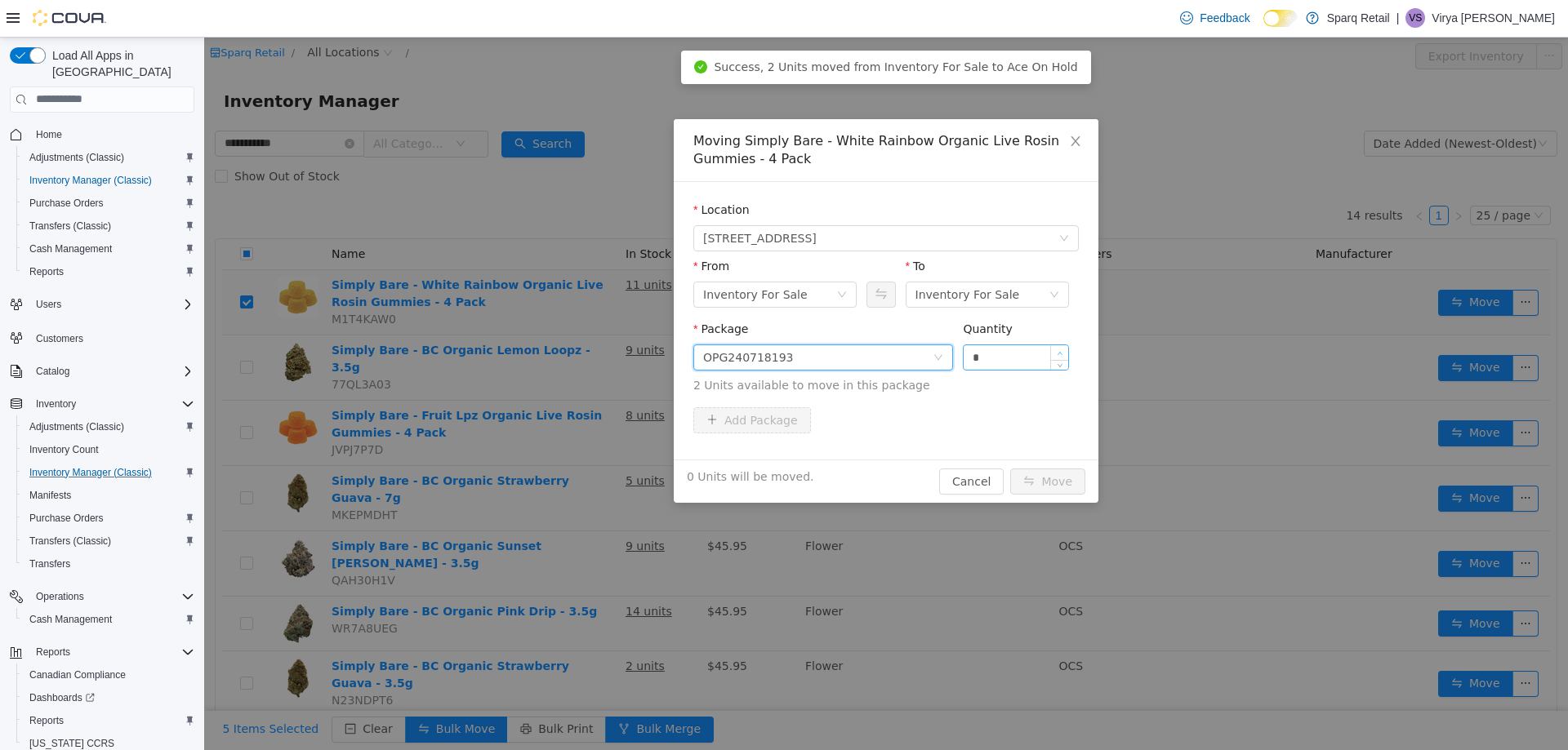
click at [1055, 354] on div "Quantity *" at bounding box center [1016, 348] width 106 height 57
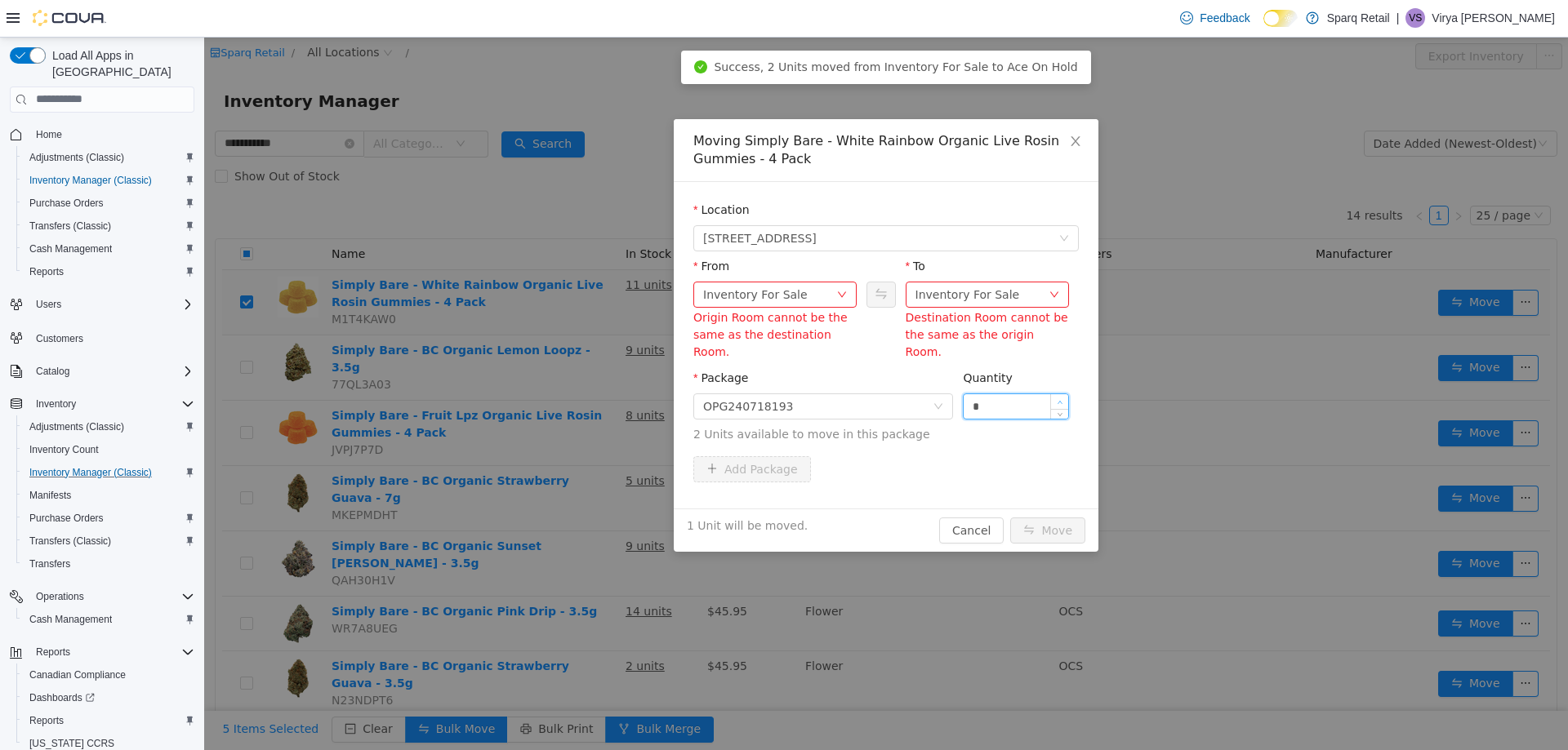
click at [1055, 369] on div "Quantity" at bounding box center [1016, 381] width 106 height 24
type input "*"
click at [1051, 393] on span "Increase Value" at bounding box center [1060, 400] width 17 height 14
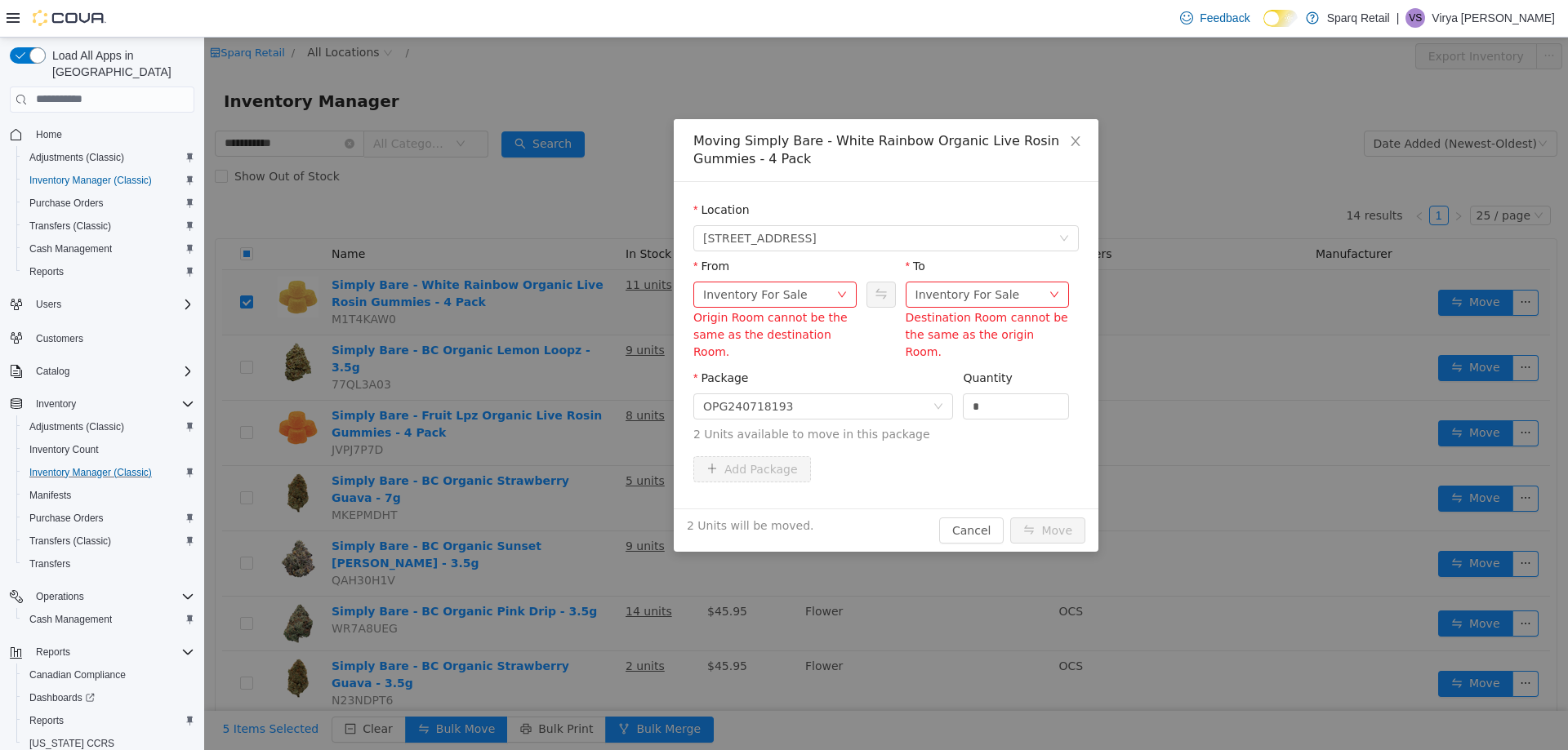
click at [827, 312] on div "Origin Room cannot be the same as the destination Room." at bounding box center [775, 334] width 164 height 51
click at [812, 294] on div "Inventory For Sale" at bounding box center [770, 293] width 133 height 24
click at [975, 288] on div "Inventory For Sale" at bounding box center [968, 293] width 105 height 24
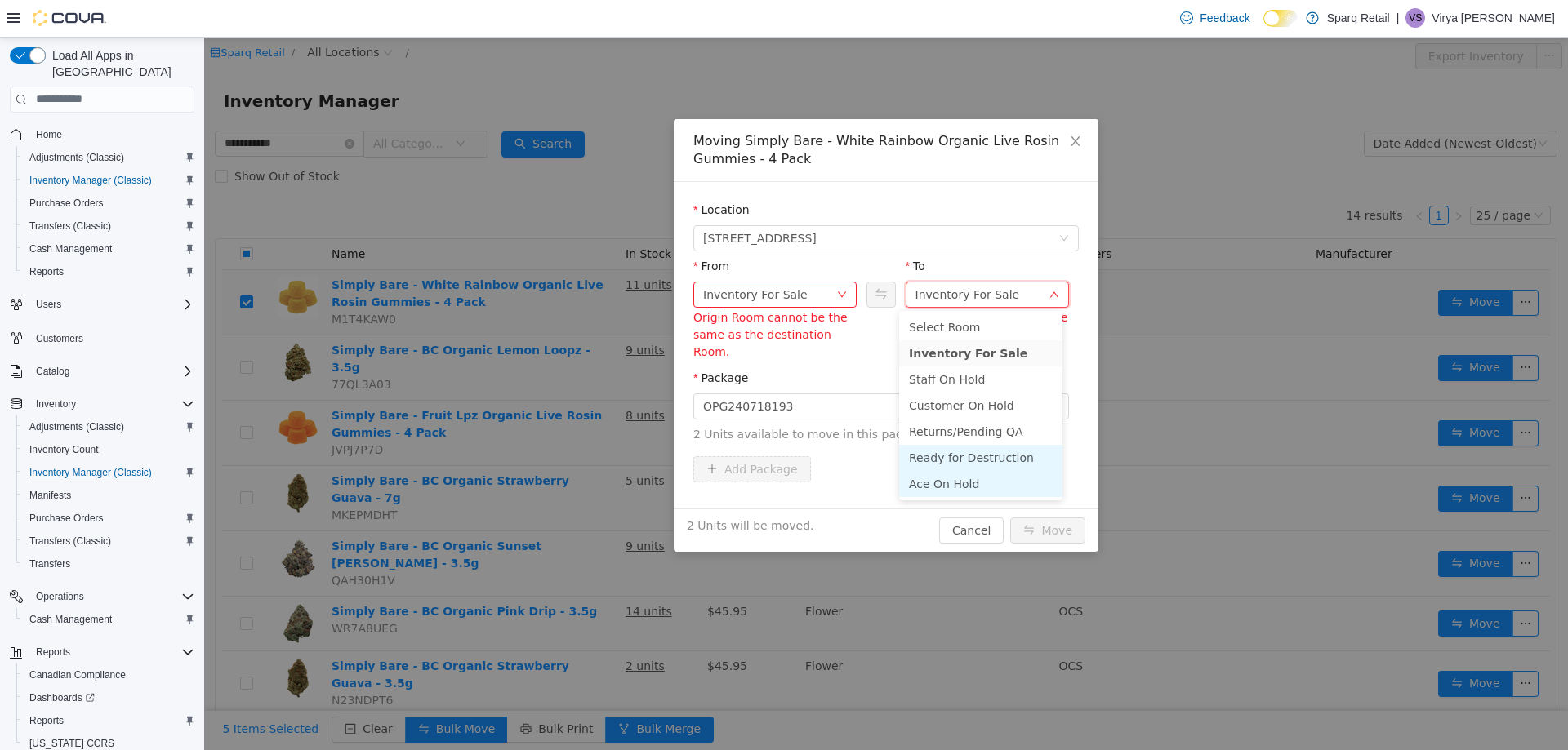
click at [943, 477] on li "Ace On Hold" at bounding box center [981, 483] width 164 height 26
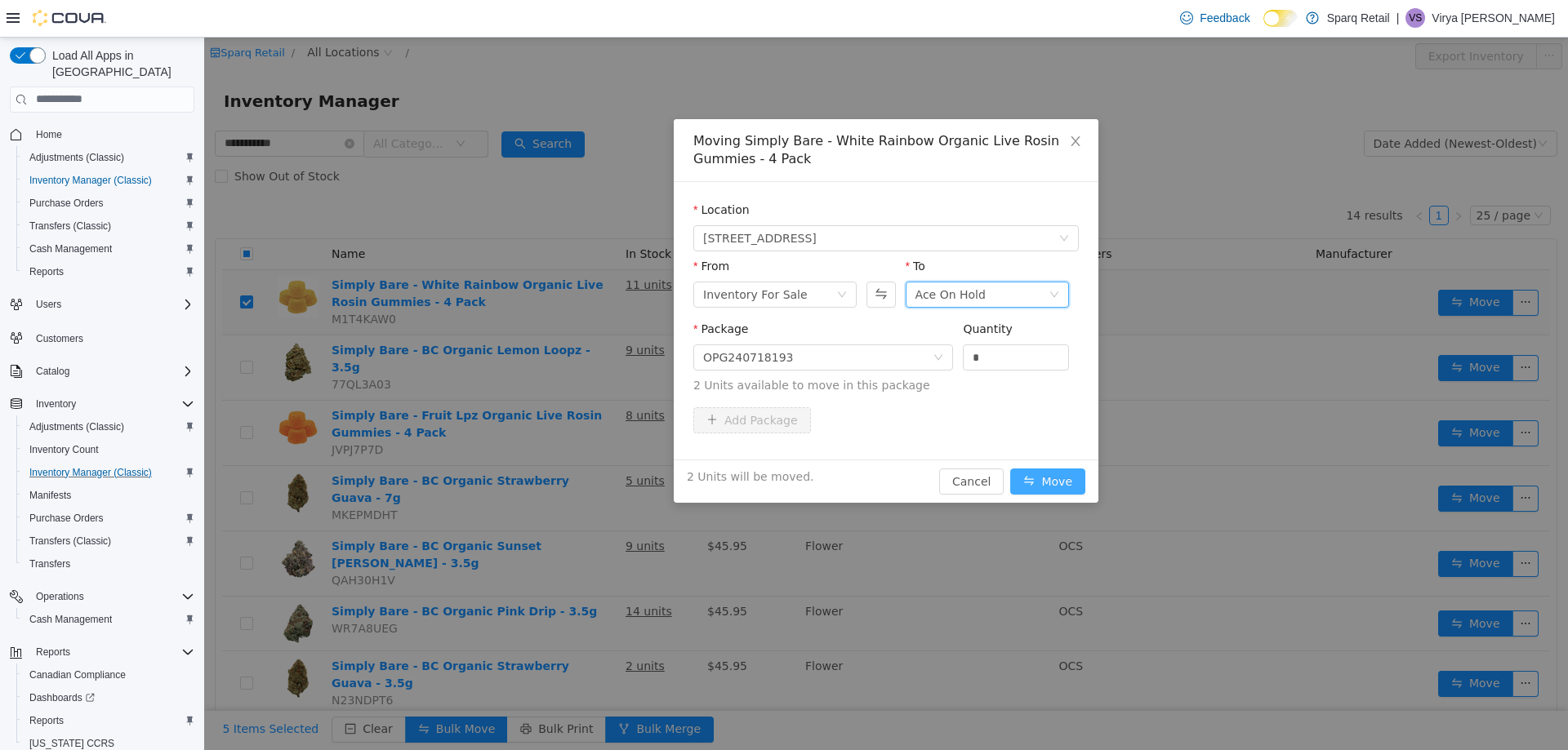
click at [1032, 472] on button "Move" at bounding box center [1048, 480] width 75 height 26
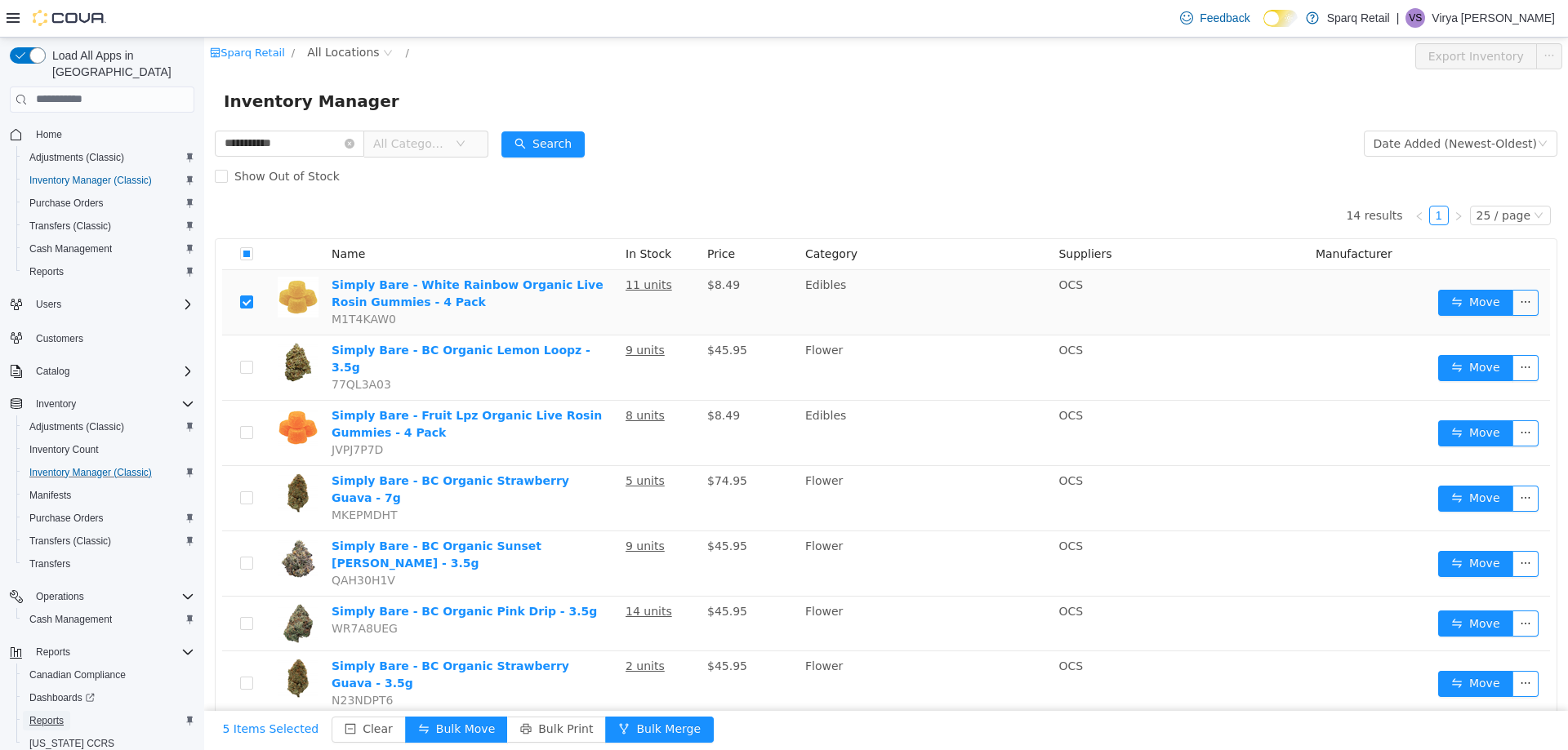
click at [41, 714] on span "Reports" at bounding box center [47, 721] width 35 height 13
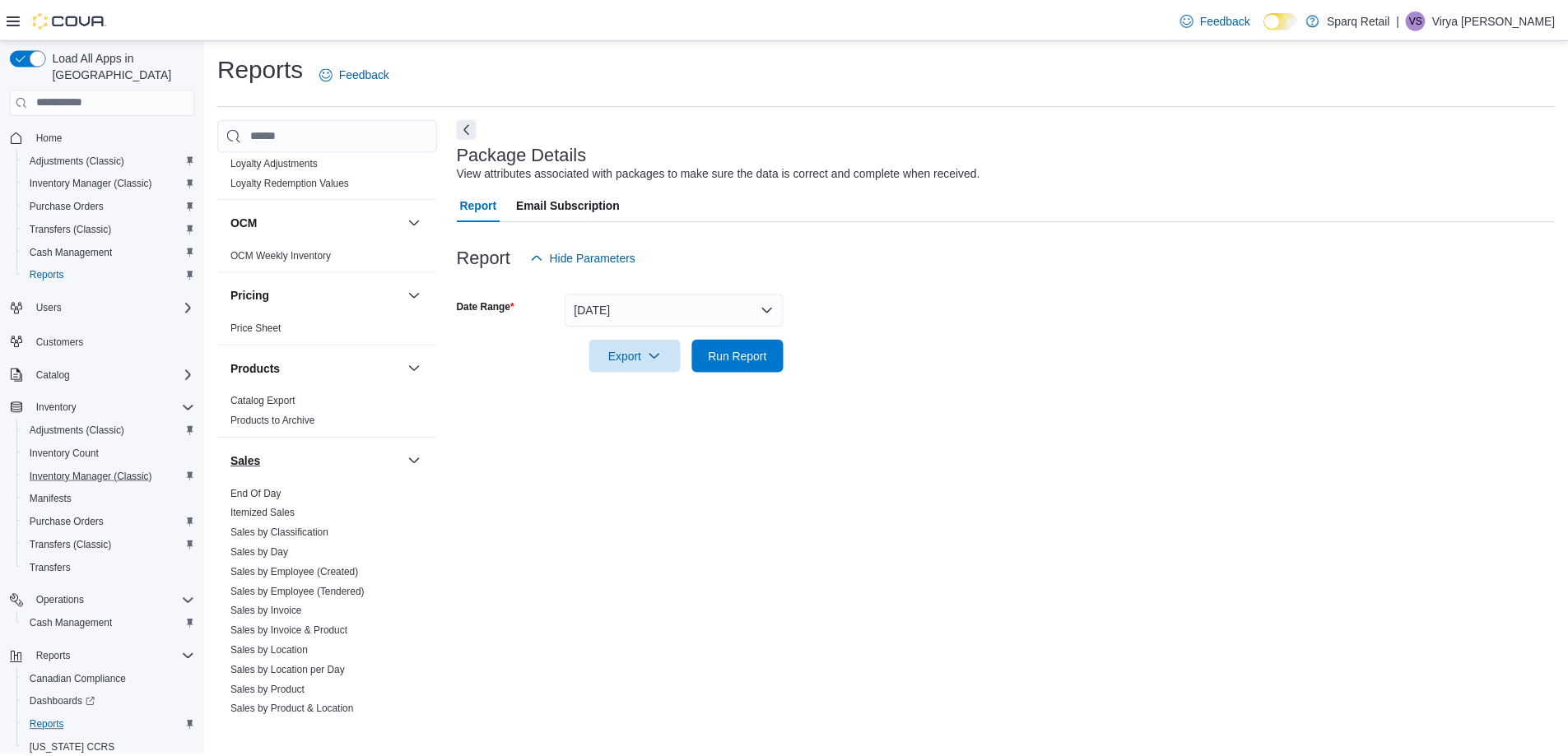
scroll to position [1020, 0]
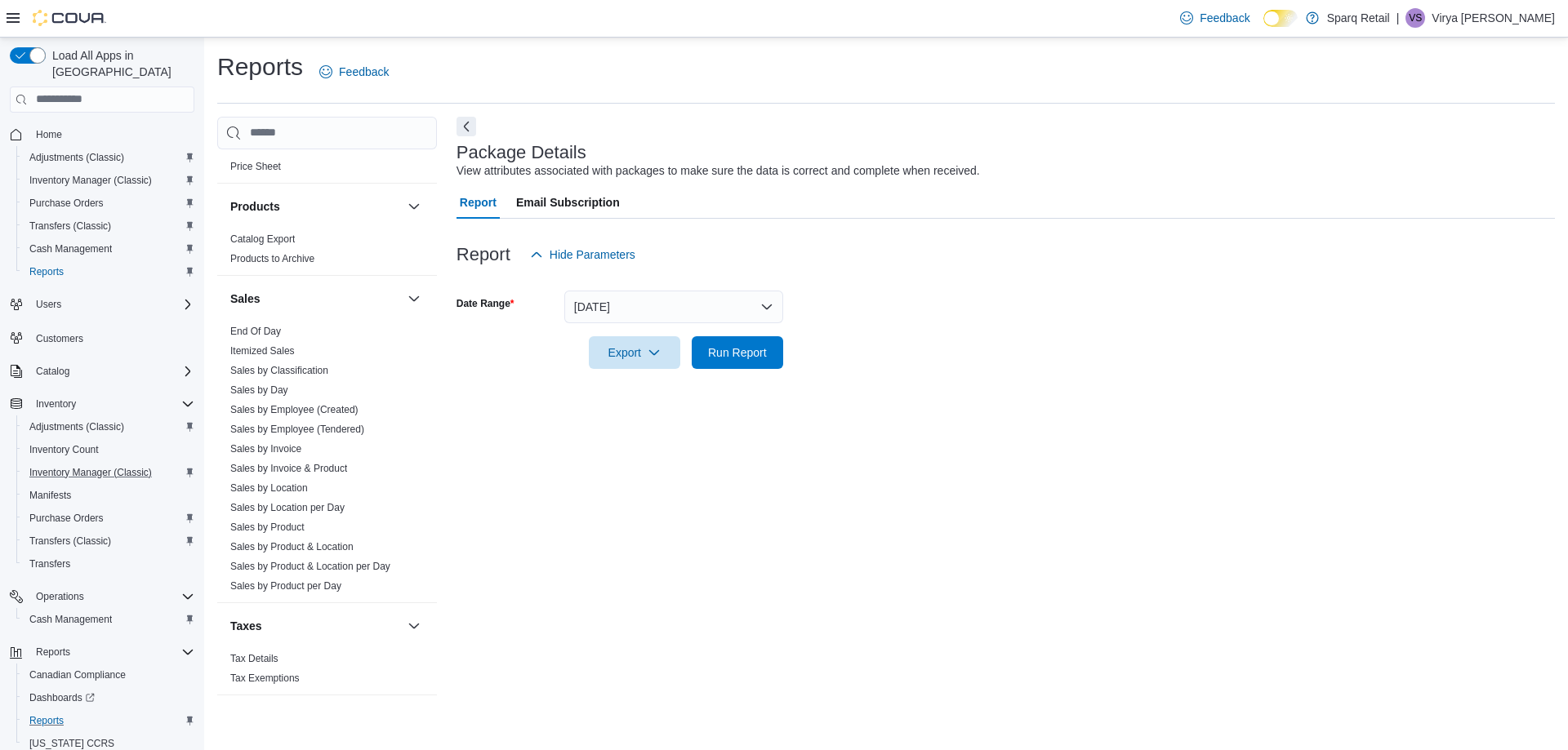
drag, startPoint x: 326, startPoint y: 511, endPoint x: 756, endPoint y: 455, distance: 433.6
click at [326, 511] on link "Sales by Location per Day" at bounding box center [287, 508] width 114 height 12
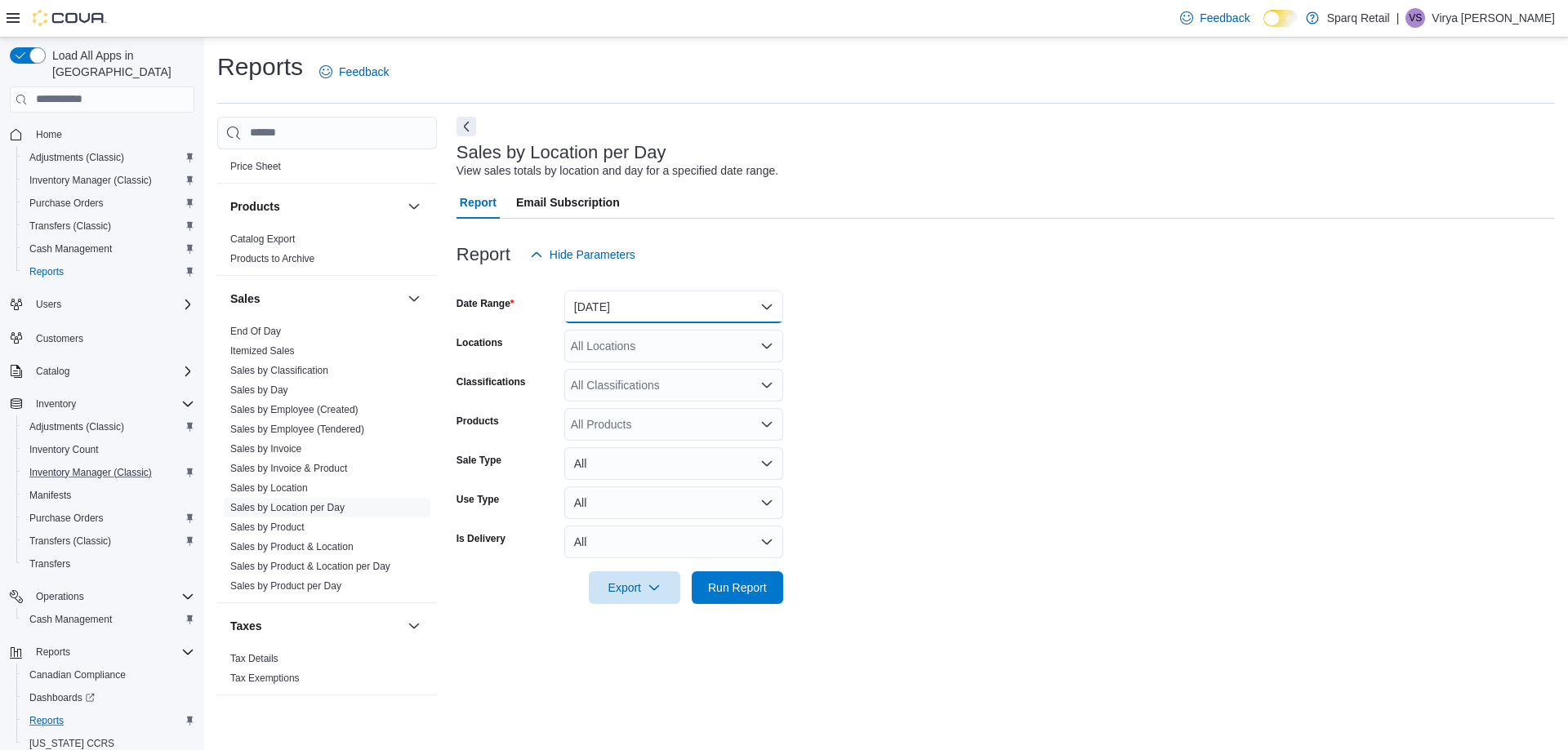
click at [611, 303] on button "[DATE]" at bounding box center [673, 307] width 218 height 33
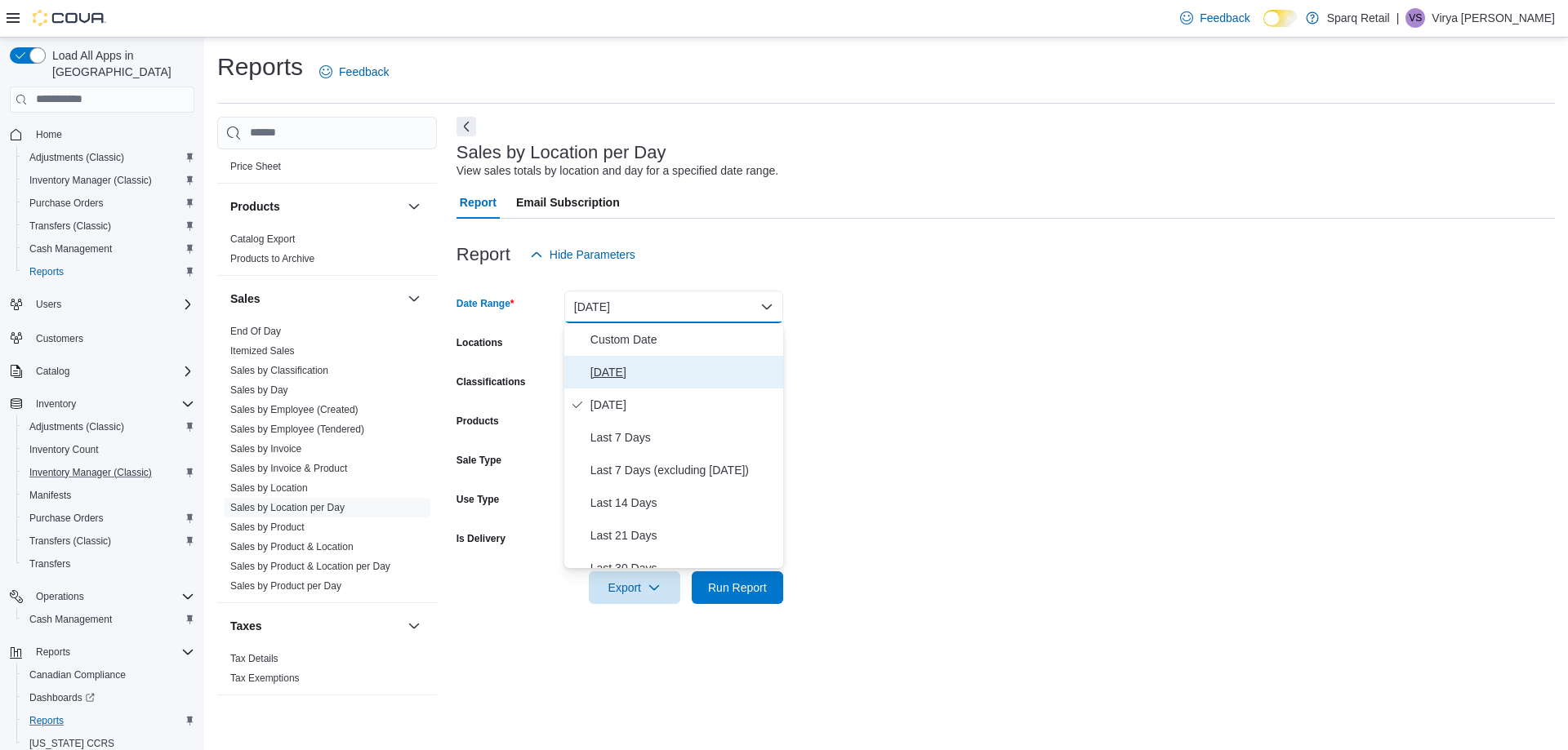
click at [622, 370] on span "[DATE]" at bounding box center [684, 372] width 187 height 19
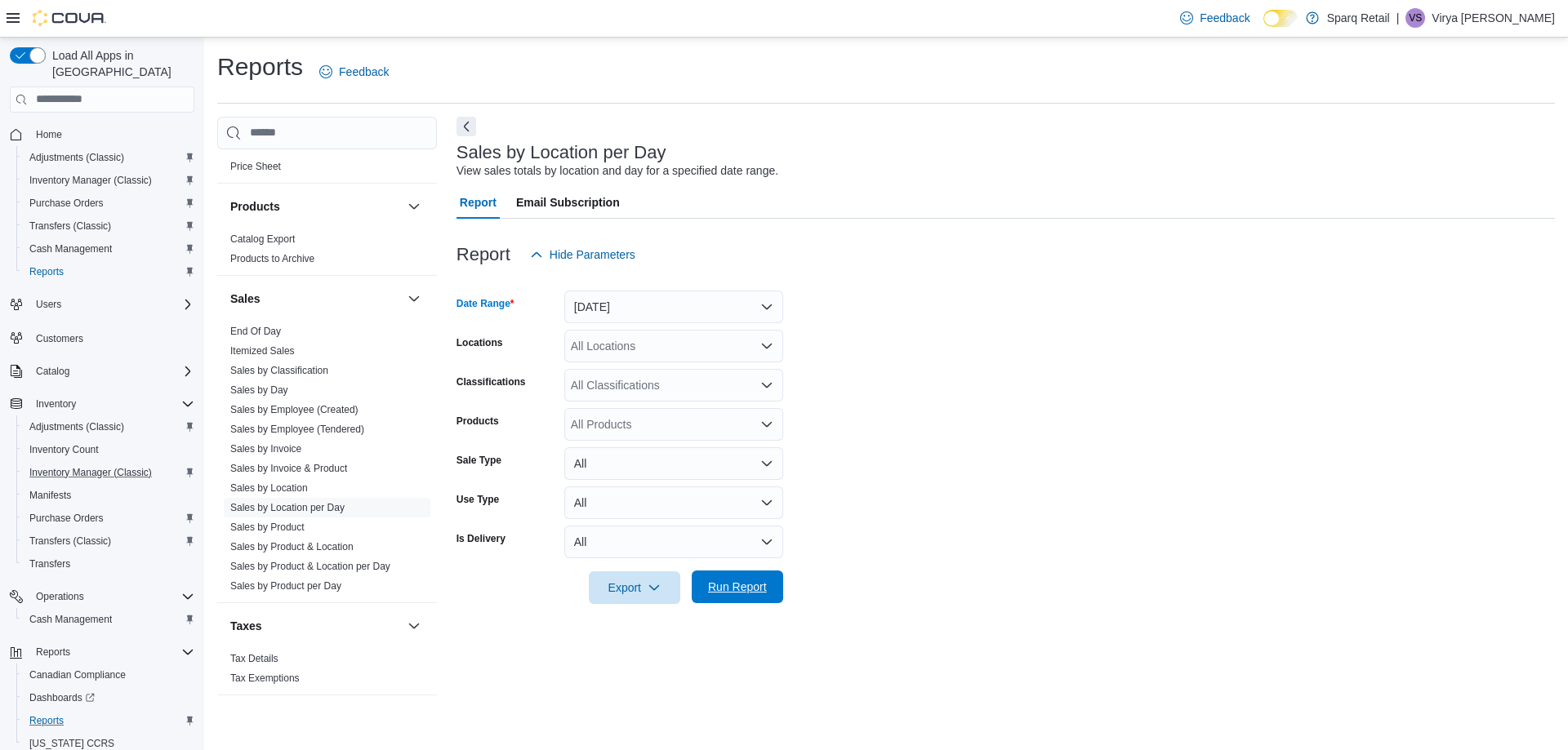
click at [745, 588] on span "Run Report" at bounding box center [737, 587] width 59 height 16
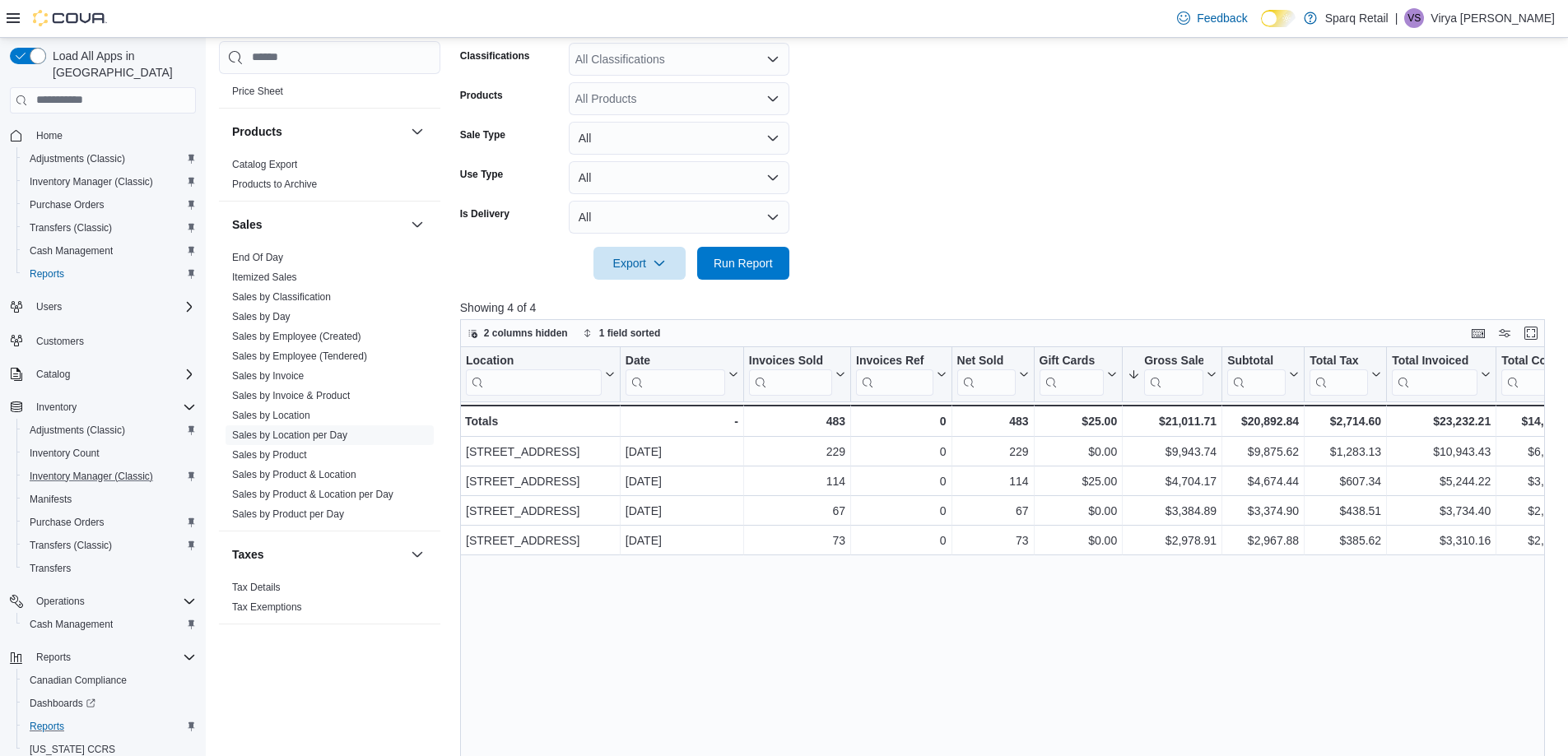
scroll to position [165, 0]
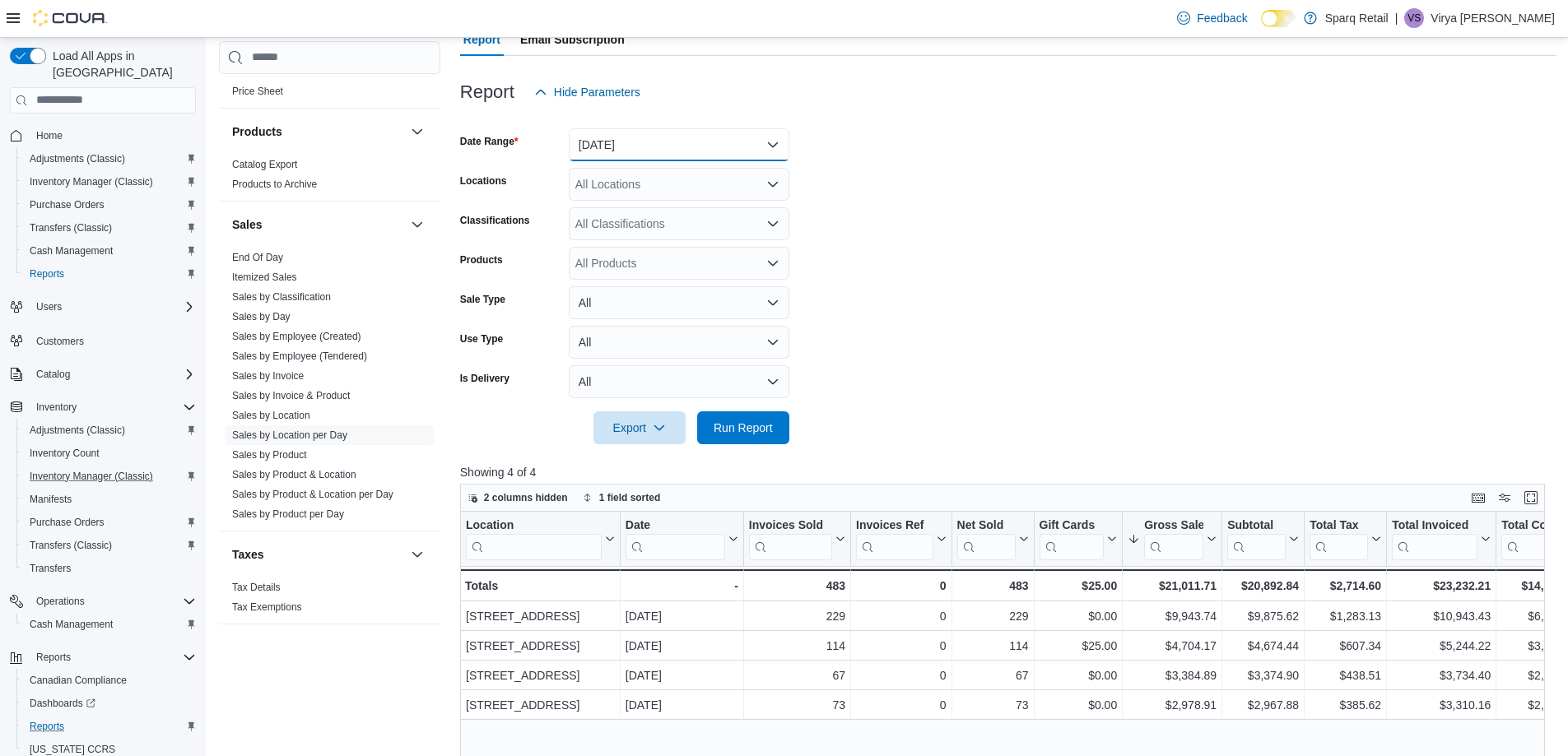
click at [681, 149] on button "[DATE]" at bounding box center [679, 144] width 220 height 33
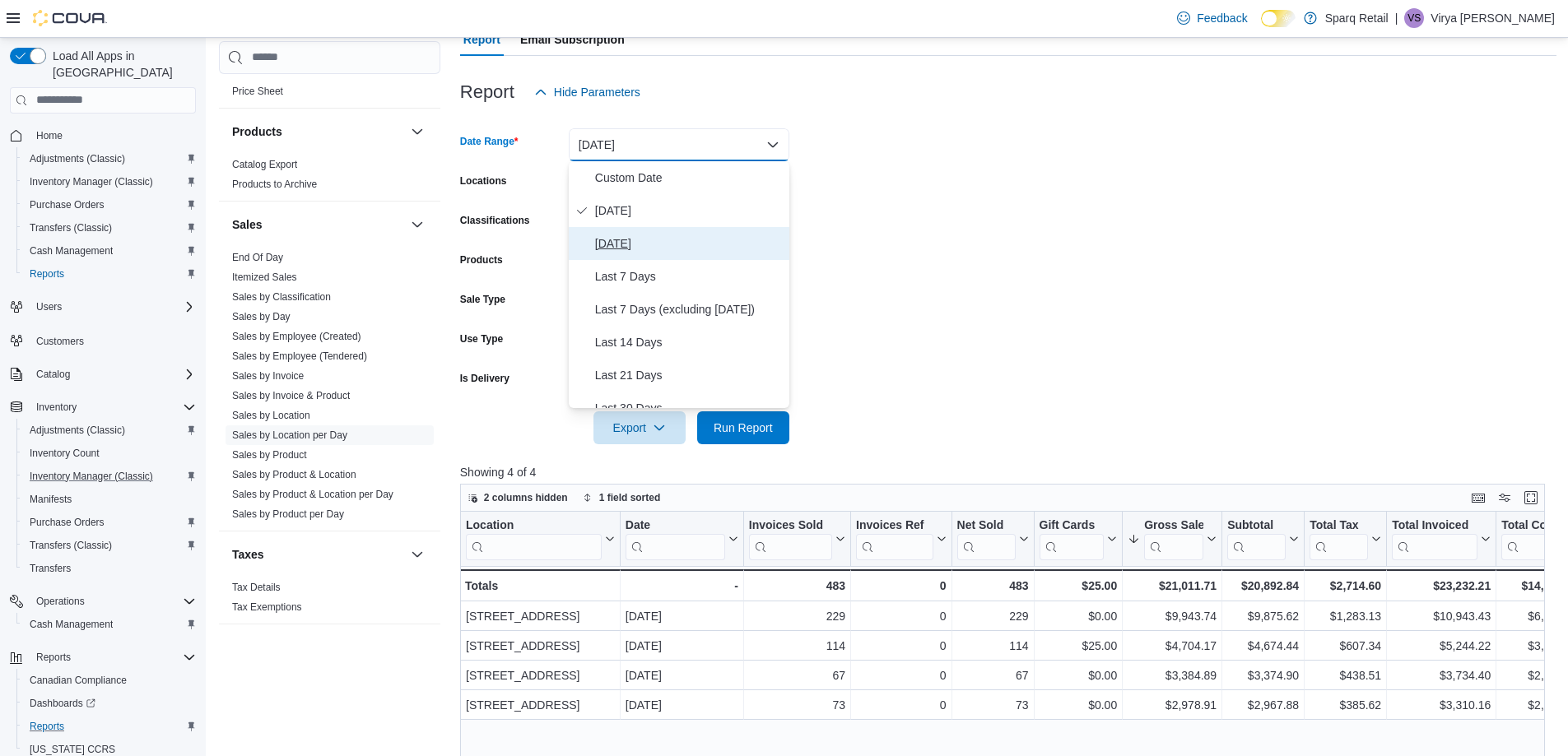
click at [685, 238] on span "[DATE]" at bounding box center [689, 243] width 188 height 19
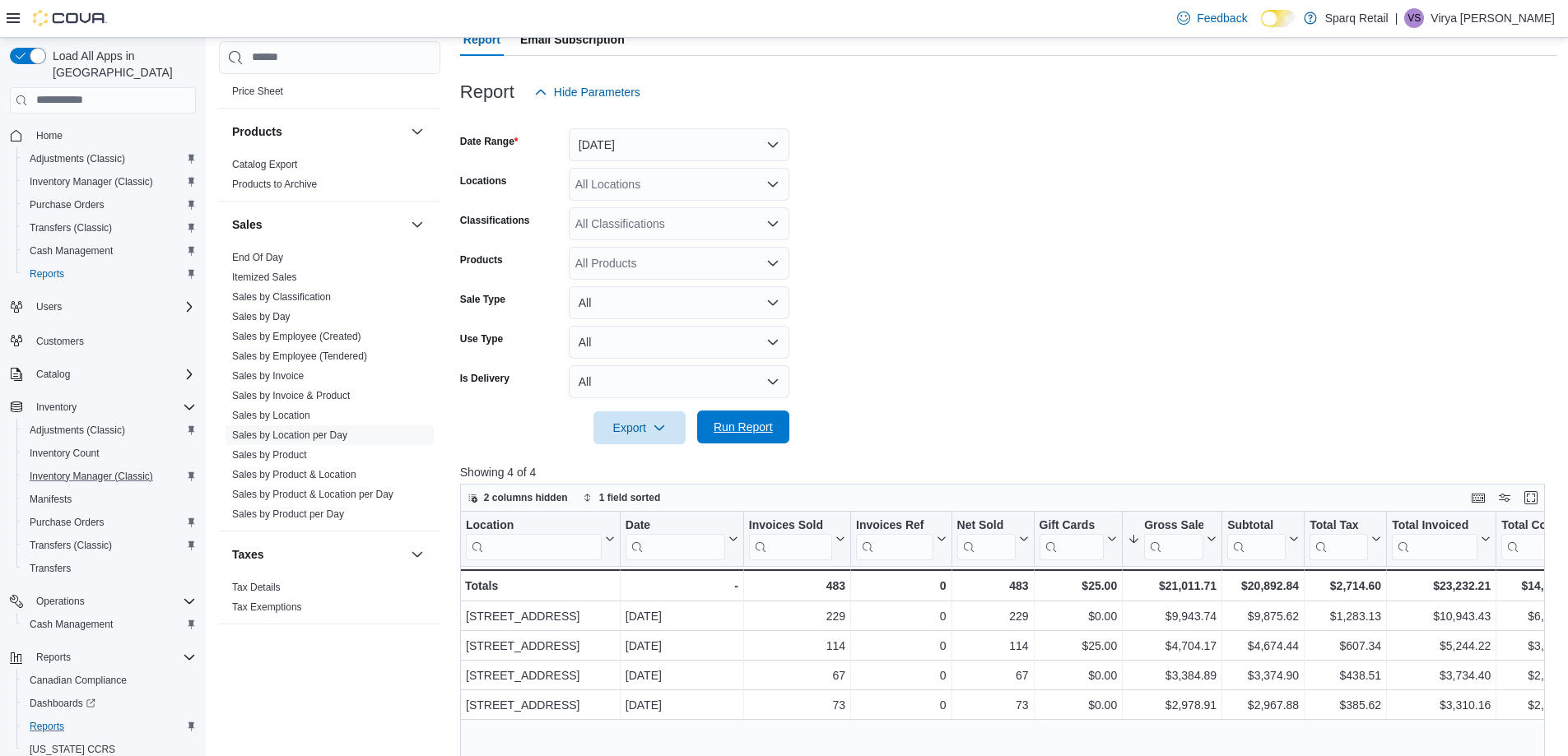
click at [750, 422] on span "Run Report" at bounding box center [743, 426] width 59 height 16
click at [692, 154] on button "[DATE]" at bounding box center [679, 144] width 220 height 33
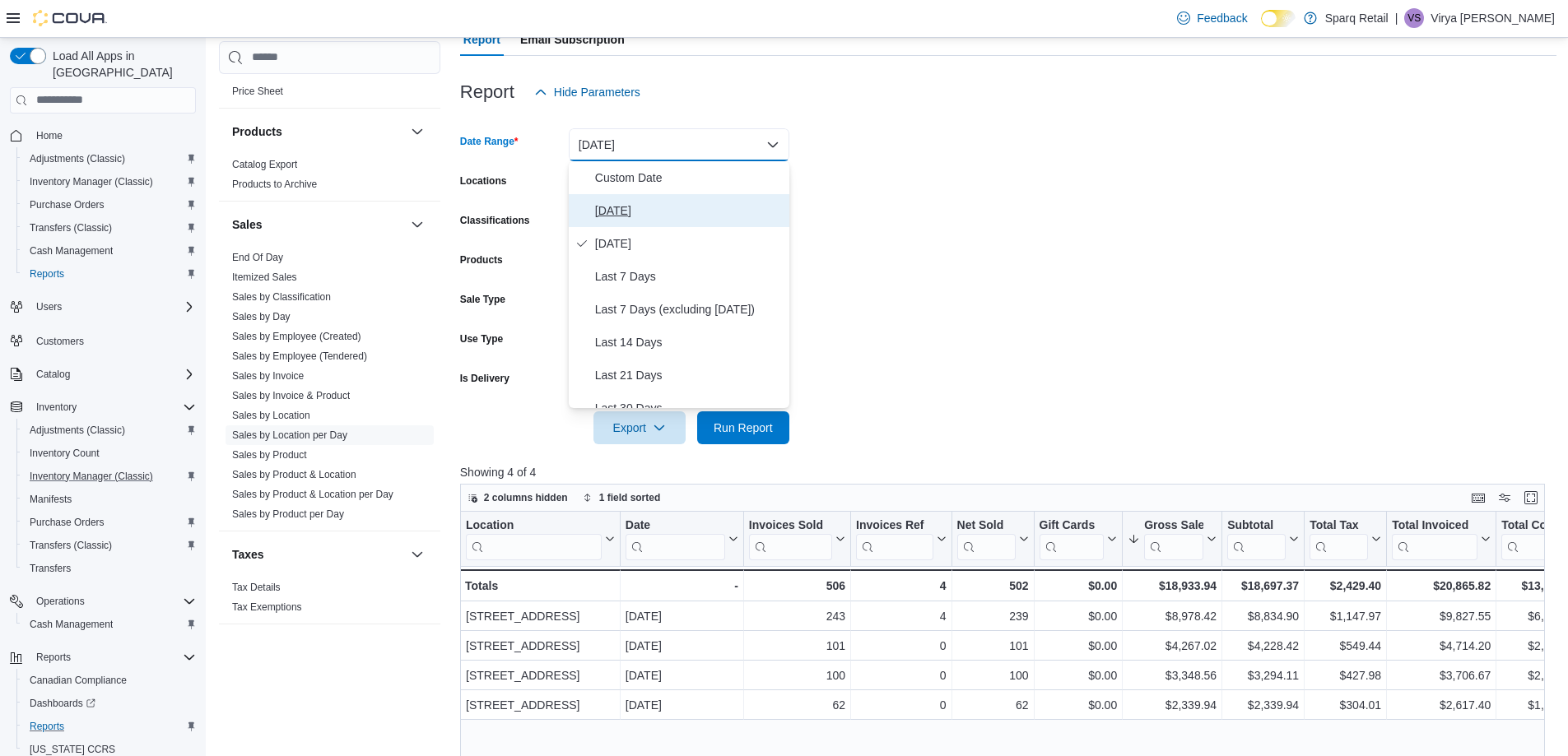
click at [667, 212] on span "[DATE]" at bounding box center [689, 210] width 188 height 19
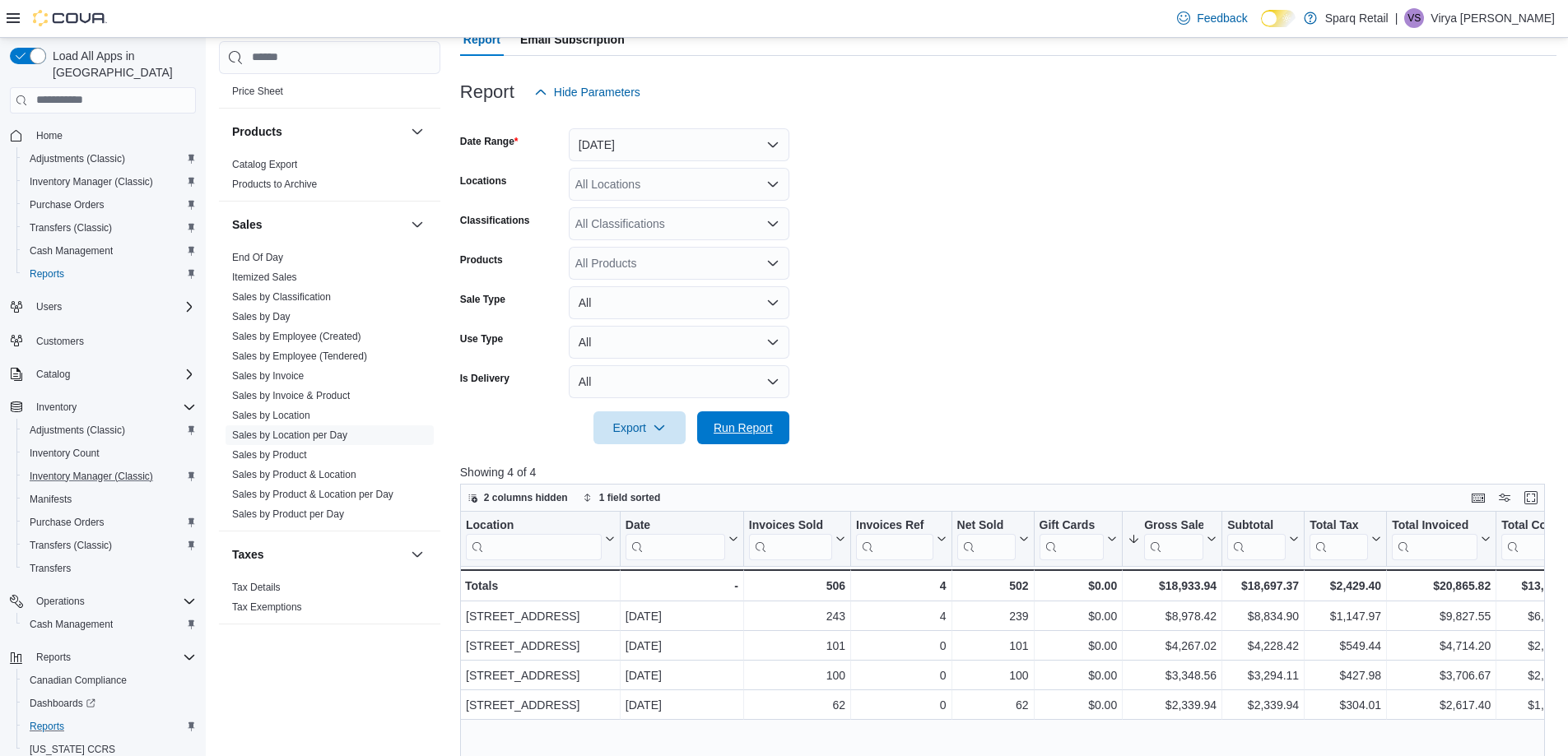
drag, startPoint x: 765, startPoint y: 422, endPoint x: 1131, endPoint y: 419, distance: 366.0
click at [765, 422] on span "Run Report" at bounding box center [743, 427] width 59 height 16
